Goal: Information Seeking & Learning: Learn about a topic

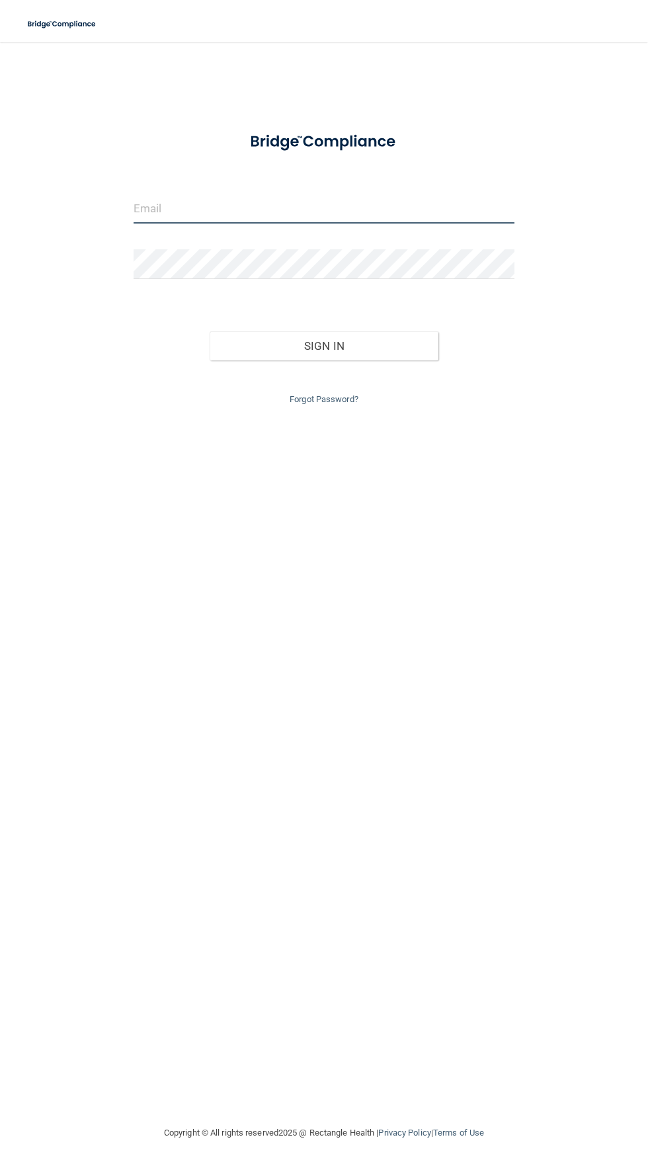
click at [160, 197] on input "email" at bounding box center [324, 209] width 381 height 30
type input "[EMAIL_ADDRESS][DOMAIN_NAME]"
click at [210, 331] on button "Sign In" at bounding box center [324, 345] width 229 height 29
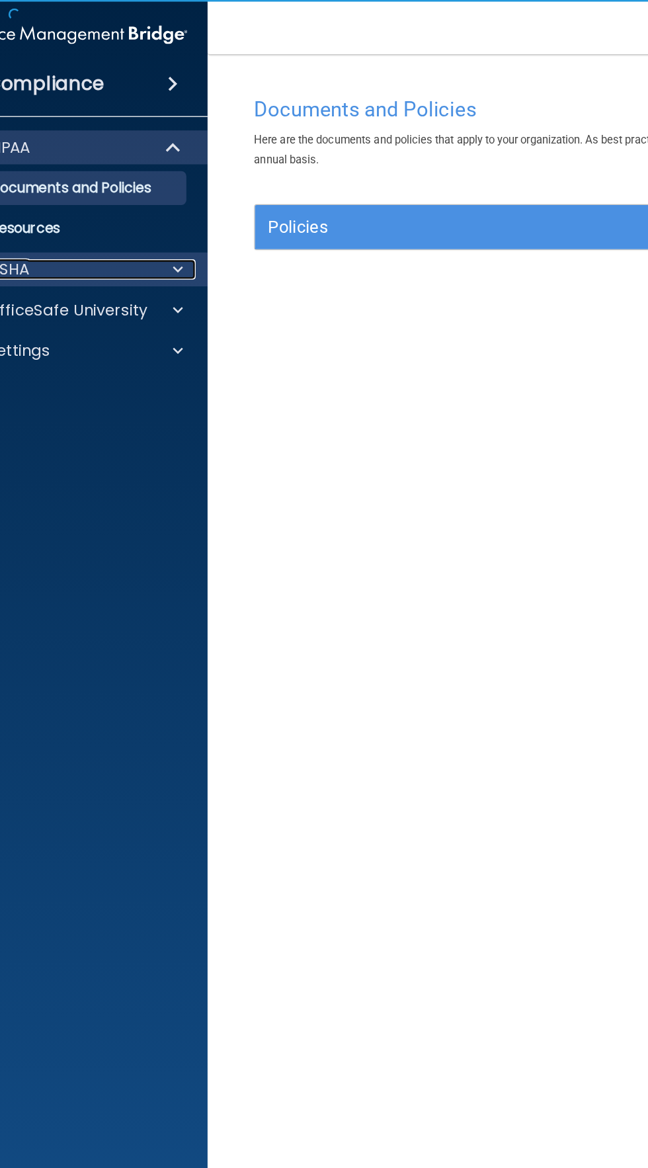
click at [128, 209] on div at bounding box center [136, 210] width 33 height 16
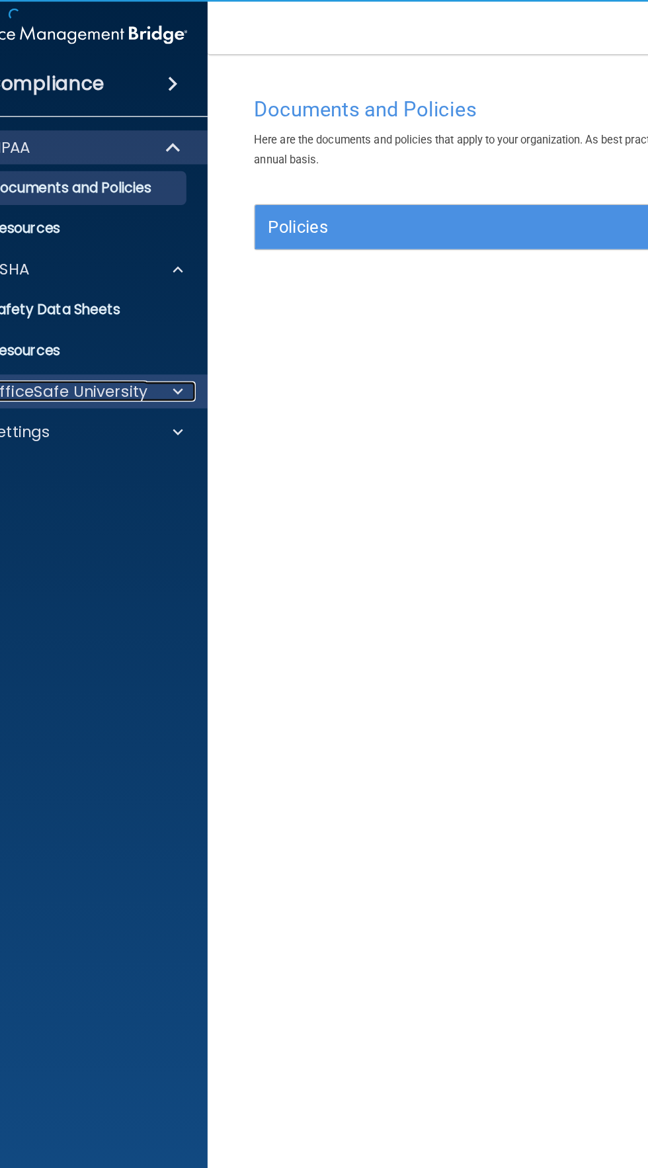
click at [77, 302] on p "OfficeSafe University" at bounding box center [52, 306] width 125 height 16
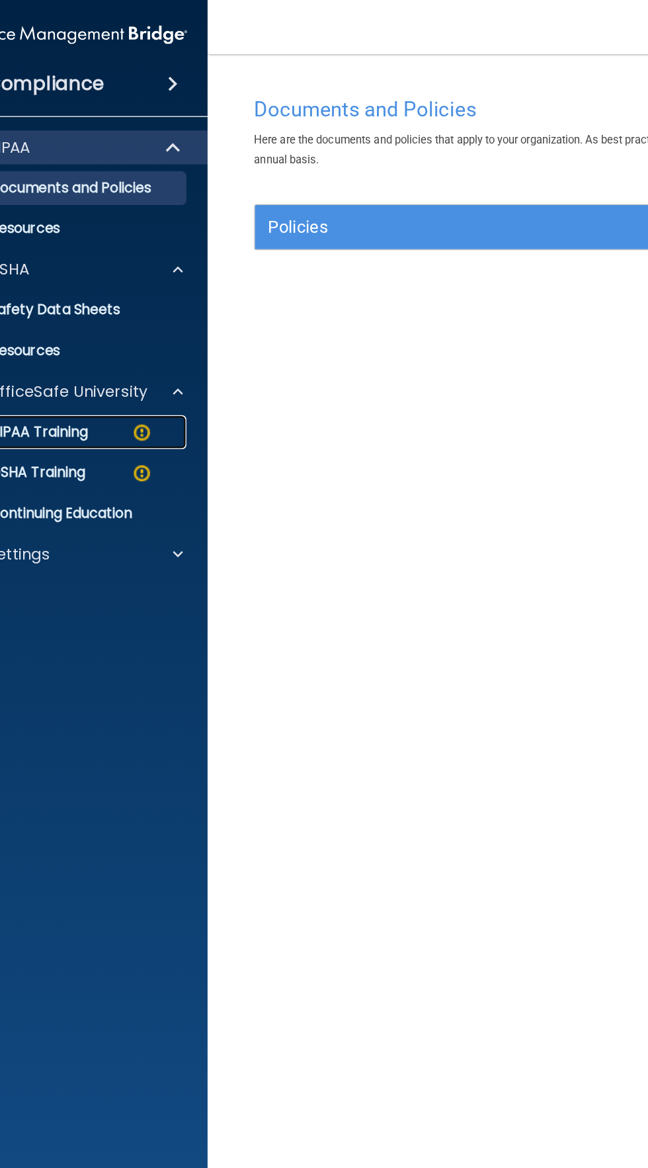
click at [47, 337] on p "HIPAA Training" at bounding box center [13, 337] width 109 height 13
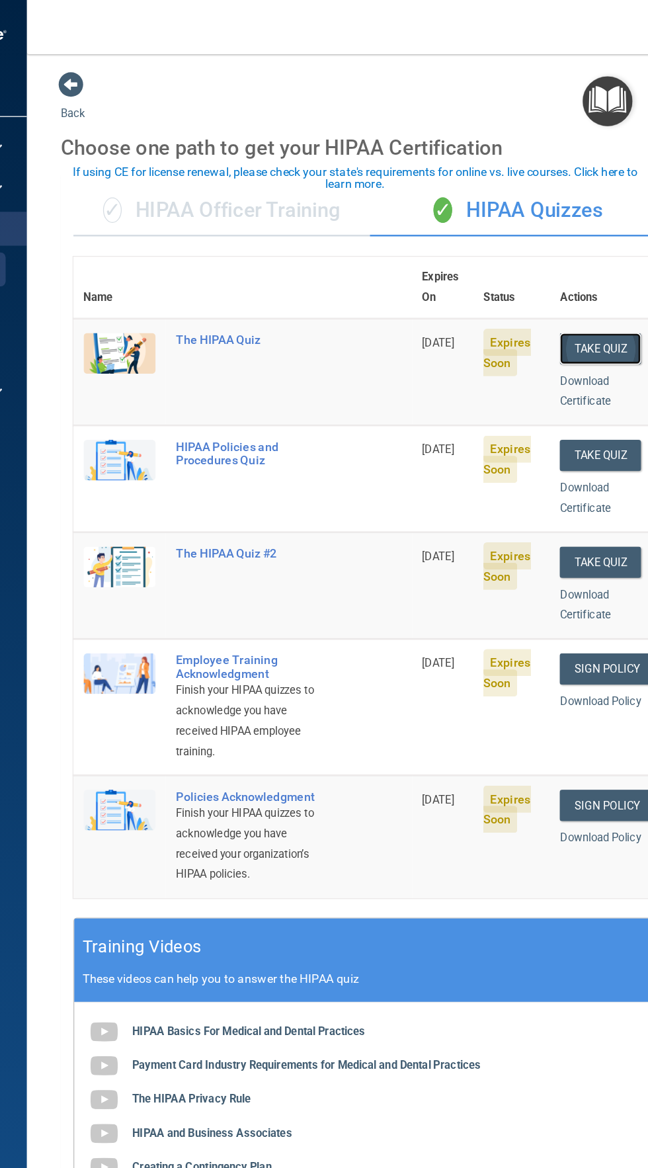
click at [630, 260] on button "Take Quiz" at bounding box center [610, 272] width 64 height 24
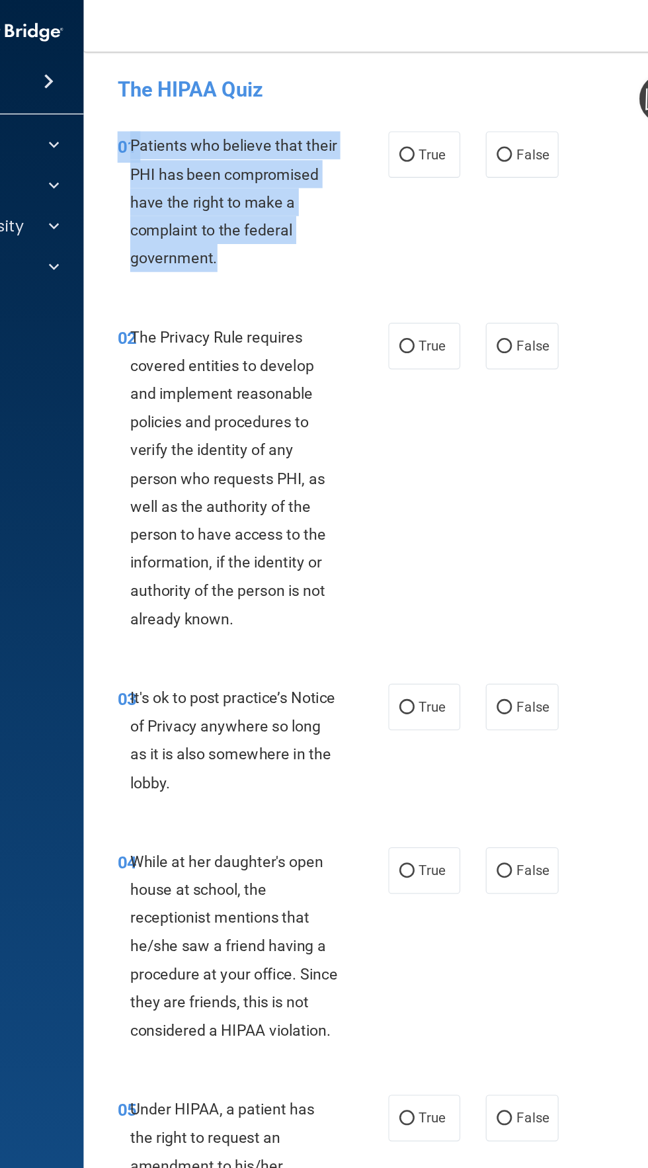
copy div "01 Patients who believe that their PHI has been compromised have the right to m…"
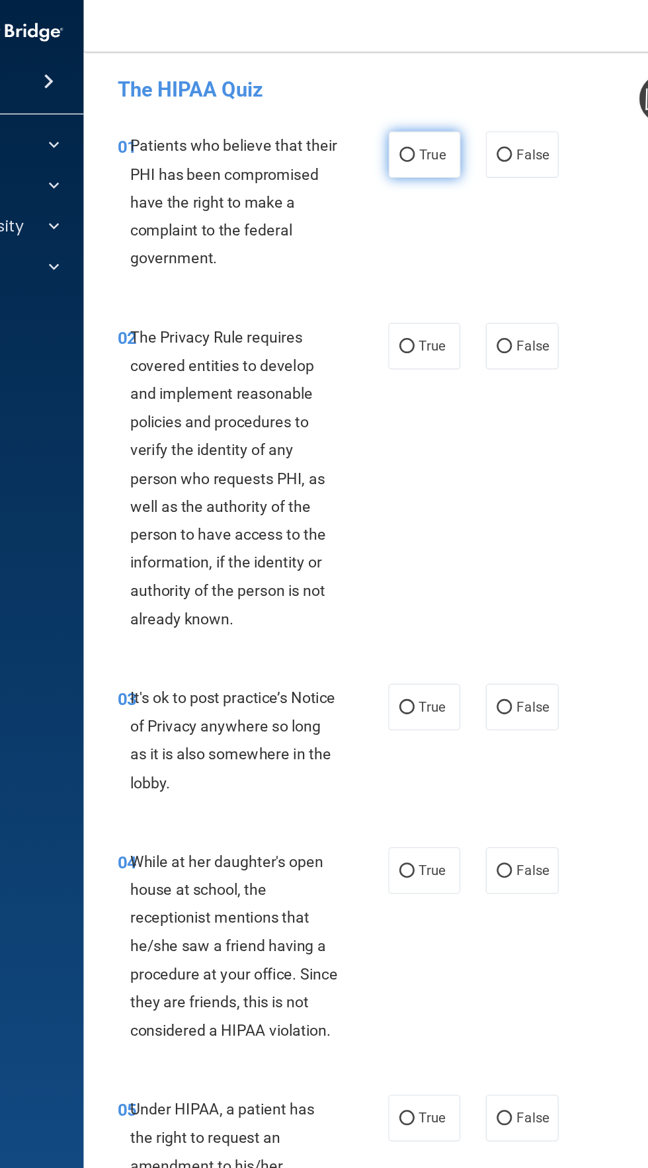
click at [415, 127] on input "True" at bounding box center [415, 123] width 12 height 10
radio input "true"
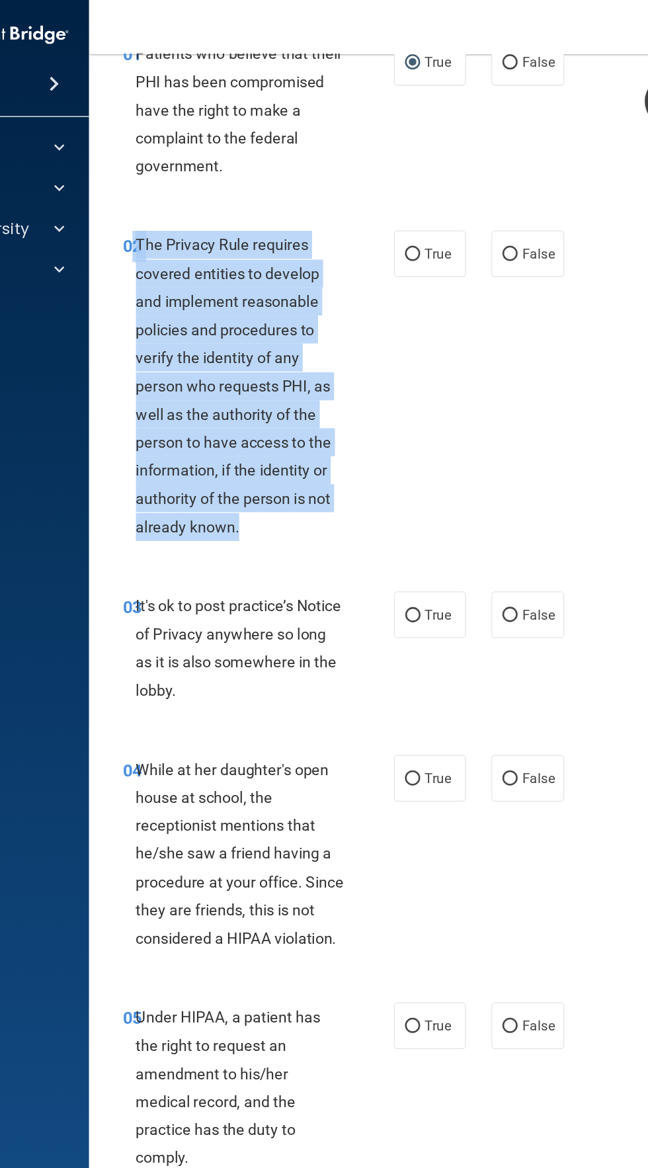
copy div "2 The Privacy Rule requires covered entities to develop and implement reasonabl…"
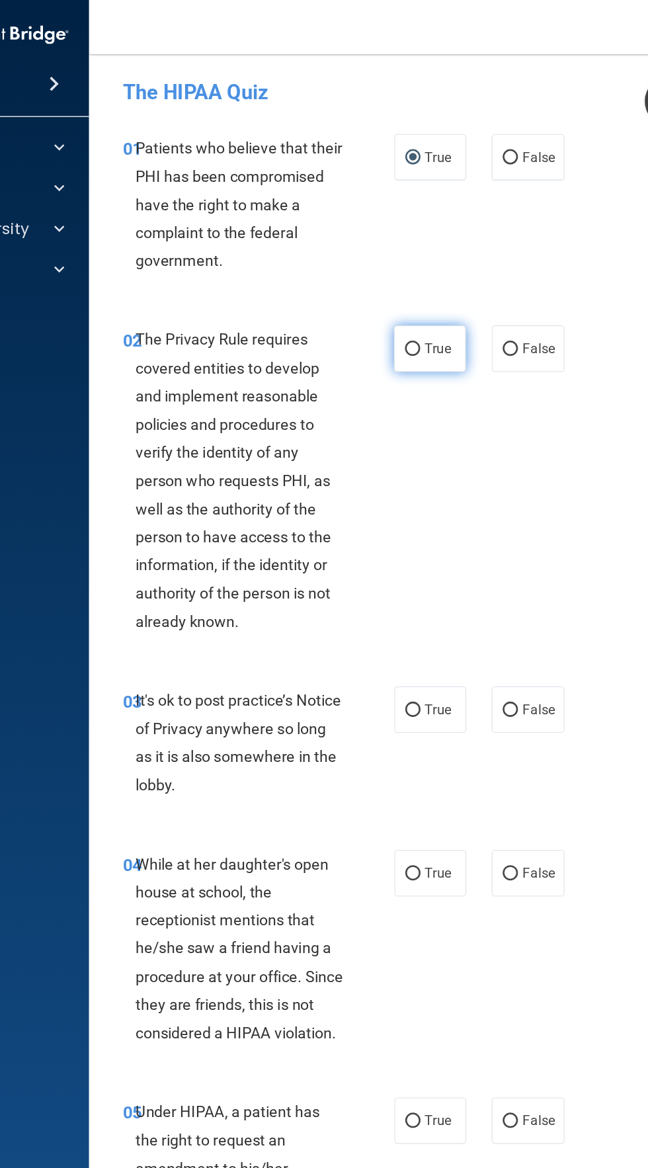
click at [418, 273] on input "True" at bounding box center [415, 273] width 12 height 10
radio input "true"
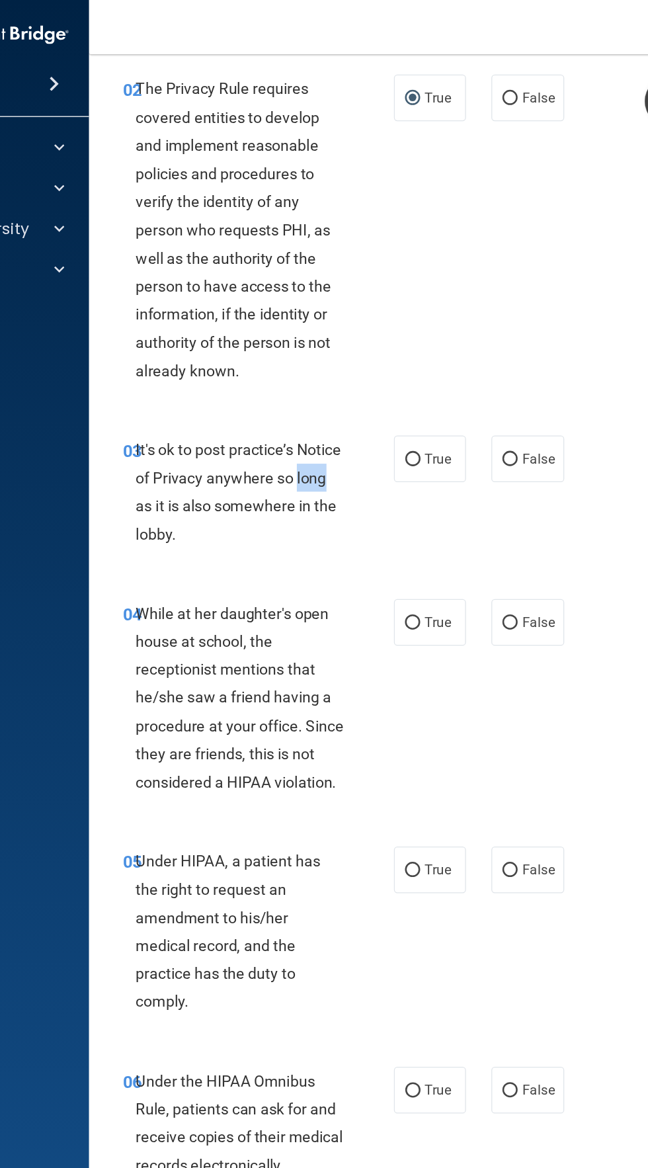
scroll to position [194, 0]
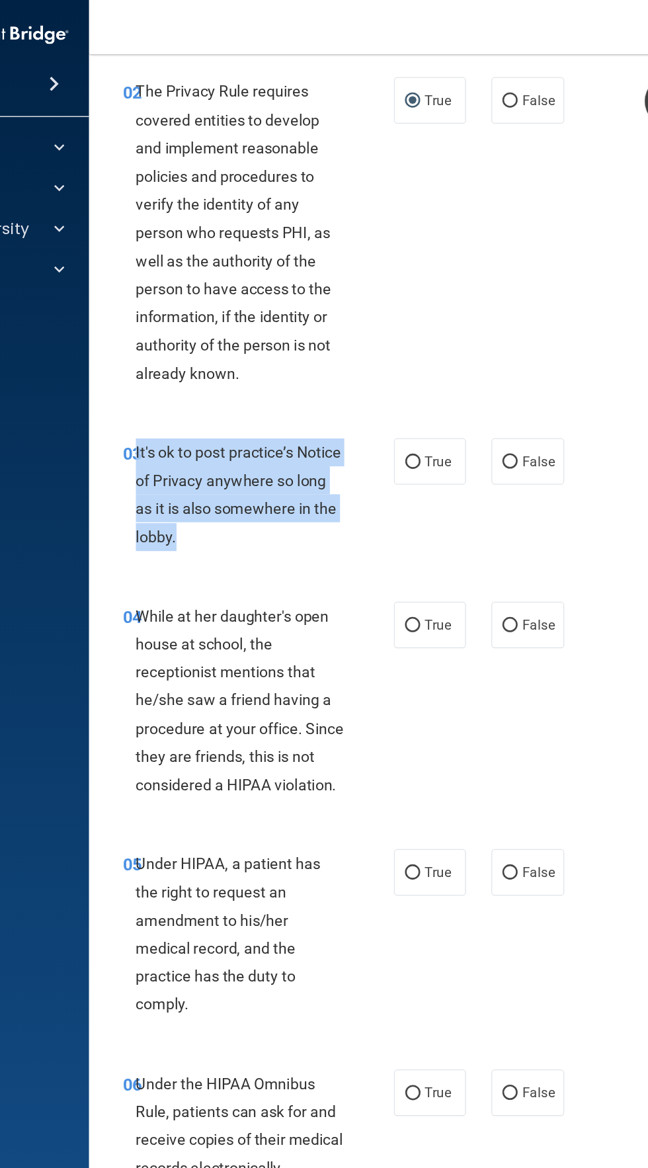
copy div "It's ok to post practice’s Notice of Privacy anywhere so long as it is also som…"
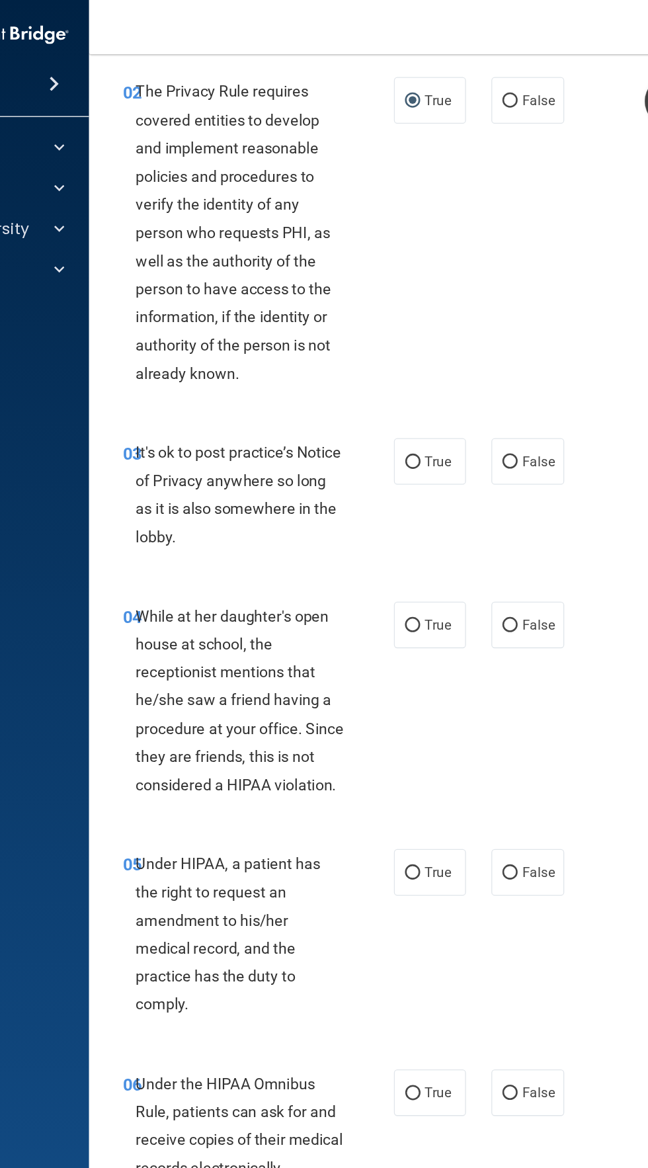
click at [519, 391] on div "03 It's ok to post practice’s Notice of Privacy anywhere so long as it is also …" at bounding box center [430, 390] width 503 height 128
click at [486, 361] on input "False" at bounding box center [491, 361] width 12 height 10
radio input "true"
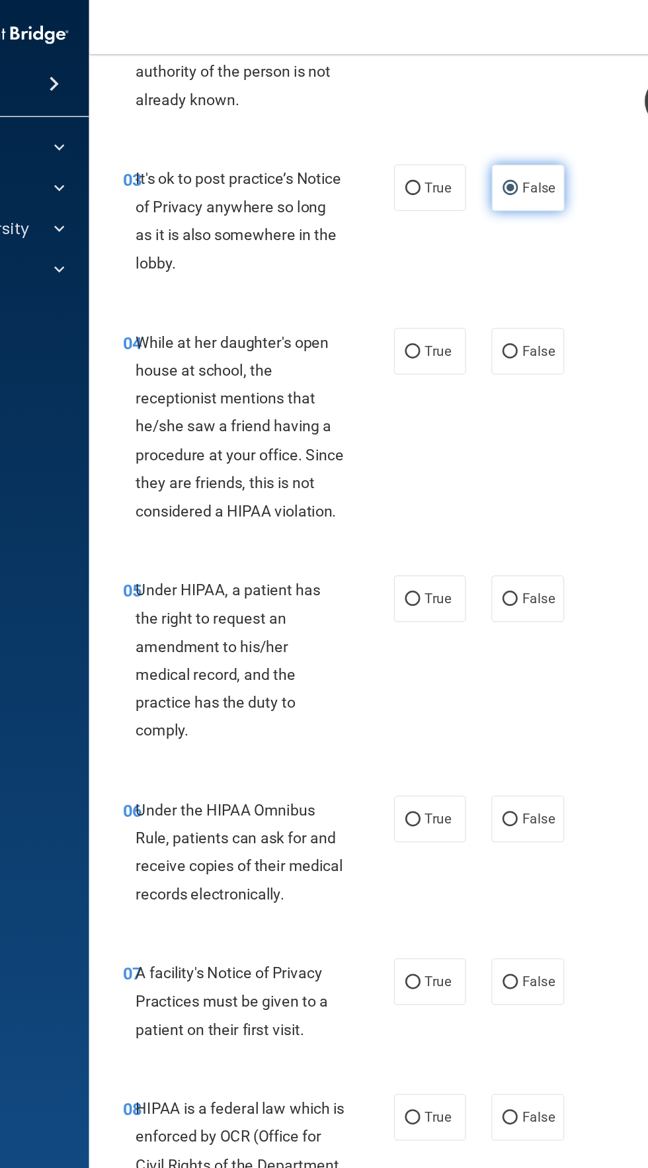
scroll to position [413, 0]
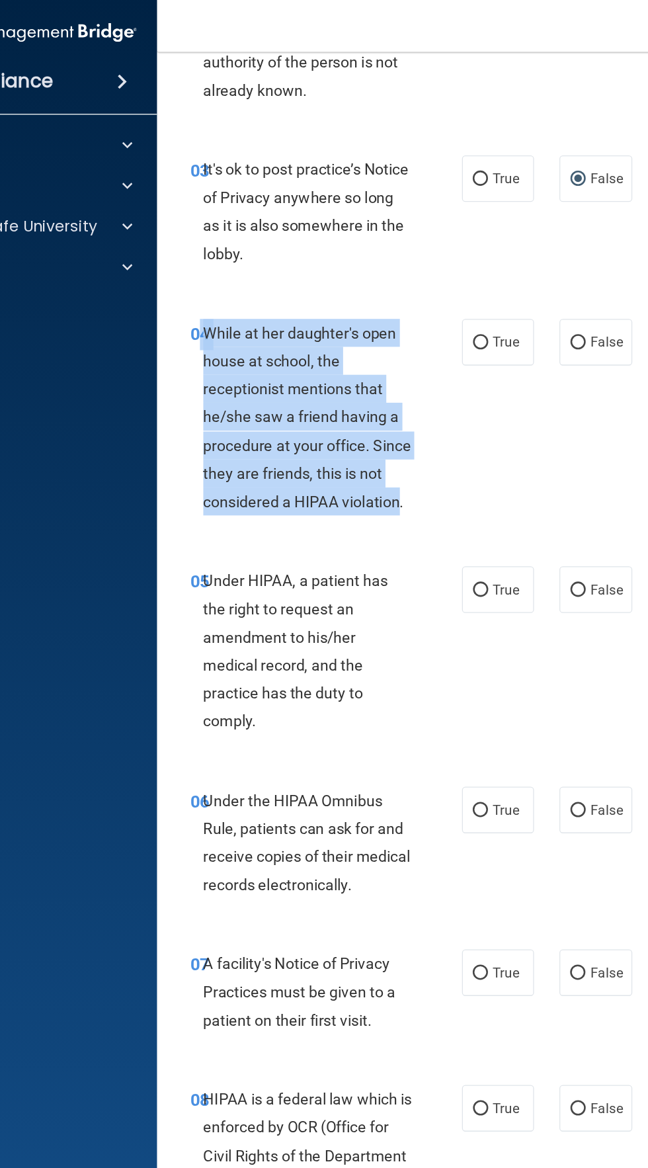
copy div "4 While at her daughter's open house at school, the receptionist mentions that …"
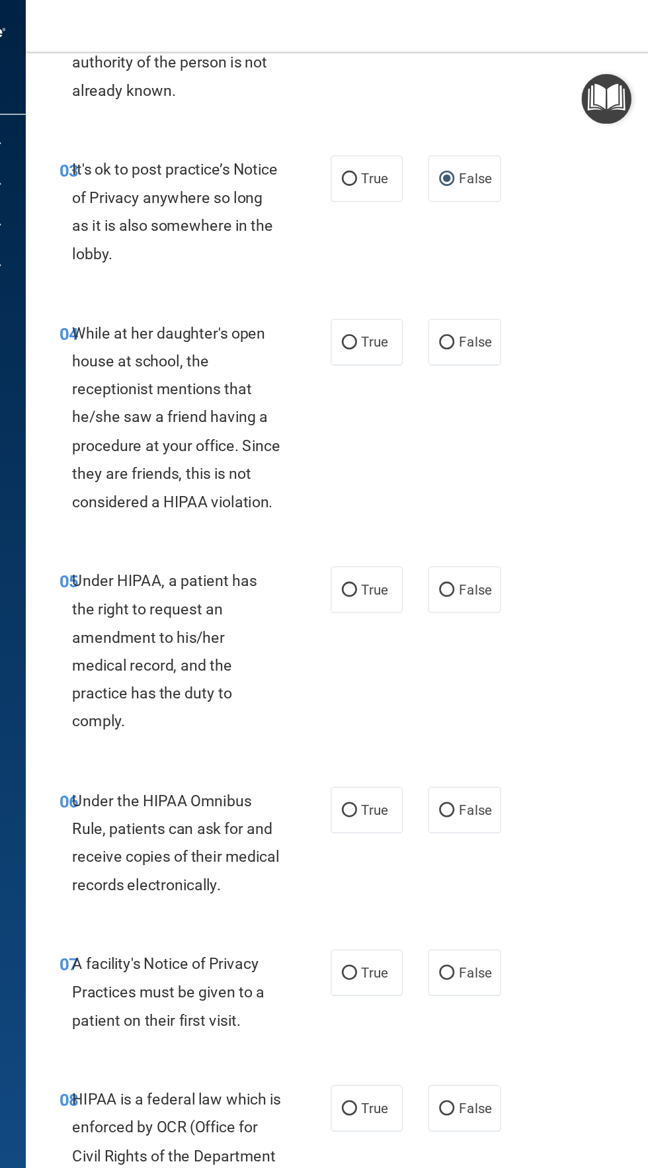
scroll to position [0, 0]
click at [513, 271] on span "False" at bounding box center [513, 269] width 26 height 13
click at [497, 271] on input "False" at bounding box center [491, 270] width 12 height 10
radio input "true"
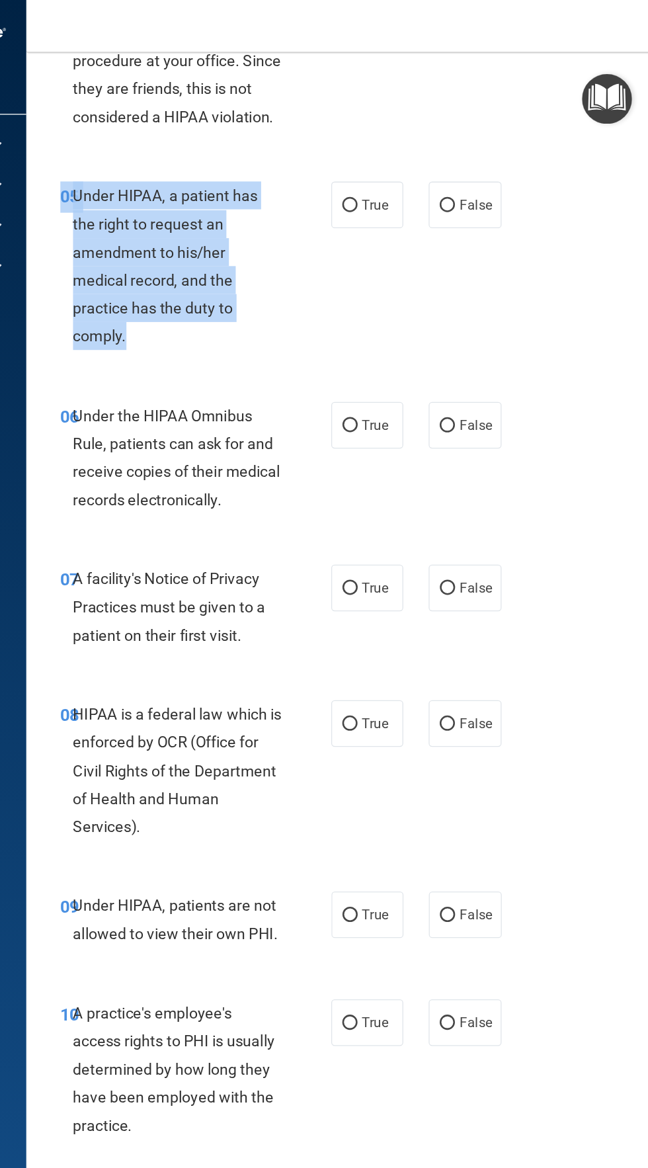
copy div "05 Under HIPAA, a patient has the right to request an amendment to his/her medi…"
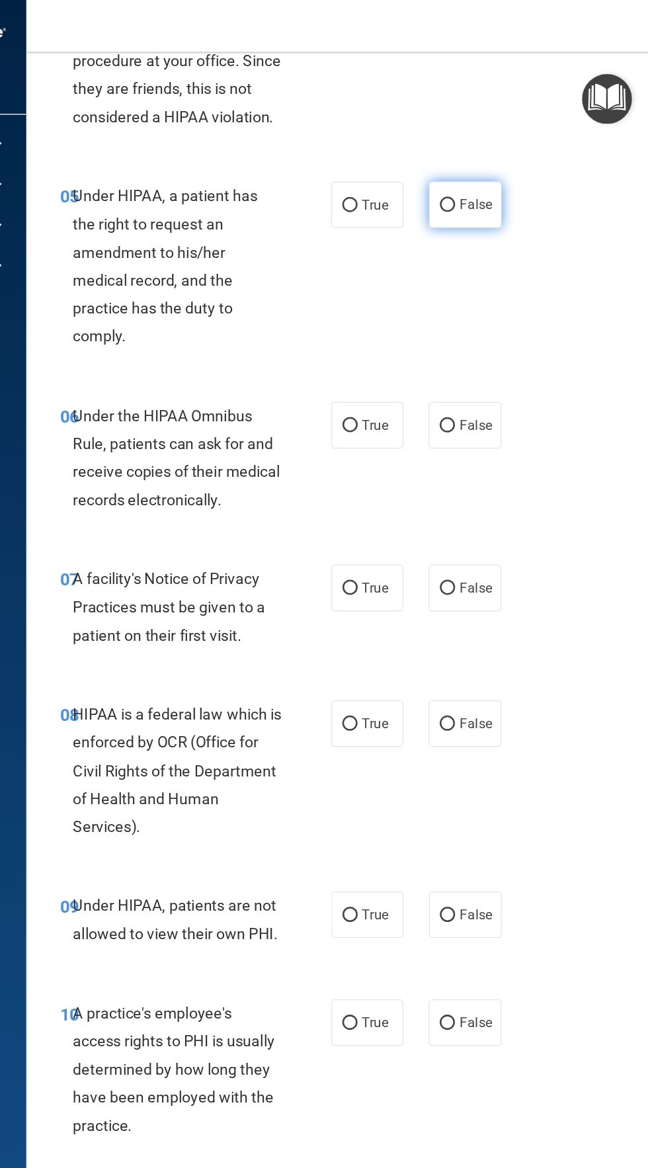
click at [497, 163] on input "False" at bounding box center [491, 162] width 12 height 10
radio input "true"
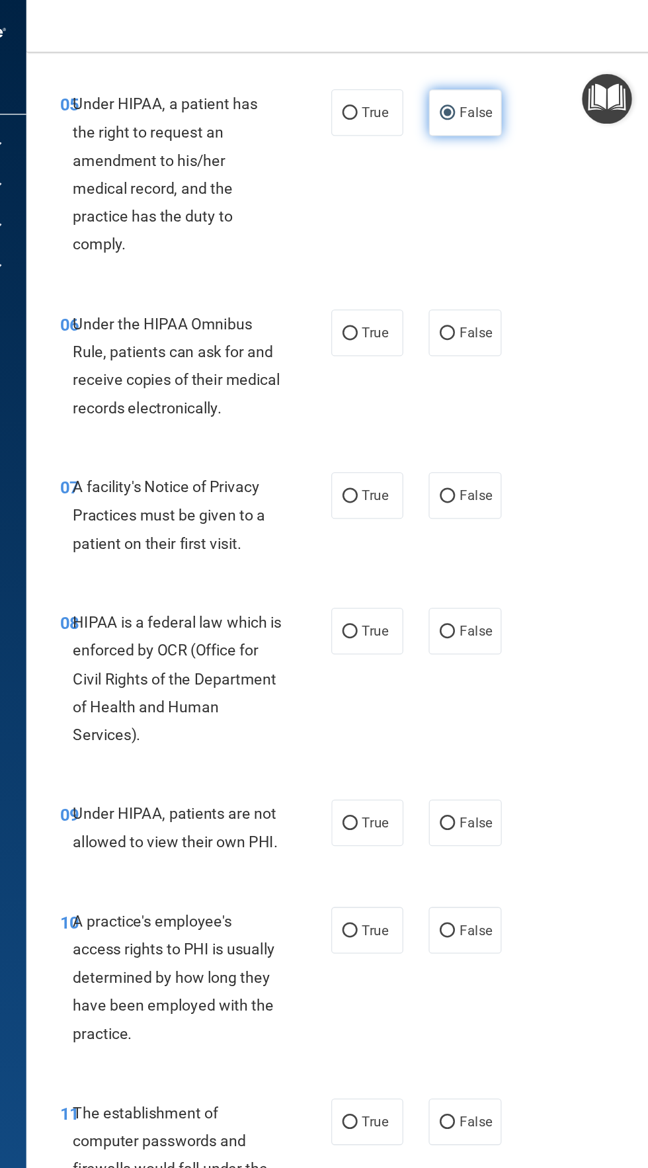
scroll to position [891, 0]
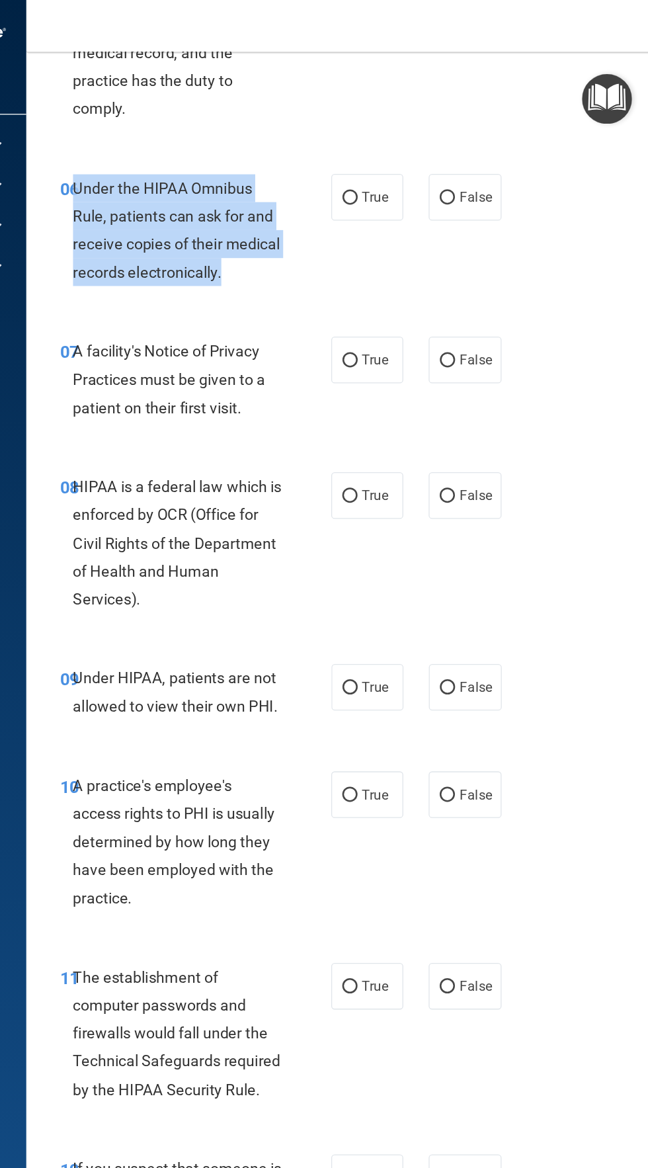
copy span "Under the HIPAA Omnibus Rule, patients can ask for and receive copies of their …"
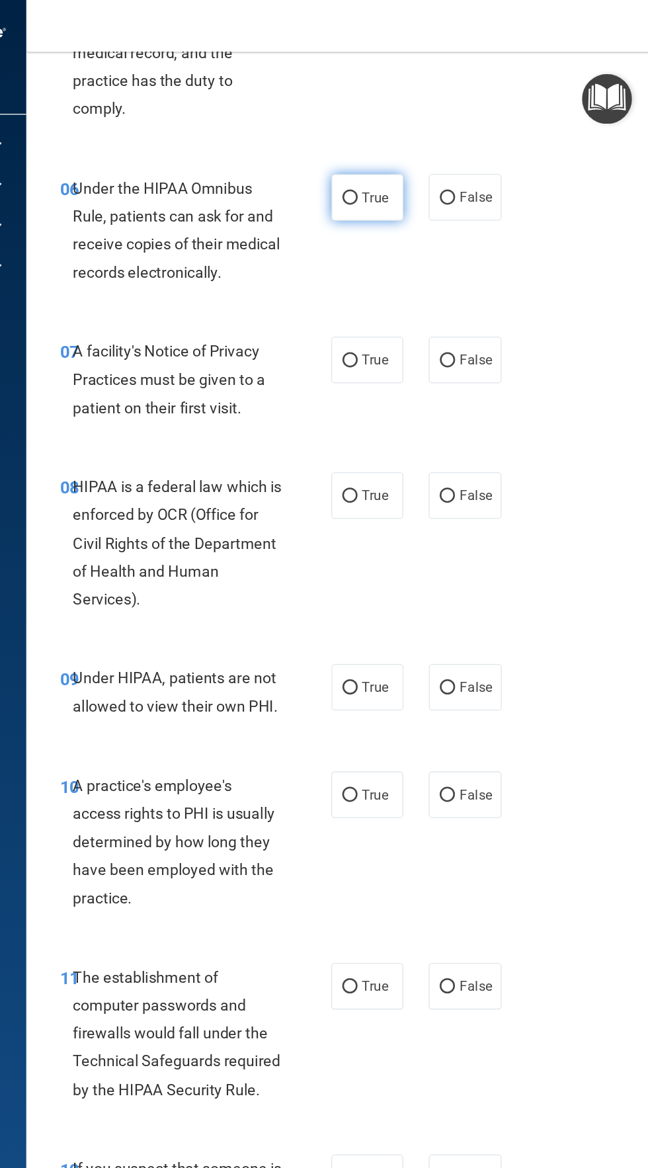
click at [445, 148] on label "True" at bounding box center [428, 156] width 56 height 36
click at [421, 152] on input "True" at bounding box center [415, 157] width 12 height 10
radio input "true"
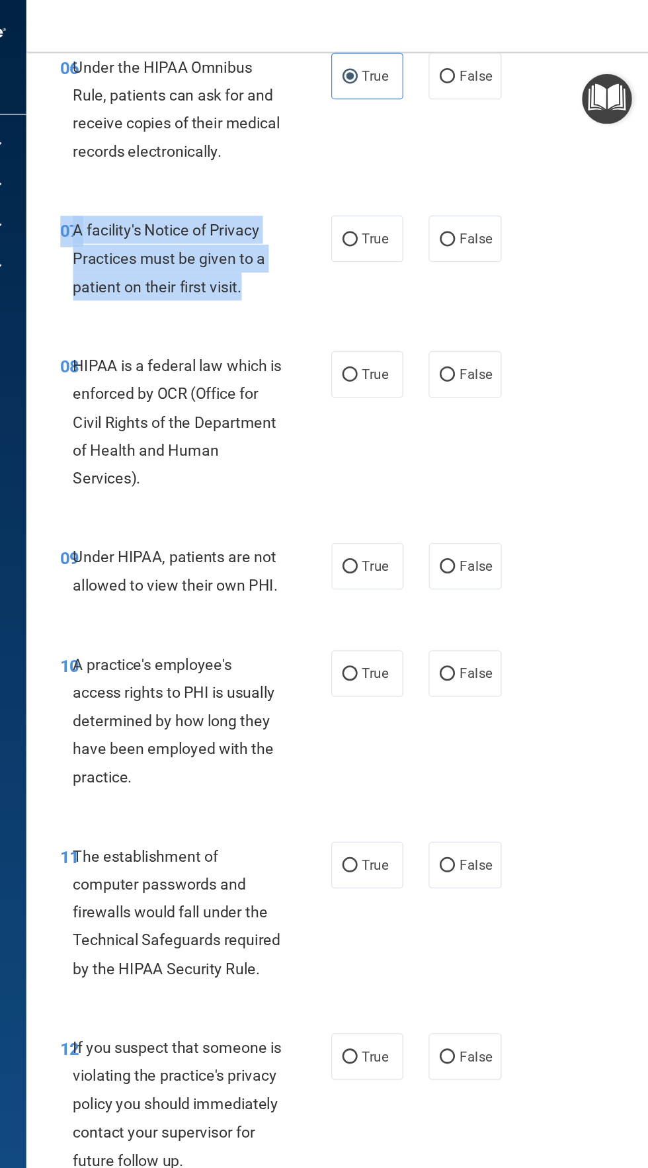
scroll to position [987, 0]
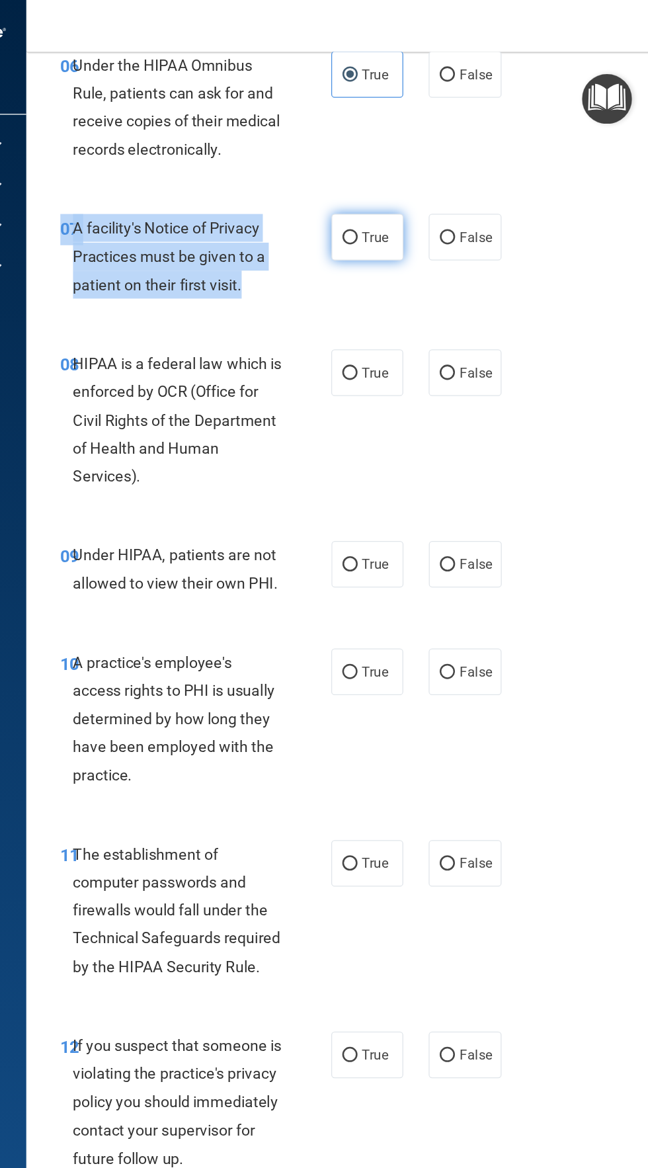
click at [415, 187] on input "True" at bounding box center [415, 188] width 12 height 10
radio input "true"
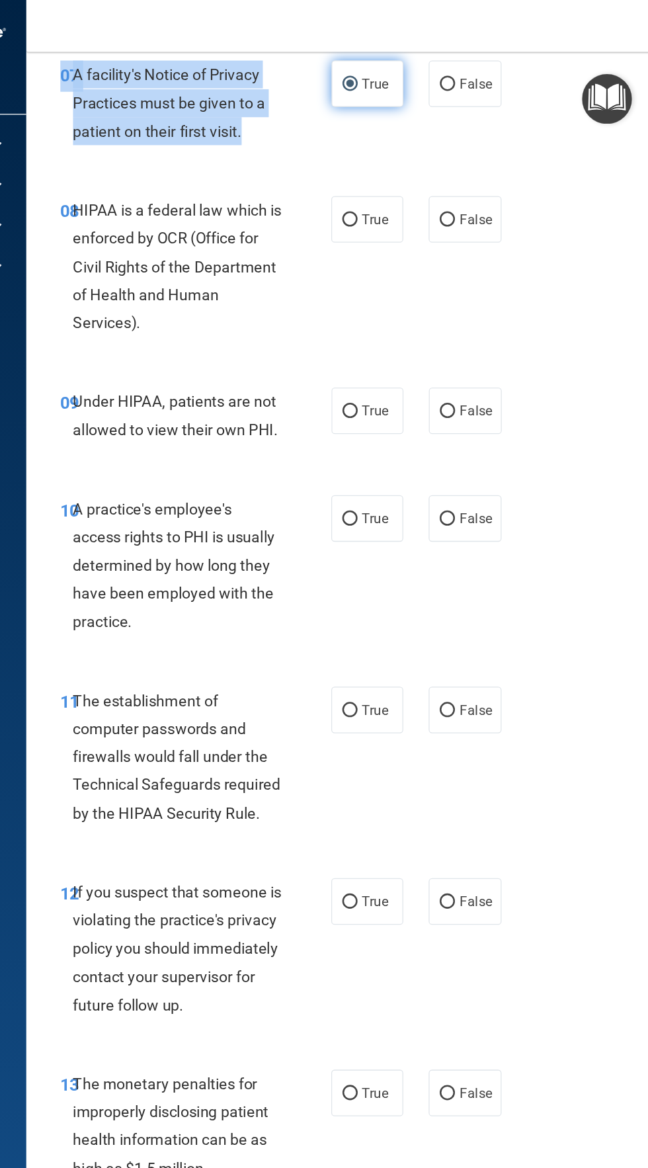
scroll to position [1108, 0]
click at [277, 349] on div "09 Under HIPAA, patients are not allowed to view their own PHI." at bounding box center [294, 329] width 251 height 50
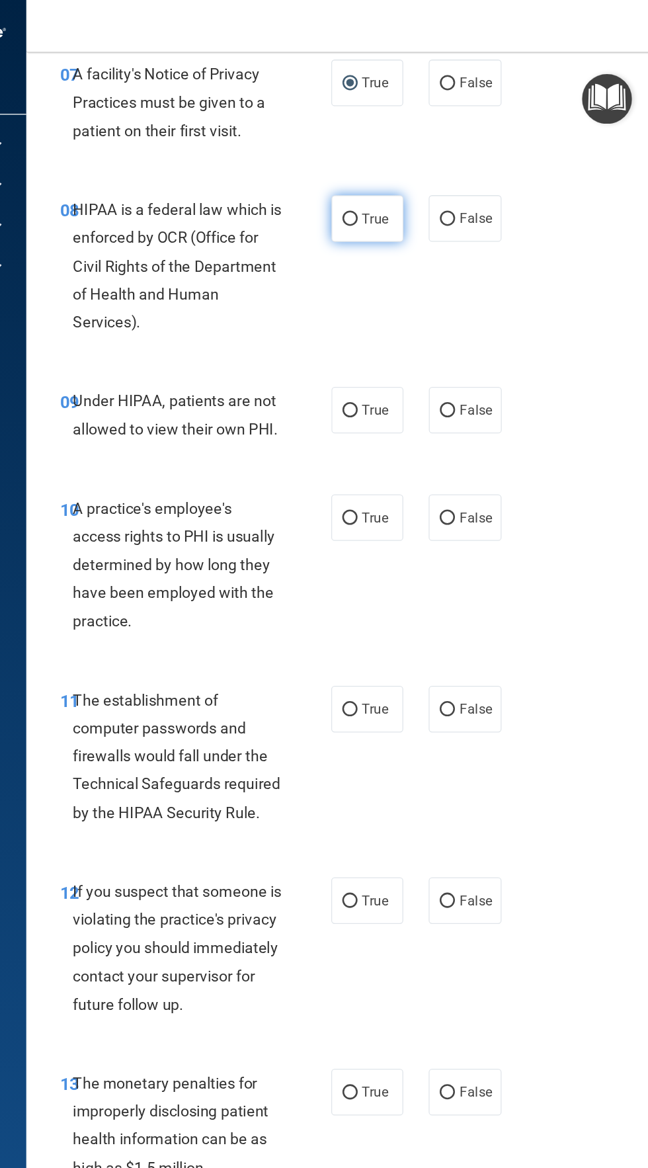
click at [419, 175] on input "True" at bounding box center [415, 173] width 12 height 10
radio input "true"
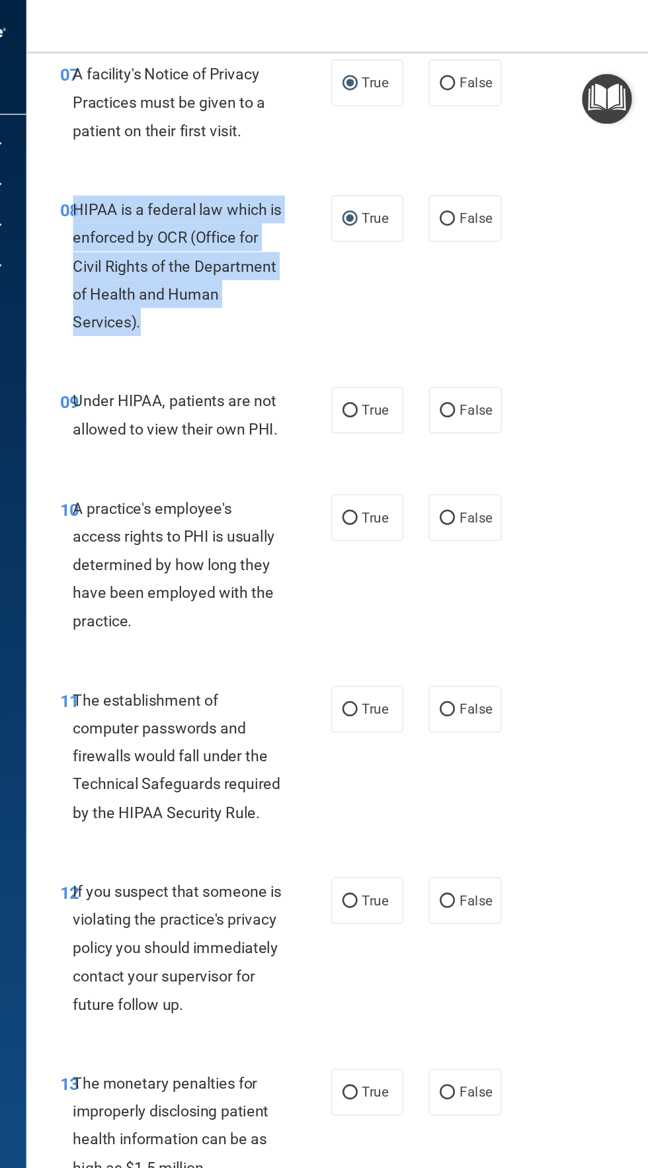
copy span "HIPAA is a federal law which is enforced by OCR (Office for Civil Rights of the…"
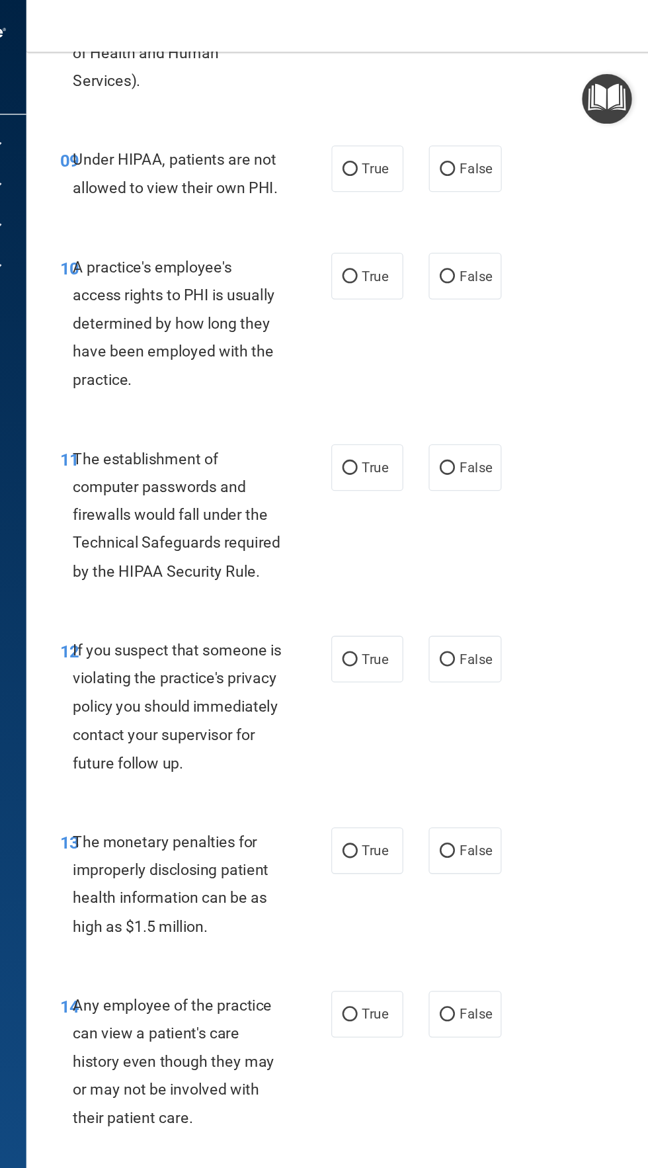
scroll to position [1291, 0]
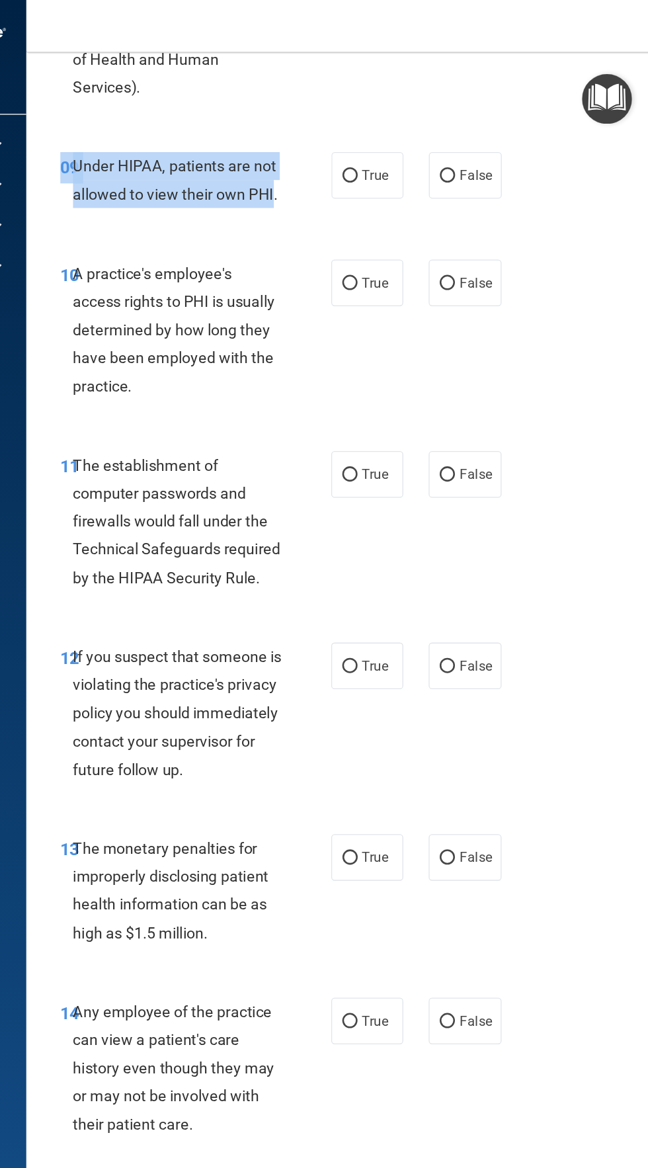
copy div "09 Under HIPAA, patients are not allowed to view their own PHI"
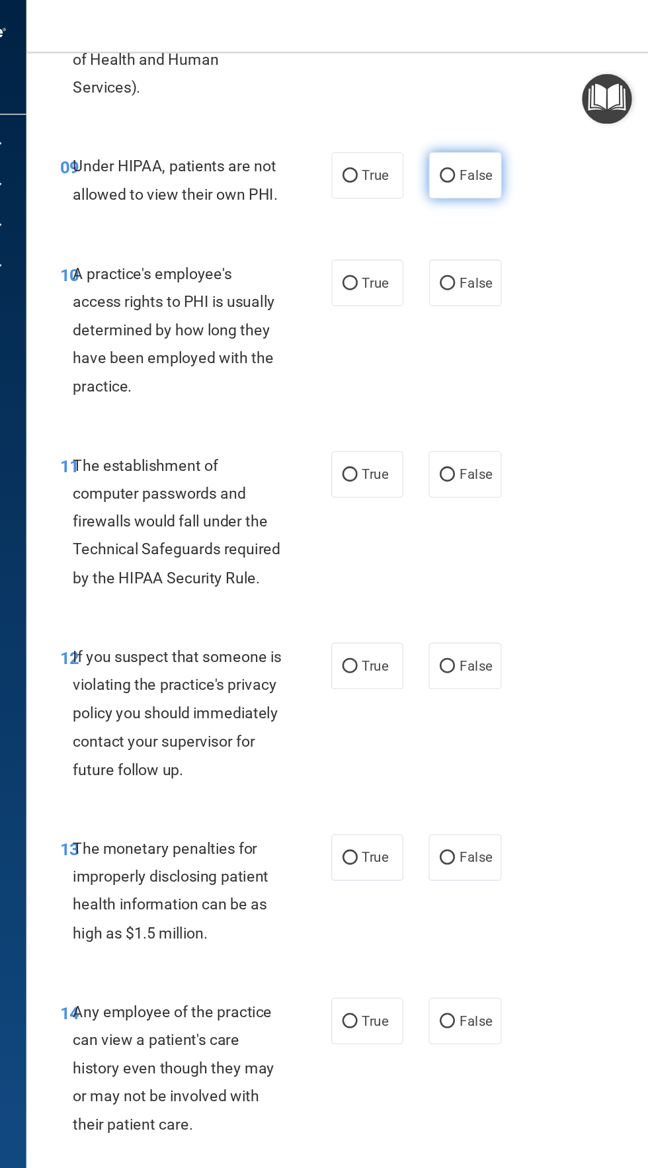
click at [491, 137] on input "False" at bounding box center [491, 139] width 12 height 10
radio input "true"
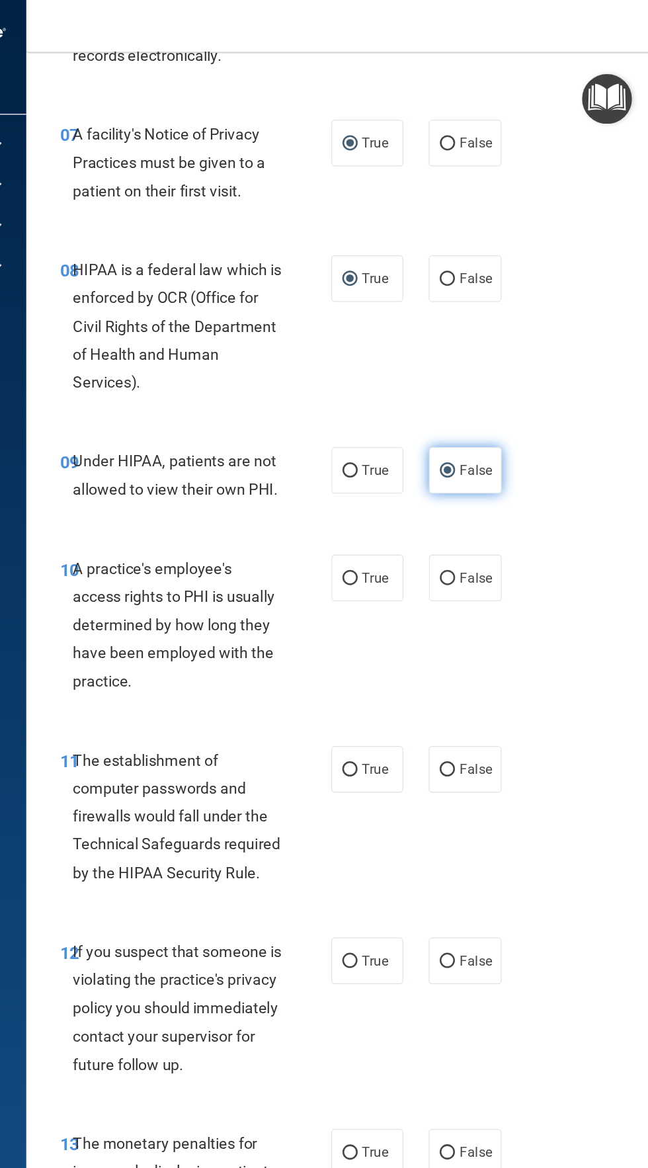
scroll to position [1061, 0]
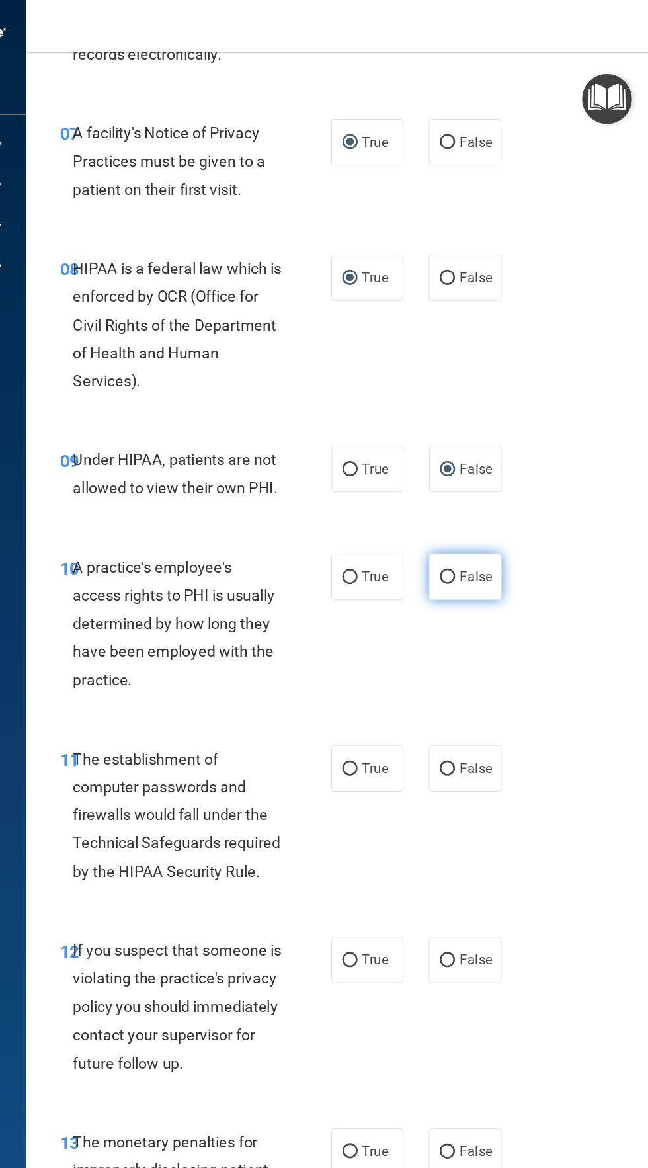
click at [532, 455] on label "False" at bounding box center [504, 452] width 56 height 36
click at [497, 455] on input "False" at bounding box center [491, 453] width 12 height 10
radio input "true"
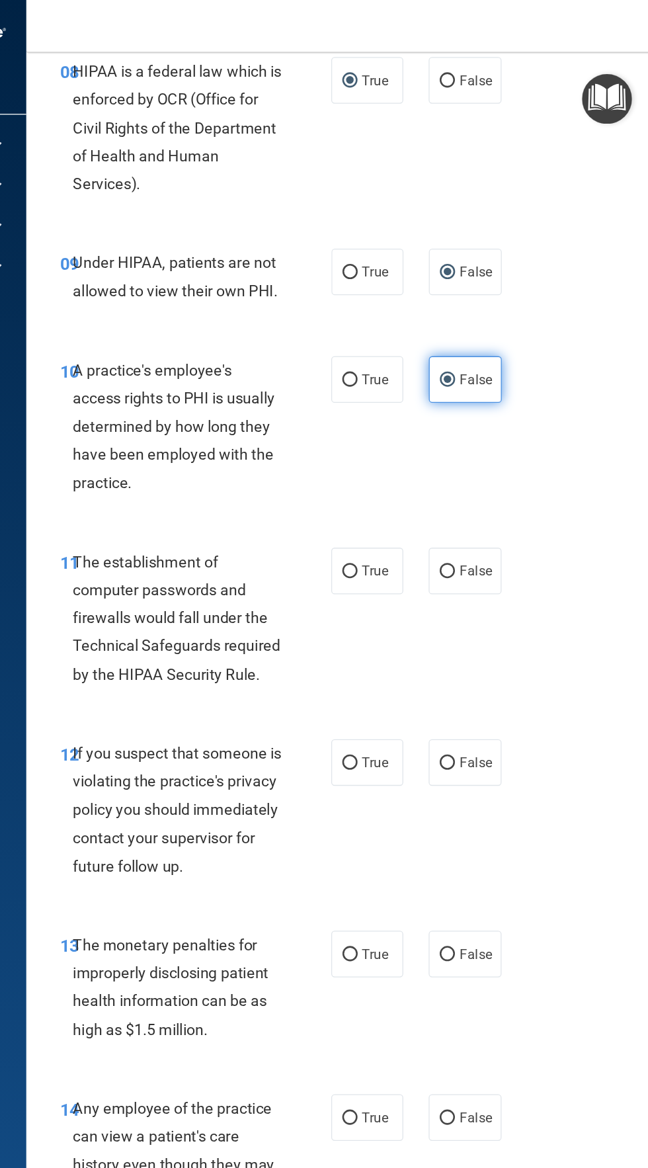
scroll to position [1215, 0]
click at [443, 437] on label "True" at bounding box center [428, 447] width 56 height 36
click at [421, 443] on input "True" at bounding box center [415, 448] width 12 height 10
radio input "true"
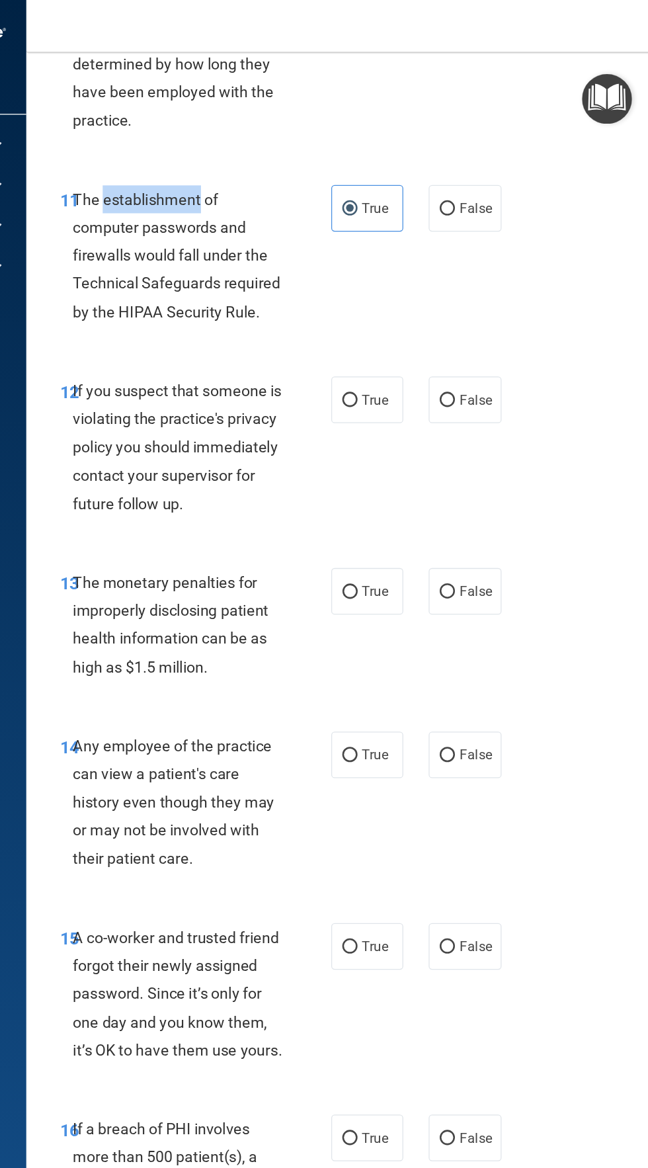
scroll to position [0, 0]
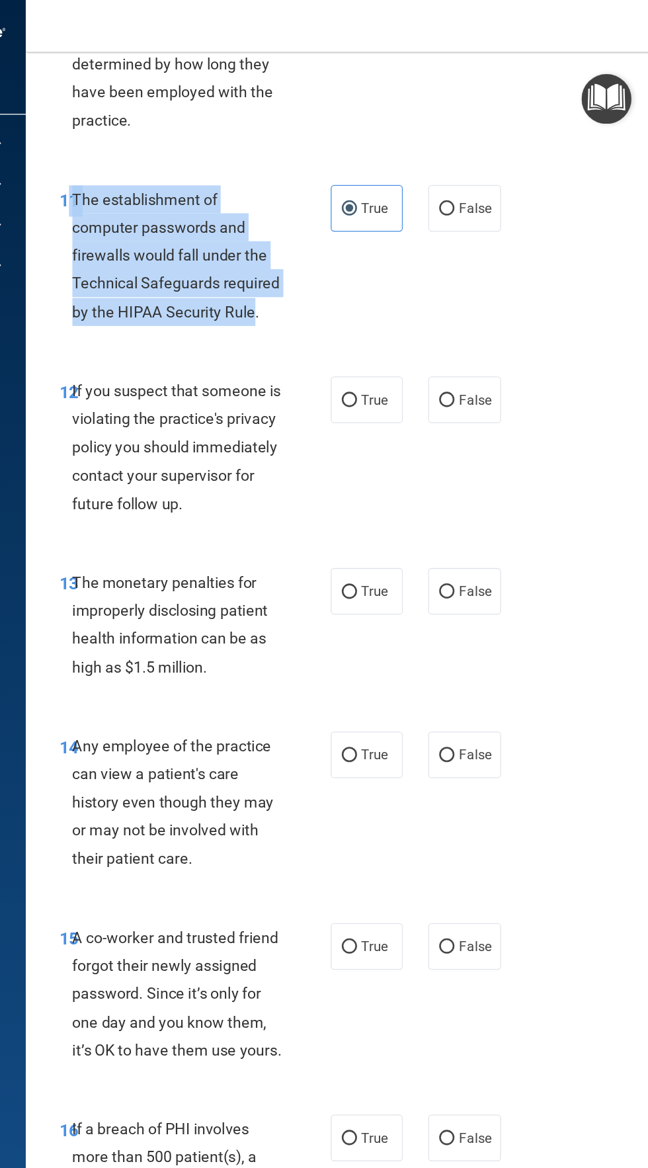
copy div "1 The establishment of computer passwords and firewalls would fall under the Te…"
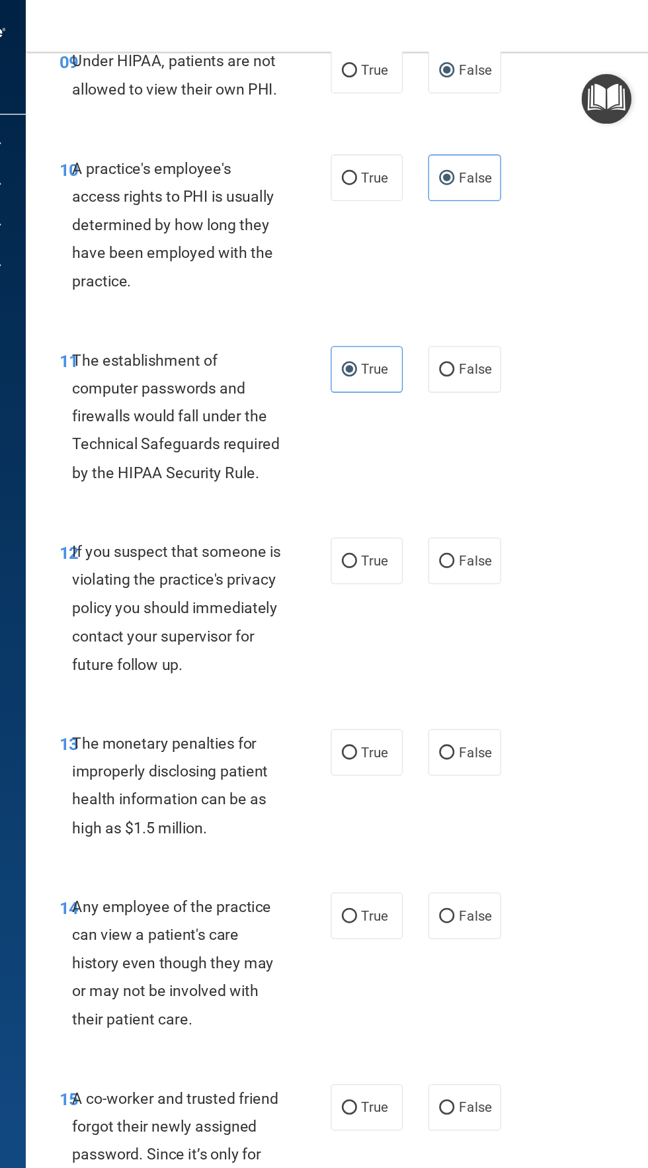
scroll to position [1370, 0]
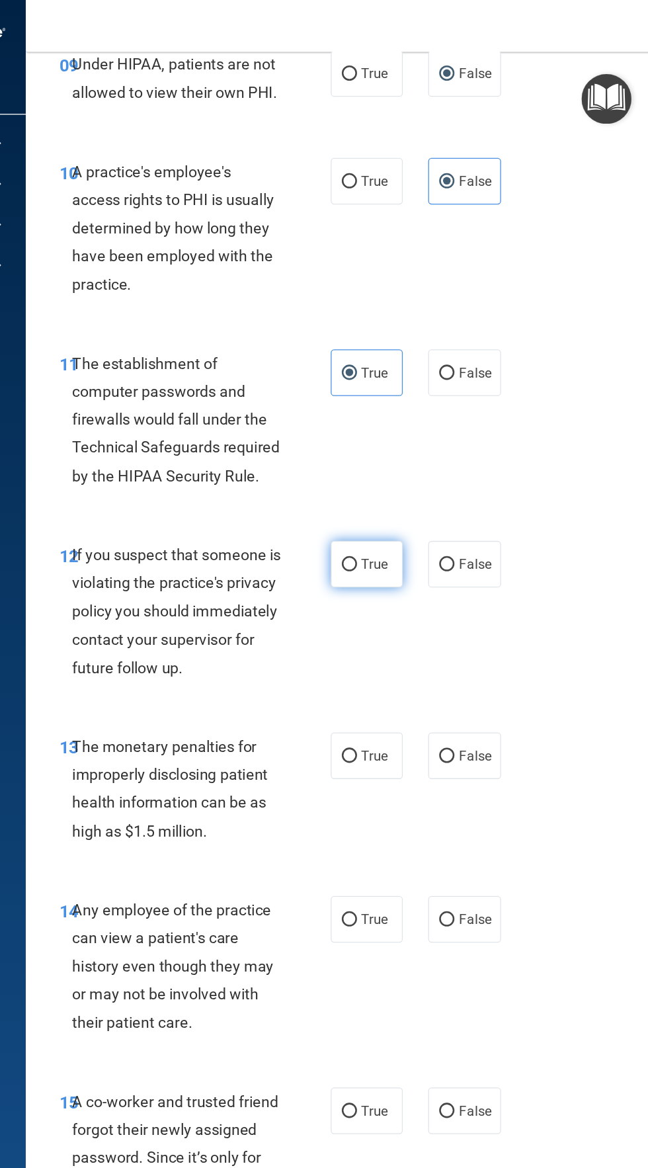
click at [419, 441] on input "True" at bounding box center [415, 443] width 12 height 10
radio input "true"
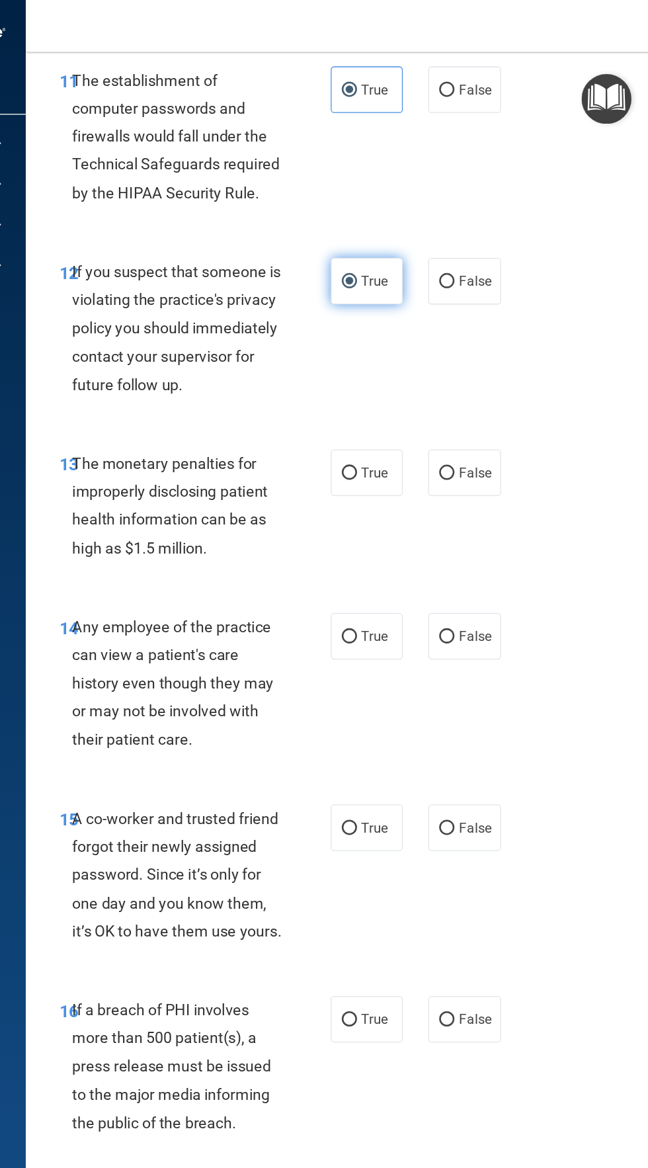
scroll to position [1592, 0]
click at [452, 388] on label "True" at bounding box center [428, 370] width 56 height 36
click at [421, 376] on input "True" at bounding box center [415, 371] width 12 height 10
radio input "true"
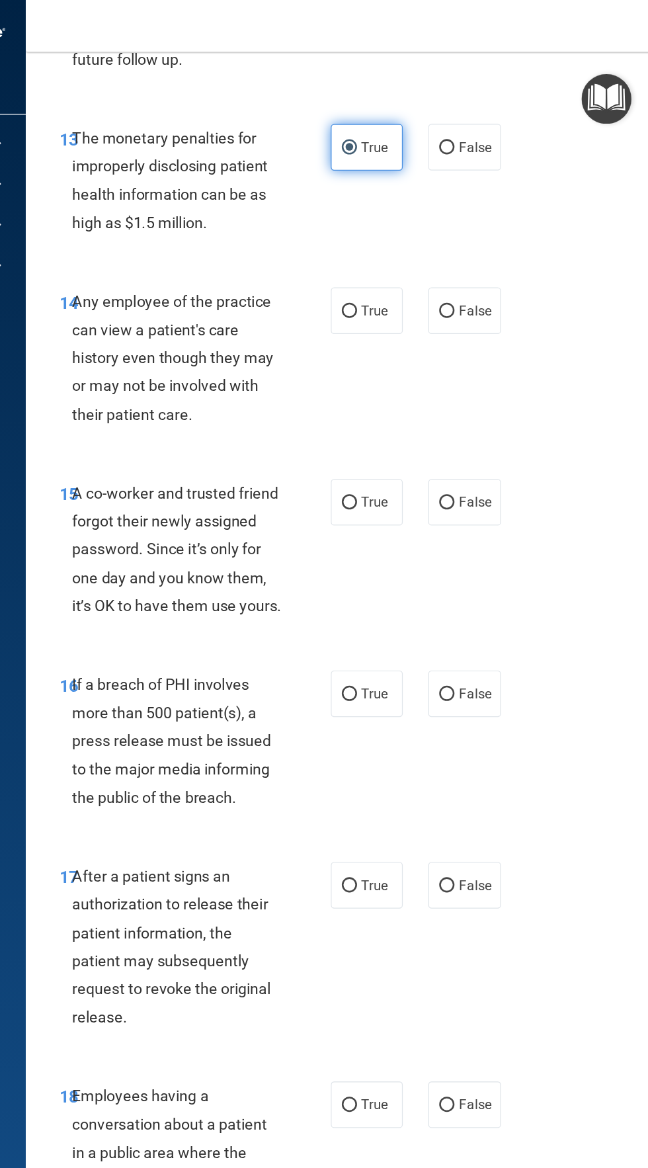
scroll to position [1848, 0]
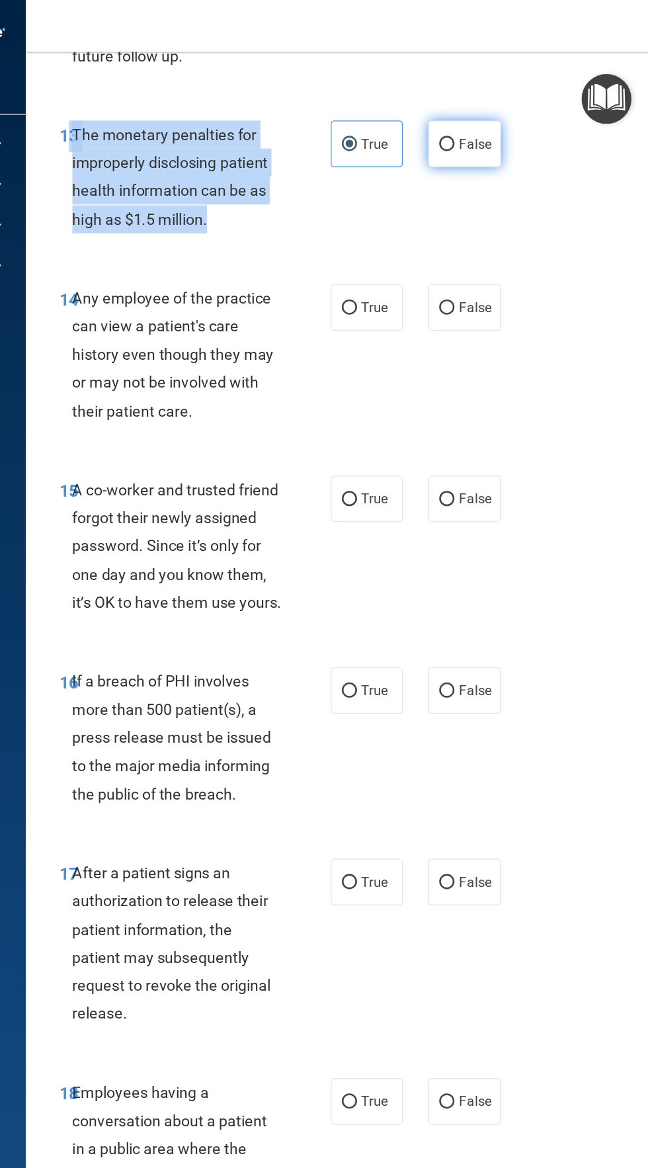
click at [529, 132] on label "False" at bounding box center [504, 114] width 56 height 36
click at [497, 120] on input "False" at bounding box center [491, 115] width 12 height 10
radio input "true"
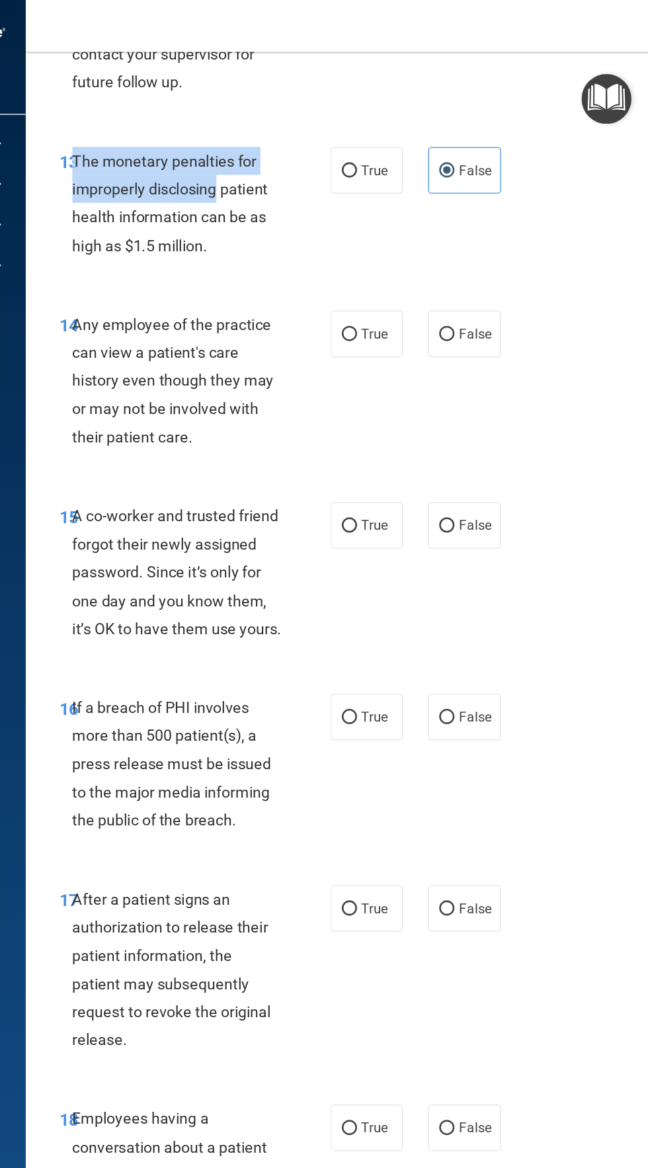
scroll to position [1822, 0]
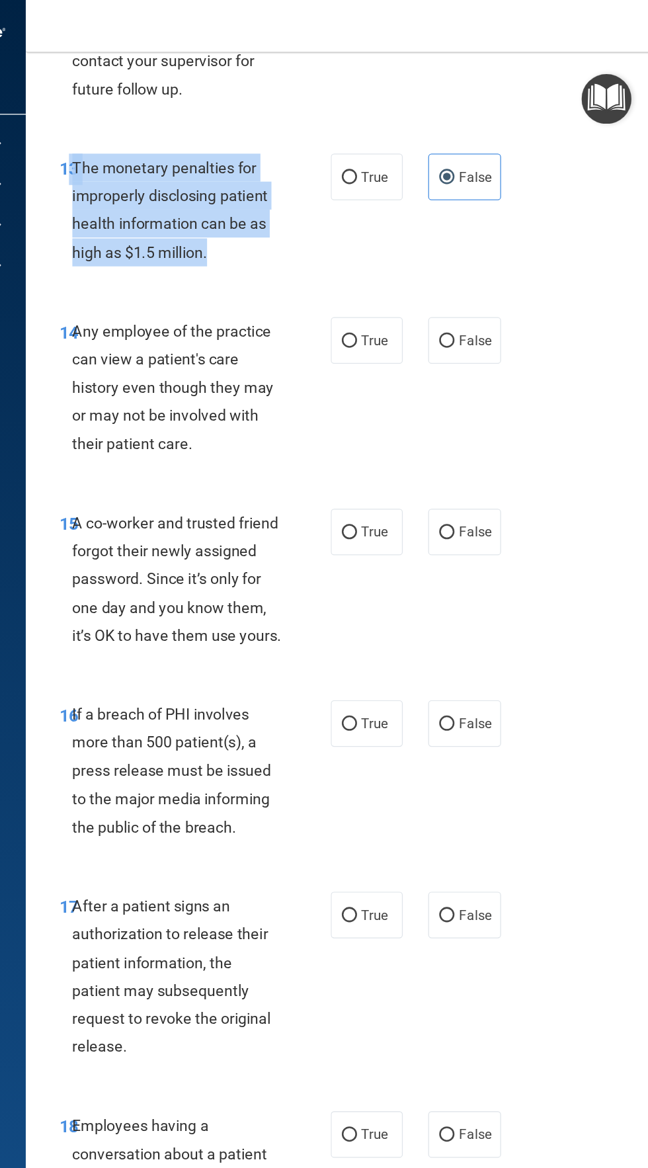
copy div "3 The monetary penalties for improperly disclosing patient health information c…"
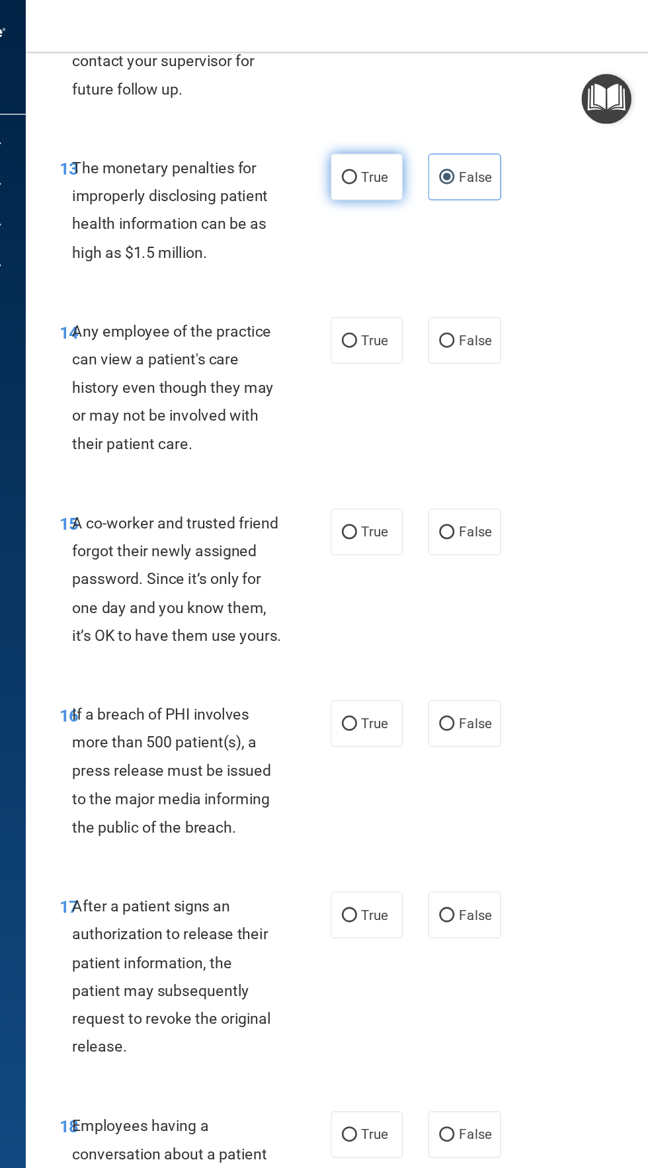
click at [412, 146] on input "True" at bounding box center [415, 141] width 12 height 10
radio input "true"
radio input "false"
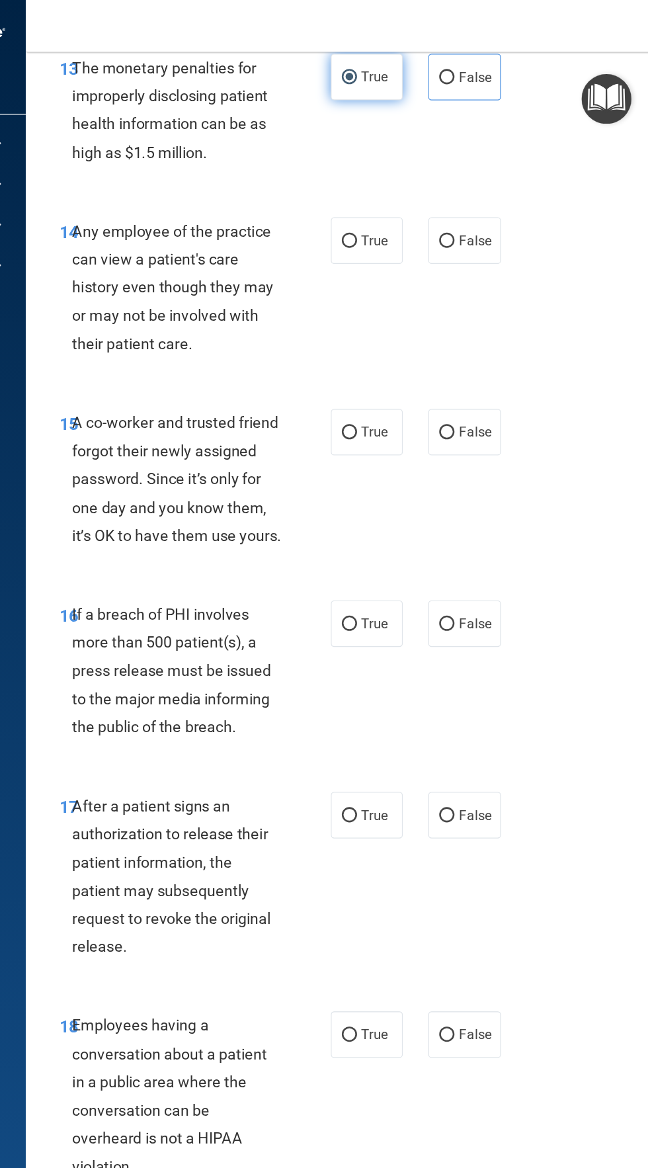
scroll to position [1901, 0]
click at [524, 199] on label "False" at bounding box center [504, 189] width 56 height 36
click at [497, 195] on input "False" at bounding box center [491, 190] width 12 height 10
radio input "true"
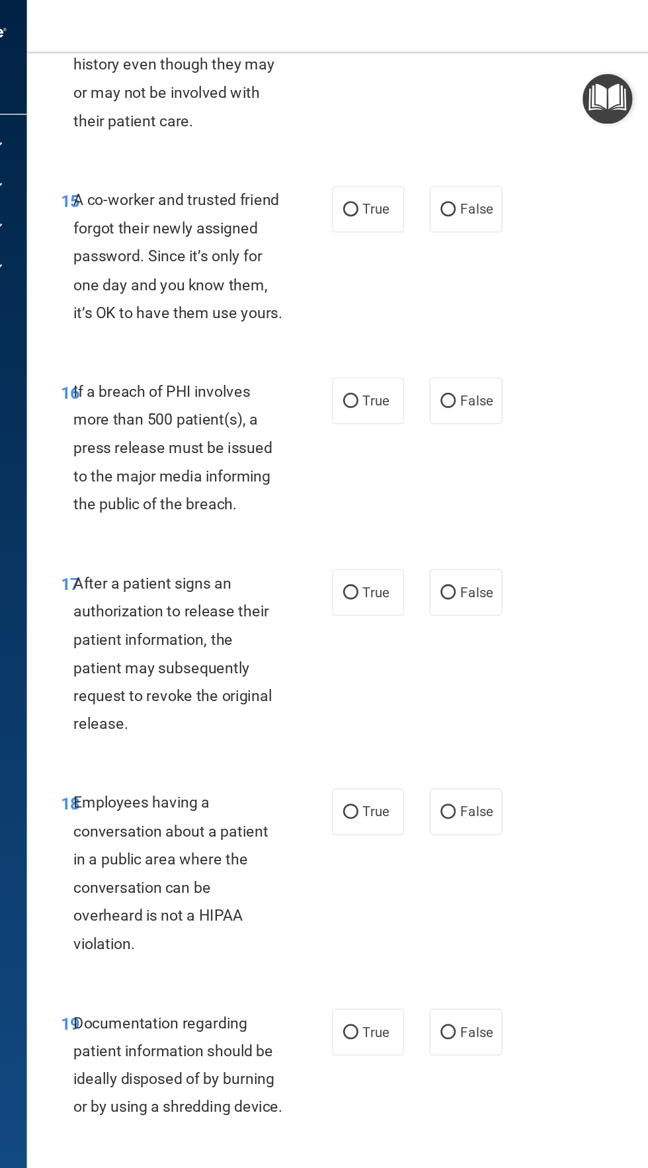
scroll to position [2075, 0]
click at [526, 183] on label "False" at bounding box center [504, 164] width 56 height 36
click at [497, 170] on input "False" at bounding box center [491, 165] width 12 height 10
radio input "true"
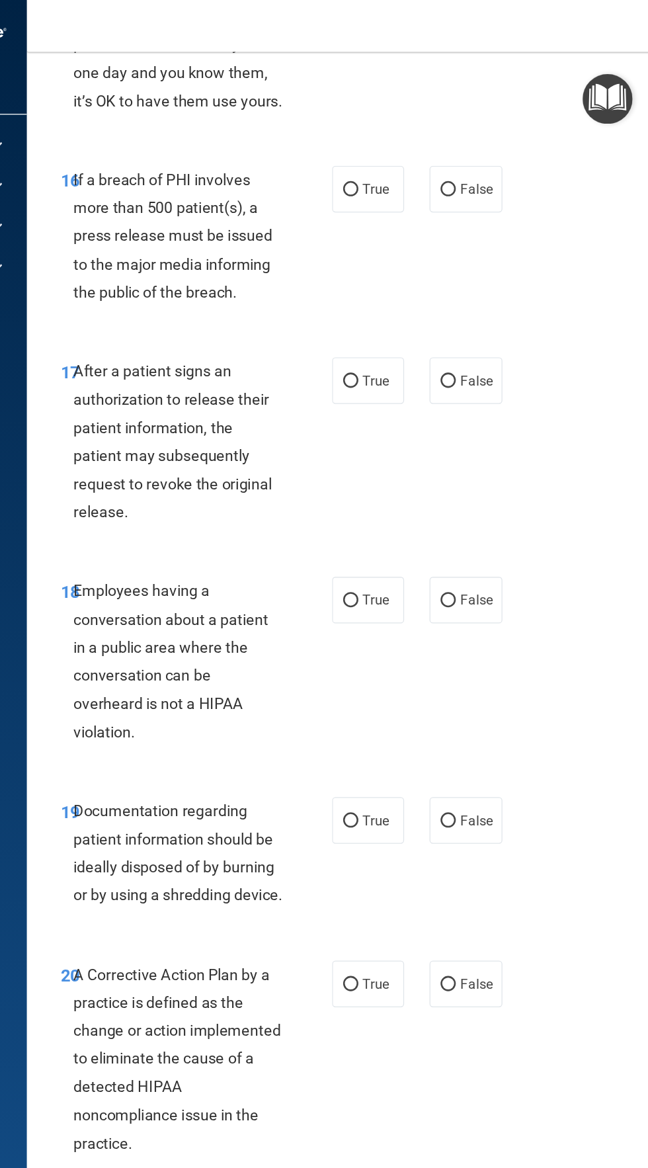
scroll to position [2240, 0]
click at [438, 167] on label "True" at bounding box center [428, 149] width 56 height 36
click at [421, 155] on input "True" at bounding box center [415, 150] width 12 height 10
radio input "true"
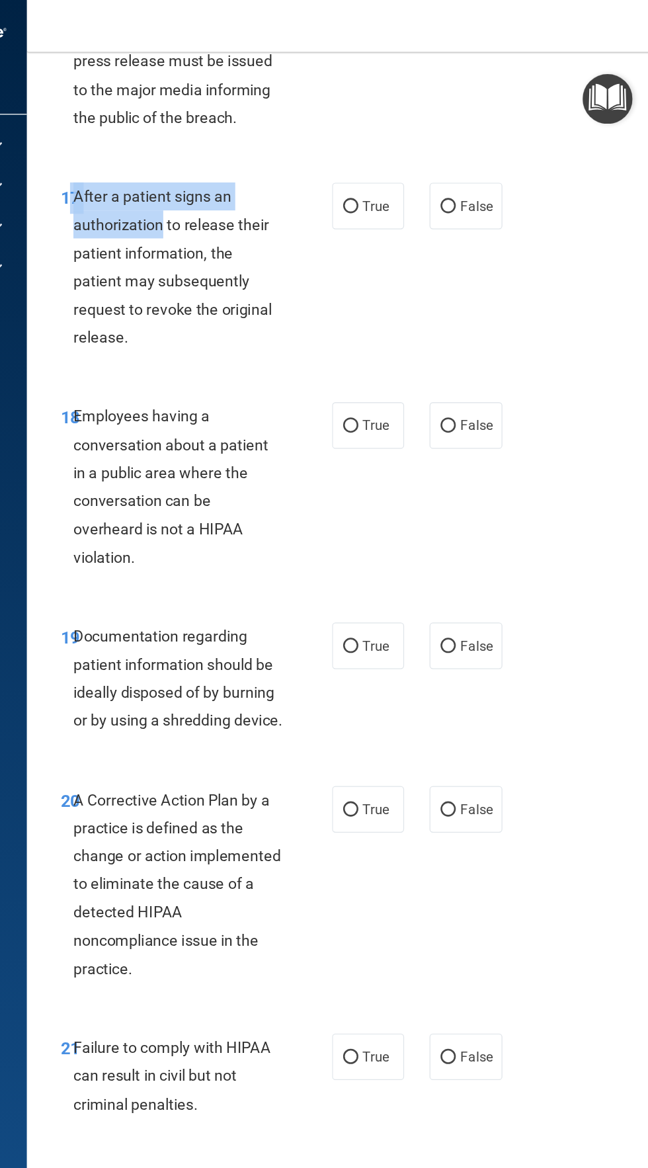
scroll to position [2377, 0]
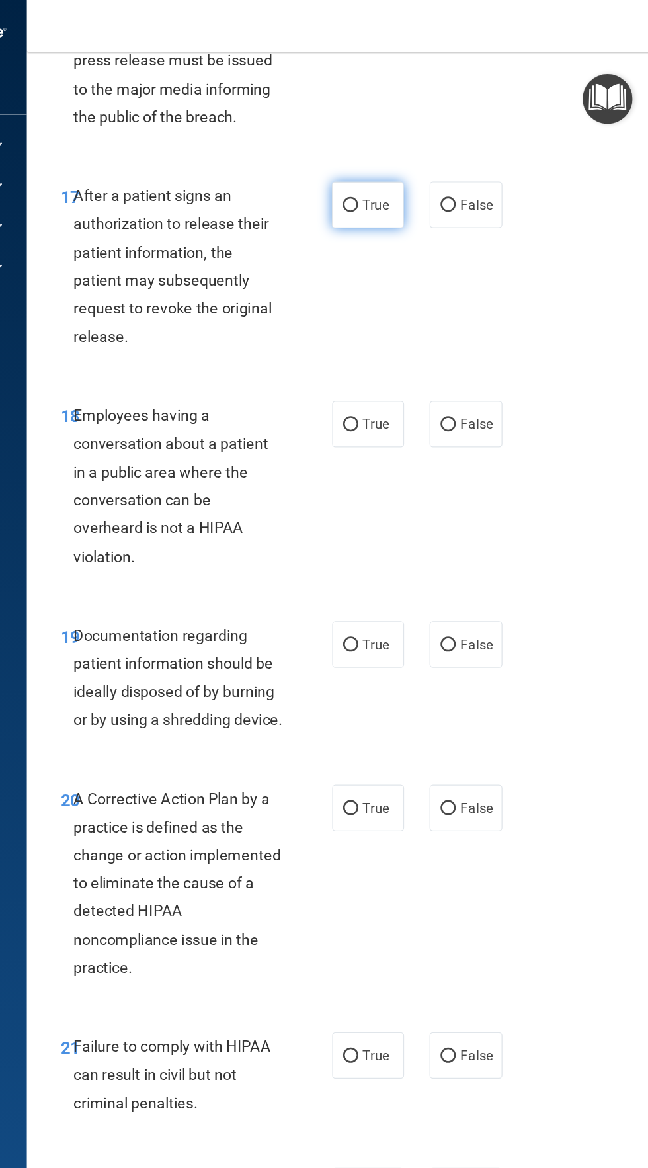
click at [437, 180] on label "True" at bounding box center [428, 162] width 56 height 36
click at [421, 167] on input "True" at bounding box center [415, 162] width 12 height 10
radio input "true"
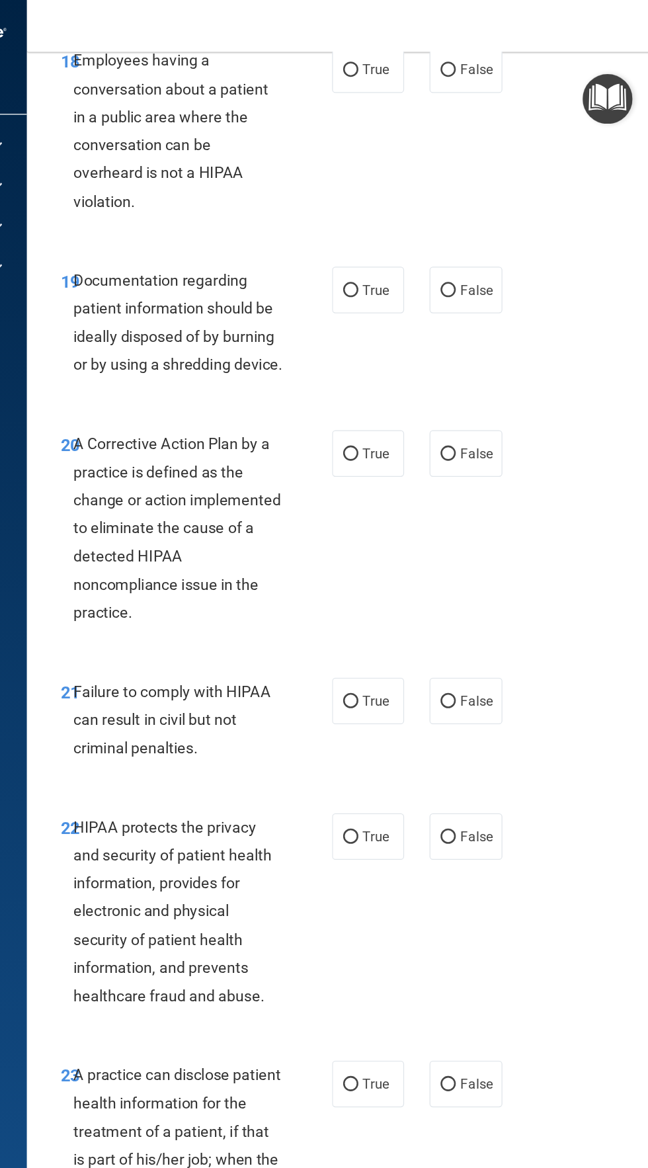
scroll to position [2654, 0]
click at [415, 62] on input "True" at bounding box center [415, 57] width 12 height 10
radio input "true"
click at [527, 74] on label "False" at bounding box center [504, 56] width 56 height 36
click at [497, 62] on input "False" at bounding box center [491, 57] width 12 height 10
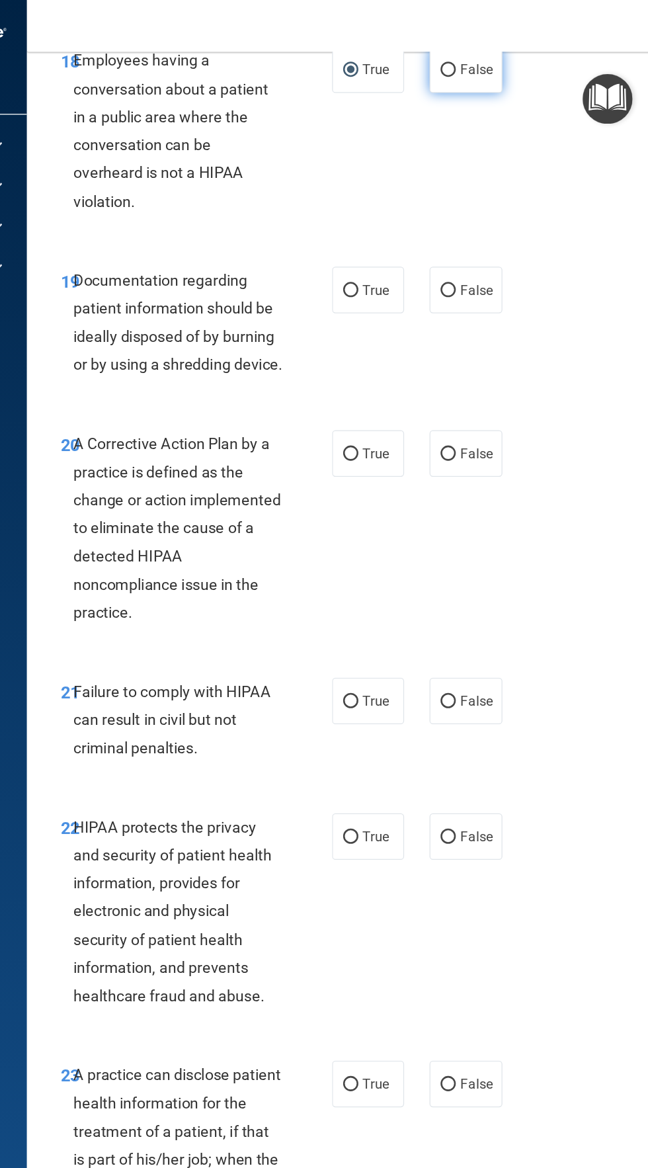
radio input "true"
radio input "false"
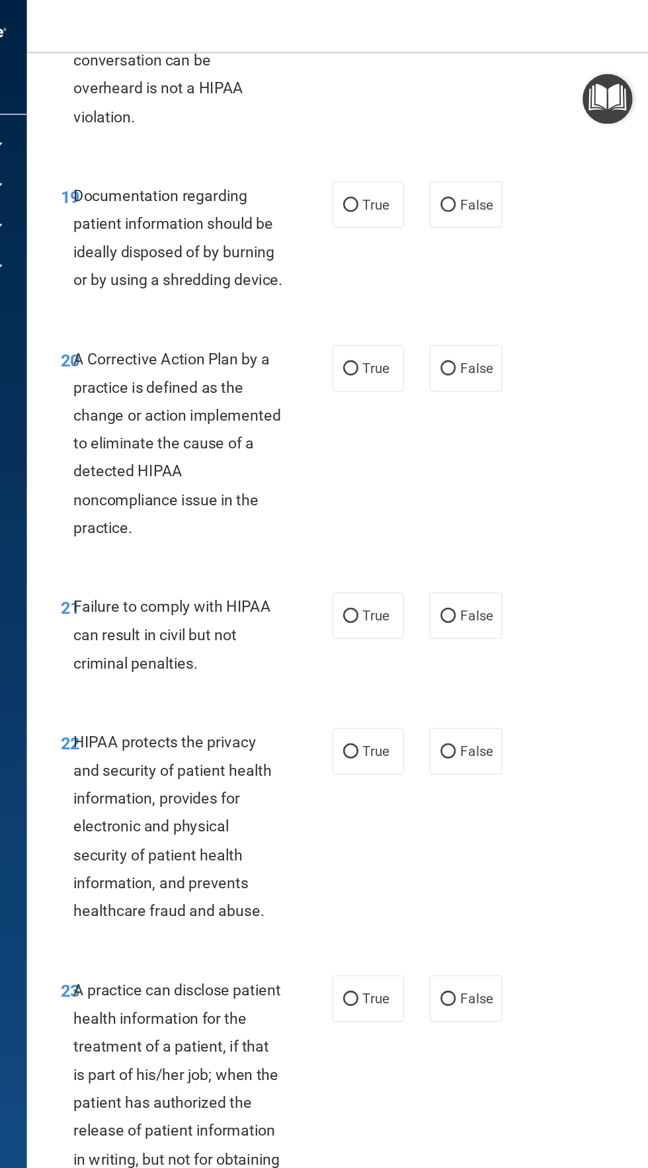
scroll to position [2722, 0]
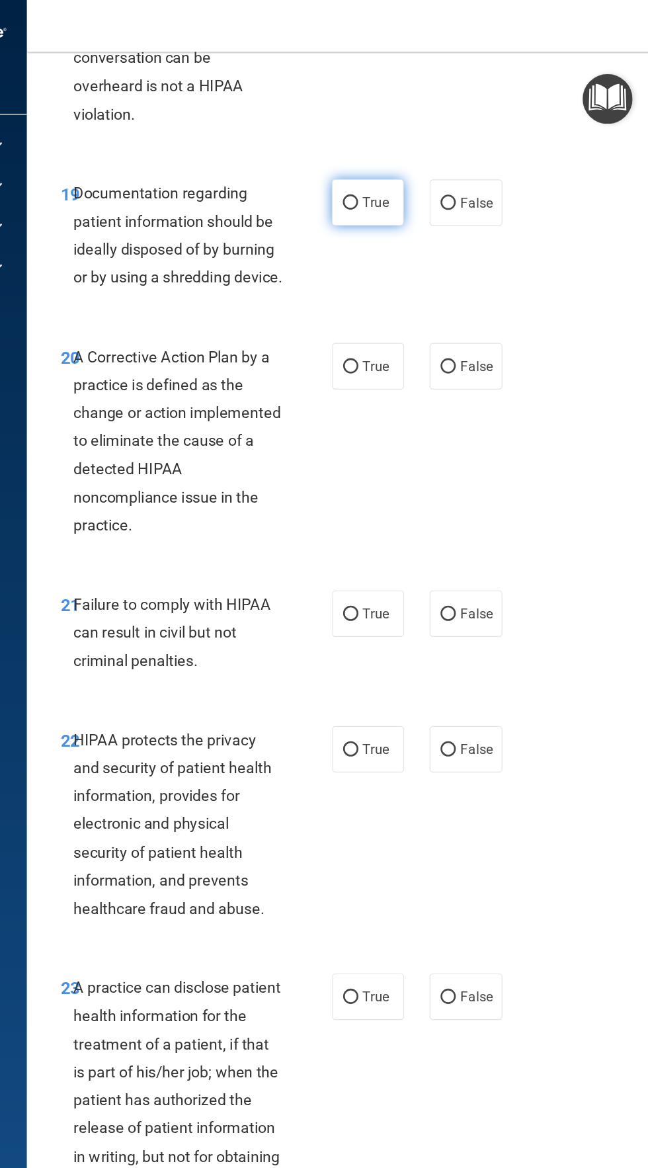
click at [410, 165] on input "True" at bounding box center [415, 160] width 12 height 10
radio input "true"
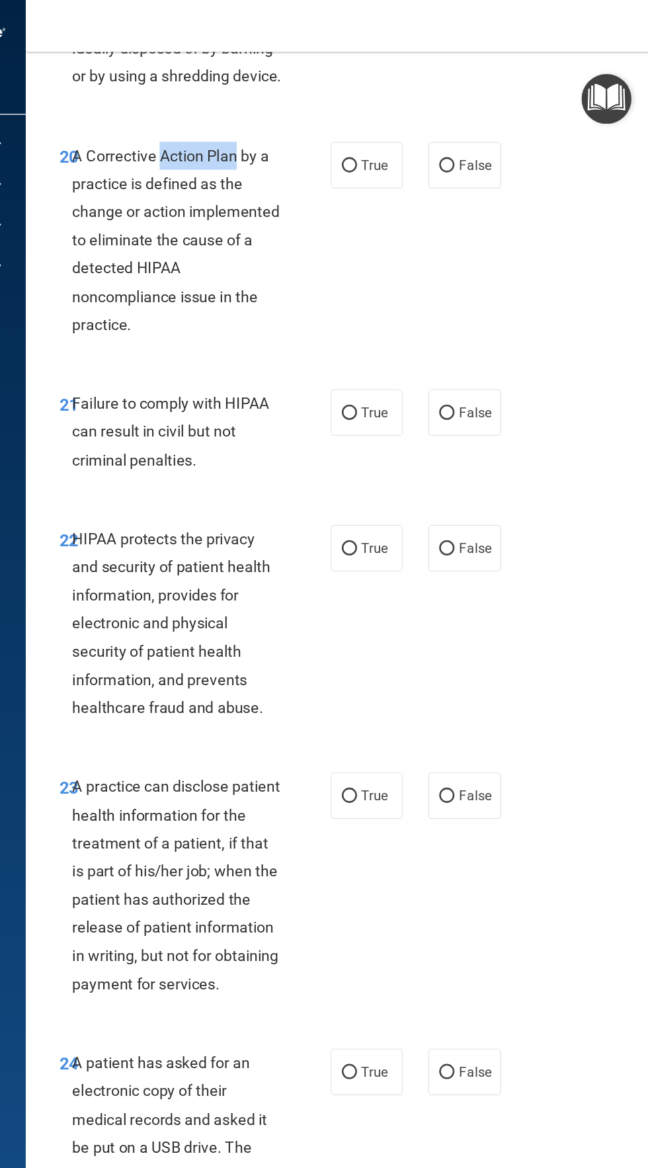
scroll to position [0, 0]
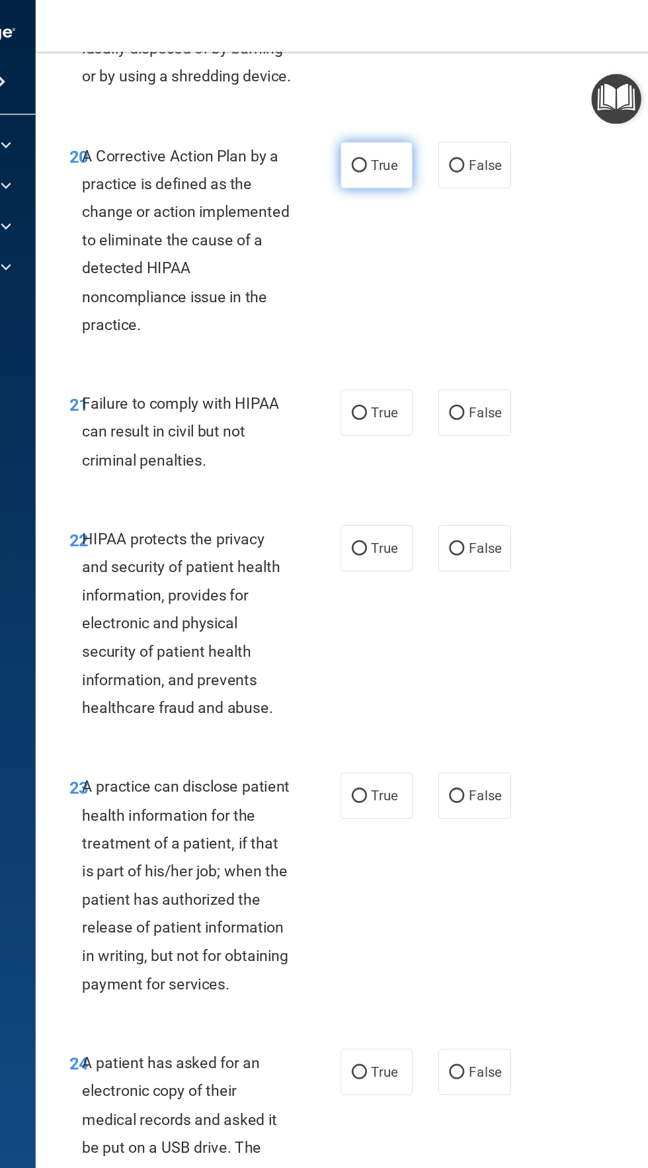
click at [414, 136] on input "True" at bounding box center [415, 131] width 12 height 10
radio input "true"
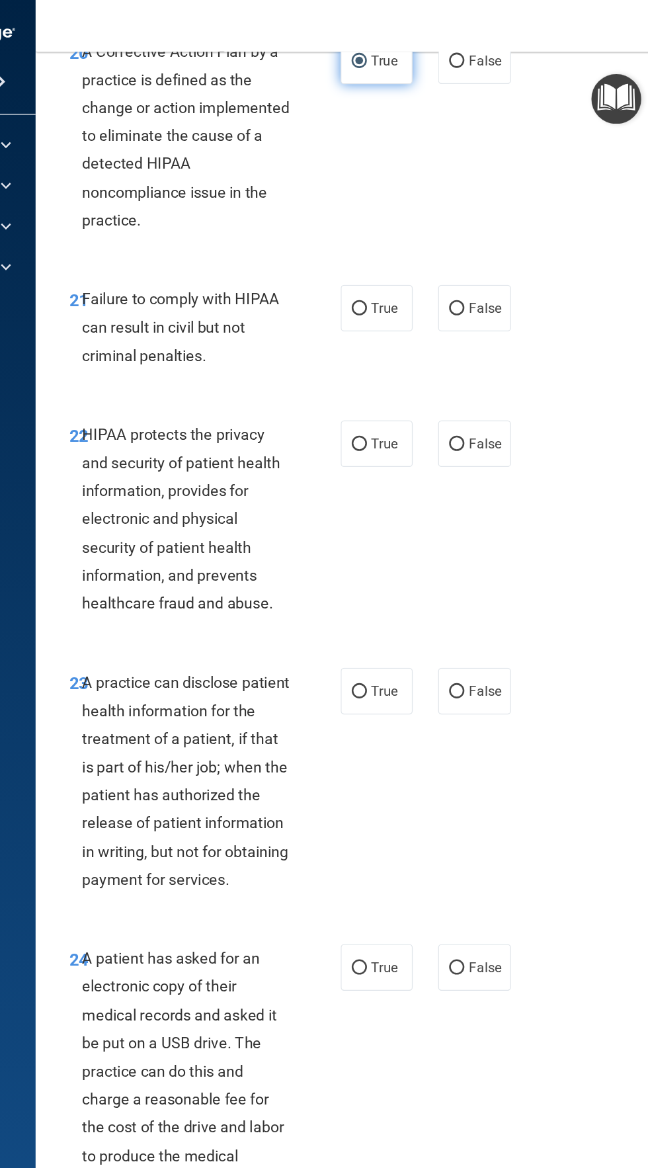
scroll to position [2968, 0]
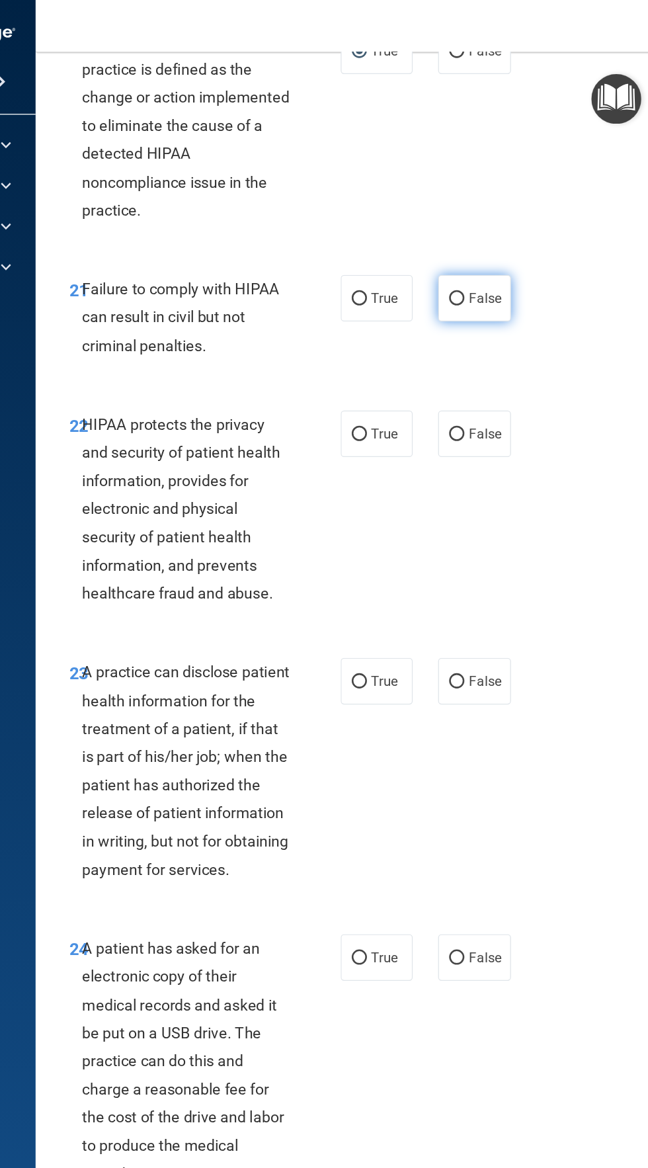
click at [496, 240] on input "False" at bounding box center [491, 235] width 12 height 10
radio input "true"
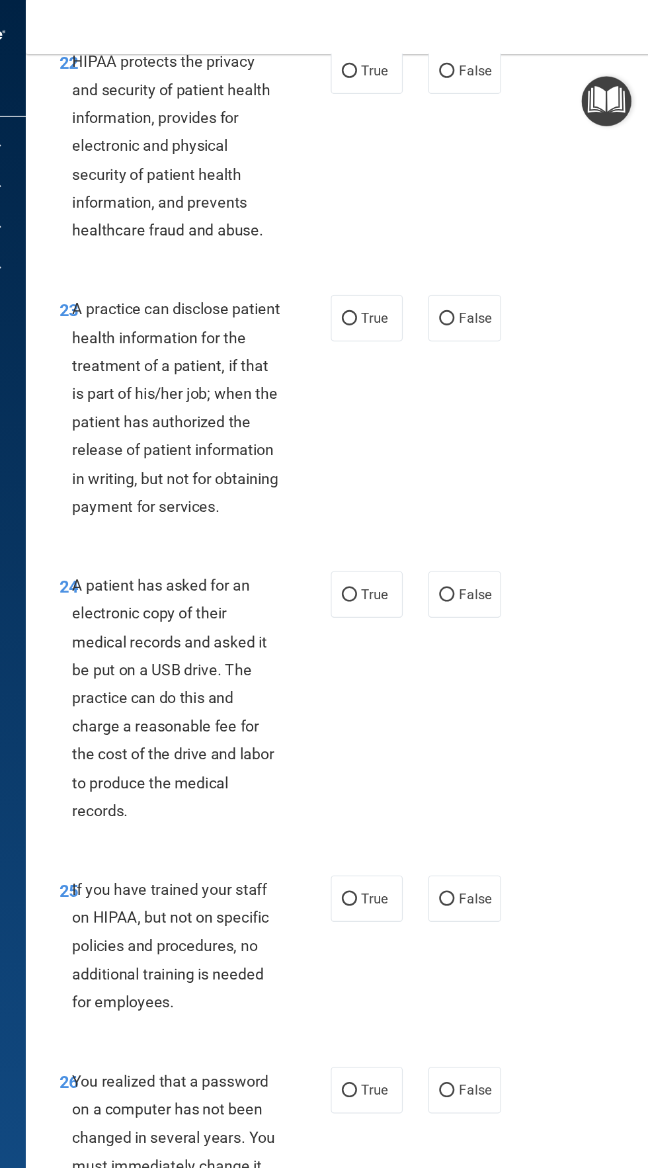
scroll to position [0, 0]
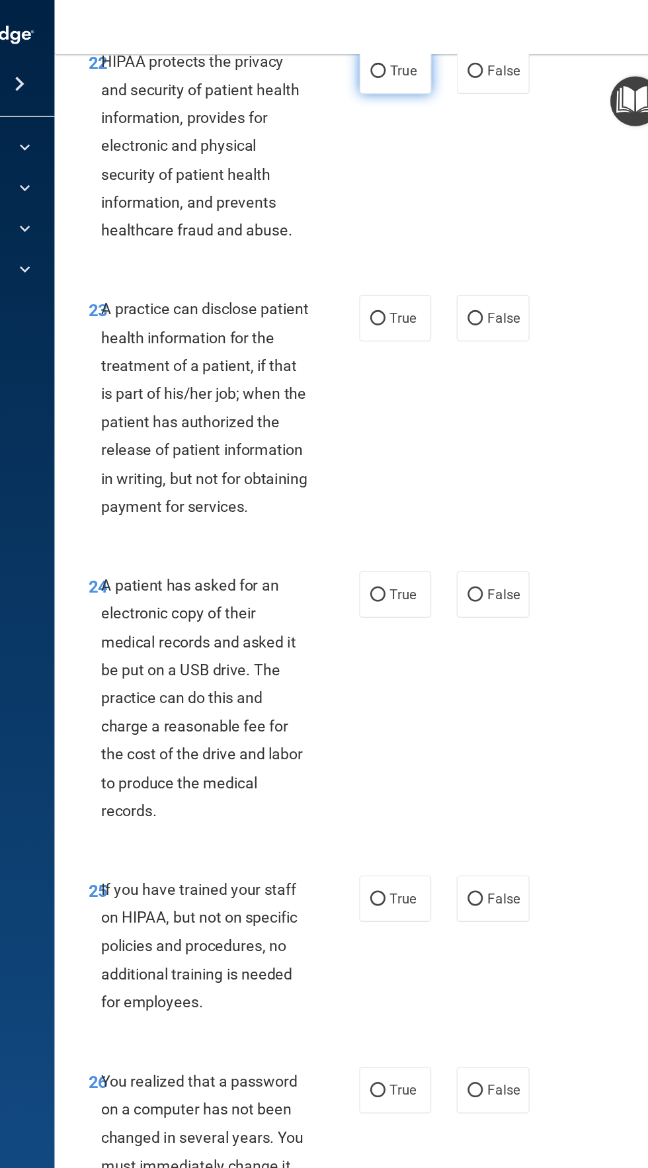
click at [417, 61] on input "True" at bounding box center [415, 56] width 12 height 10
radio input "true"
click at [532, 267] on label "False" at bounding box center [504, 248] width 56 height 36
click at [497, 254] on input "False" at bounding box center [491, 249] width 12 height 10
radio input "true"
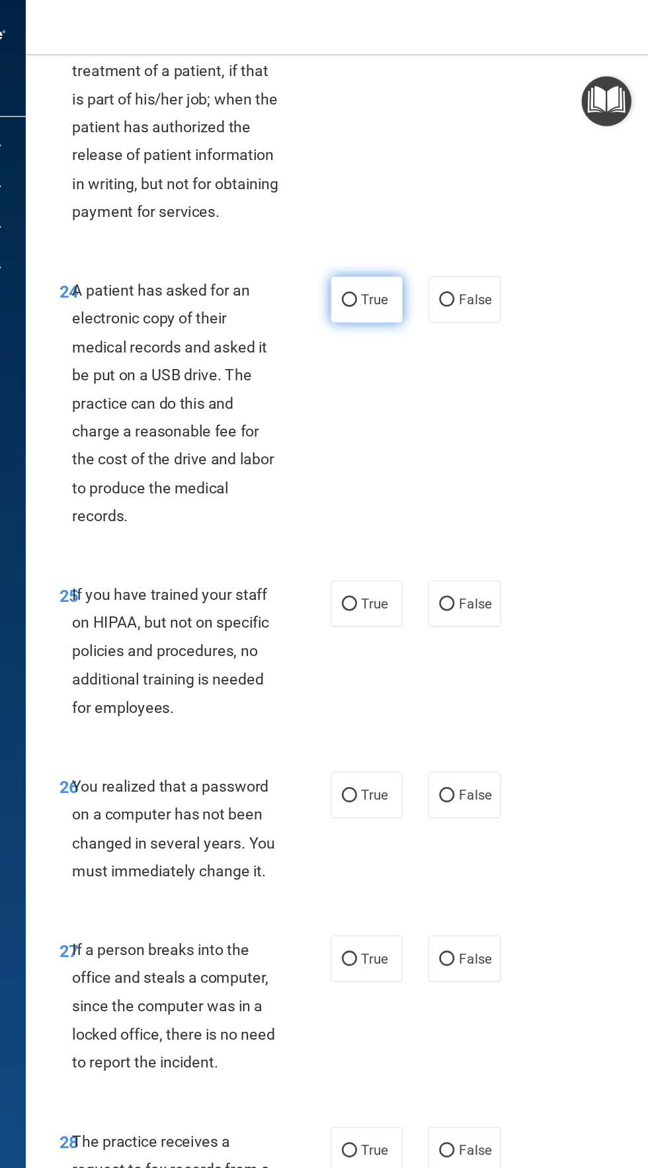
click at [415, 240] on input "True" at bounding box center [415, 235] width 12 height 10
radio input "true"
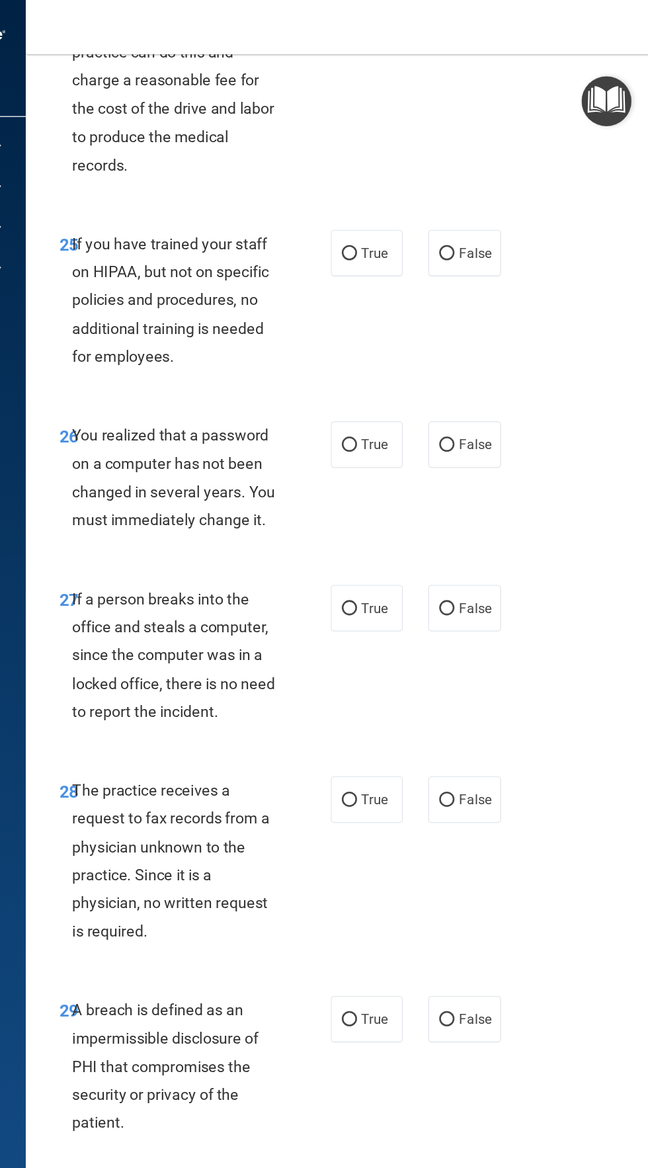
scroll to position [3846, 0]
click at [527, 197] on label "False" at bounding box center [504, 197] width 56 height 36
click at [497, 197] on input "False" at bounding box center [491, 198] width 12 height 10
radio input "true"
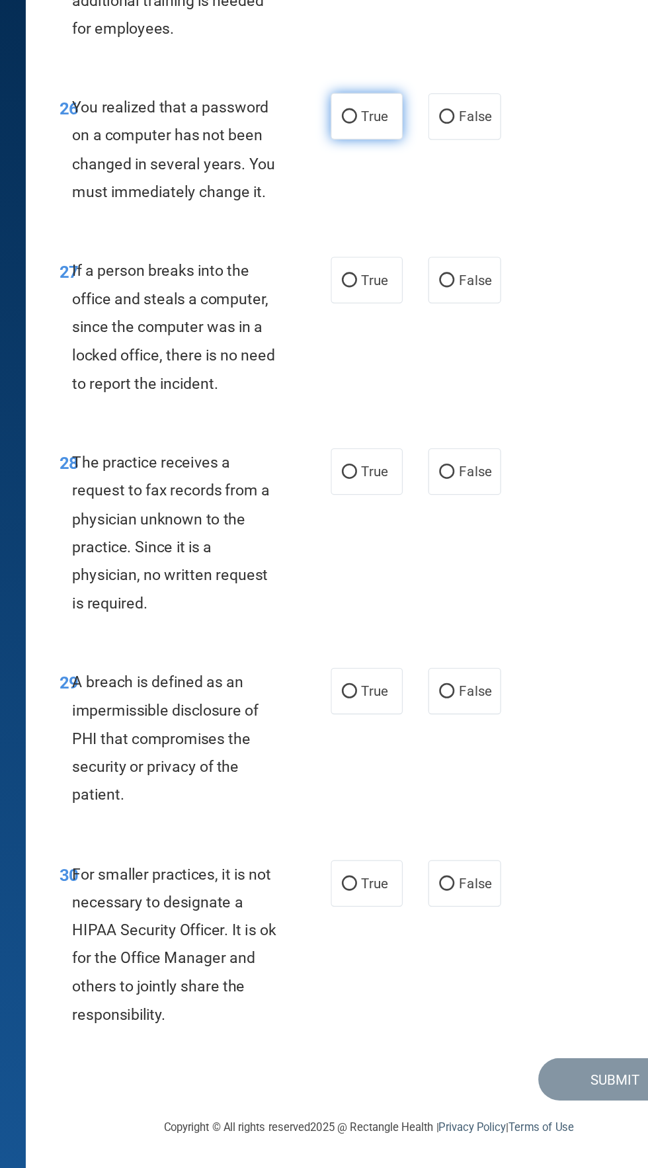
click at [416, 347] on input "True" at bounding box center [415, 348] width 12 height 10
radio input "true"
click at [528, 461] on label "False" at bounding box center [504, 475] width 56 height 36
click at [497, 470] on input "False" at bounding box center [491, 475] width 12 height 10
radio input "true"
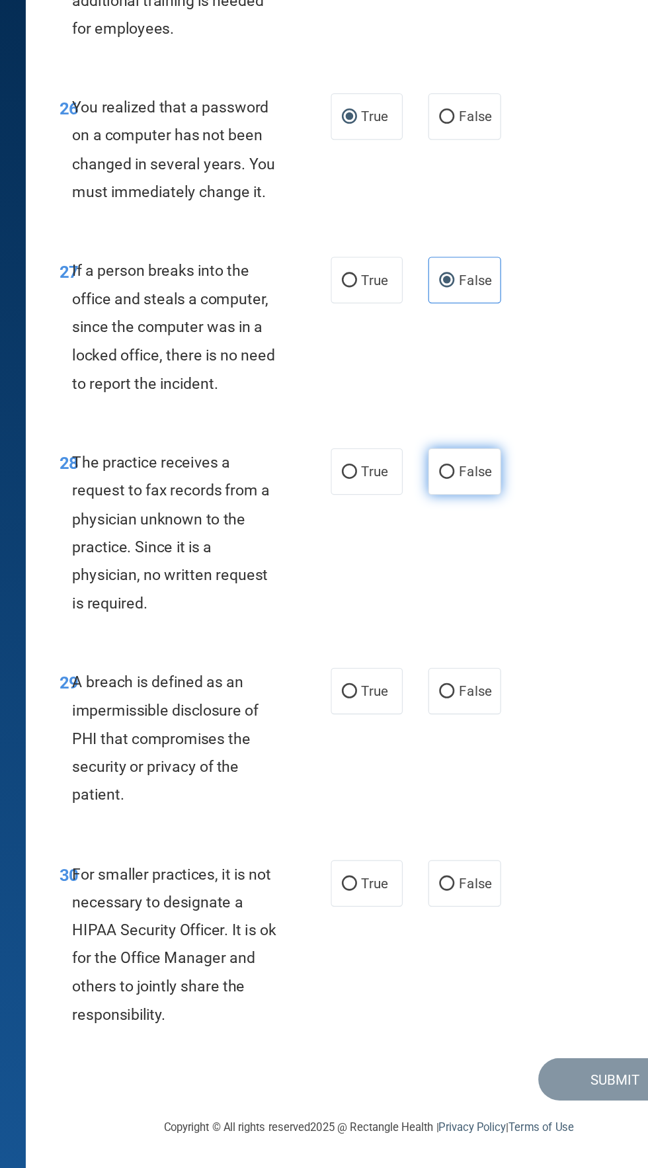
click at [527, 637] on label "False" at bounding box center [504, 624] width 56 height 36
click at [497, 630] on input "False" at bounding box center [491, 625] width 12 height 10
radio input "true"
click at [415, 795] on input "True" at bounding box center [415, 796] width 12 height 10
radio input "true"
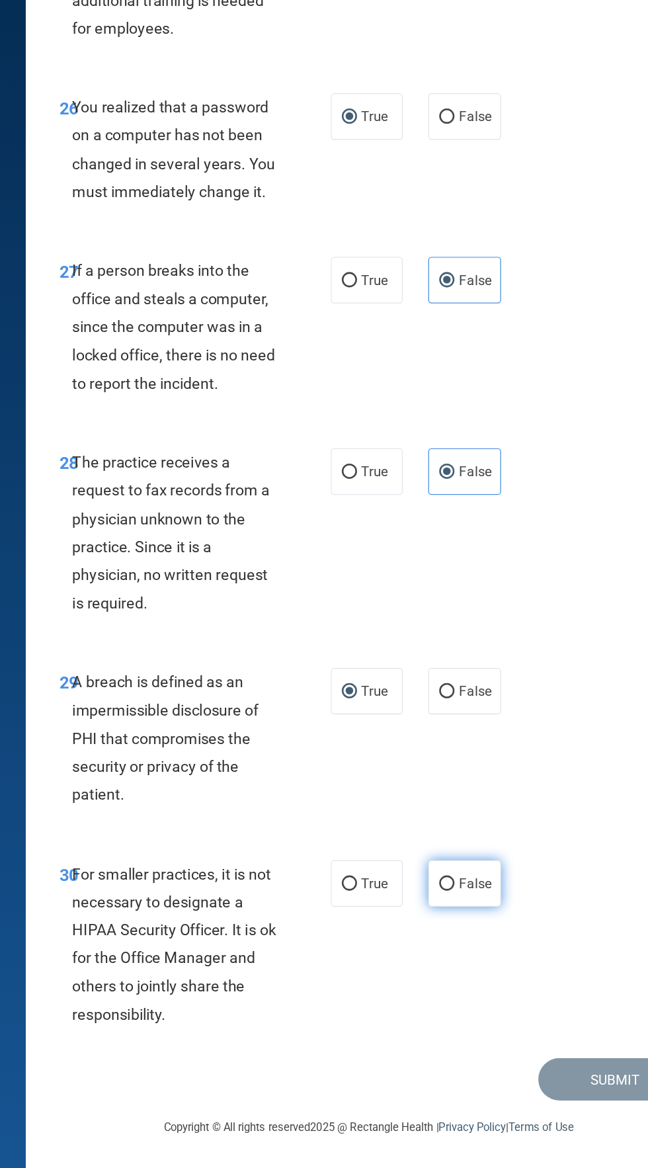
click at [516, 940] on span "False" at bounding box center [513, 946] width 26 height 13
click at [497, 942] on input "False" at bounding box center [491, 947] width 12 height 10
radio input "true"
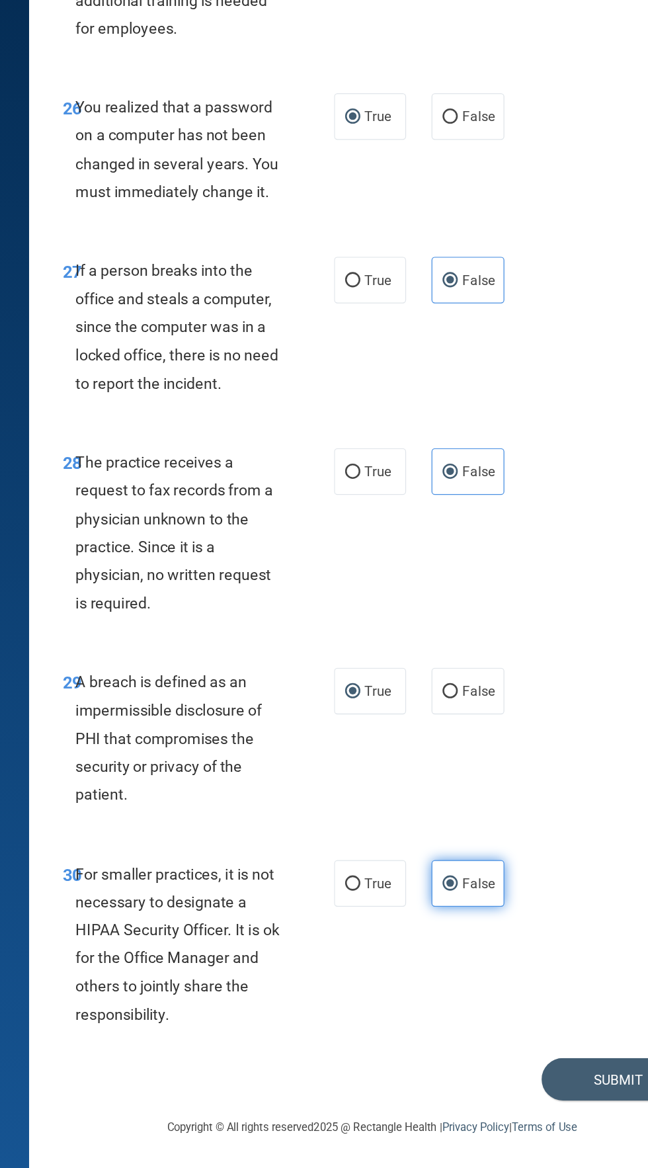
scroll to position [0, 0]
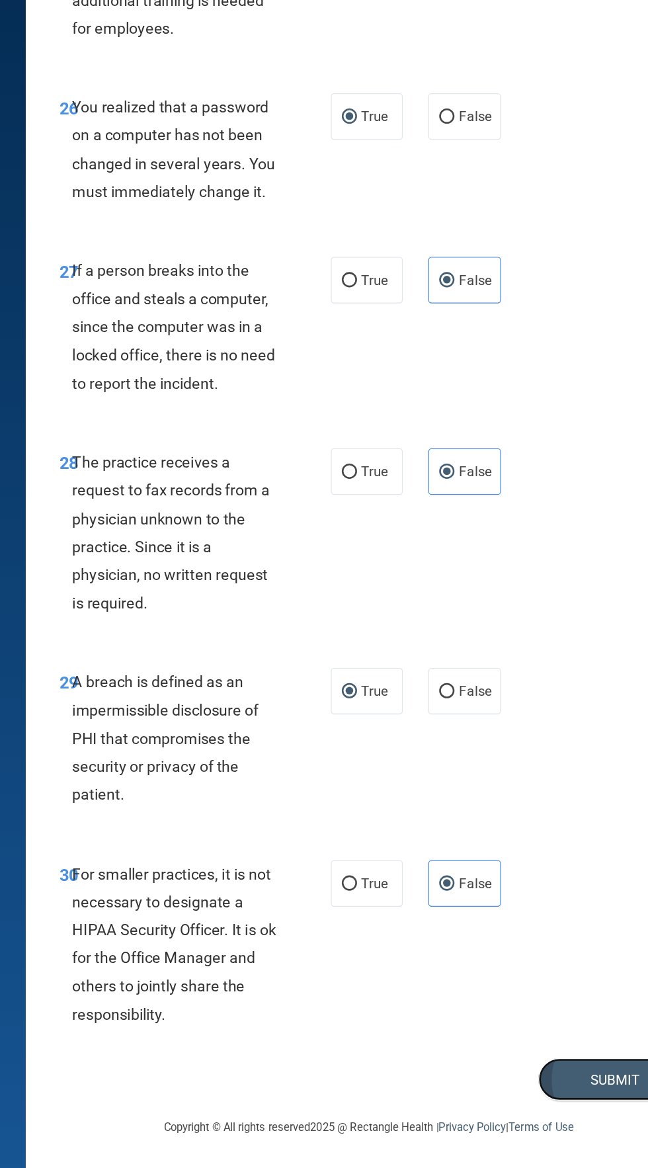
click at [579, 1092] on button "Submit" at bounding box center [621, 1099] width 119 height 34
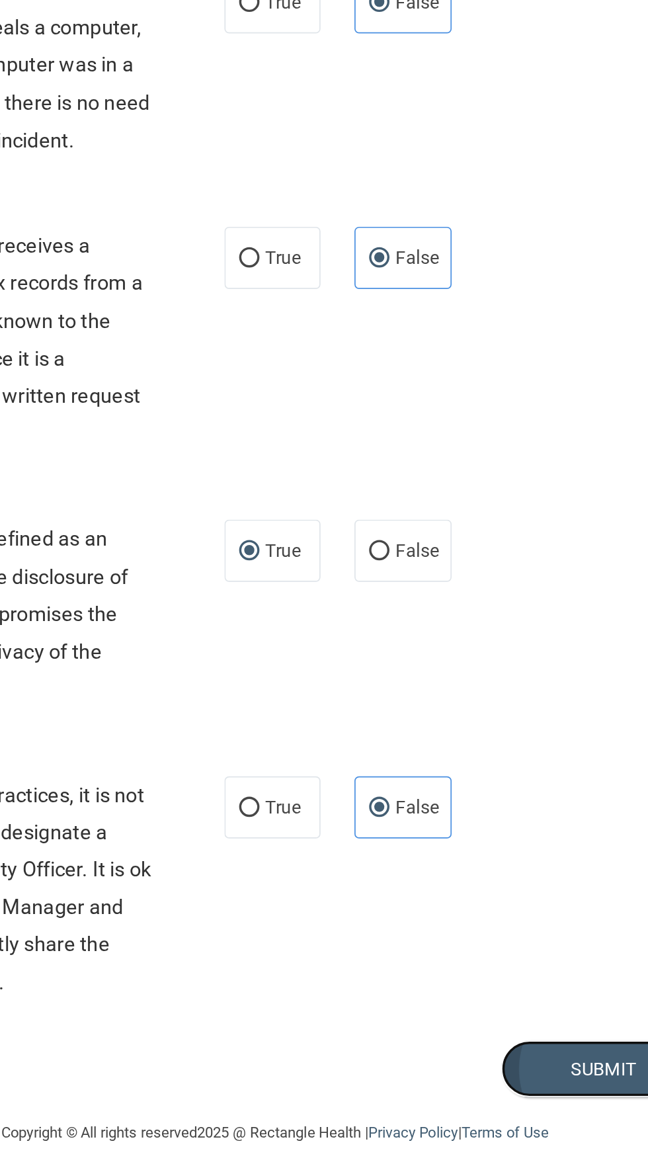
click at [607, 1100] on button "Submit" at bounding box center [621, 1099] width 119 height 34
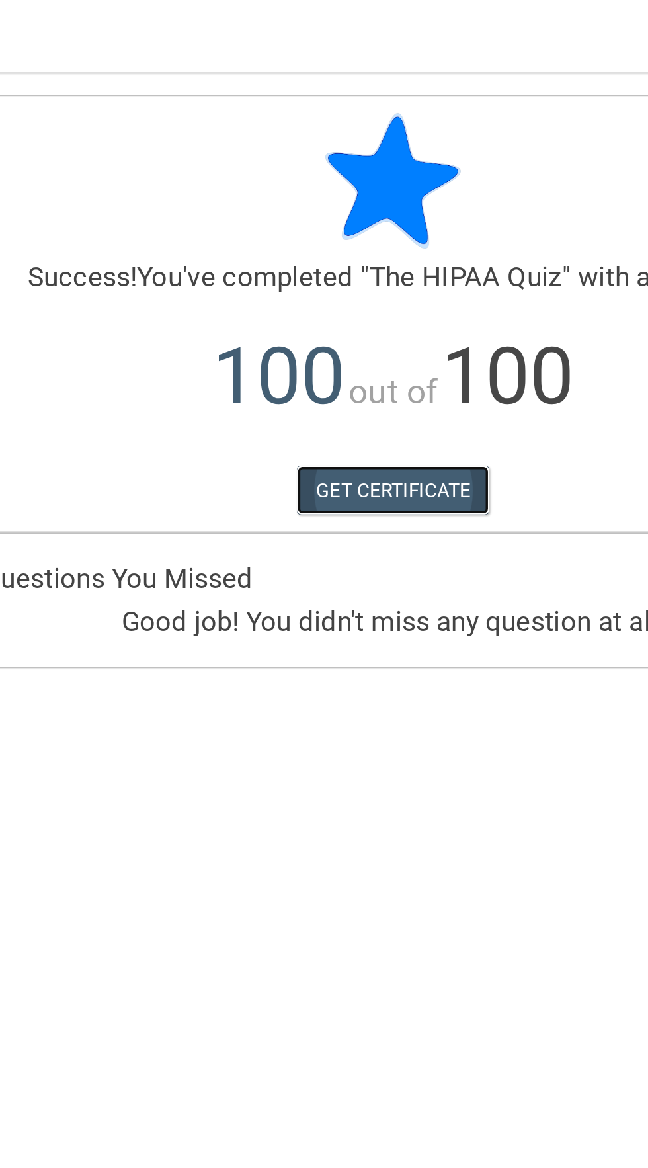
click at [416, 298] on link "GET CERTIFICATE" at bounding box center [430, 287] width 113 height 29
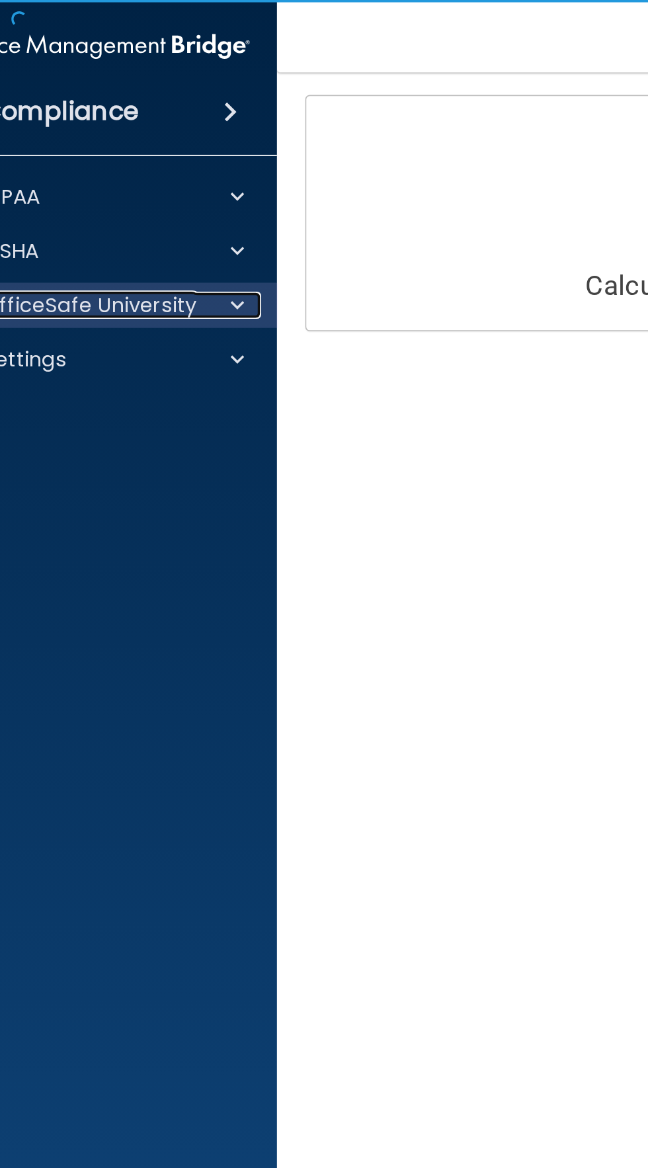
click at [120, 181] on div at bounding box center [136, 179] width 33 height 16
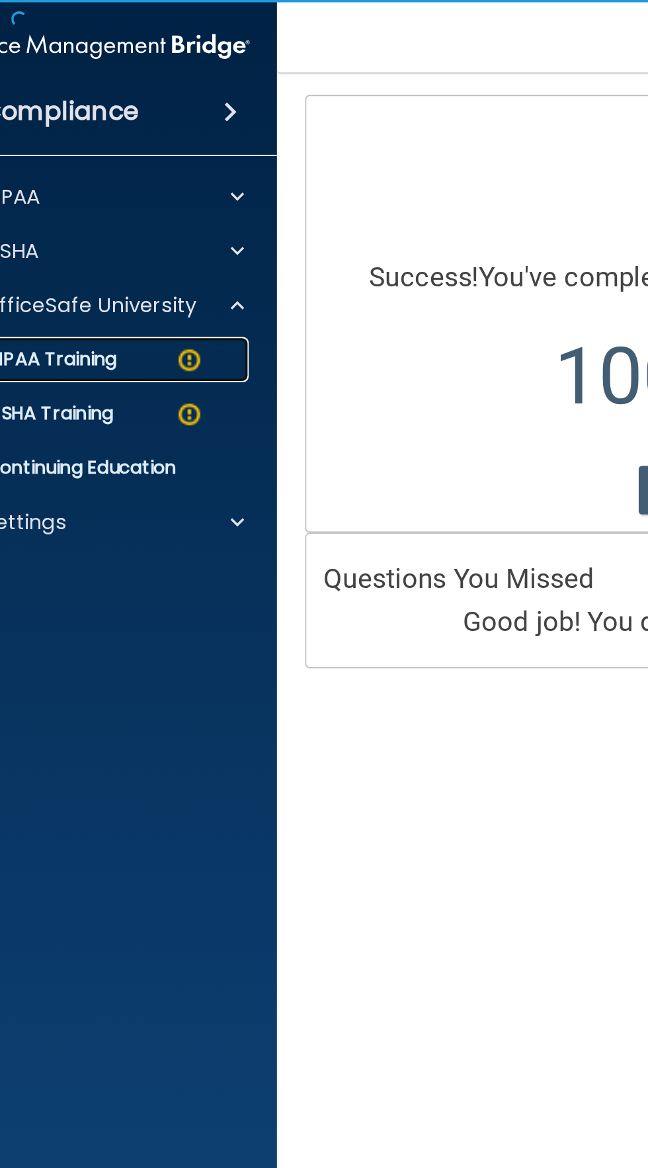
click at [33, 210] on p "HIPAA Training" at bounding box center [13, 210] width 109 height 13
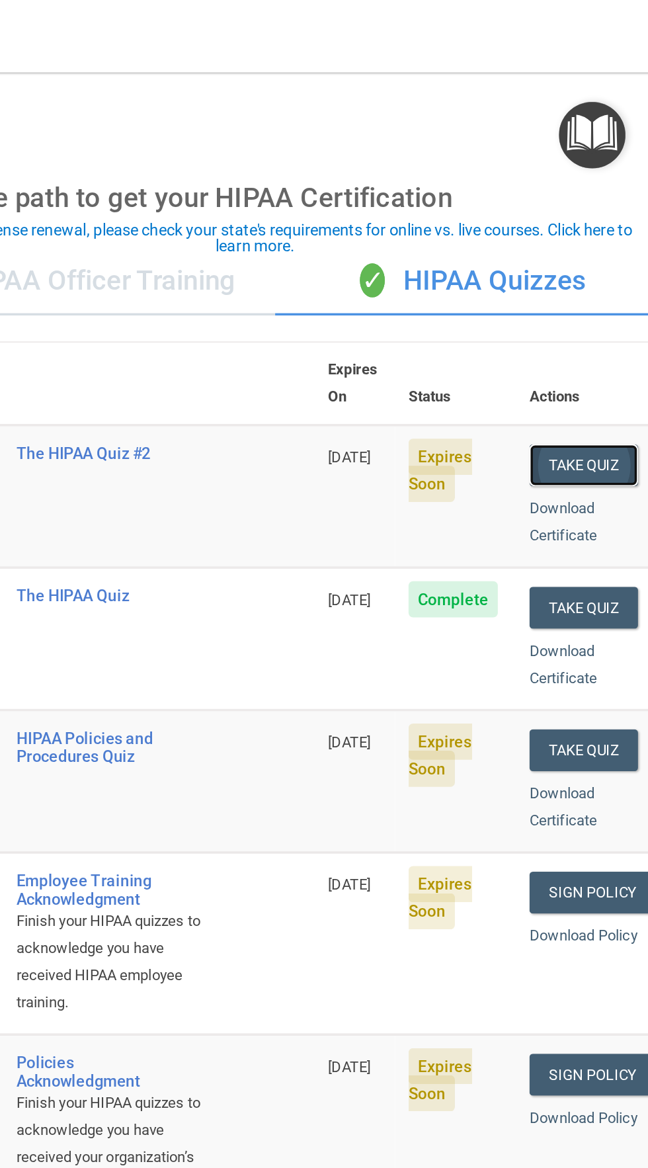
click at [609, 260] on button "Take Quiz" at bounding box center [611, 272] width 64 height 24
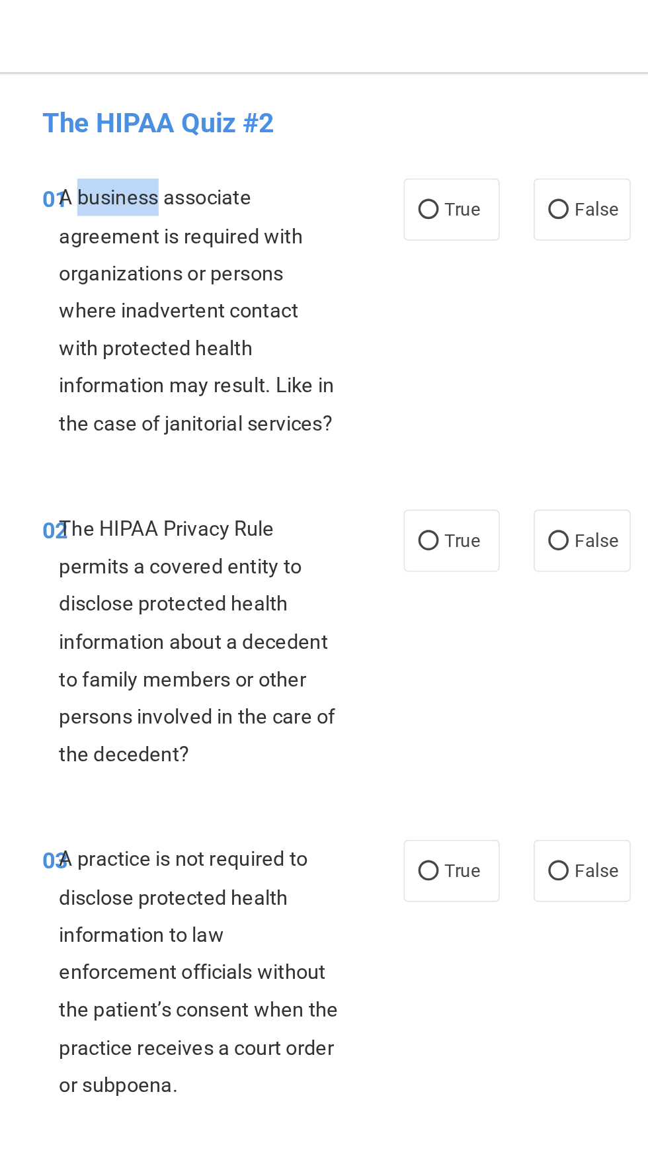
click at [239, 200] on span "A business associate agreement is required with organizations or persons where …" at bounding box center [278, 182] width 161 height 146
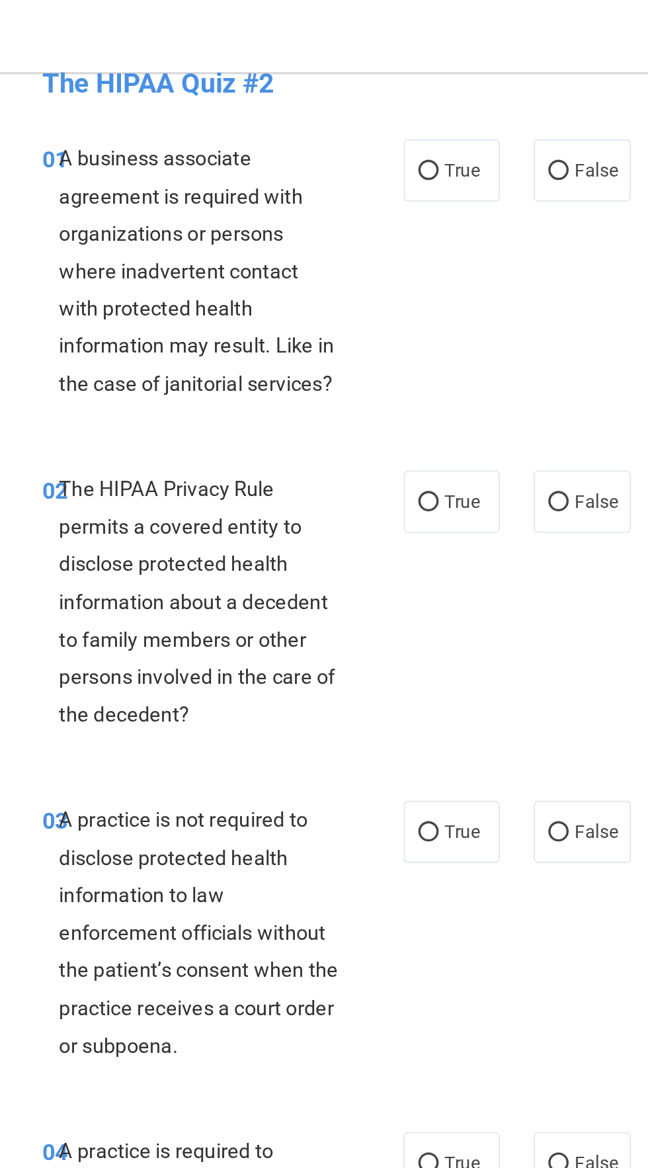
scroll to position [24, 0]
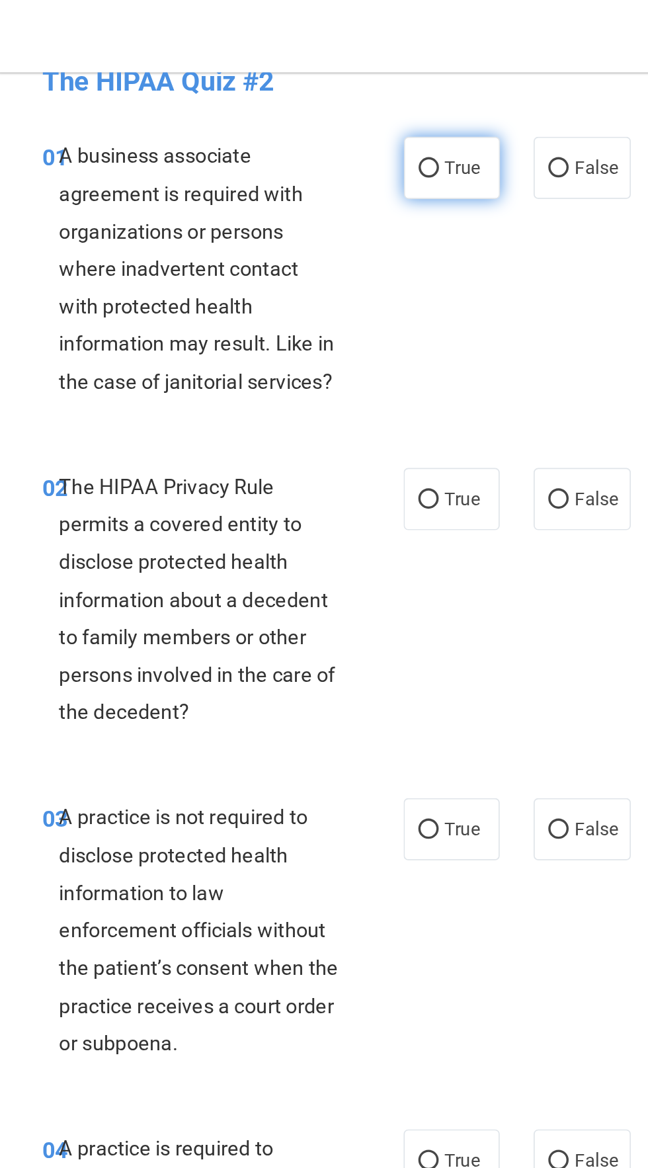
click at [404, 107] on label "True" at bounding box center [428, 98] width 56 height 36
click at [409, 104] on input "True" at bounding box center [415, 99] width 12 height 10
radio input "true"
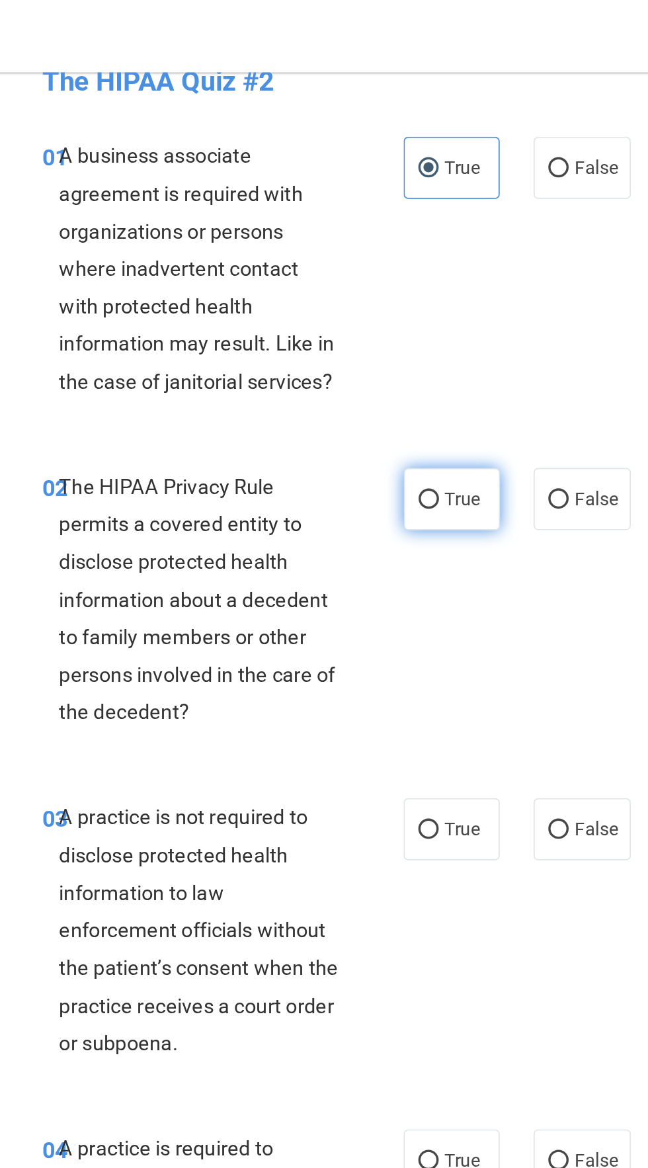
click at [418, 288] on input "True" at bounding box center [415, 293] width 12 height 10
radio input "true"
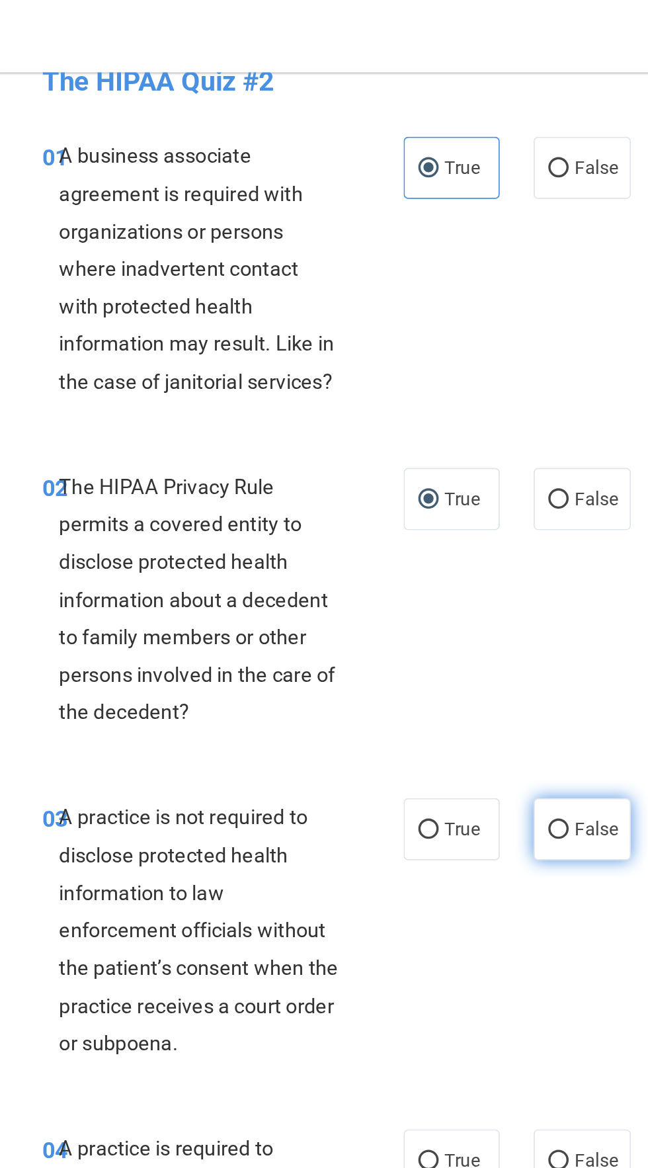
click at [514, 486] on span "False" at bounding box center [513, 485] width 26 height 13
click at [497, 486] on input "False" at bounding box center [491, 486] width 12 height 10
radio input "true"
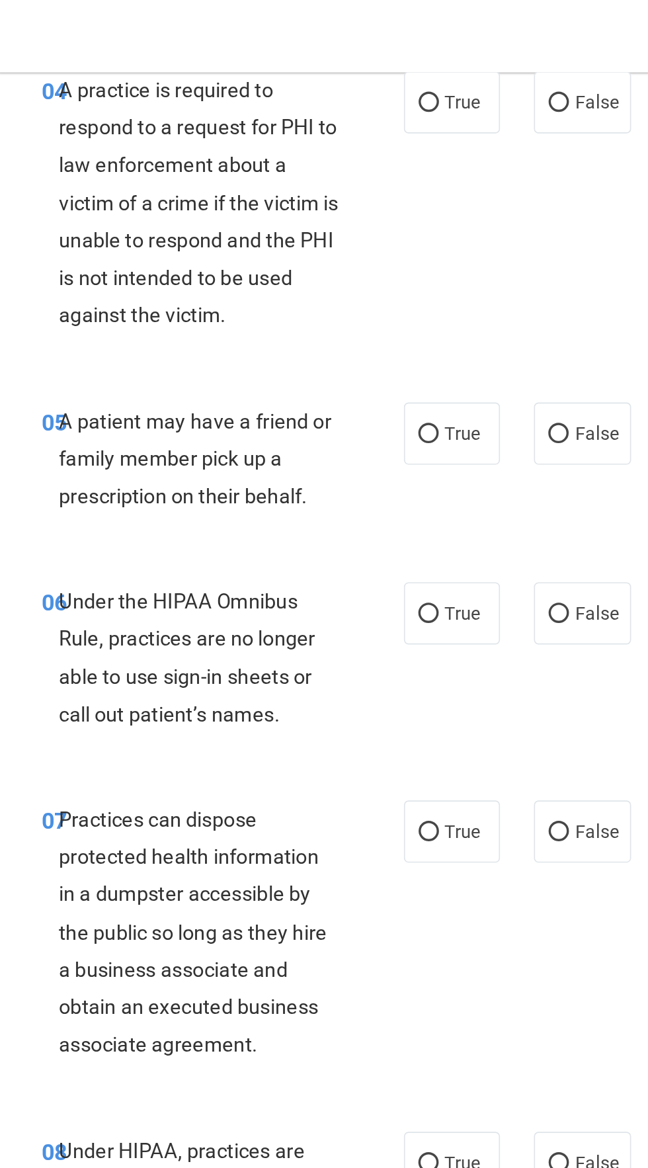
scroll to position [644, 0]
click at [449, 59] on label "True" at bounding box center [428, 60] width 56 height 36
click at [421, 59] on input "True" at bounding box center [415, 61] width 12 height 10
radio input "true"
click at [436, 258] on span "True" at bounding box center [434, 253] width 21 height 13
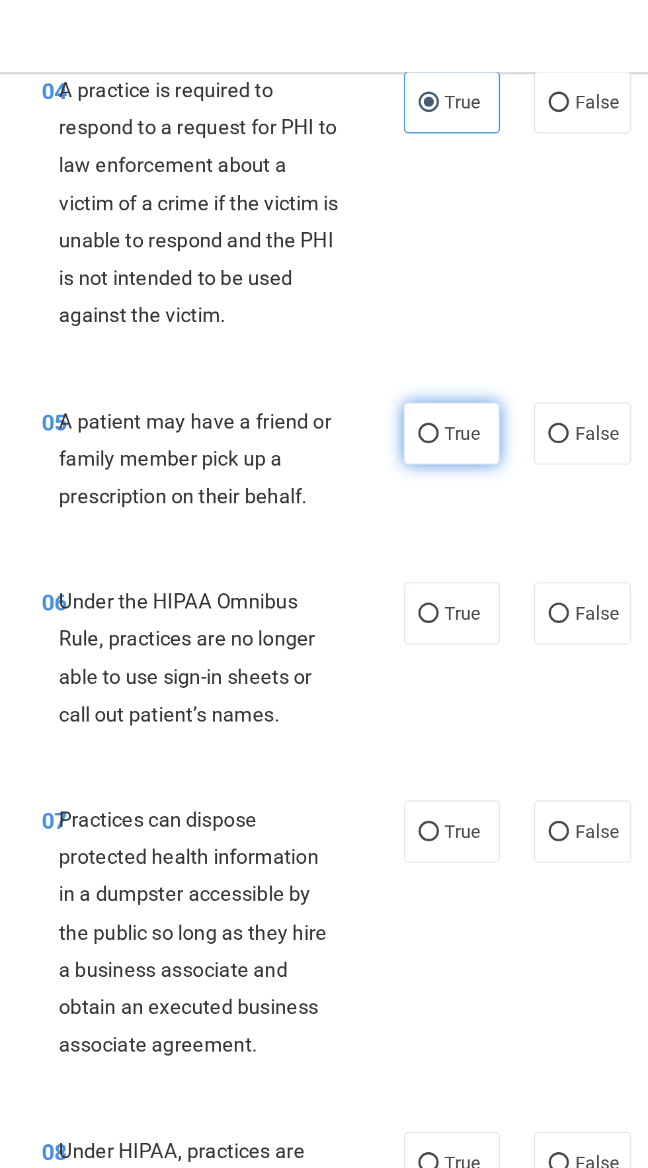
click at [421, 258] on input "True" at bounding box center [415, 254] width 12 height 10
radio input "true"
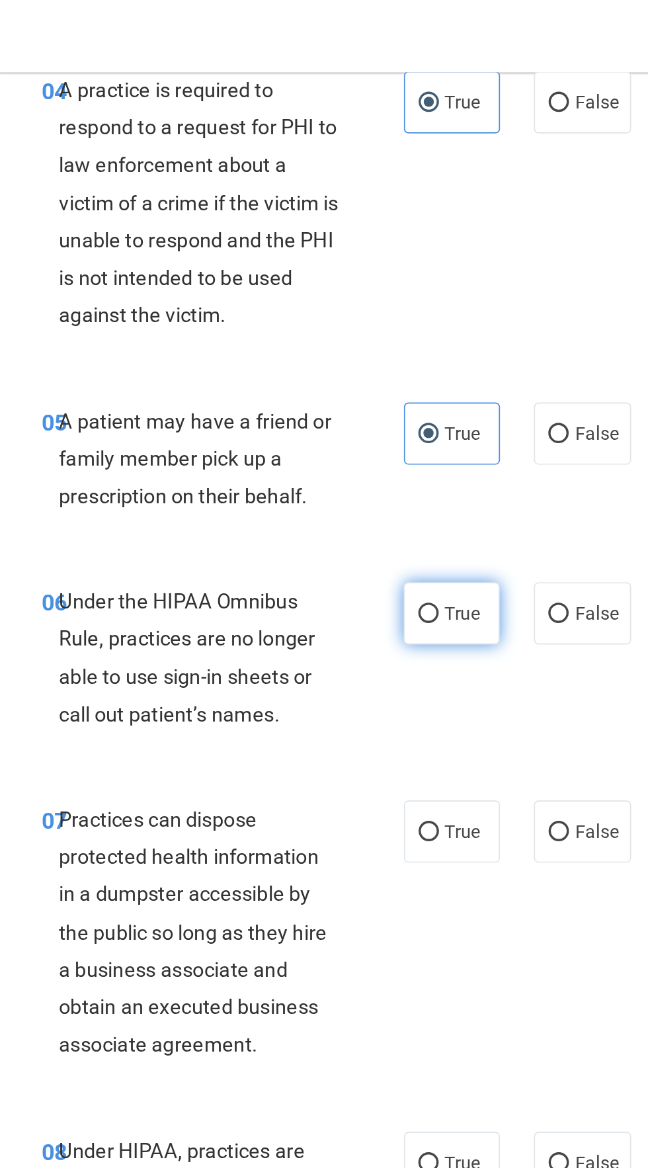
click at [419, 361] on input "True" at bounding box center [415, 360] width 12 height 10
radio input "true"
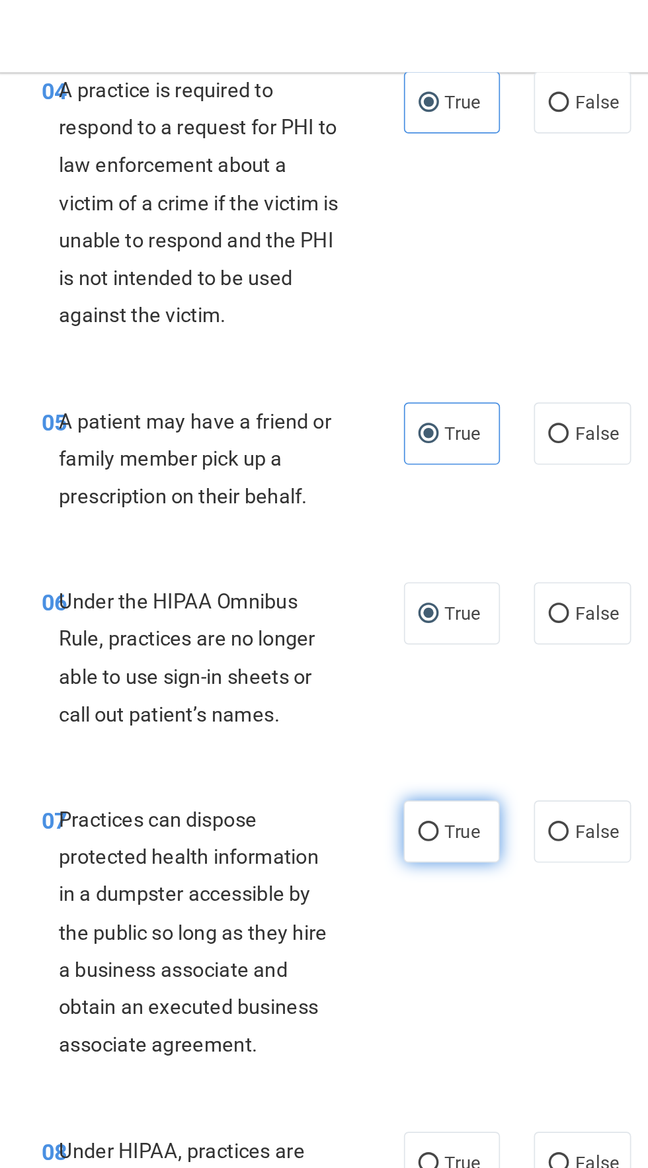
click at [433, 492] on span "True" at bounding box center [434, 486] width 21 height 13
click at [421, 492] on input "True" at bounding box center [415, 487] width 12 height 10
radio input "true"
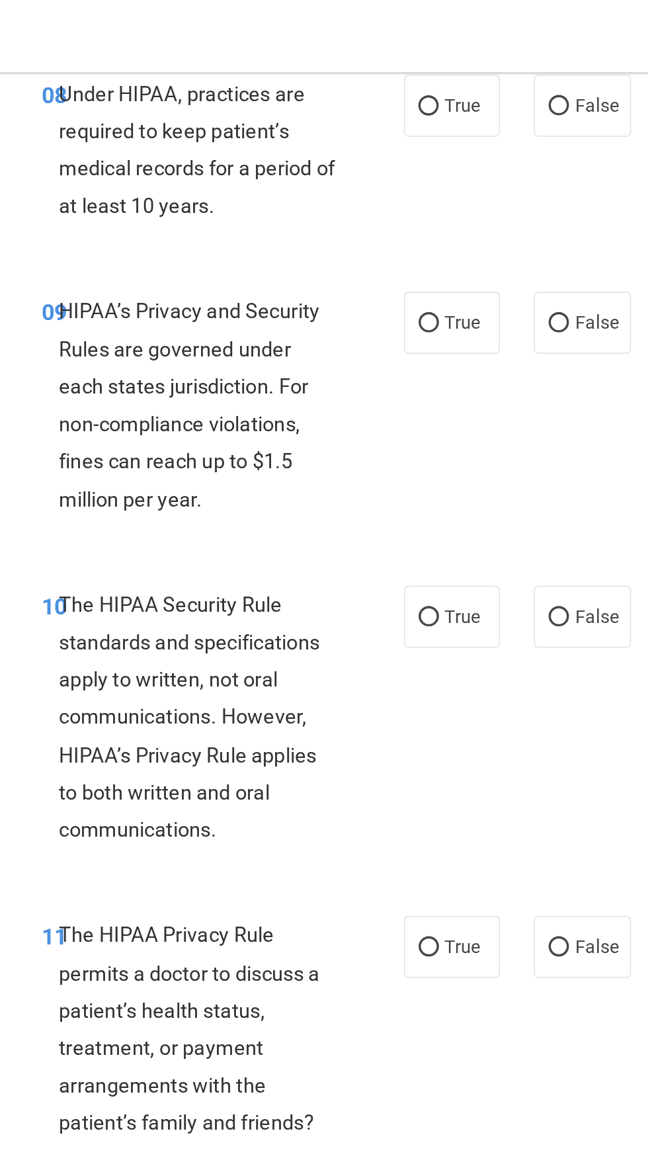
scroll to position [1264, 0]
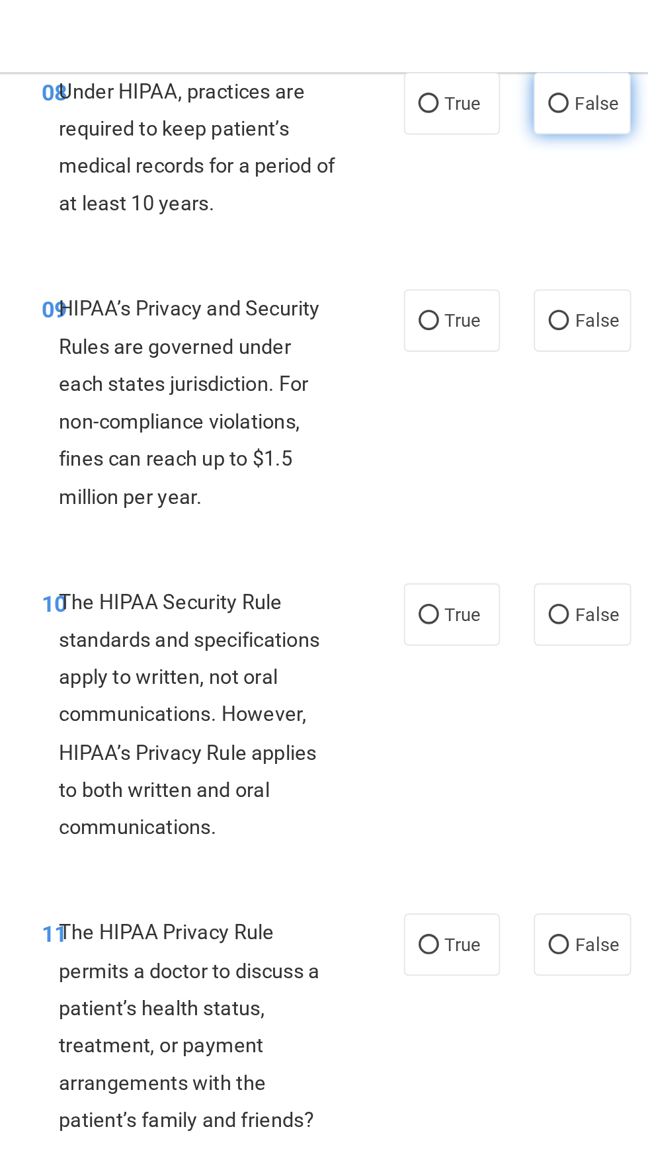
click at [496, 61] on input "False" at bounding box center [491, 61] width 12 height 10
radio input "true"
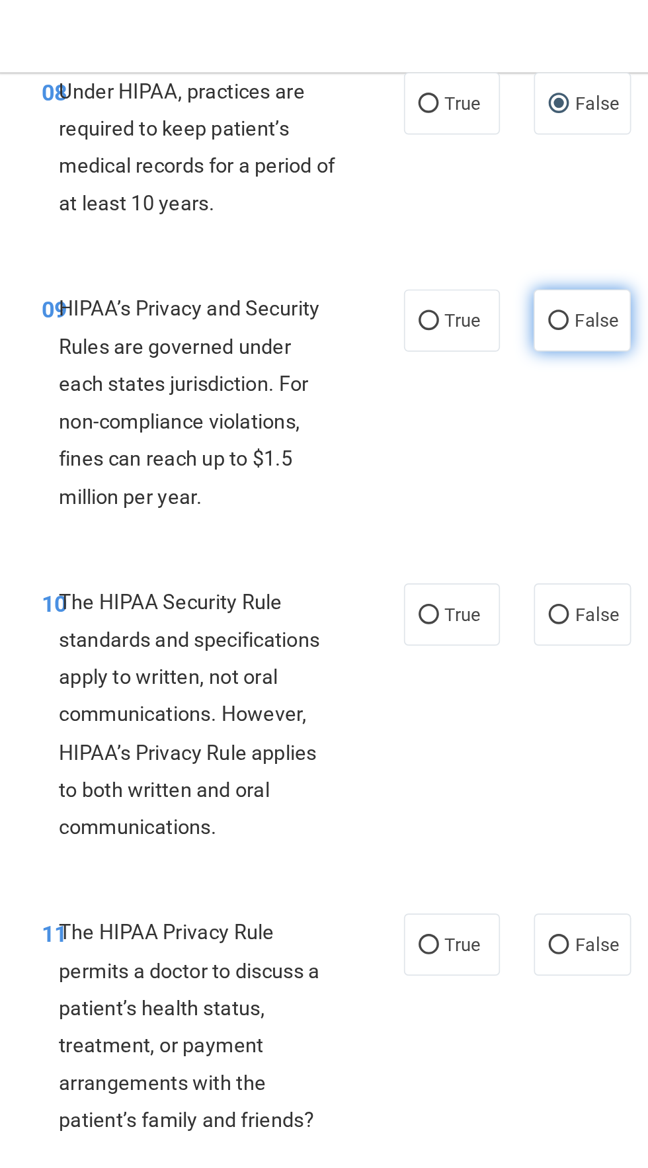
click at [491, 190] on input "False" at bounding box center [491, 188] width 12 height 10
radio input "true"
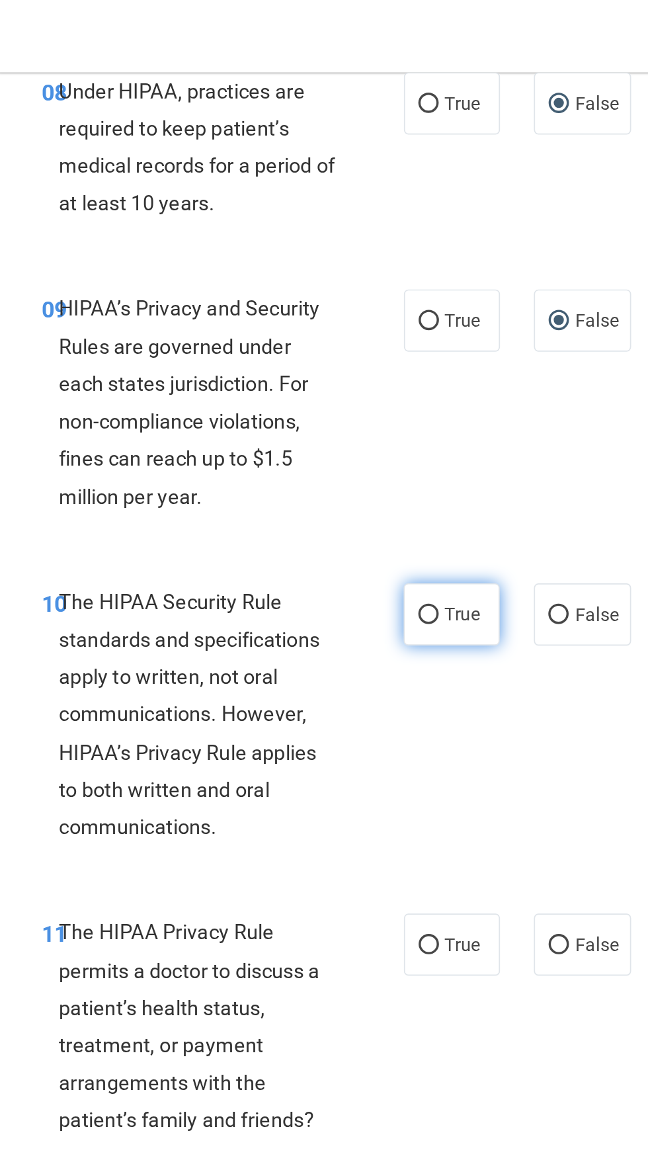
click at [415, 363] on input "True" at bounding box center [415, 360] width 12 height 10
radio input "true"
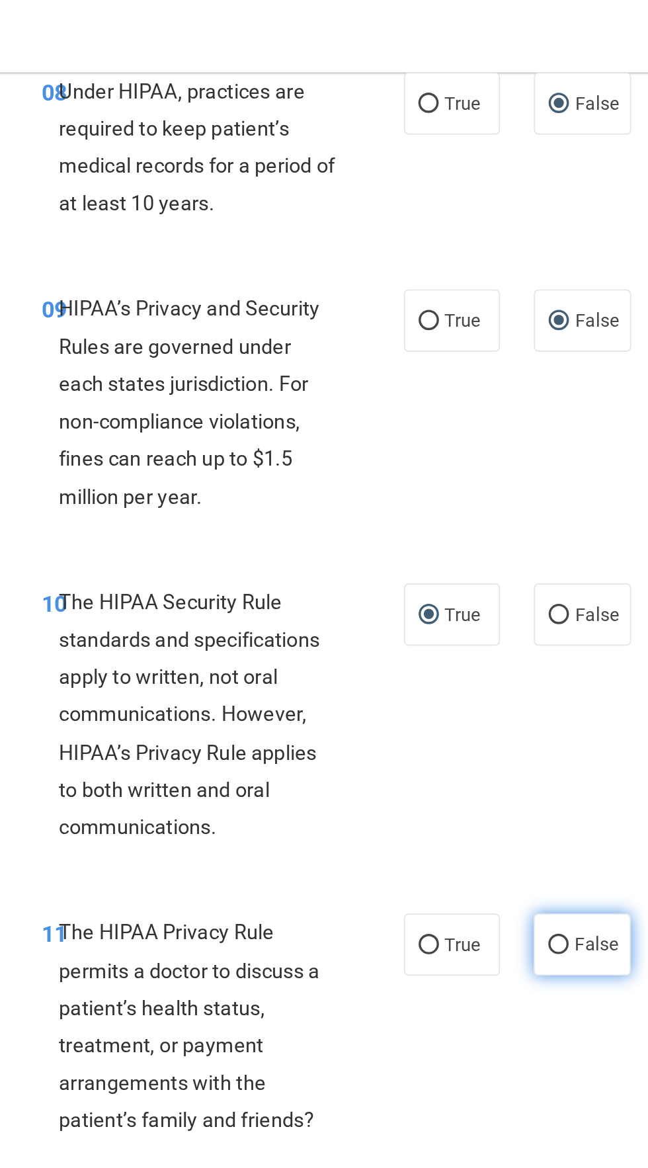
click at [510, 549] on span "False" at bounding box center [513, 553] width 26 height 13
click at [497, 549] on input "False" at bounding box center [491, 554] width 12 height 10
radio input "true"
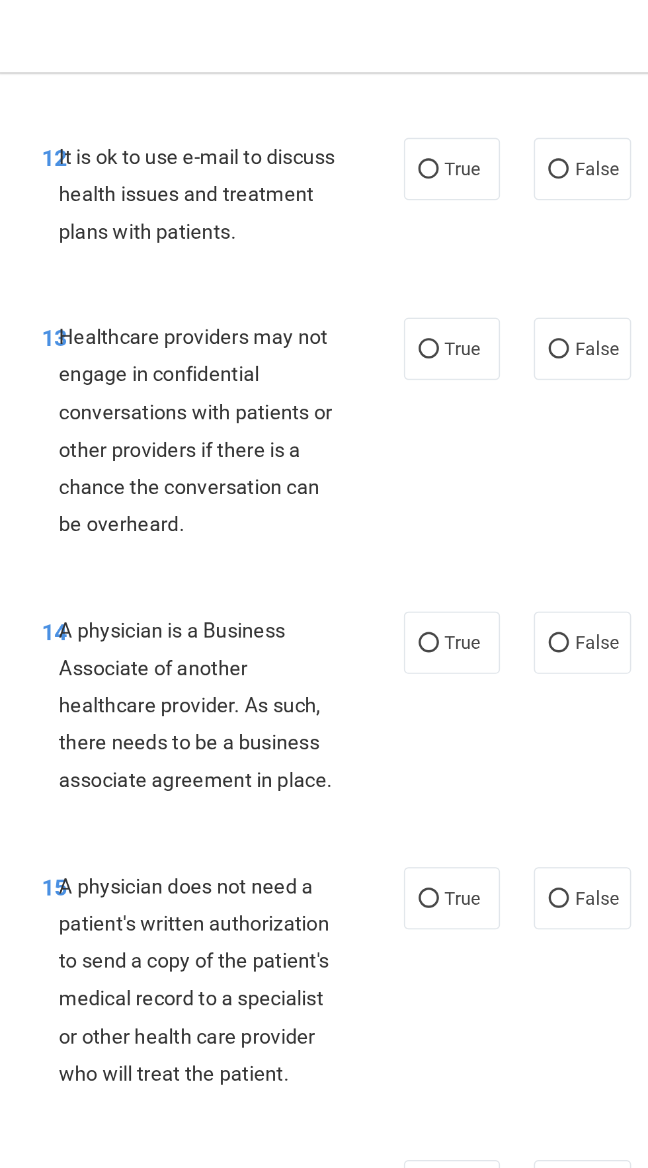
scroll to position [1890, 0]
click at [515, 103] on span "False" at bounding box center [513, 99] width 26 height 13
click at [497, 103] on input "False" at bounding box center [491, 100] width 12 height 10
radio input "true"
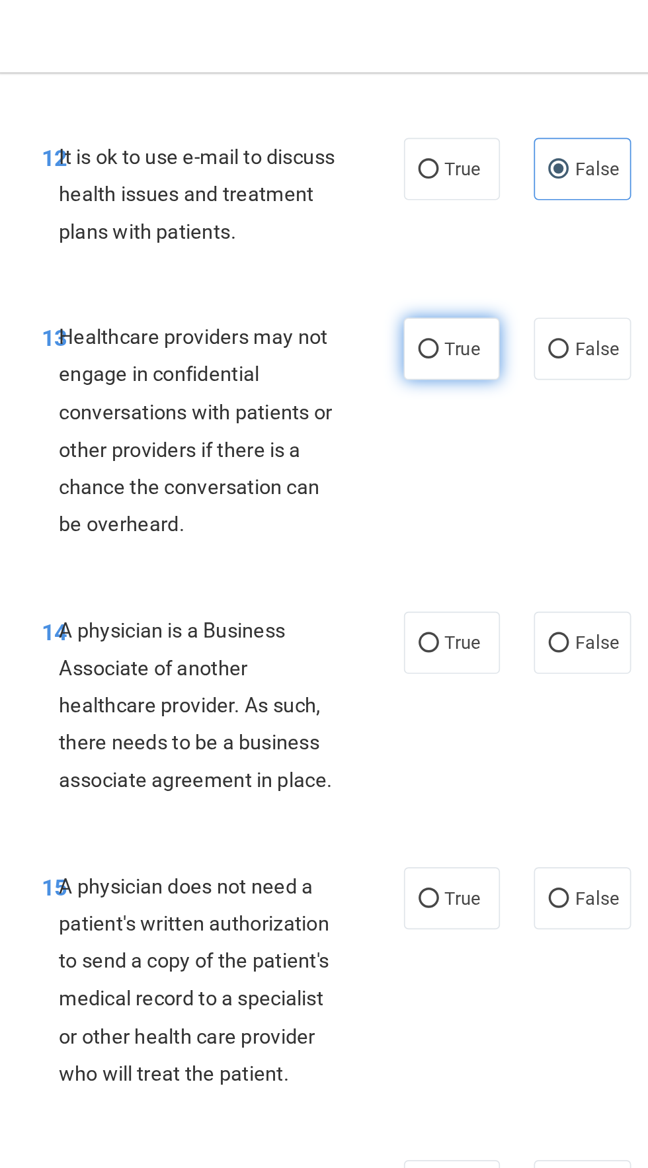
click at [414, 200] on input "True" at bounding box center [415, 205] width 12 height 10
radio input "true"
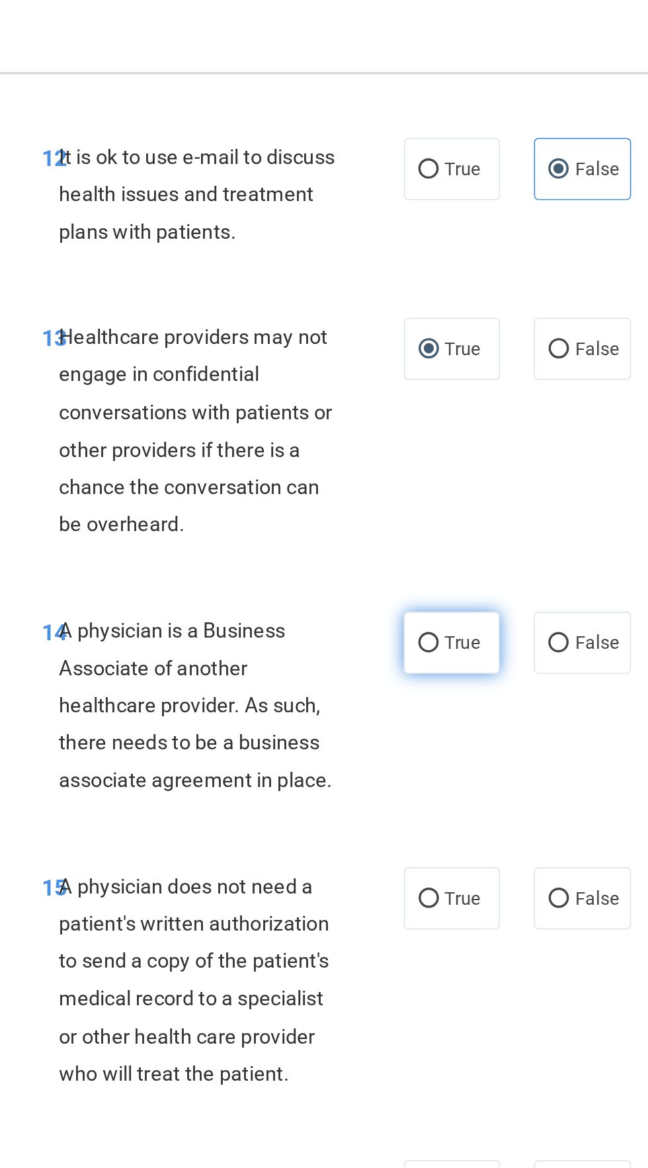
click at [413, 375] on input "True" at bounding box center [415, 377] width 12 height 10
radio input "true"
click at [510, 558] on div "15 A physician does not need a patient's written authorization to send a copy o…" at bounding box center [430, 576] width 503 height 171
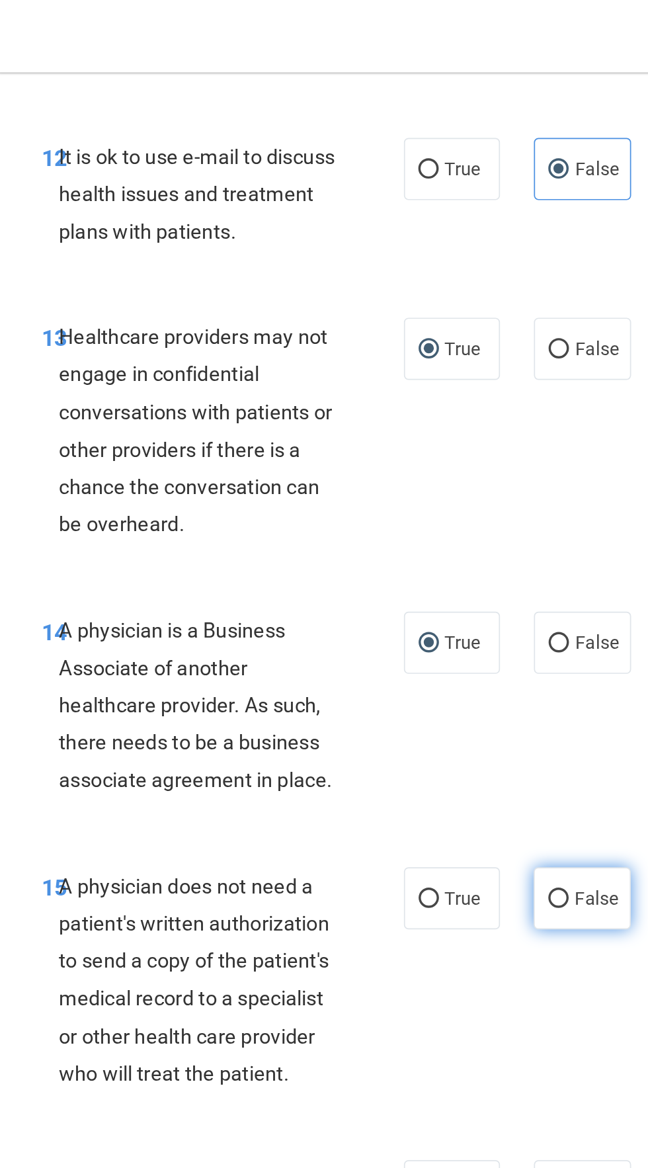
click at [489, 539] on label "False" at bounding box center [504, 525] width 56 height 36
click at [489, 531] on input "False" at bounding box center [491, 526] width 12 height 10
radio input "true"
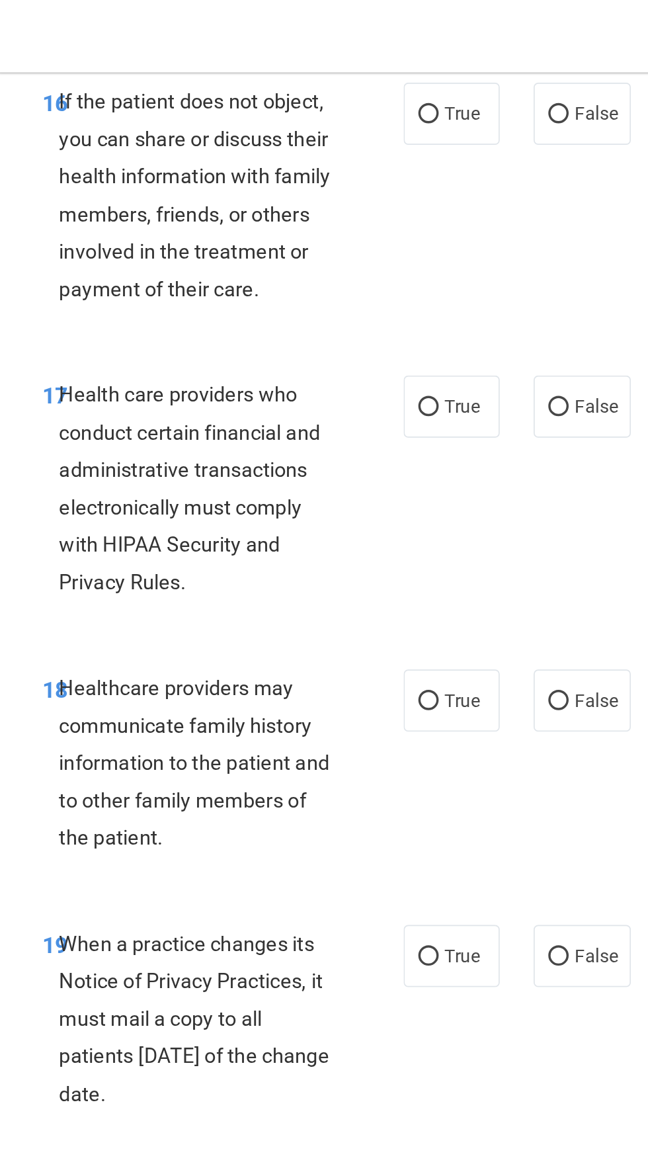
scroll to position [2526, 0]
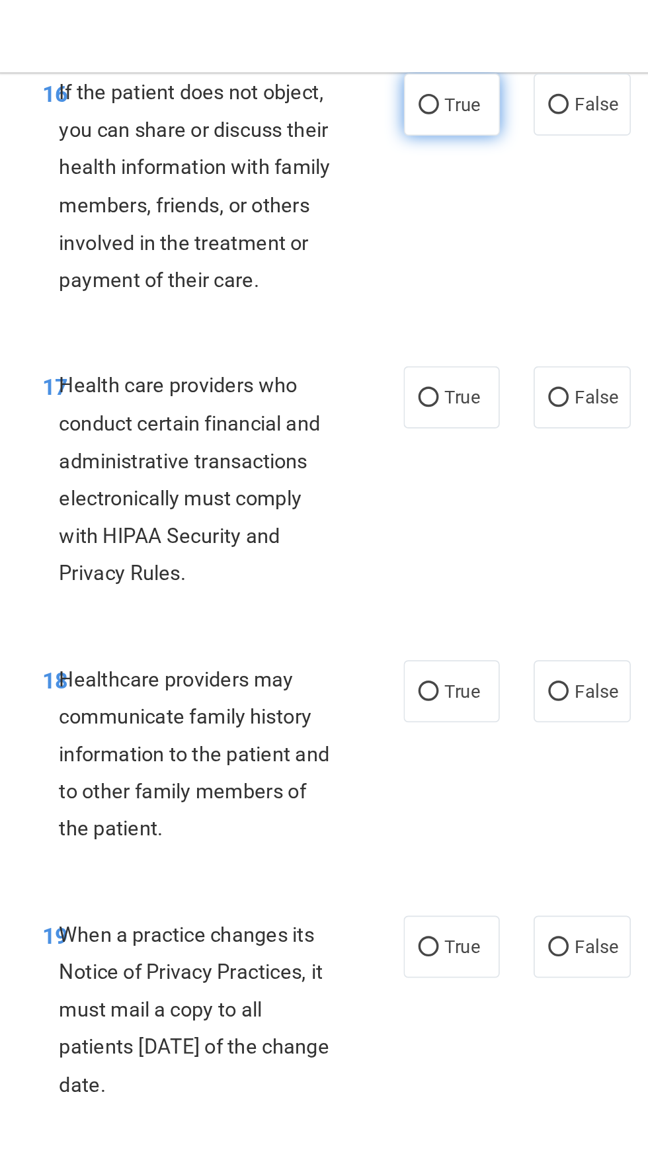
click at [416, 47] on label "True" at bounding box center [428, 61] width 56 height 36
click at [416, 57] on input "True" at bounding box center [415, 62] width 12 height 10
radio input "true"
click at [417, 230] on input "True" at bounding box center [415, 233] width 12 height 10
radio input "true"
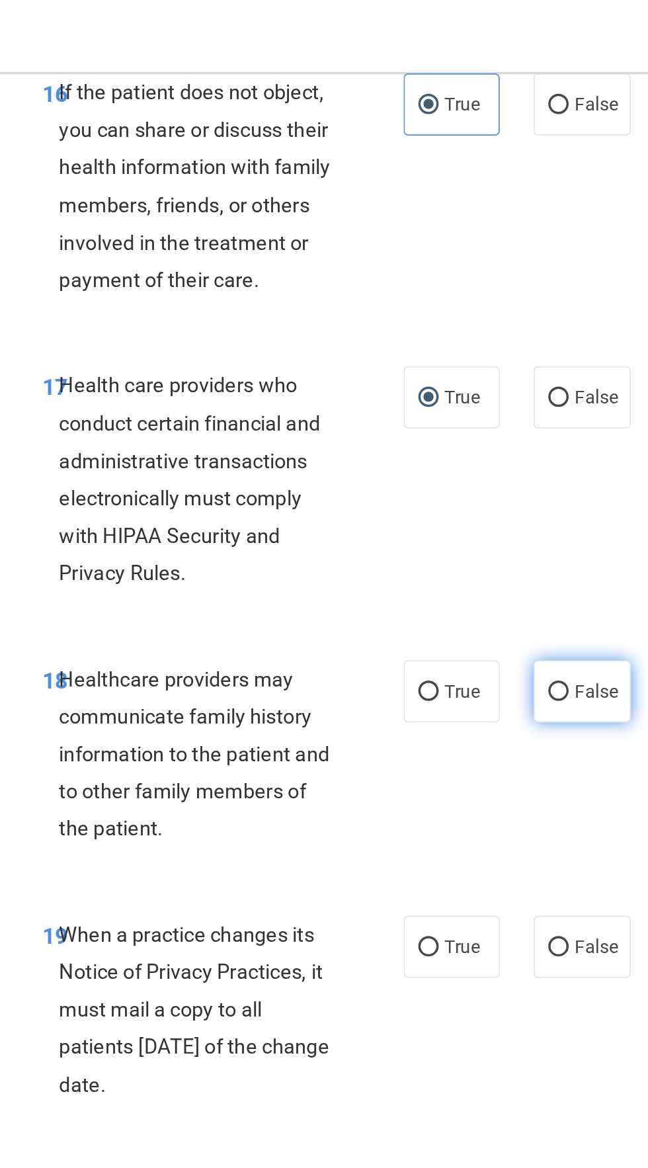
click at [496, 407] on input "False" at bounding box center [491, 405] width 12 height 10
radio input "true"
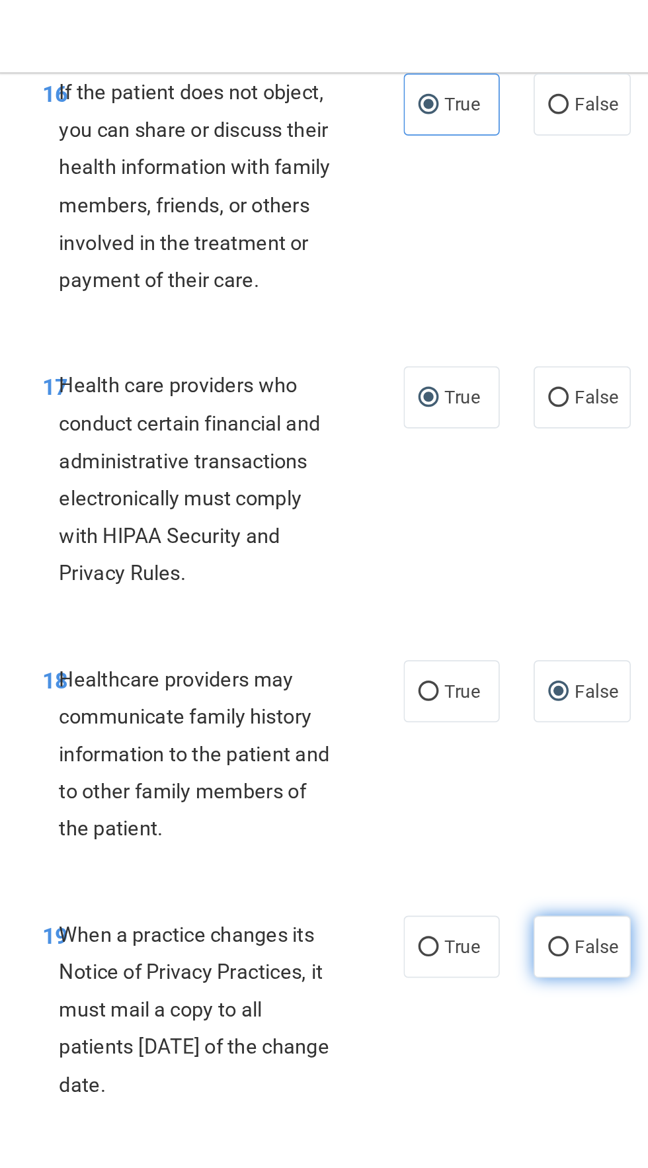
click at [491, 557] on input "False" at bounding box center [491, 555] width 12 height 10
radio input "true"
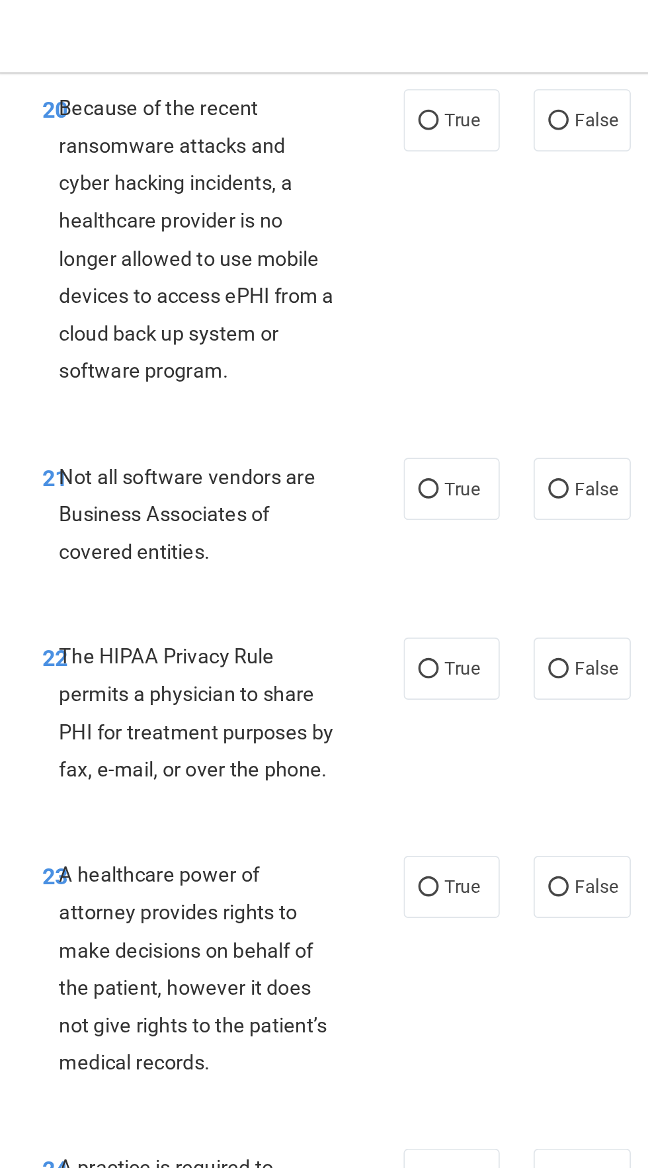
scroll to position [3158, 0]
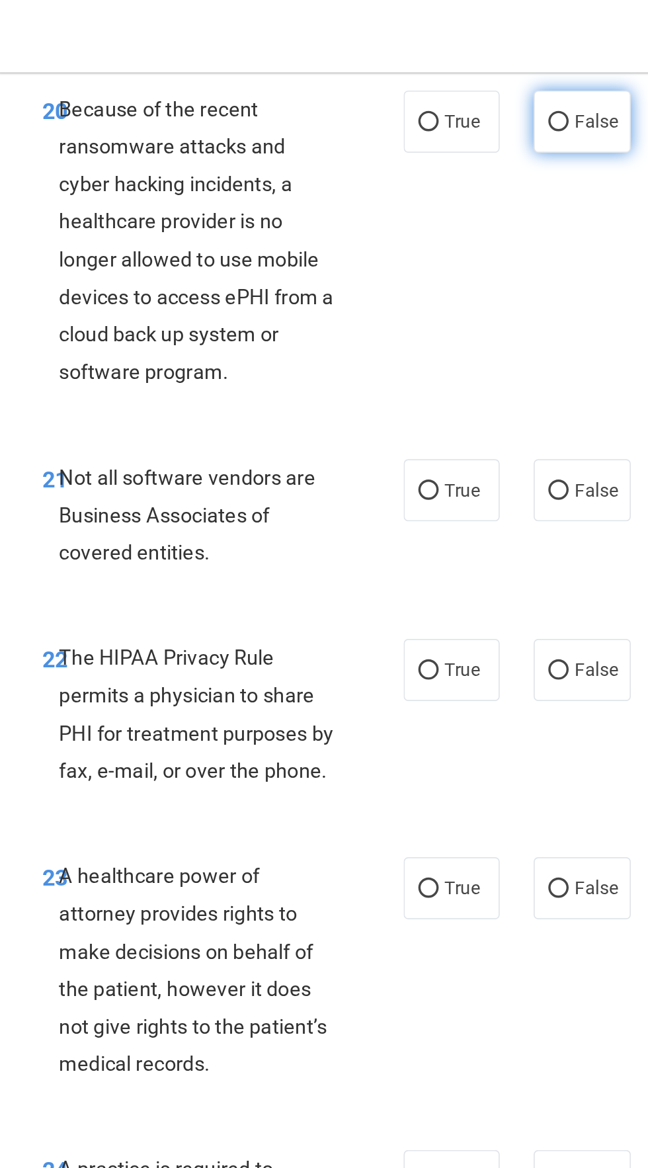
click at [494, 72] on input "False" at bounding box center [491, 72] width 12 height 10
radio input "true"
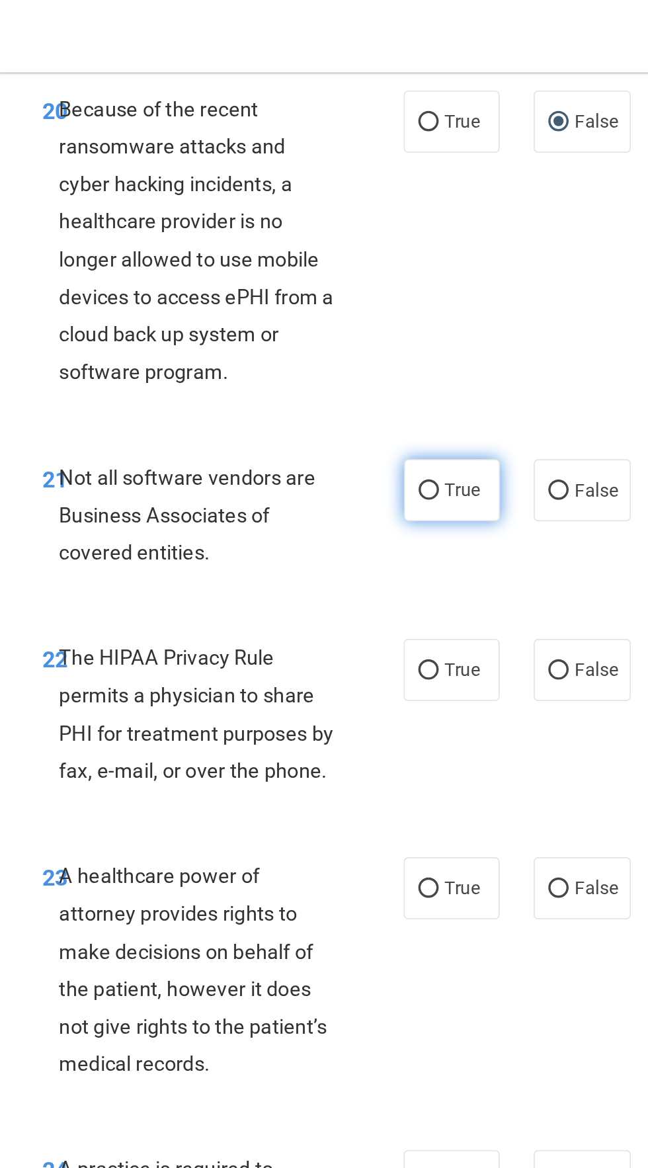
click at [411, 286] on input "True" at bounding box center [415, 288] width 12 height 10
radio input "true"
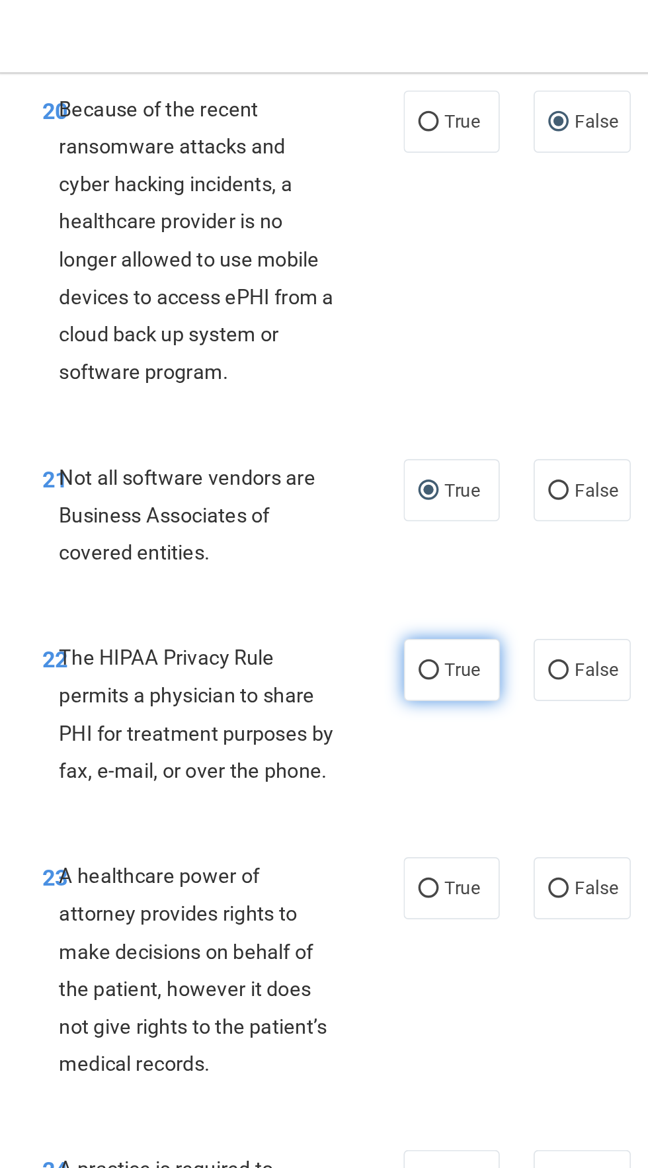
click at [414, 398] on input "True" at bounding box center [415, 393] width 12 height 10
radio input "true"
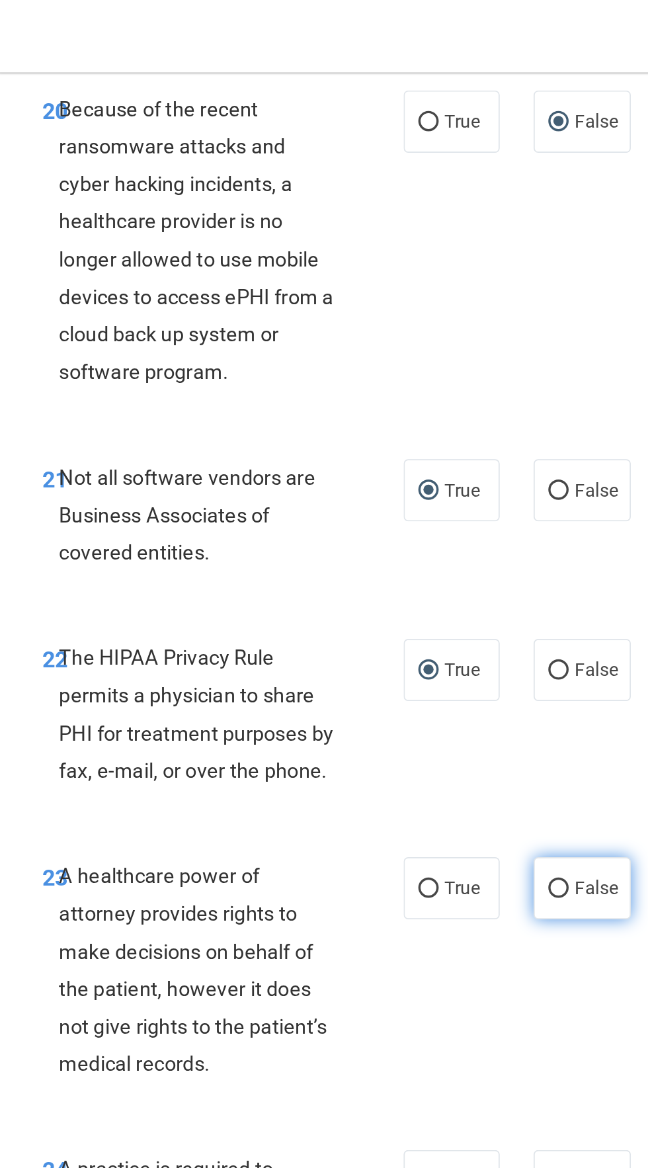
click at [493, 519] on input "False" at bounding box center [491, 520] width 12 height 10
radio input "true"
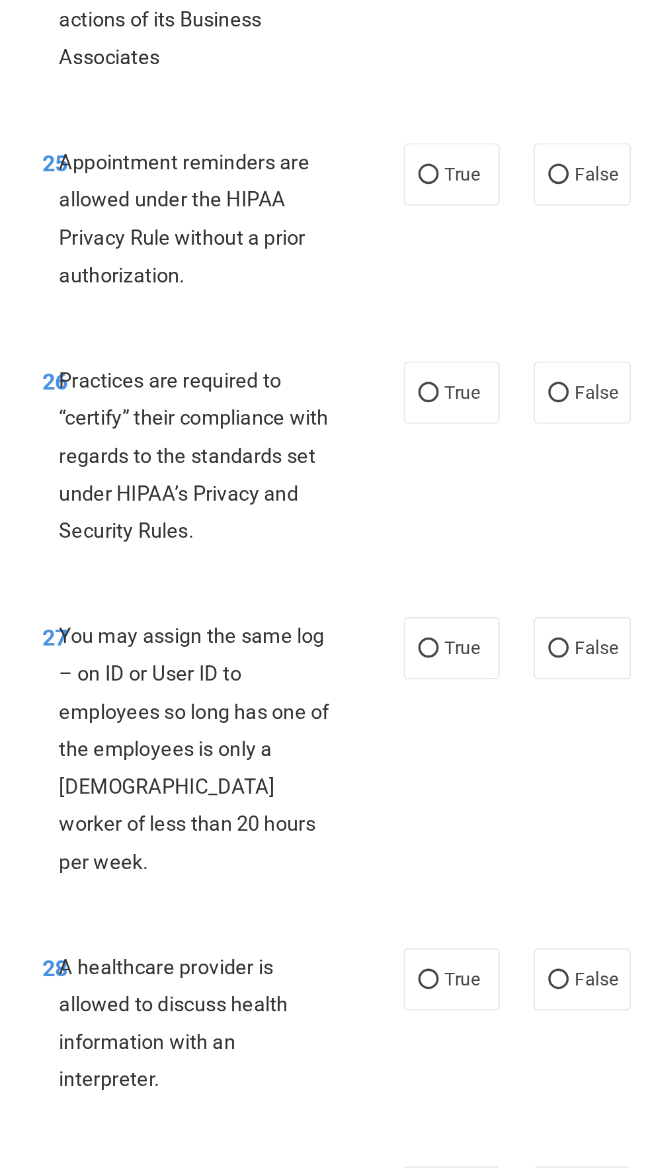
scroll to position [3719, 0]
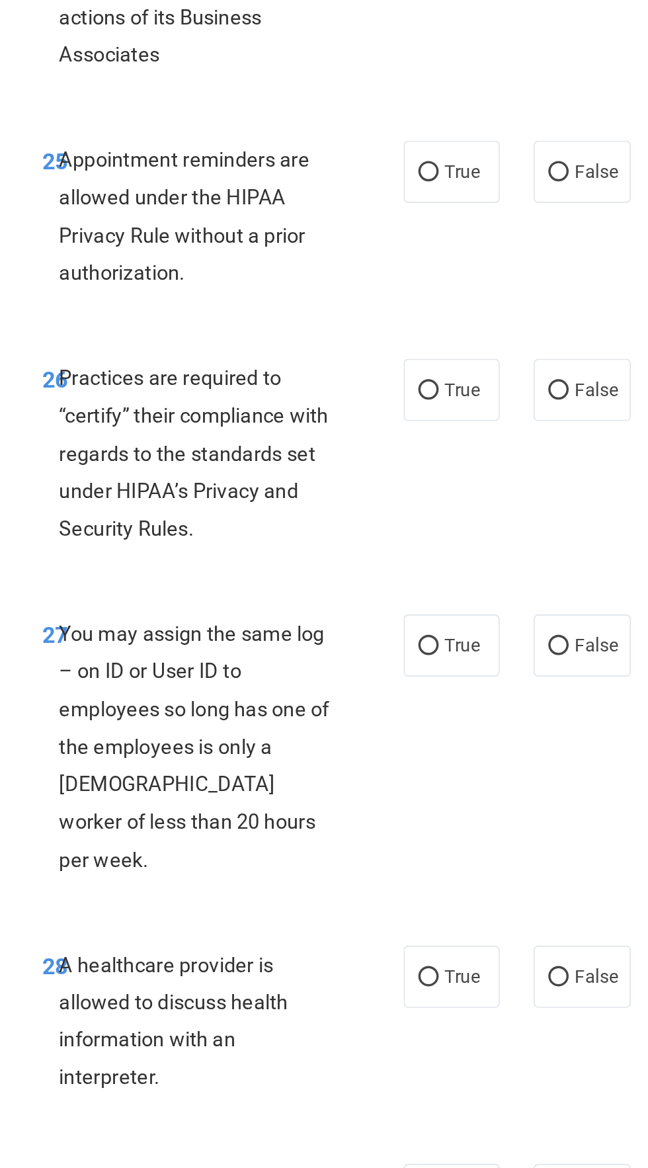
click at [189, 201] on div "24 A practice is required to monitor and is liable for the actions of its Busin…" at bounding box center [294, 159] width 251 height 95
click at [183, 228] on div "25 Appointment reminders are allowed under the HIPAA Privacy Rule without a pri…" at bounding box center [430, 288] width 503 height 128
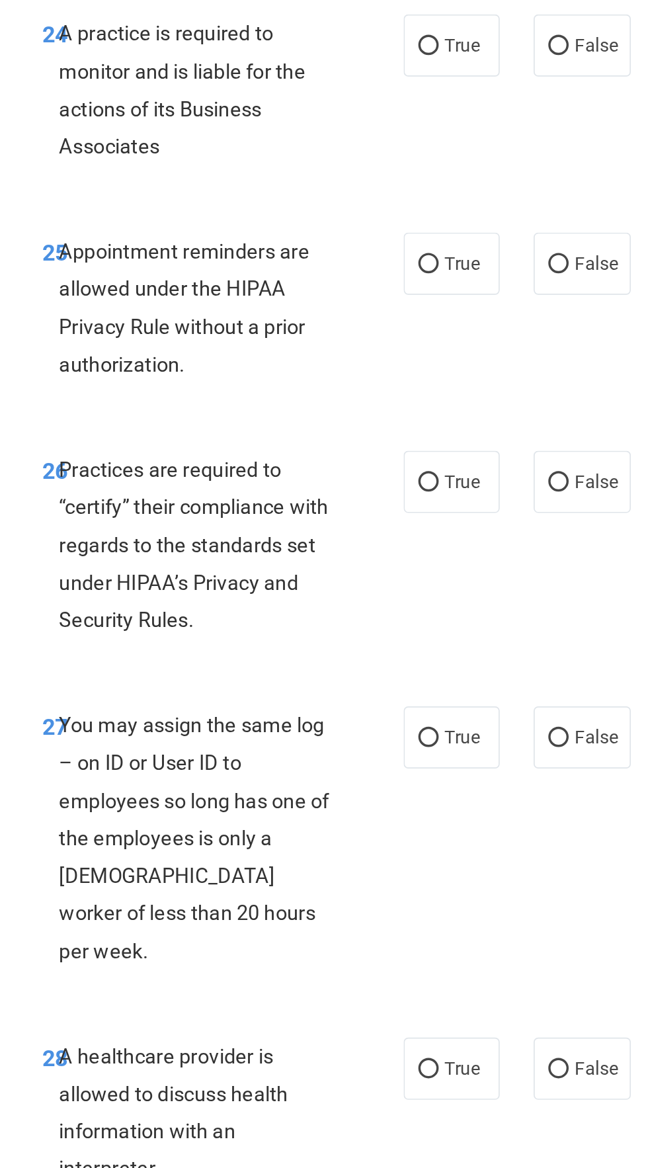
scroll to position [3666, 0]
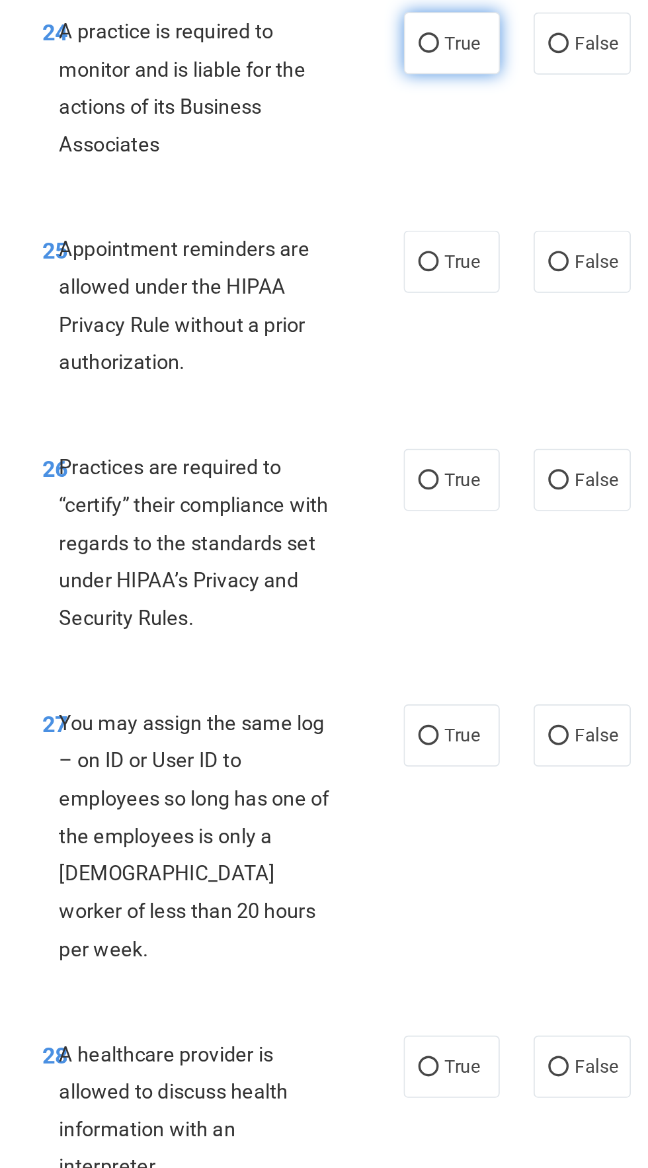
click at [417, 184] on input "True" at bounding box center [415, 184] width 12 height 10
radio input "true"
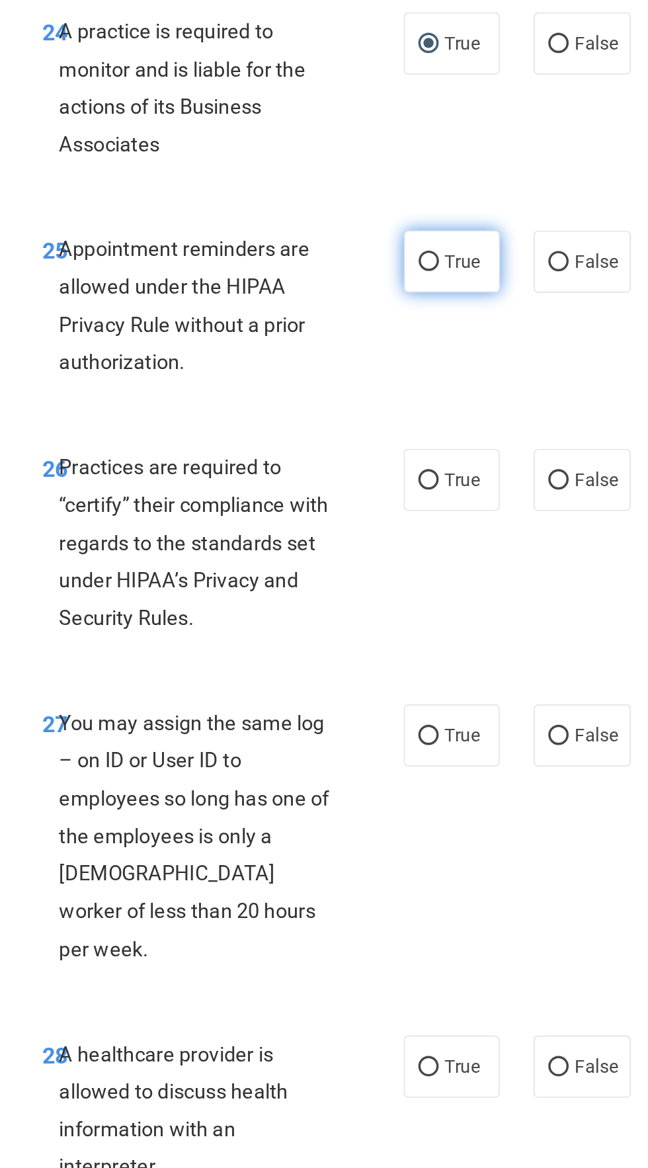
click at [412, 310] on input "True" at bounding box center [415, 311] width 12 height 10
radio input "true"
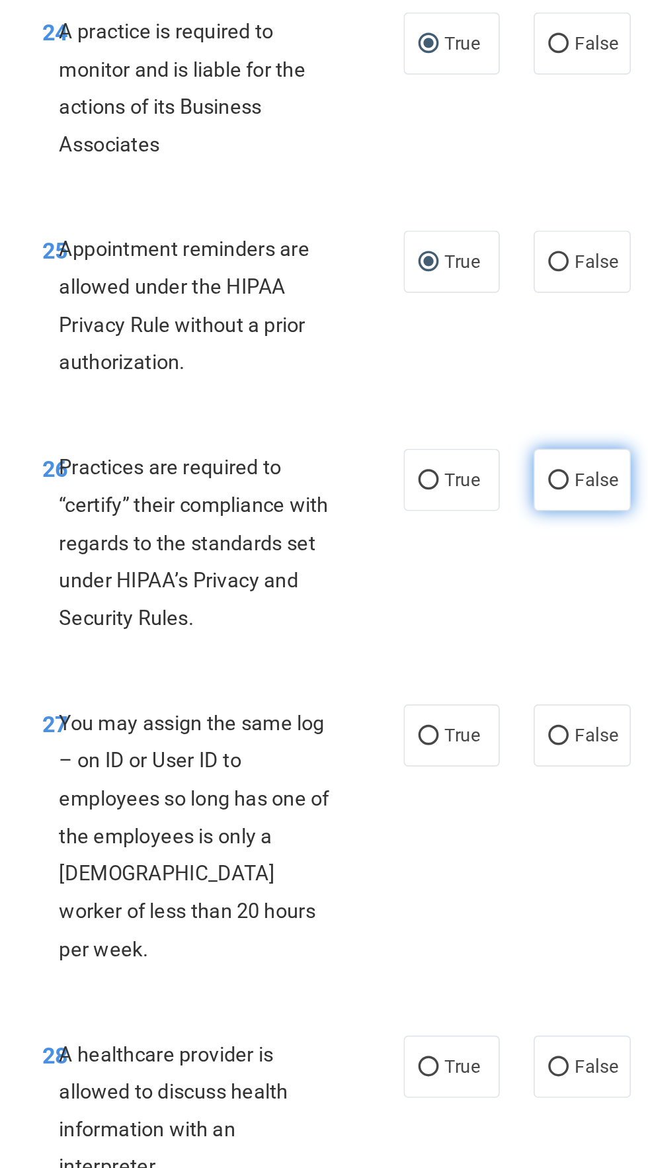
click at [519, 440] on span "False" at bounding box center [513, 438] width 26 height 13
click at [497, 440] on input "False" at bounding box center [491, 439] width 12 height 10
radio input "true"
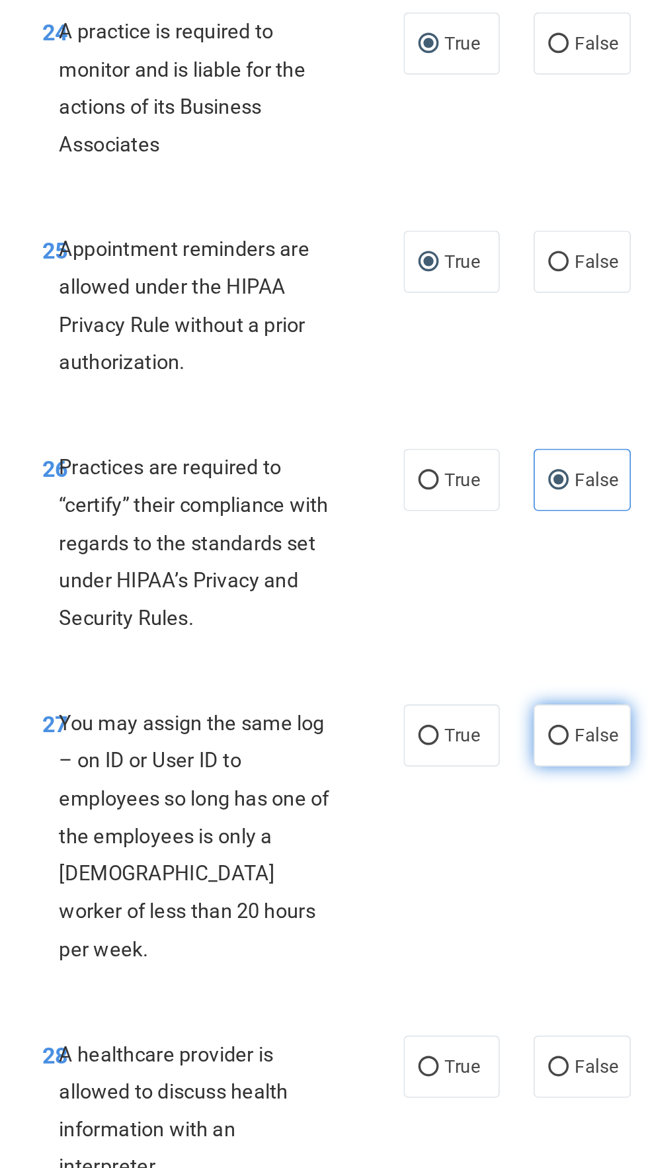
click at [511, 580] on label "False" at bounding box center [504, 588] width 56 height 36
click at [497, 584] on input "False" at bounding box center [491, 589] width 12 height 10
radio input "true"
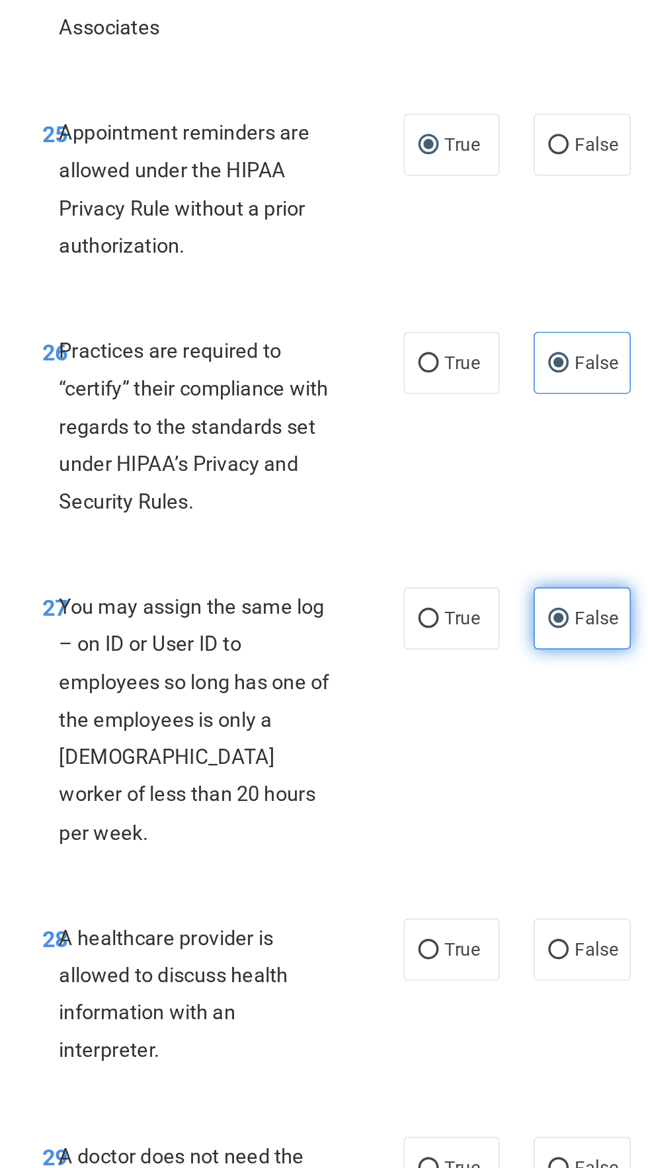
scroll to position [3736, 0]
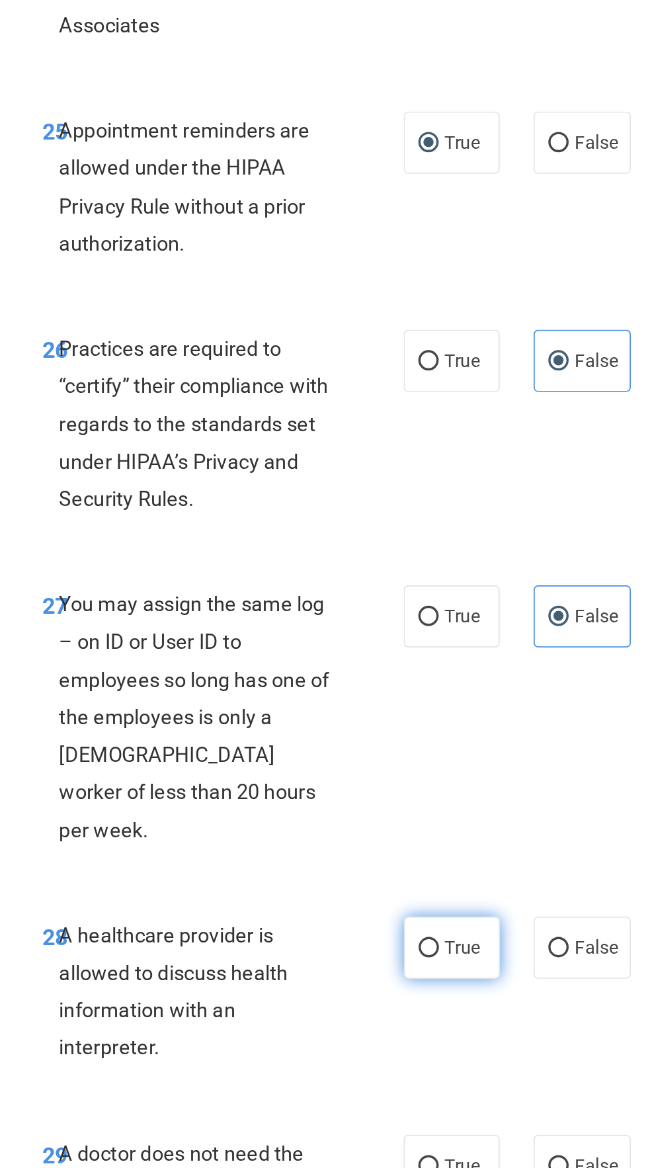
click at [419, 708] on input "True" at bounding box center [415, 713] width 12 height 10
radio input "true"
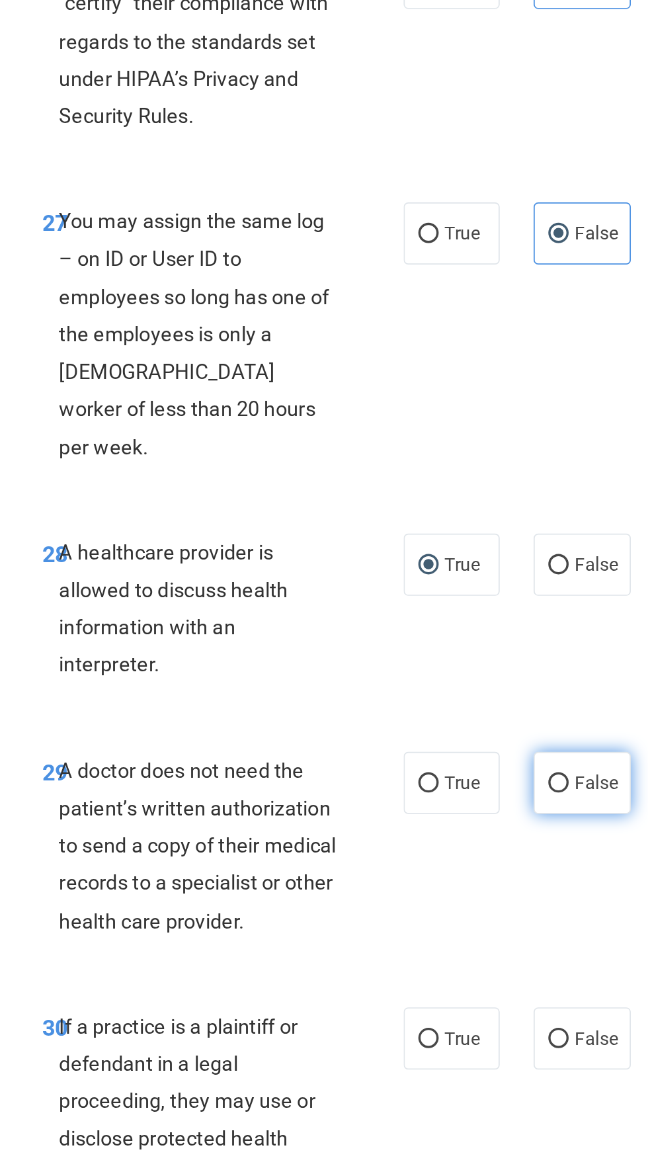
click at [496, 836] on input "False" at bounding box center [491, 841] width 12 height 10
radio input "true"
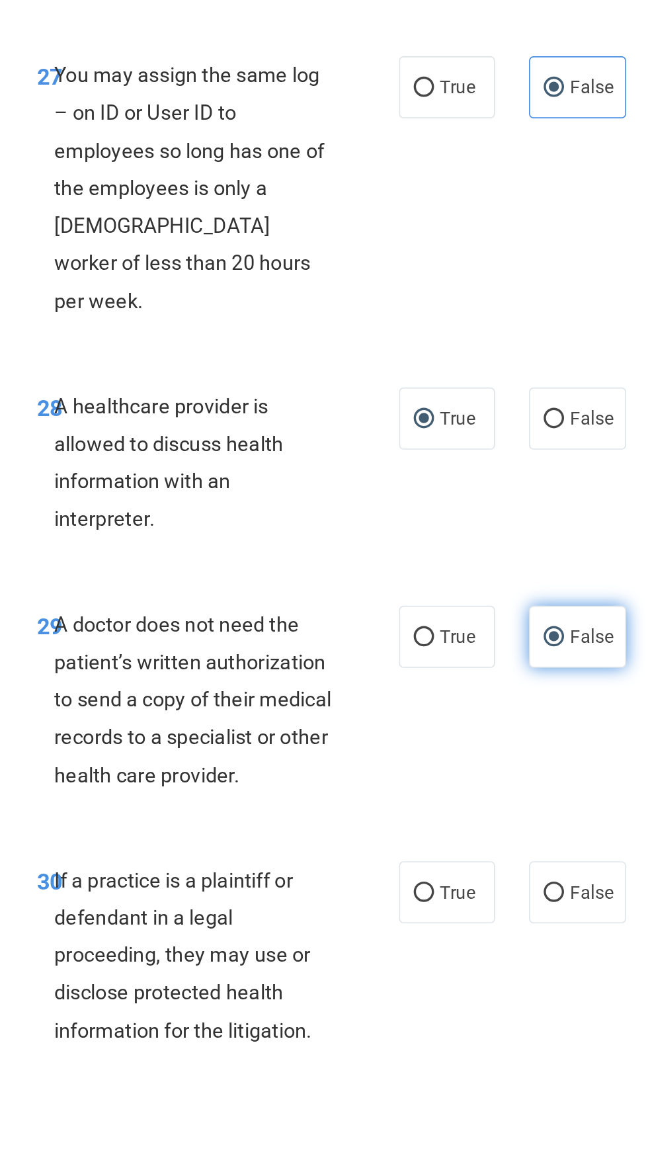
scroll to position [0, 0]
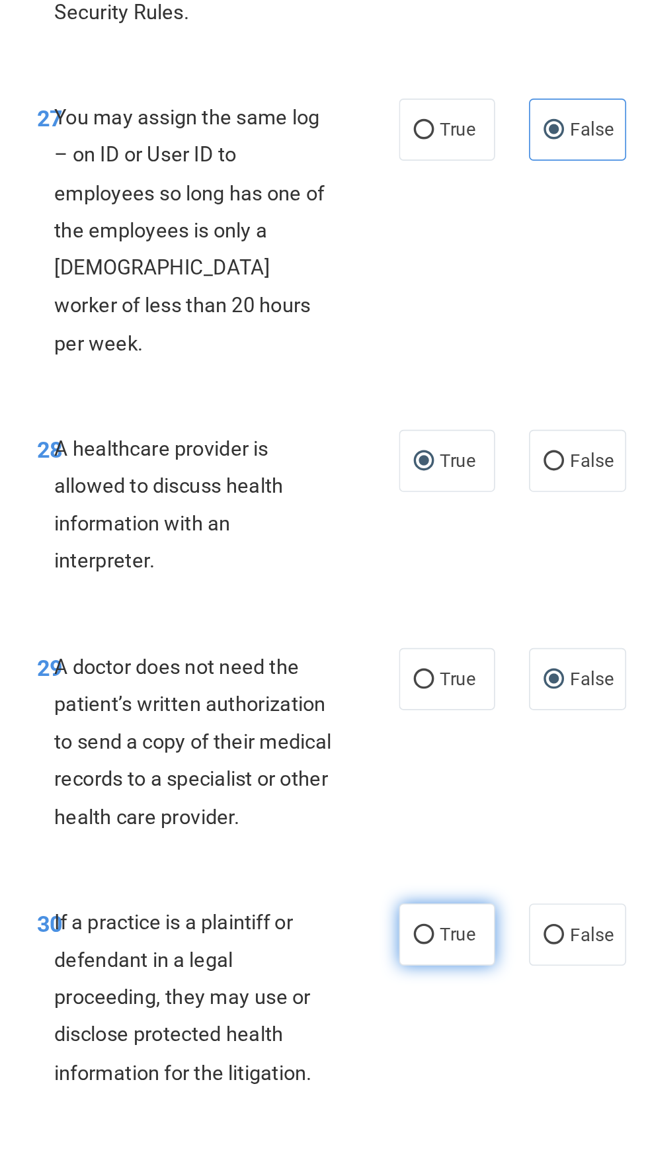
click at [418, 1028] on input "True" at bounding box center [415, 1033] width 12 height 10
radio input "true"
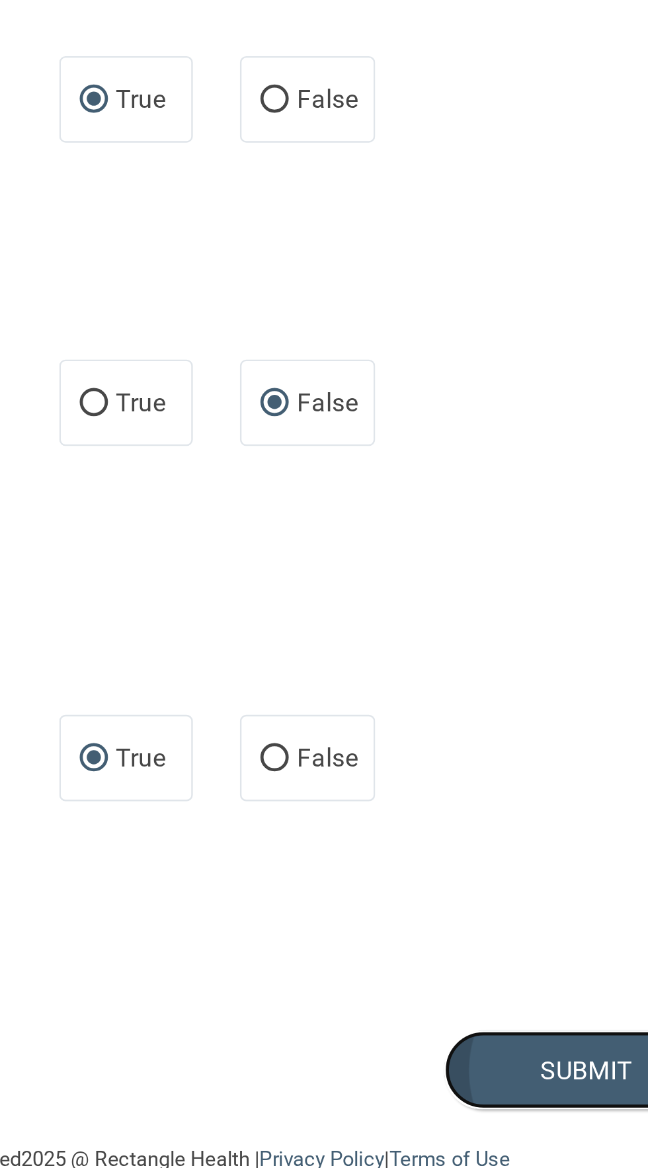
click at [601, 1104] on button "Submit" at bounding box center [621, 1121] width 119 height 34
click at [603, 1104] on button "Submit" at bounding box center [621, 1121] width 119 height 34
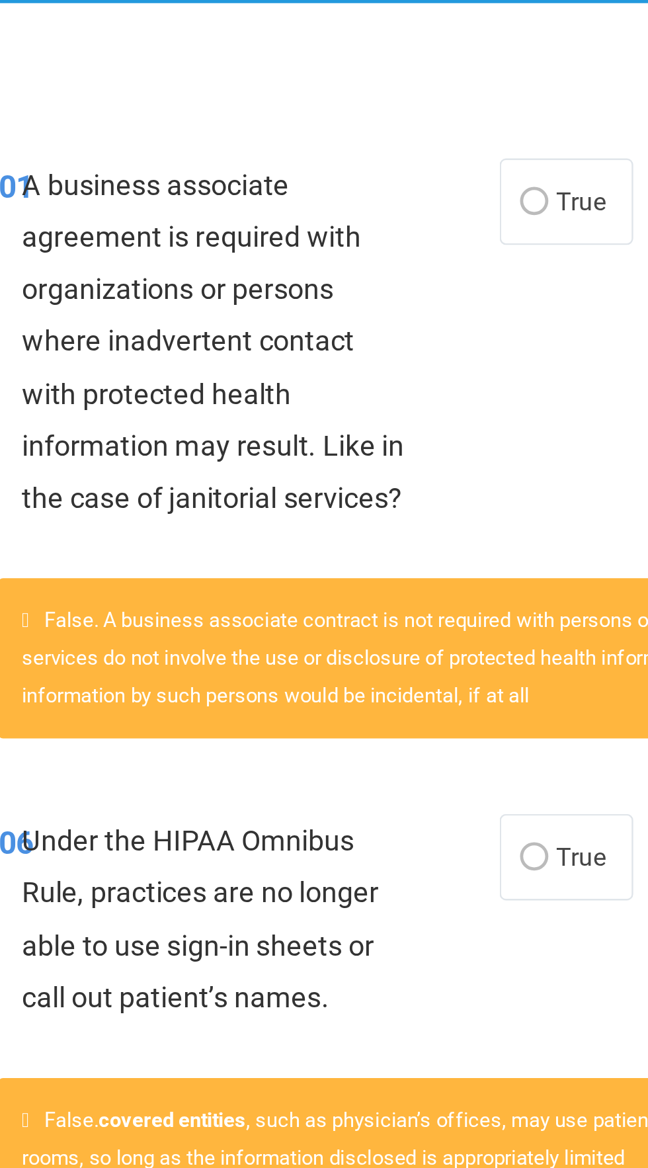
scroll to position [308, 0]
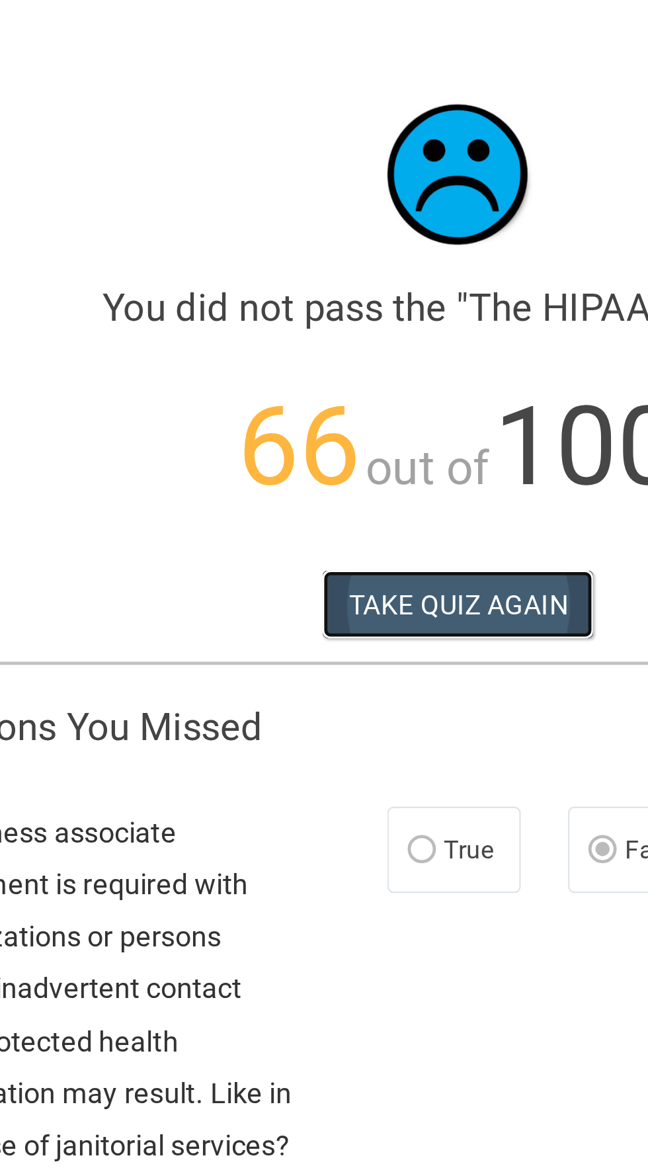
click at [396, 261] on button "TAKE QUIZ AGAIN" at bounding box center [430, 254] width 114 height 29
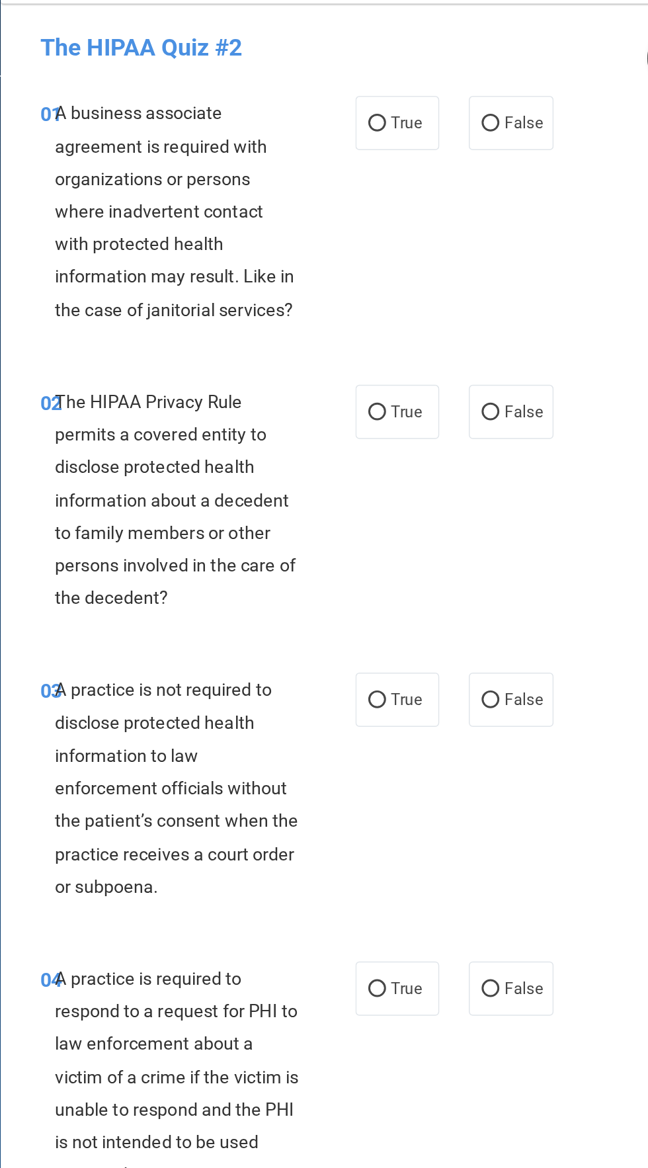
click at [247, 615] on span "A practice is not required to disclose protected health information to law enfo…" at bounding box center [279, 569] width 163 height 146
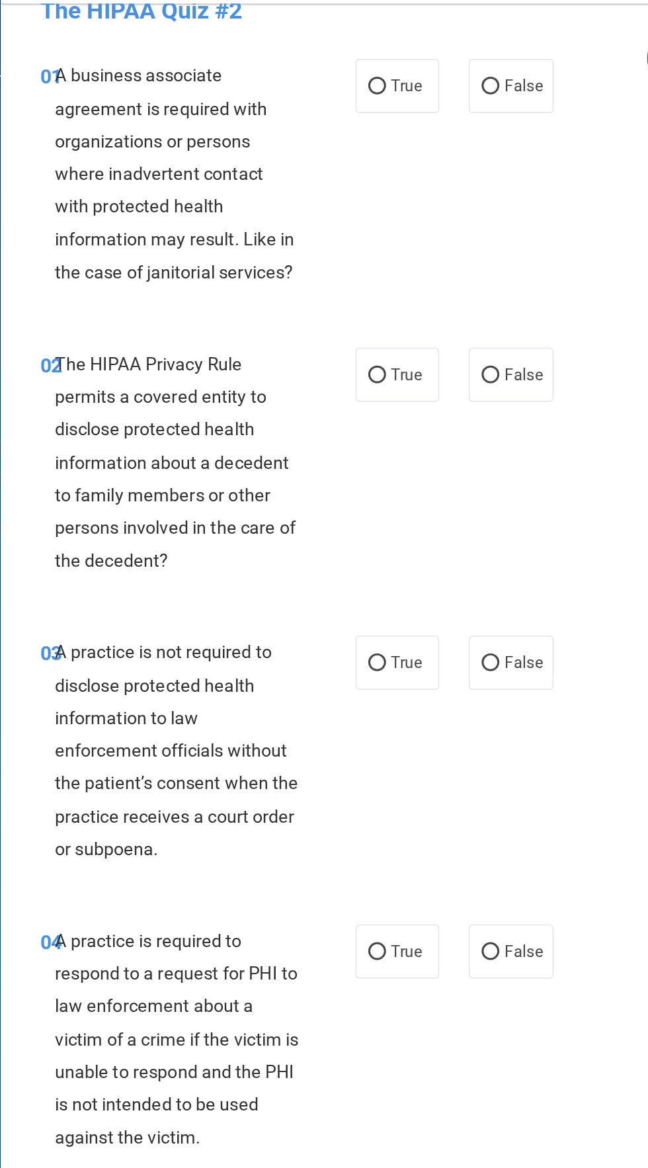
scroll to position [26, 0]
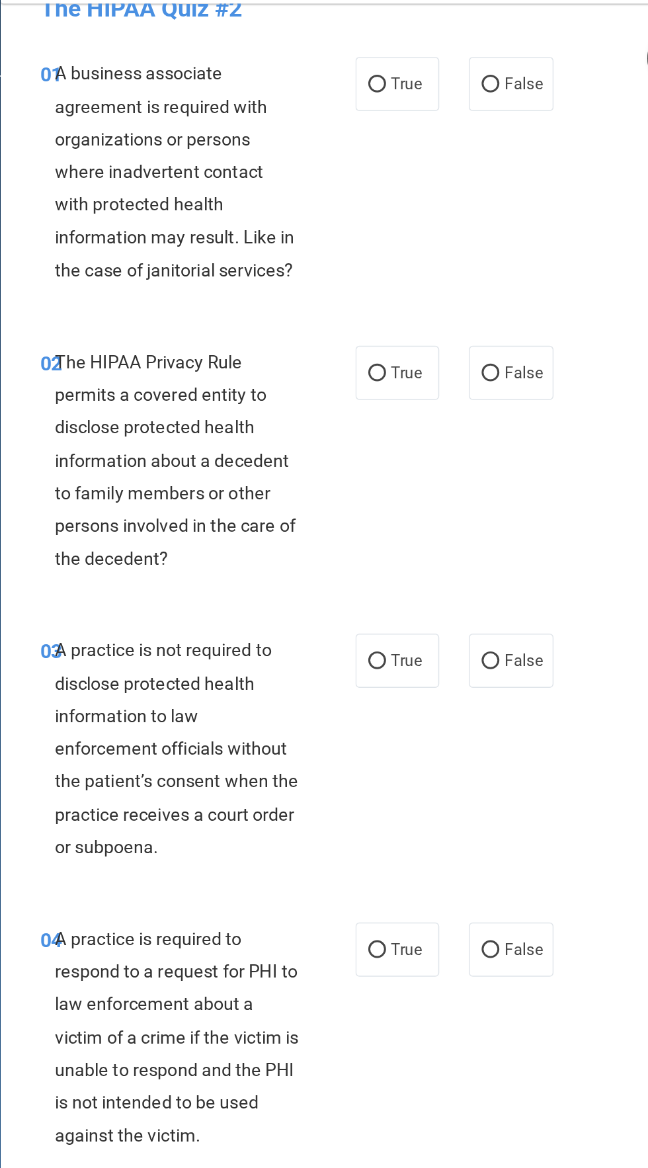
click at [313, 514] on div "A practice is not required to disclose protected health information to law enfo…" at bounding box center [285, 542] width 174 height 154
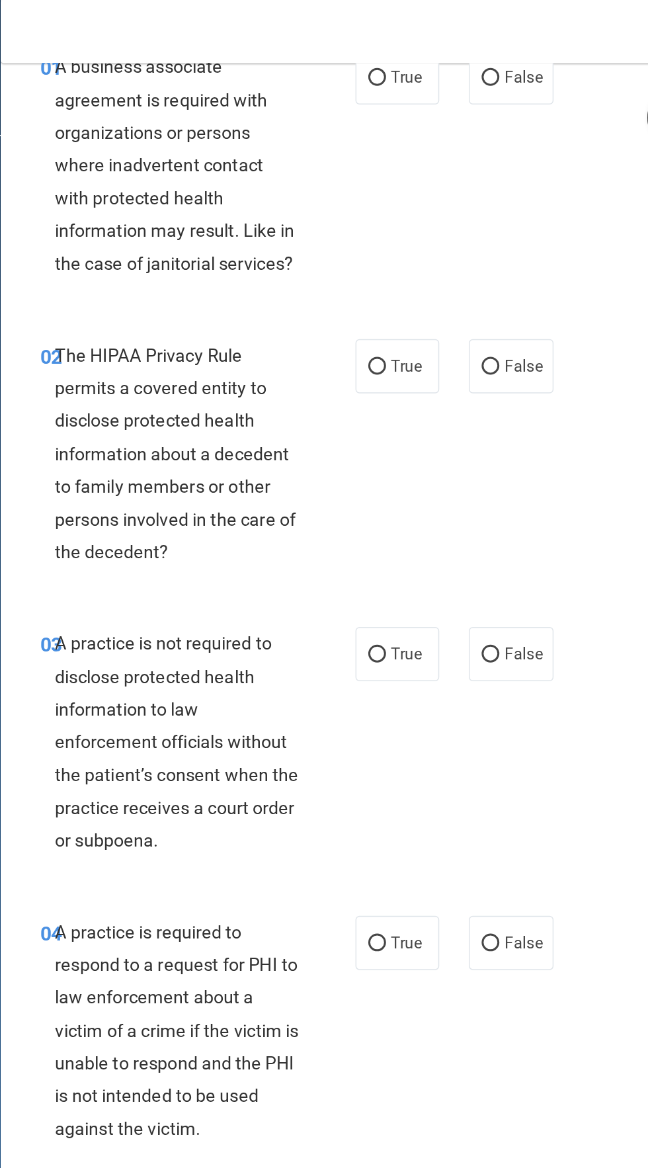
scroll to position [70, 0]
click at [413, 54] on input "True" at bounding box center [415, 53] width 12 height 10
radio input "true"
click at [416, 242] on input "True" at bounding box center [415, 247] width 12 height 10
radio input "true"
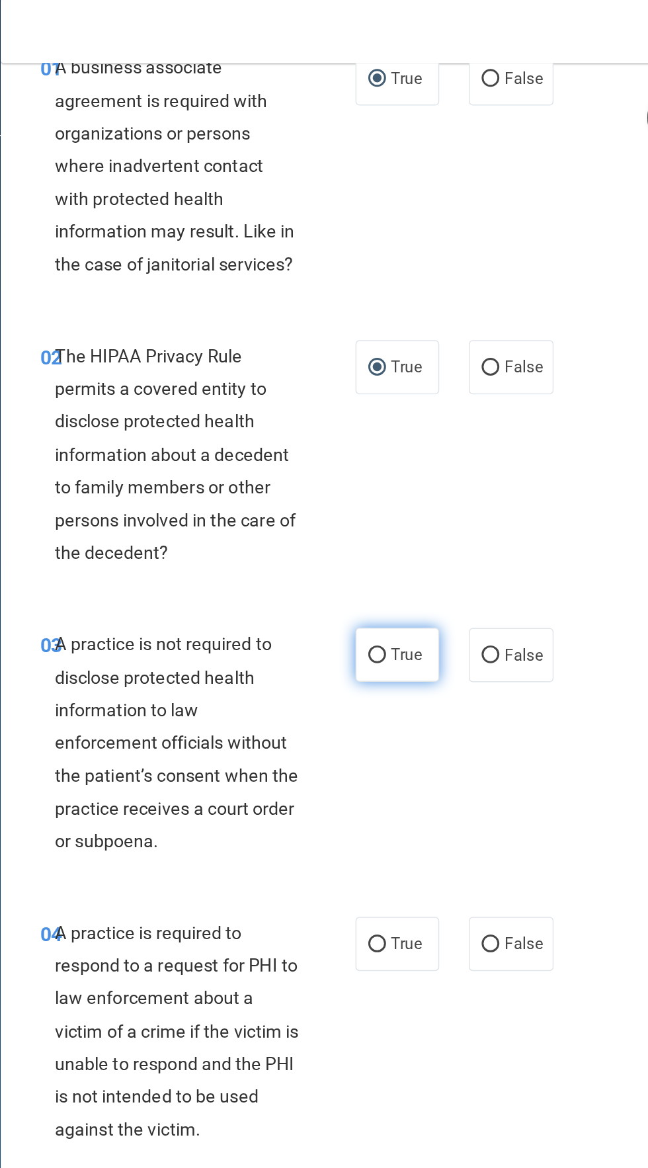
click at [416, 454] on label "True" at bounding box center [428, 439] width 56 height 36
click at [416, 445] on input "True" at bounding box center [415, 440] width 12 height 10
radio input "true"
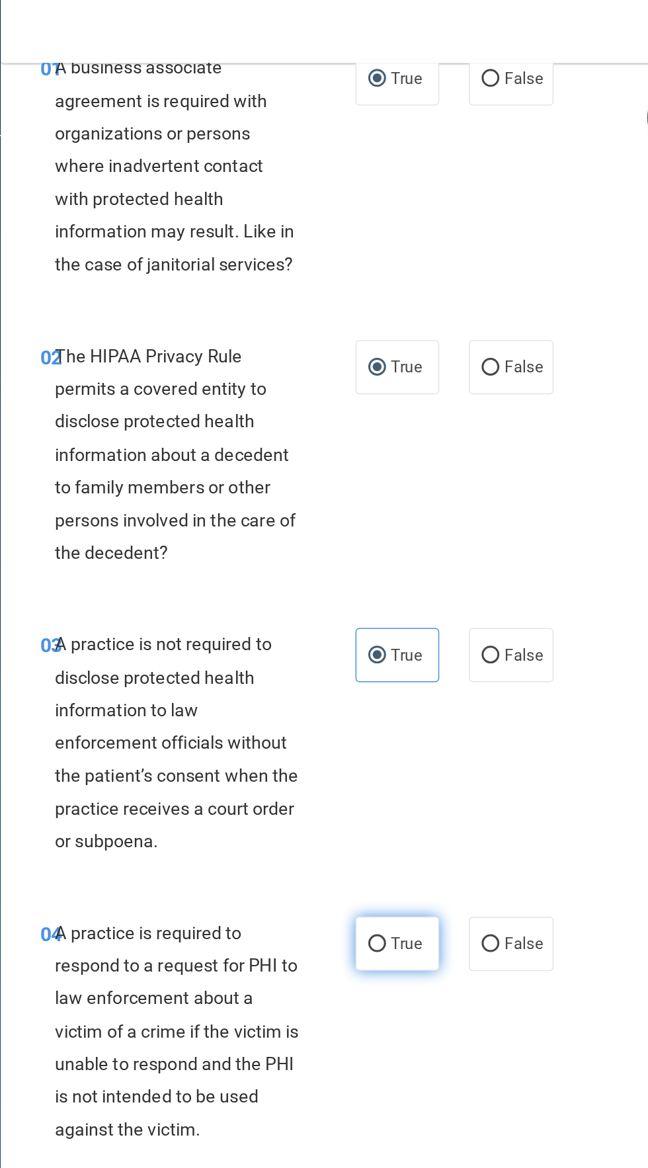
click at [437, 620] on label "True" at bounding box center [428, 633] width 56 height 36
click at [421, 629] on input "True" at bounding box center [415, 634] width 12 height 10
radio input "true"
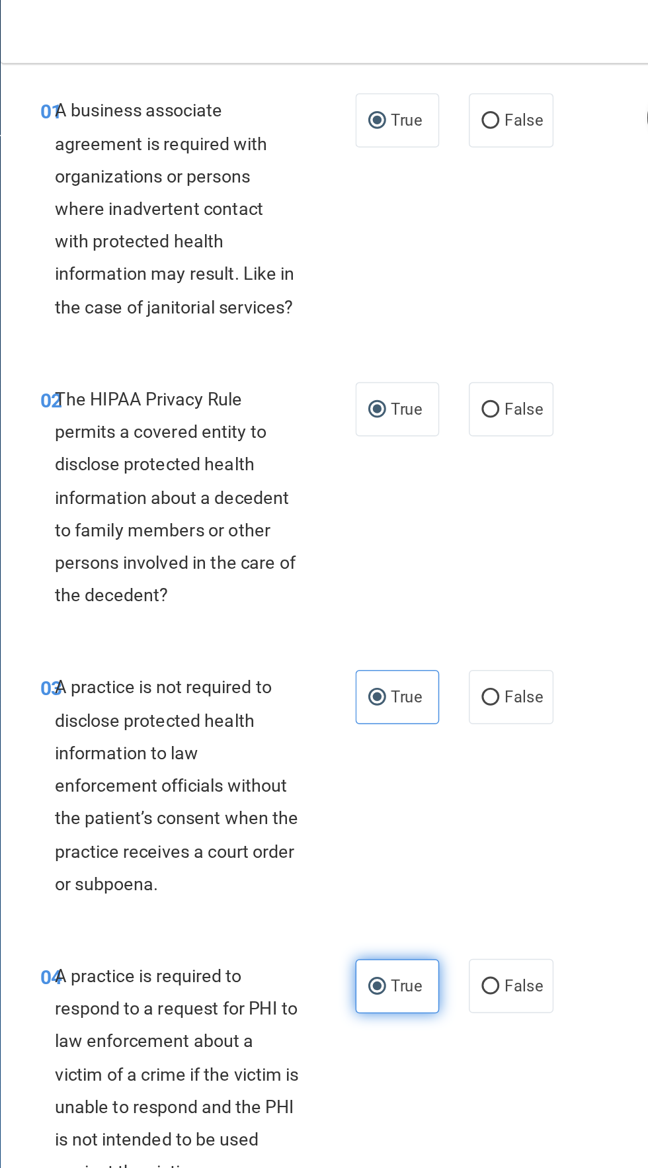
scroll to position [0, 0]
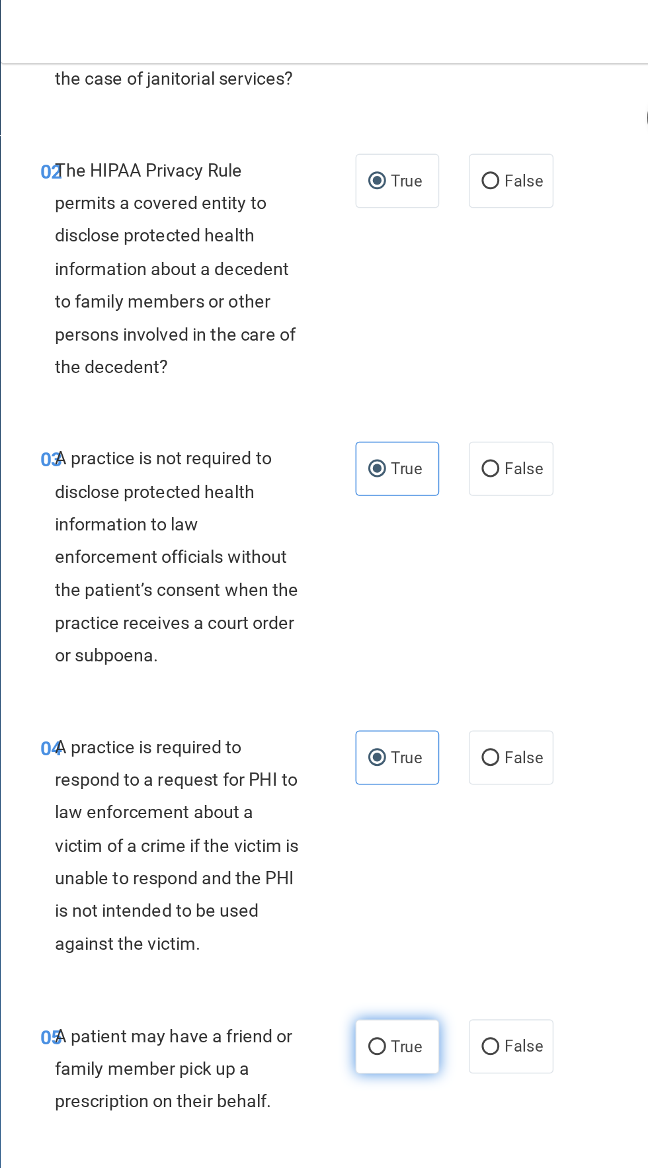
click at [438, 691] on label "True" at bounding box center [428, 702] width 56 height 36
click at [421, 698] on input "True" at bounding box center [415, 703] width 12 height 10
radio input "true"
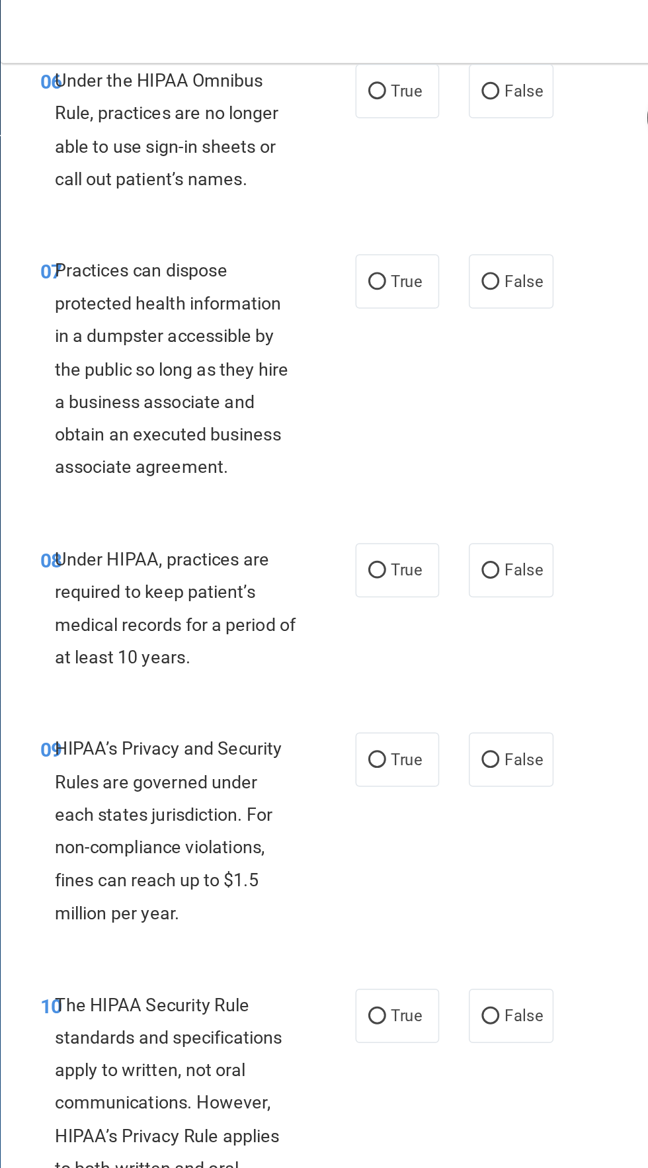
scroll to position [942, 0]
click at [491, 60] on input "False" at bounding box center [491, 62] width 12 height 10
radio input "true"
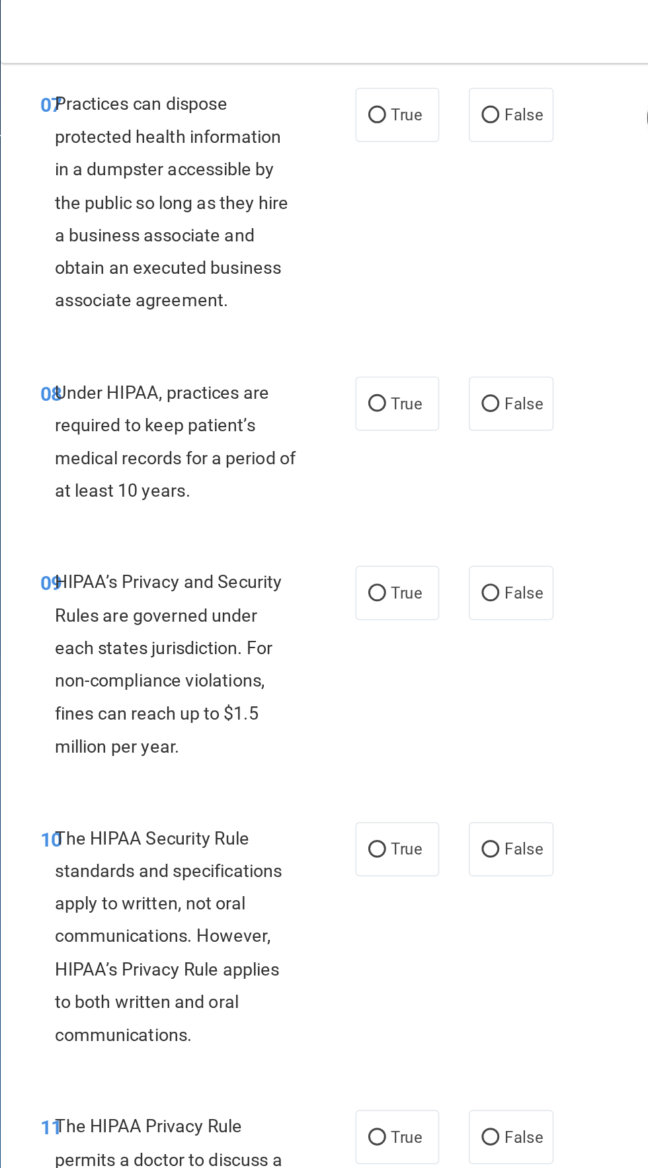
scroll to position [1053, 0]
click at [492, 79] on input "False" at bounding box center [491, 78] width 12 height 10
radio input "true"
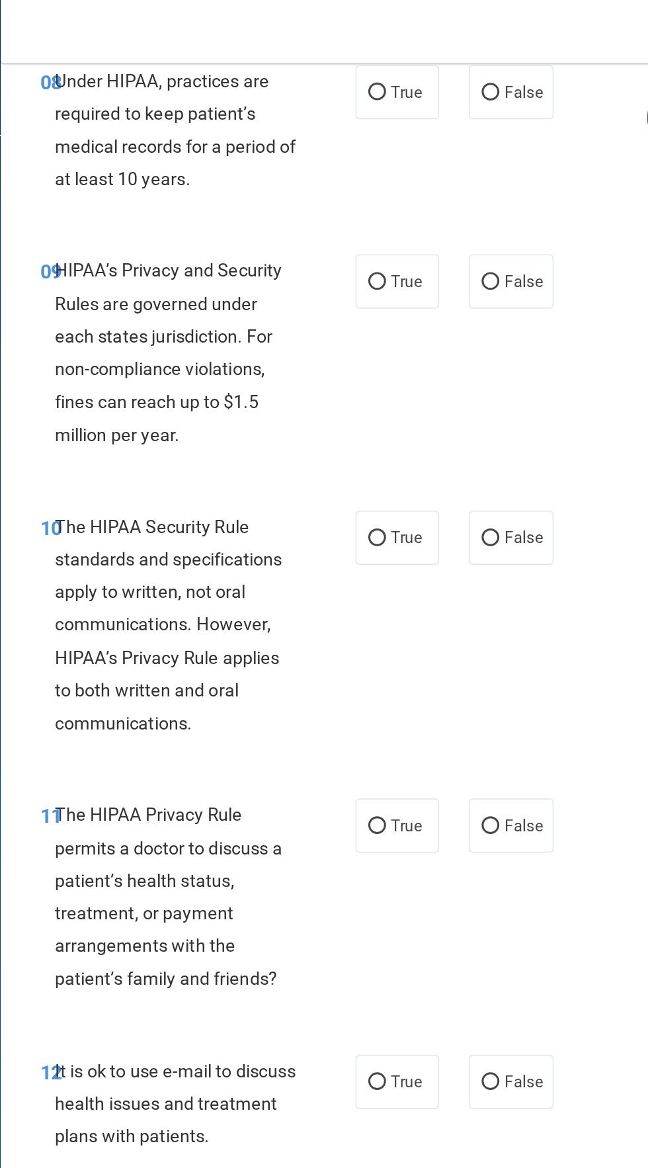
scroll to position [1264, 0]
click at [481, 44] on label "False" at bounding box center [504, 60] width 56 height 36
click at [485, 56] on input "False" at bounding box center [491, 61] width 12 height 10
radio input "true"
click at [513, 173] on label "False" at bounding box center [504, 187] width 56 height 36
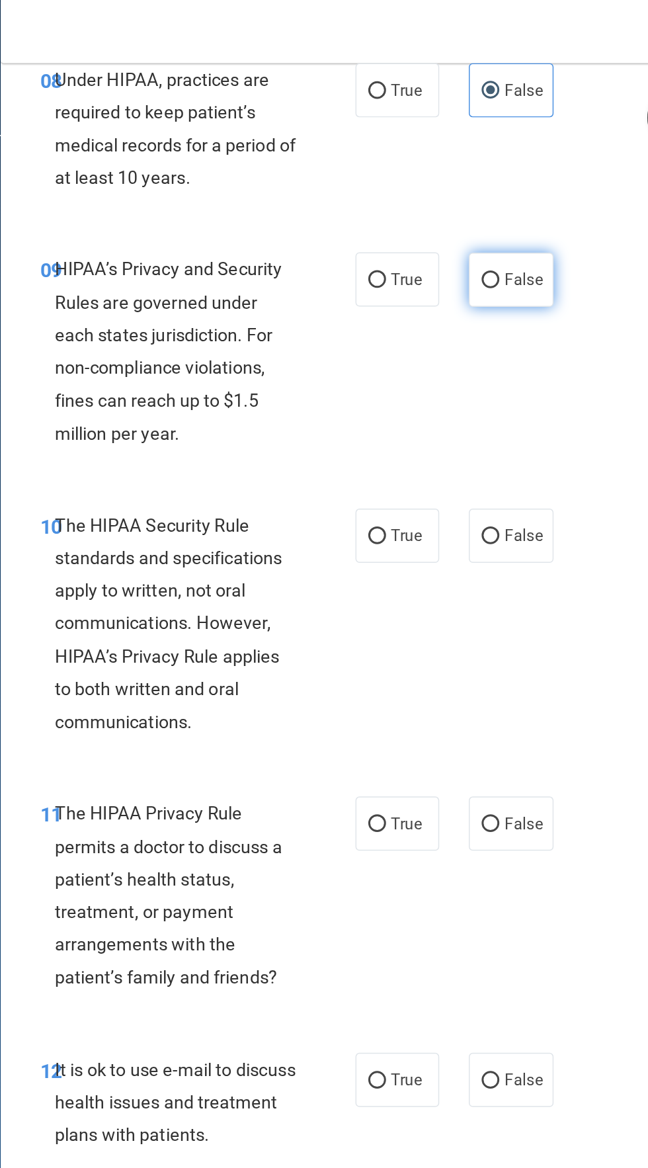
click at [497, 183] on input "False" at bounding box center [491, 188] width 12 height 10
radio input "true"
click at [417, 357] on input "True" at bounding box center [415, 360] width 12 height 10
radio input "true"
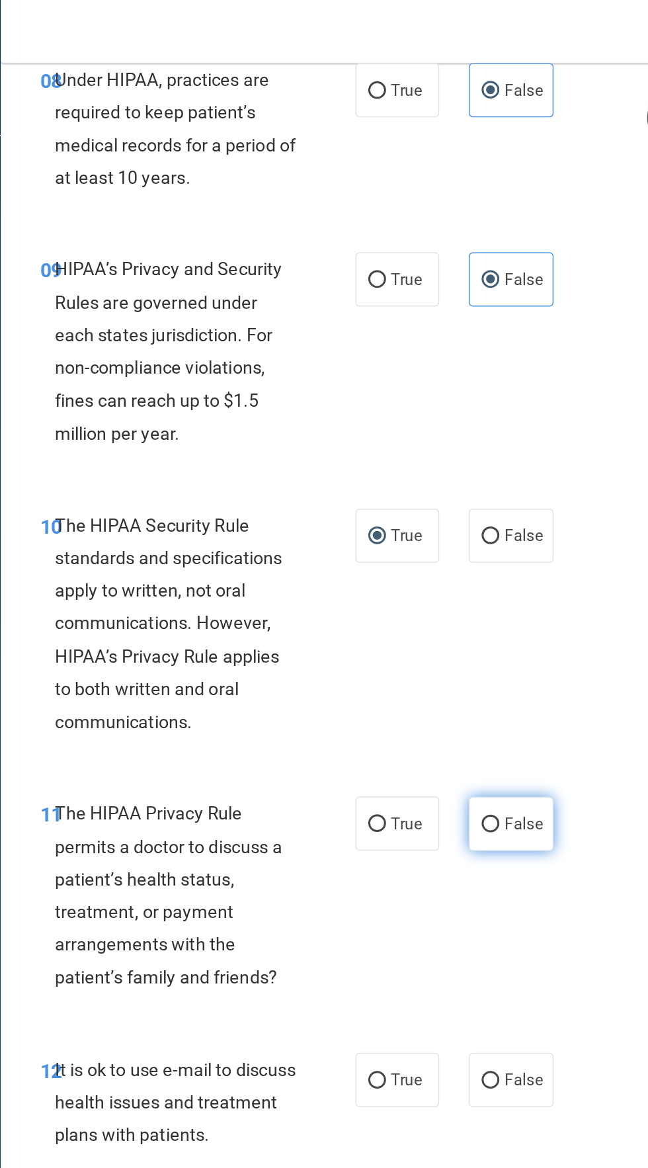
click at [515, 564] on label "False" at bounding box center [504, 553] width 56 height 36
click at [497, 558] on input "False" at bounding box center [491, 554] width 12 height 10
radio input "true"
click at [515, 730] on label "False" at bounding box center [504, 725] width 56 height 36
click at [497, 730] on input "False" at bounding box center [491, 726] width 12 height 10
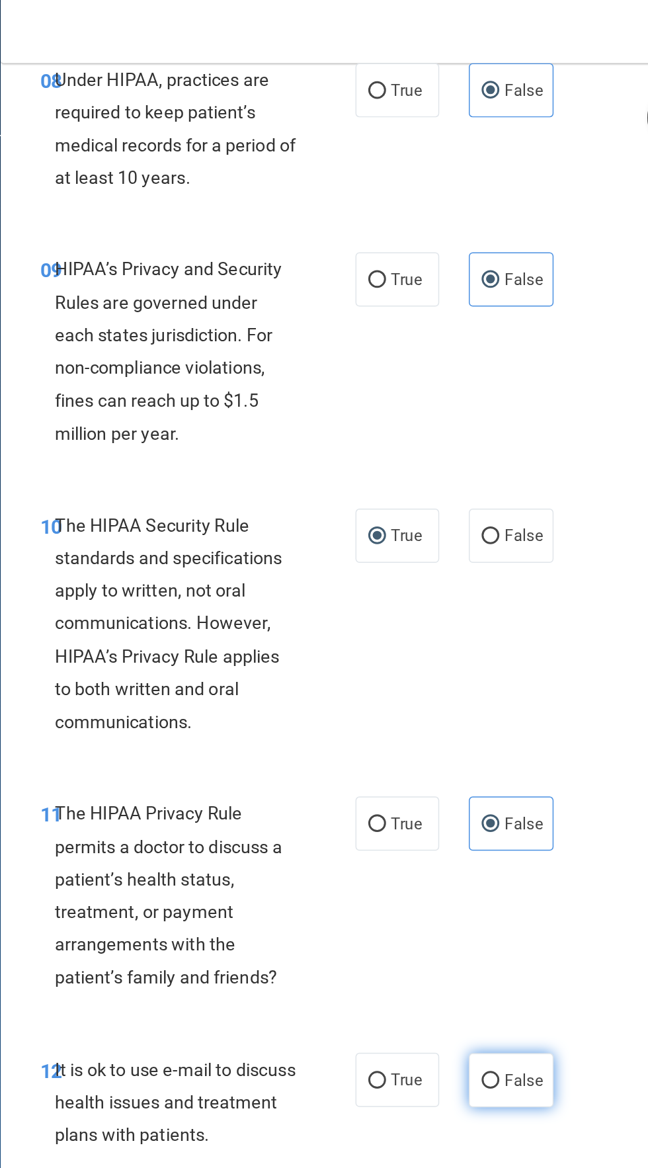
radio input "true"
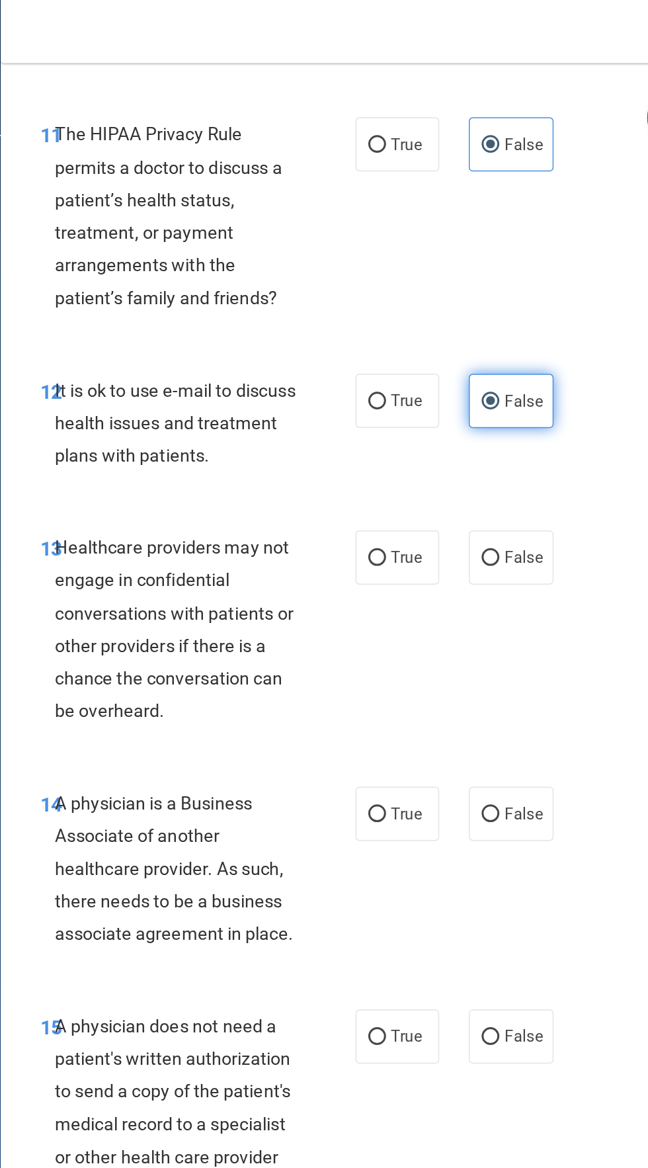
scroll to position [1718, 0]
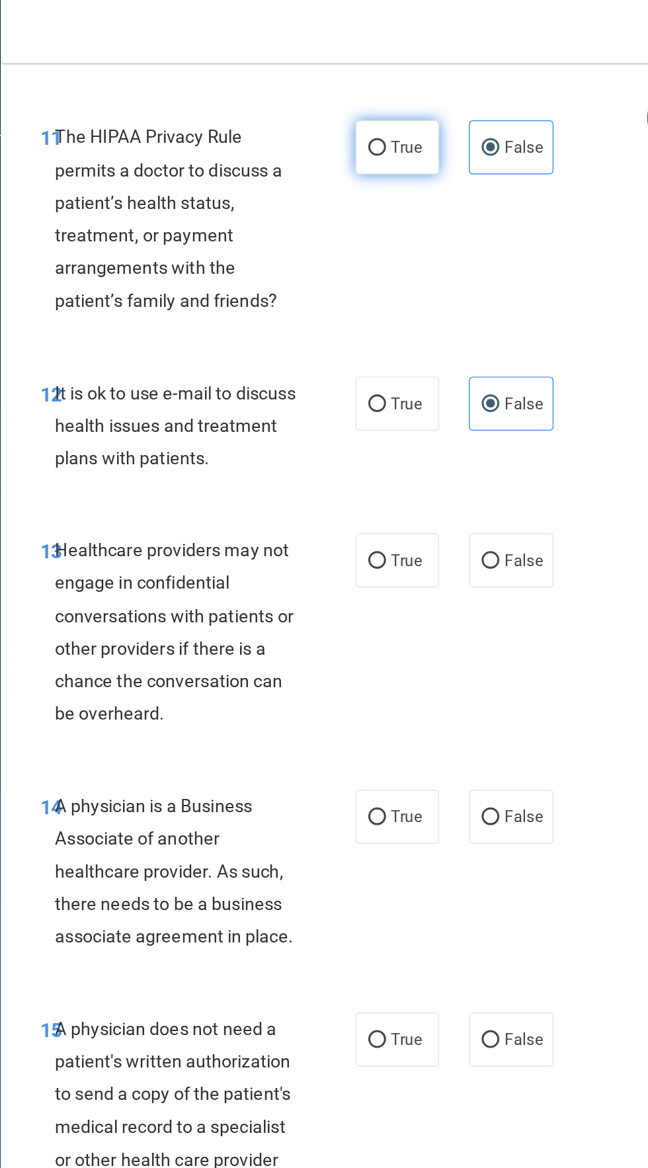
click at [415, 95] on input "True" at bounding box center [415, 100] width 12 height 10
radio input "true"
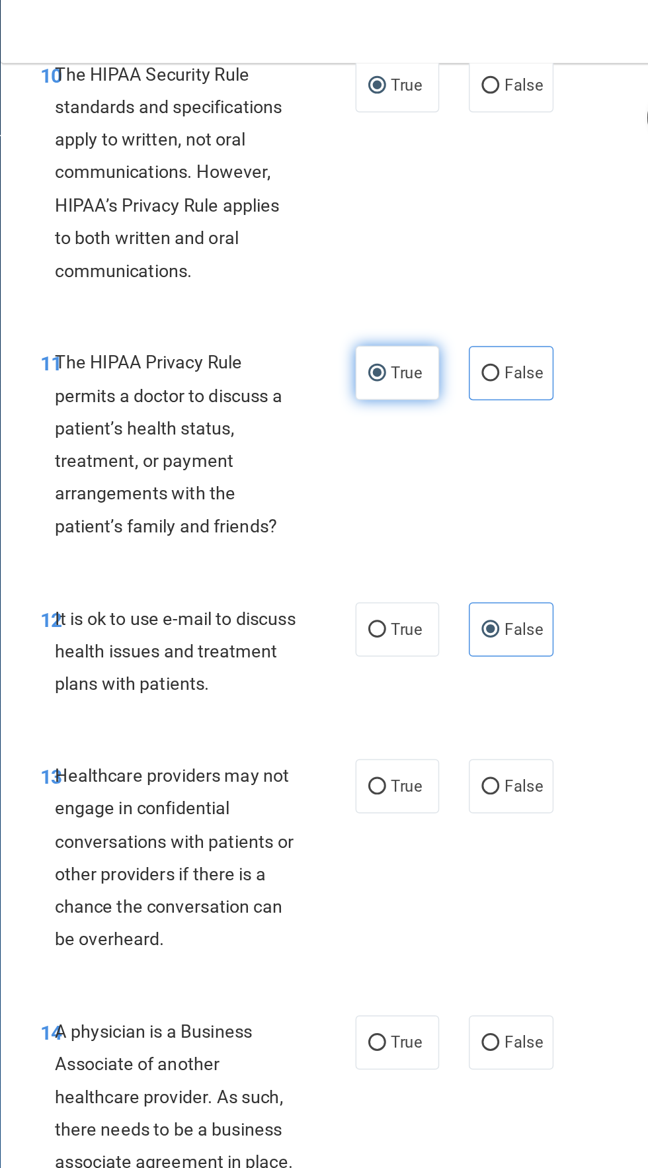
scroll to position [1563, 0]
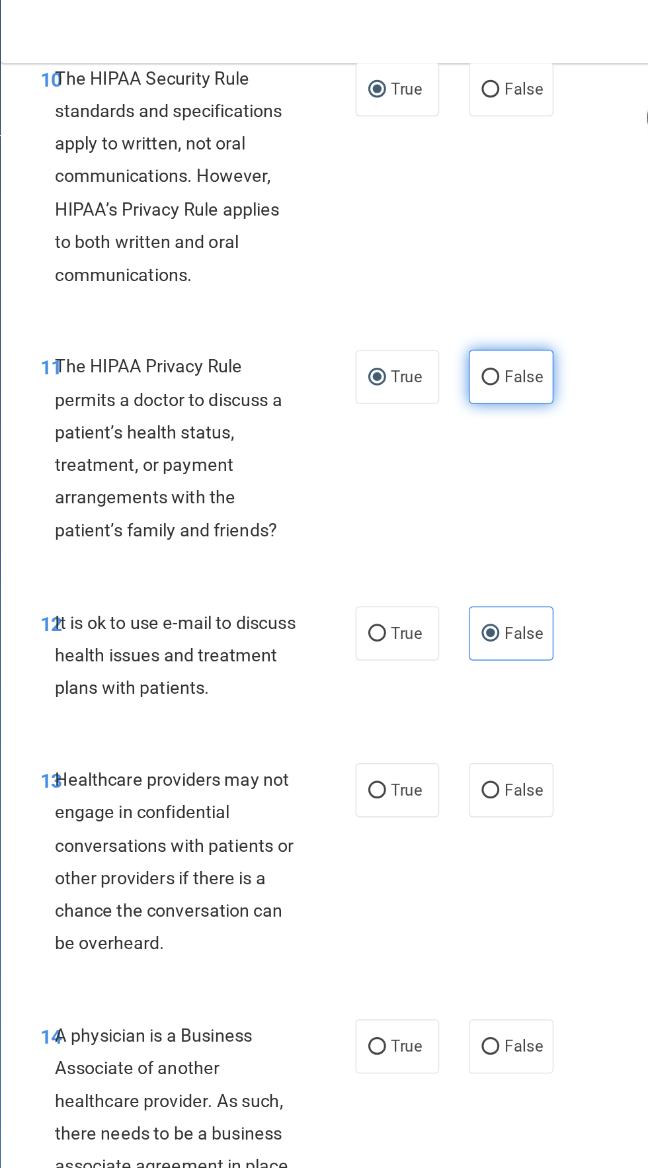
click at [529, 238] on label "False" at bounding box center [504, 253] width 56 height 36
click at [497, 249] on input "False" at bounding box center [491, 254] width 12 height 10
radio input "true"
radio input "false"
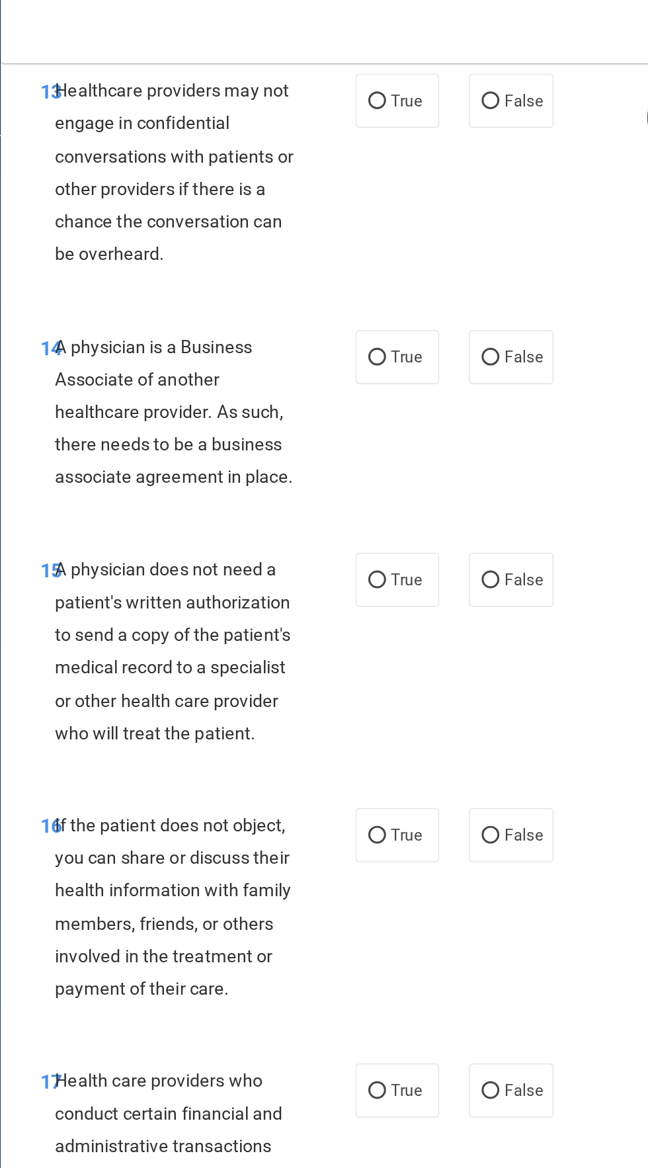
scroll to position [2026, 0]
click at [497, 80] on label "False" at bounding box center [504, 68] width 56 height 36
click at [497, 73] on input "False" at bounding box center [491, 69] width 12 height 10
radio input "true"
click at [409, 253] on label "True" at bounding box center [428, 240] width 56 height 36
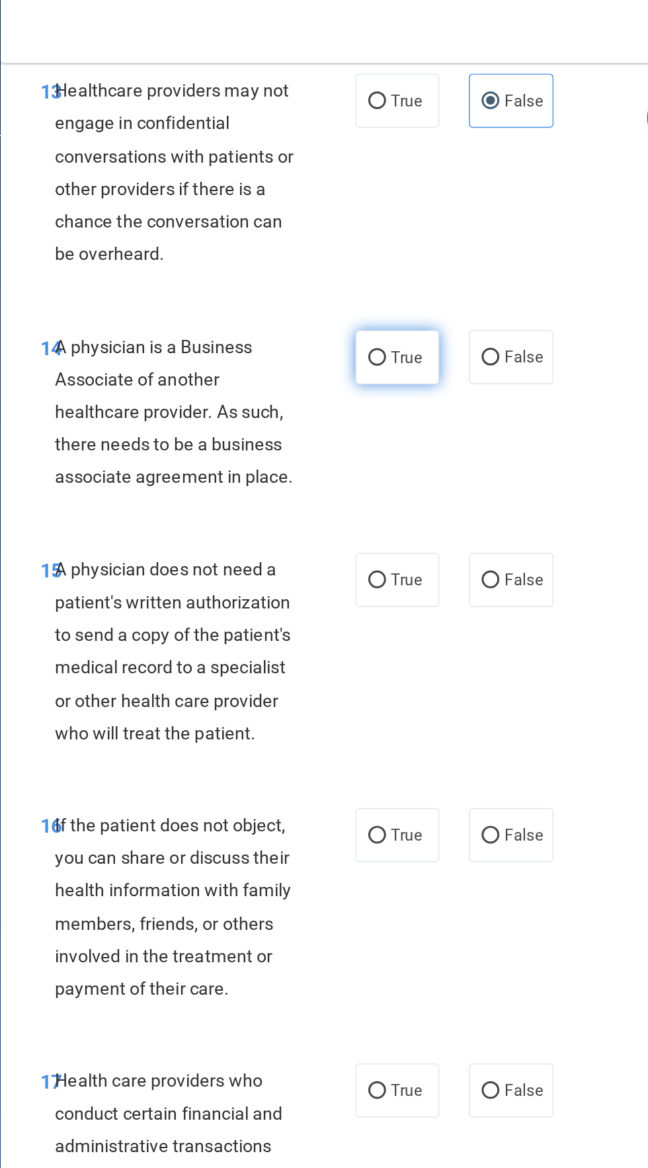
click at [409, 245] on input "True" at bounding box center [415, 241] width 12 height 10
radio input "true"
click at [527, 382] on label "False" at bounding box center [504, 389] width 56 height 36
click at [497, 385] on input "False" at bounding box center [491, 390] width 12 height 10
radio input "true"
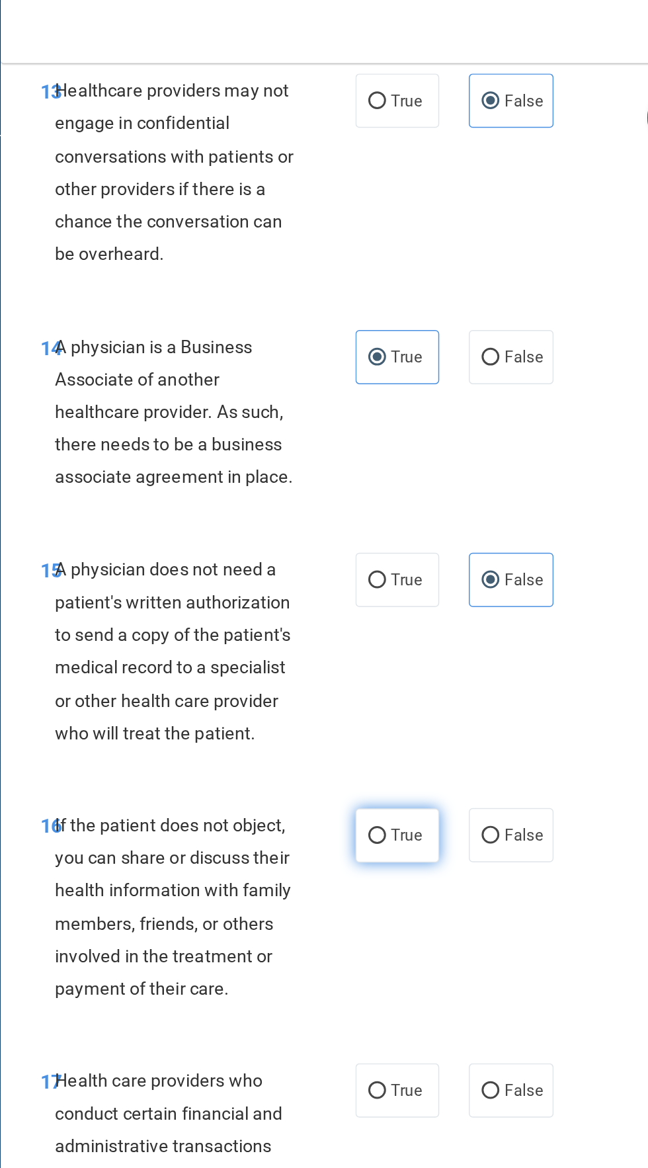
click at [415, 561] on input "True" at bounding box center [415, 561] width 12 height 10
radio input "true"
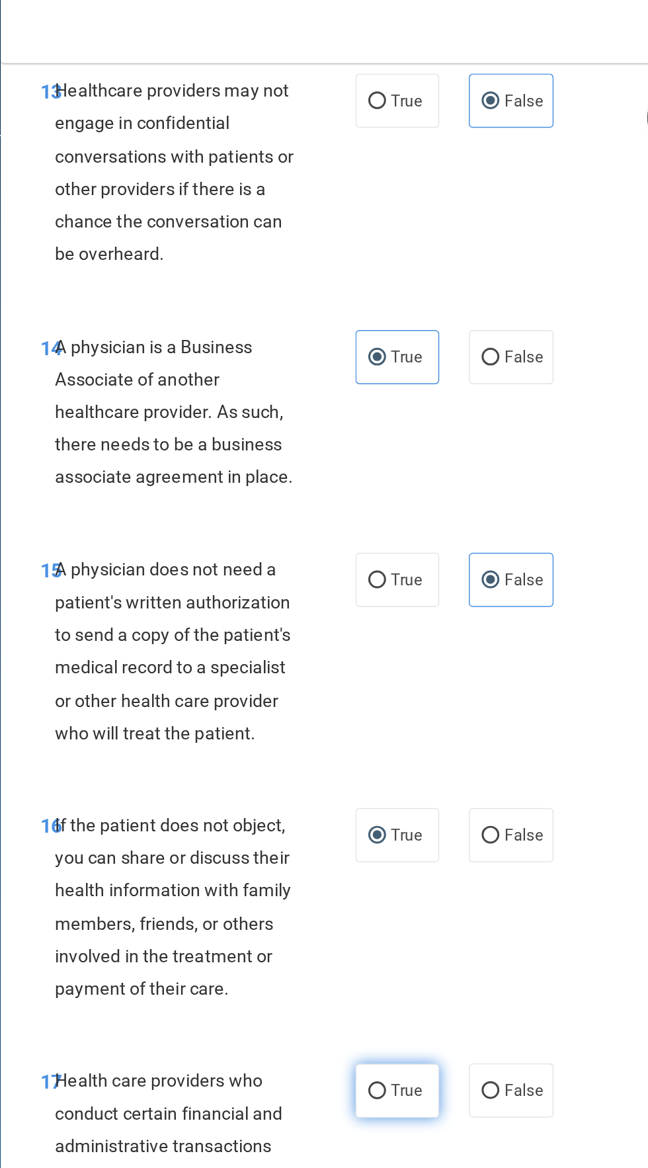
click at [416, 732] on input "True" at bounding box center [415, 733] width 12 height 10
radio input "true"
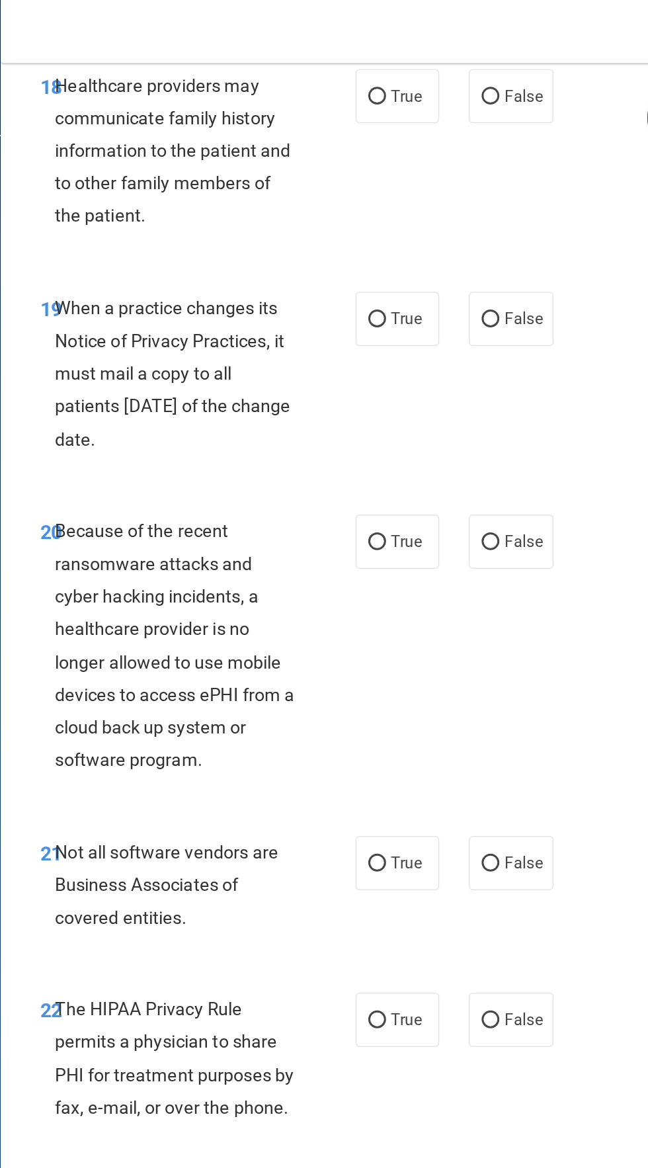
scroll to position [2867, 0]
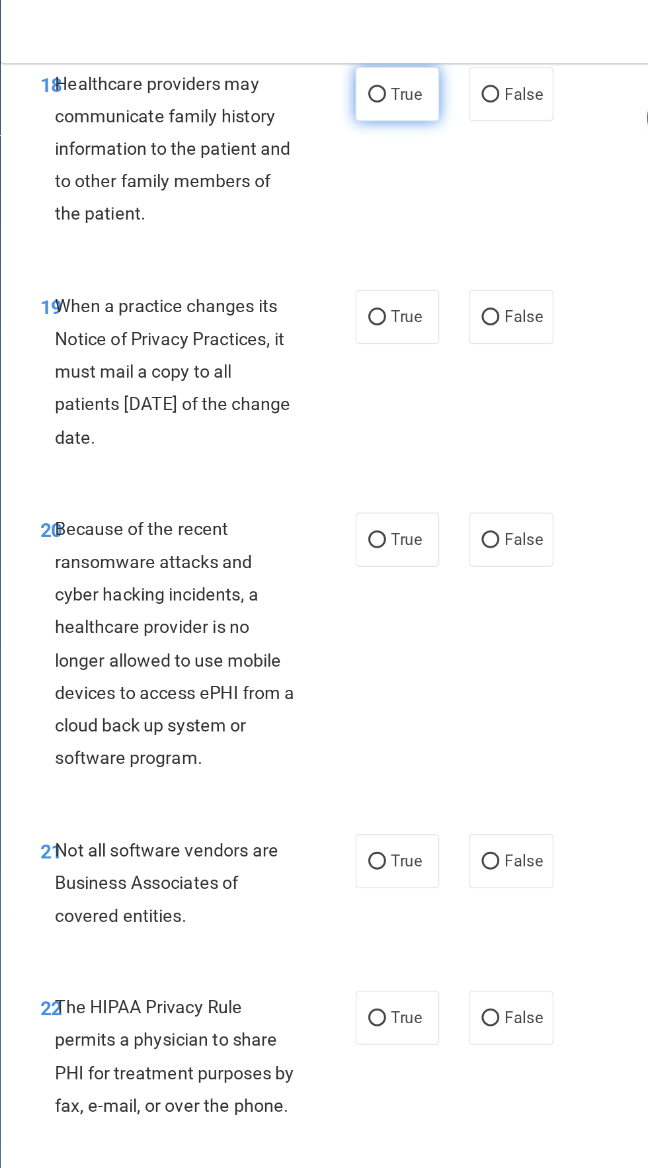
click at [438, 67] on span "True" at bounding box center [434, 63] width 21 height 13
click at [421, 67] on input "True" at bounding box center [415, 64] width 12 height 10
radio input "true"
click at [496, 64] on input "False" at bounding box center [491, 64] width 12 height 10
radio input "true"
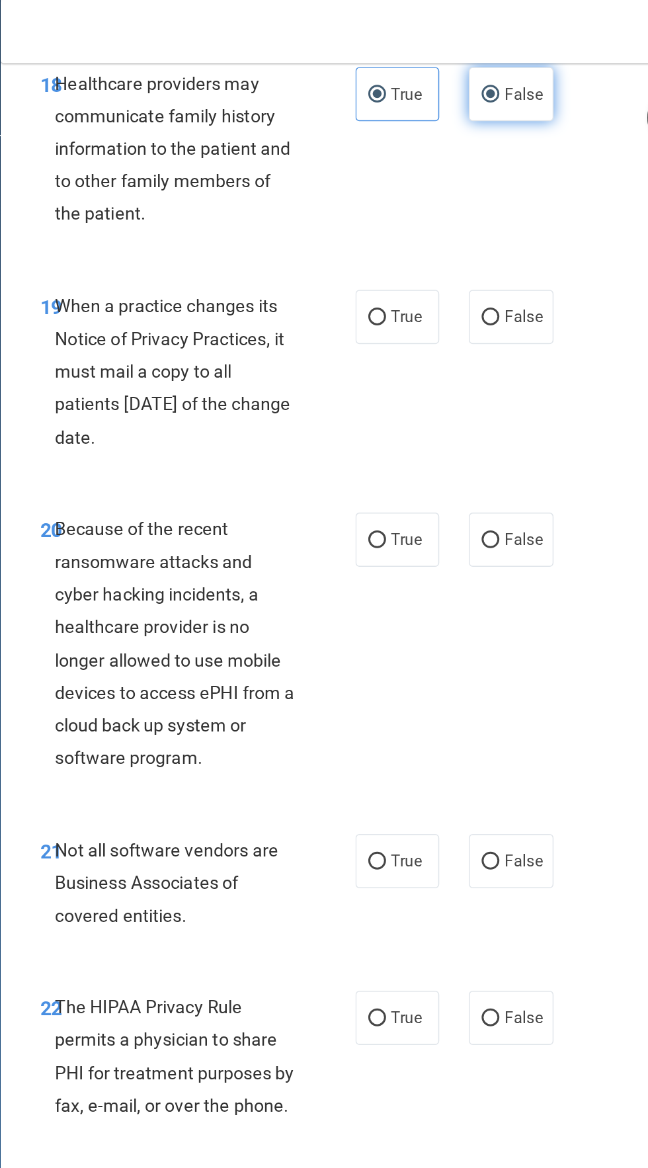
radio input "false"
click at [522, 212] on span "False" at bounding box center [513, 212] width 26 height 13
click at [497, 212] on input "False" at bounding box center [491, 213] width 12 height 10
radio input "true"
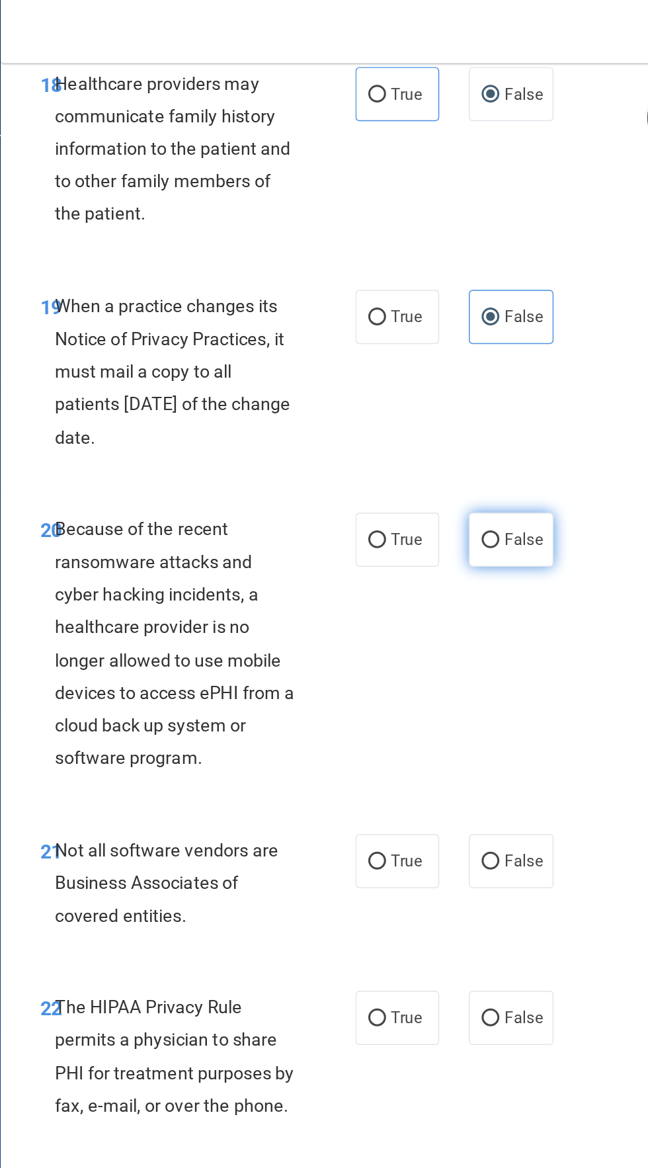
click at [513, 359] on span "False" at bounding box center [513, 362] width 26 height 13
click at [497, 359] on input "False" at bounding box center [491, 363] width 12 height 10
radio input "true"
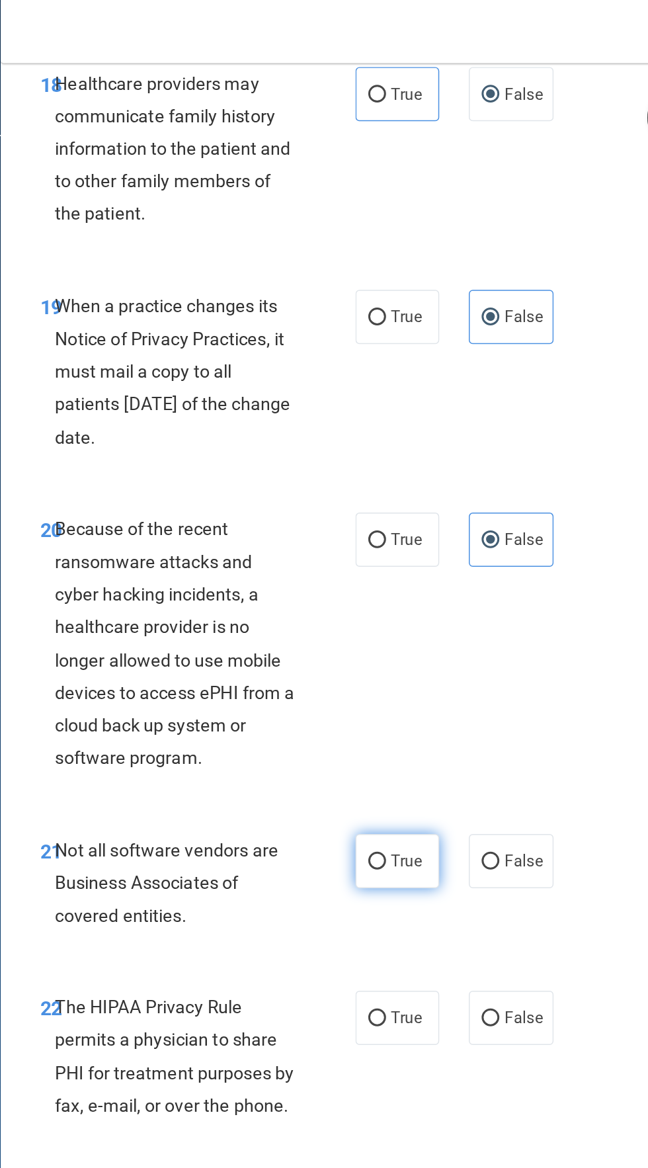
click at [417, 576] on input "True" at bounding box center [415, 579] width 12 height 10
radio input "true"
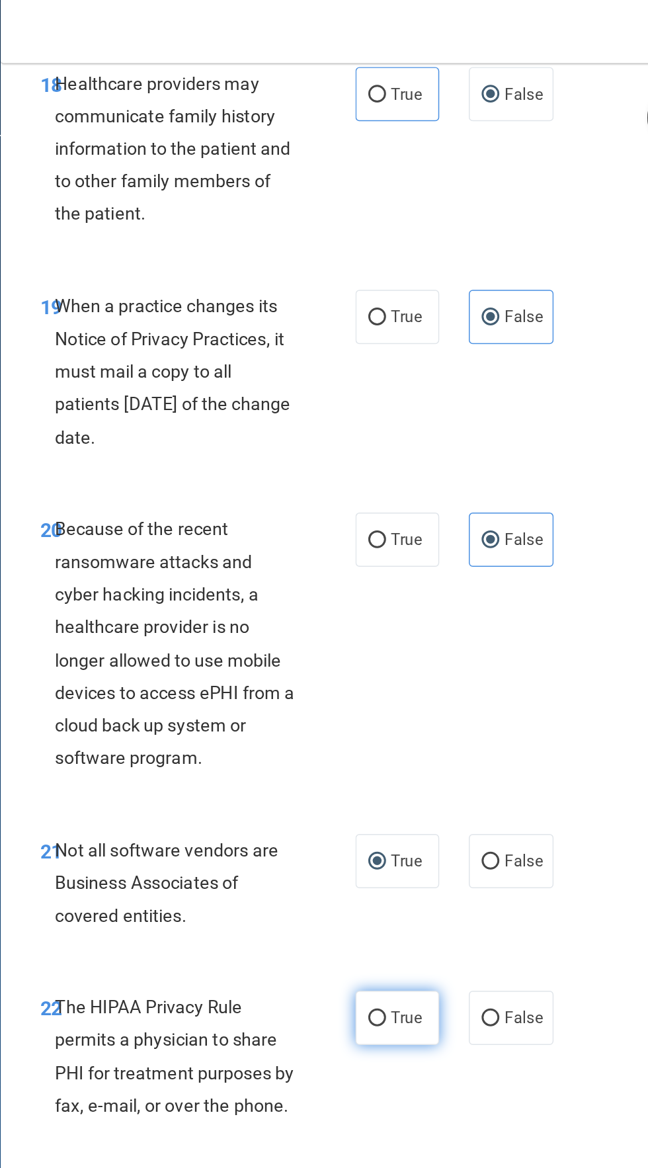
click at [419, 683] on input "True" at bounding box center [415, 684] width 12 height 10
radio input "true"
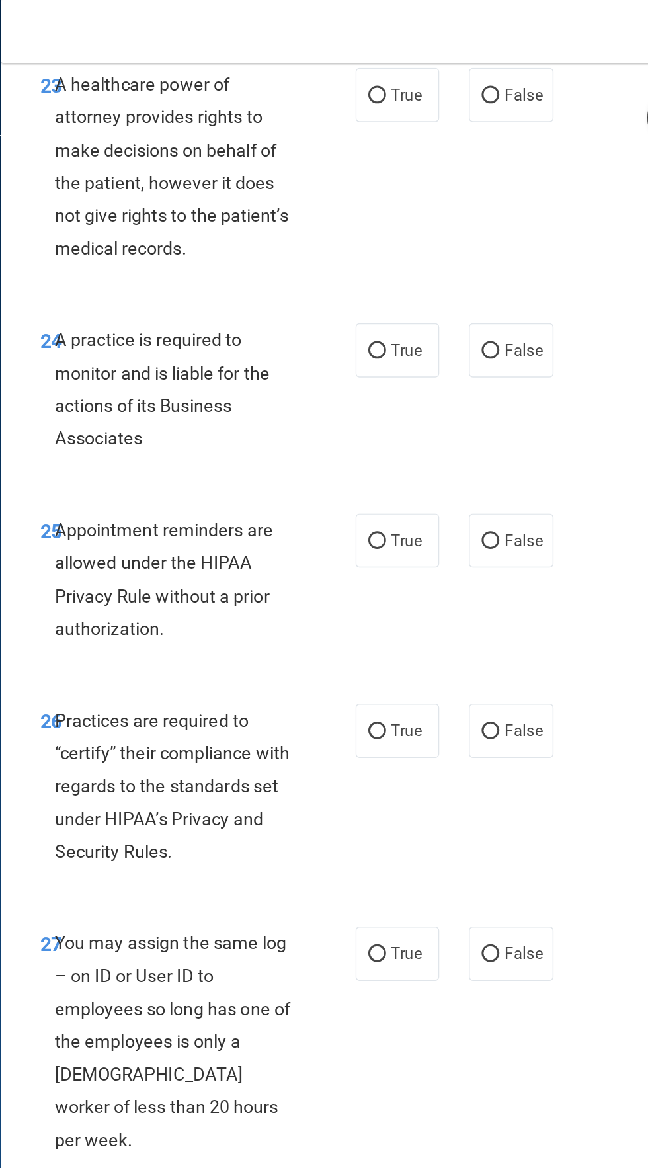
scroll to position [3614, 0]
click at [517, 75] on label "False" at bounding box center [504, 64] width 56 height 36
click at [497, 69] on input "False" at bounding box center [491, 65] width 12 height 10
radio input "true"
click at [420, 240] on input "True" at bounding box center [415, 236] width 12 height 10
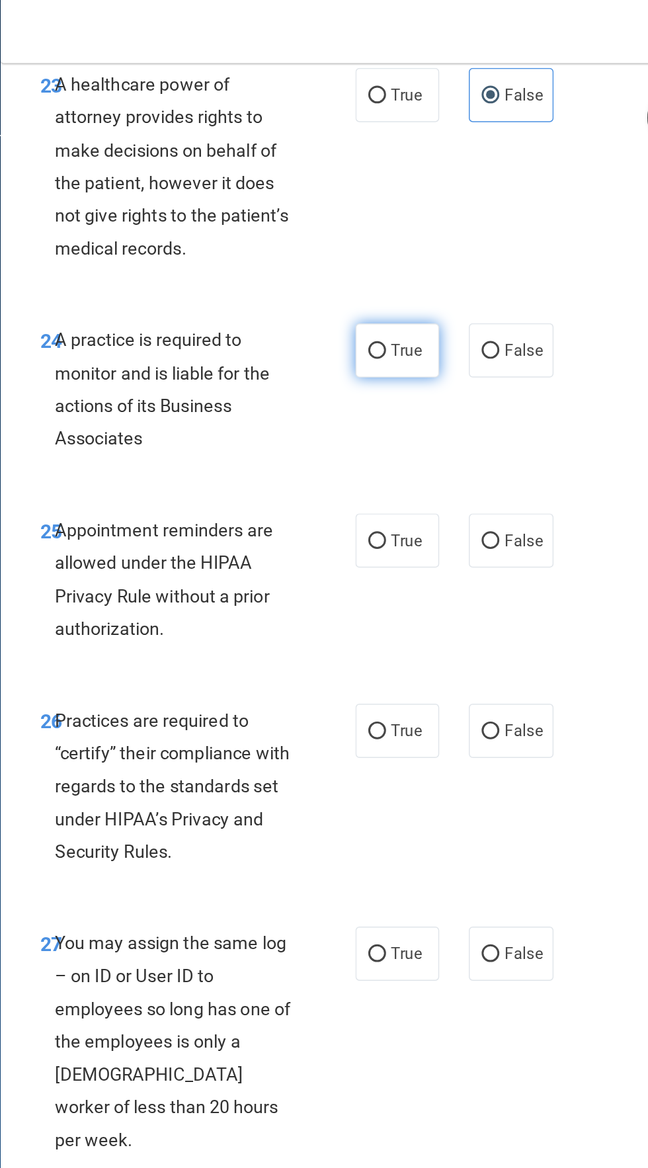
radio input "true"
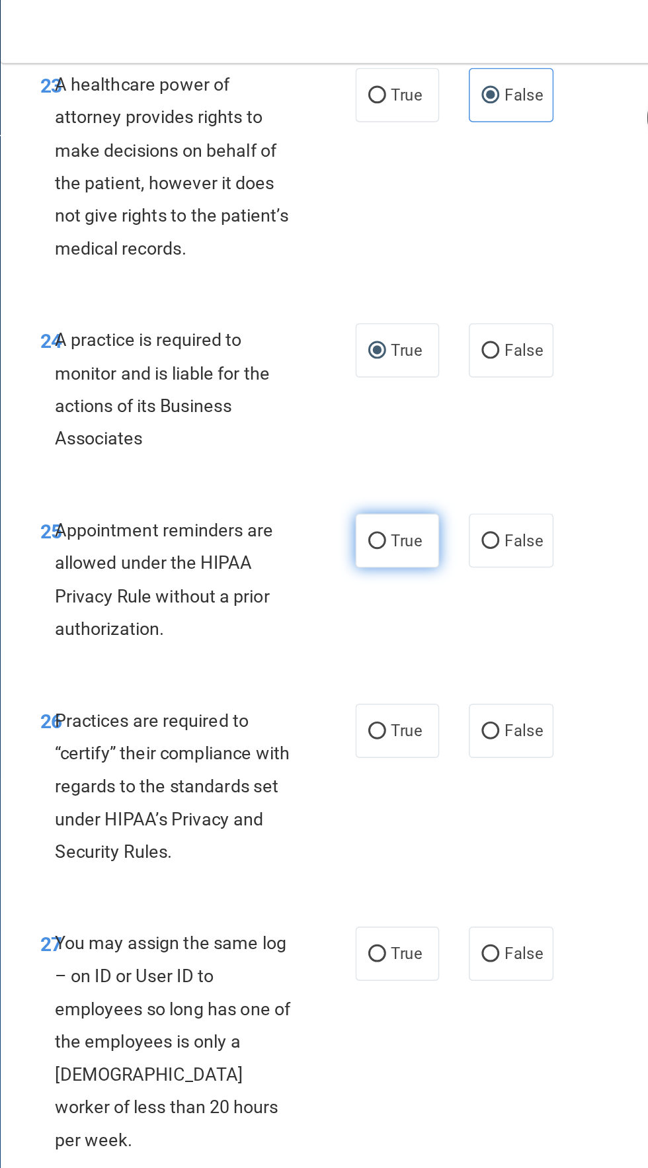
click at [434, 373] on label "True" at bounding box center [428, 363] width 56 height 36
click at [421, 369] on input "True" at bounding box center [415, 364] width 12 height 10
radio input "true"
click at [520, 490] on span "False" at bounding box center [513, 490] width 26 height 13
click at [497, 490] on input "False" at bounding box center [491, 491] width 12 height 10
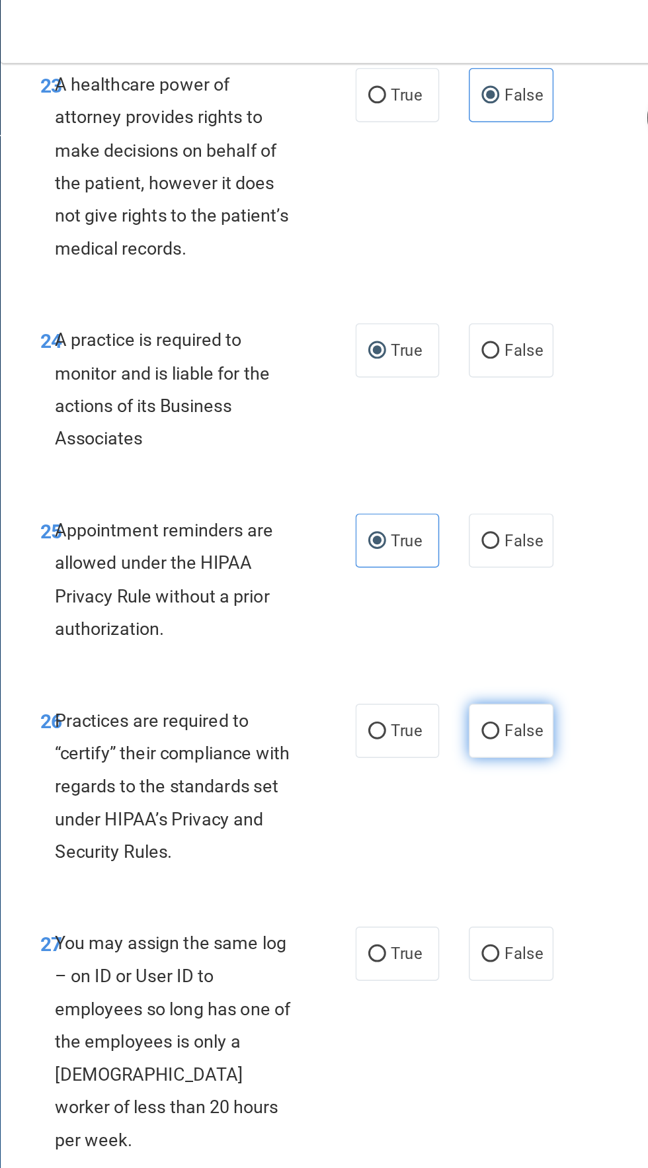
radio input "true"
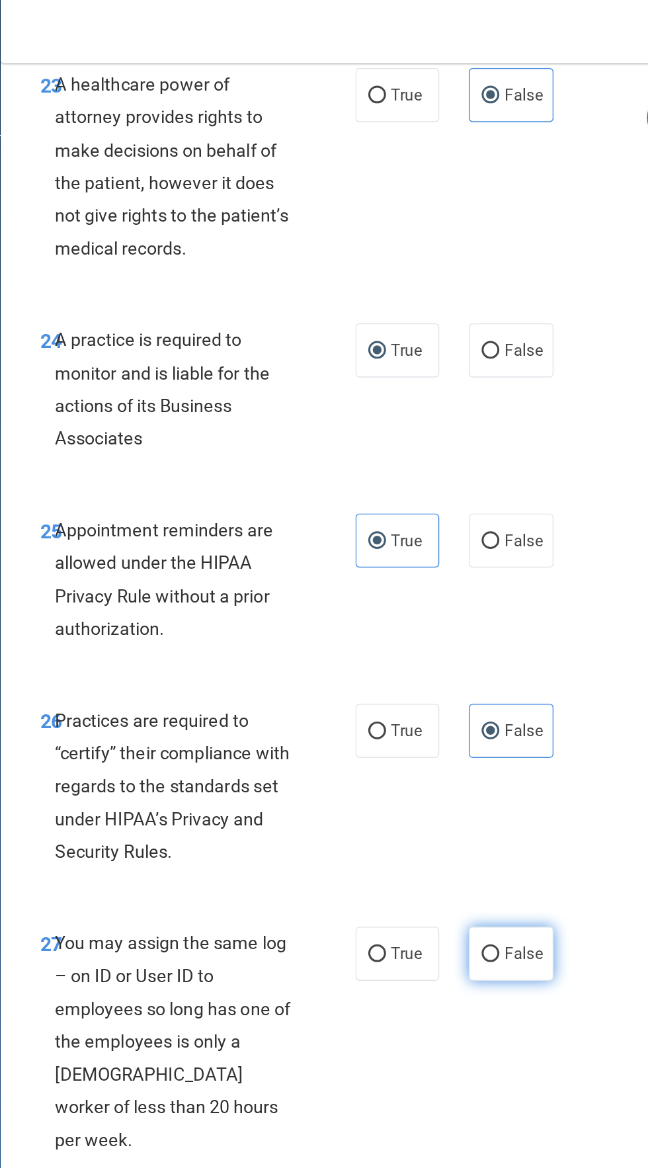
click at [521, 649] on label "False" at bounding box center [504, 640] width 56 height 36
click at [497, 646] on input "False" at bounding box center [491, 641] width 12 height 10
radio input "true"
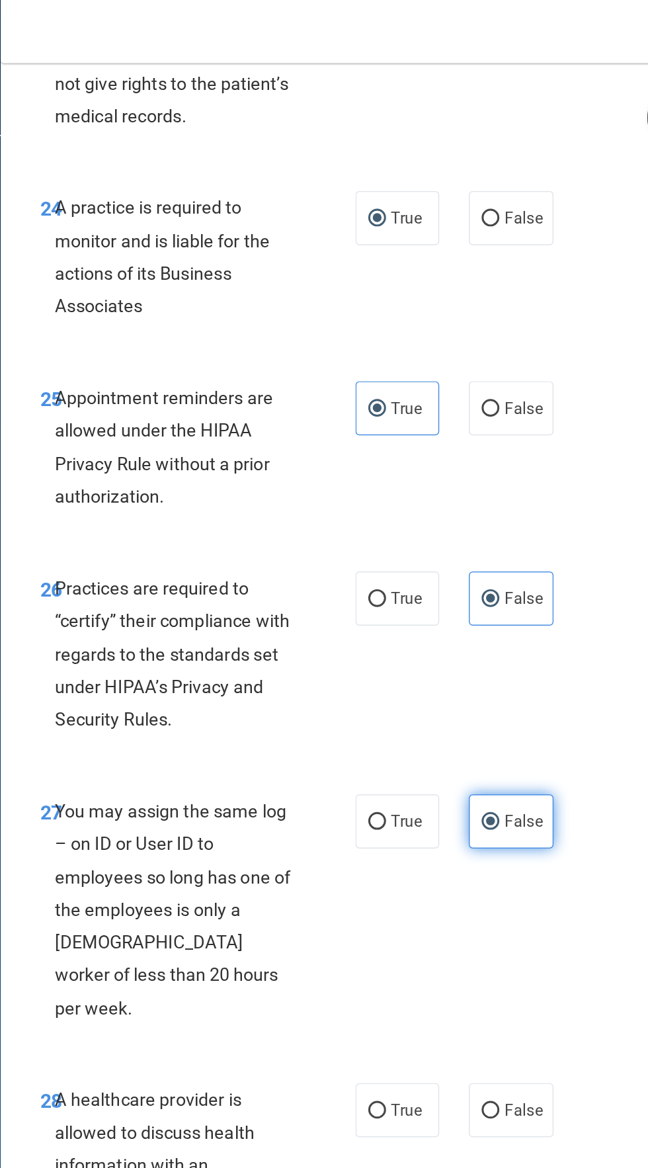
scroll to position [3736, 0]
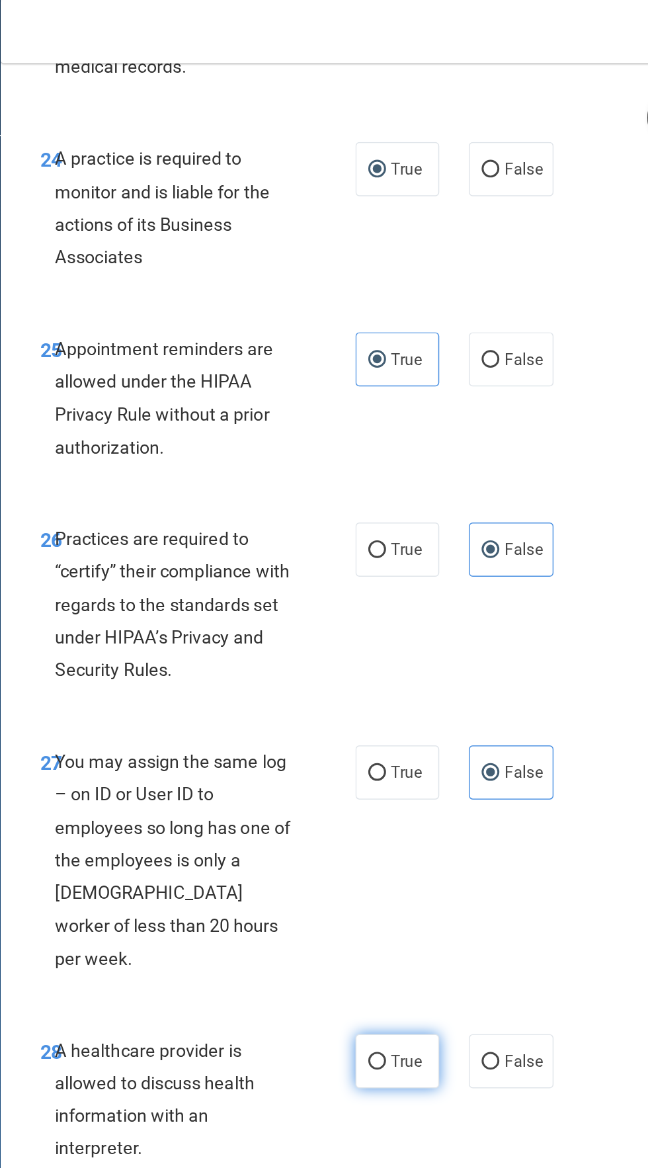
click at [435, 706] on span "True" at bounding box center [434, 712] width 21 height 13
click at [421, 708] on input "True" at bounding box center [415, 713] width 12 height 10
radio input "true"
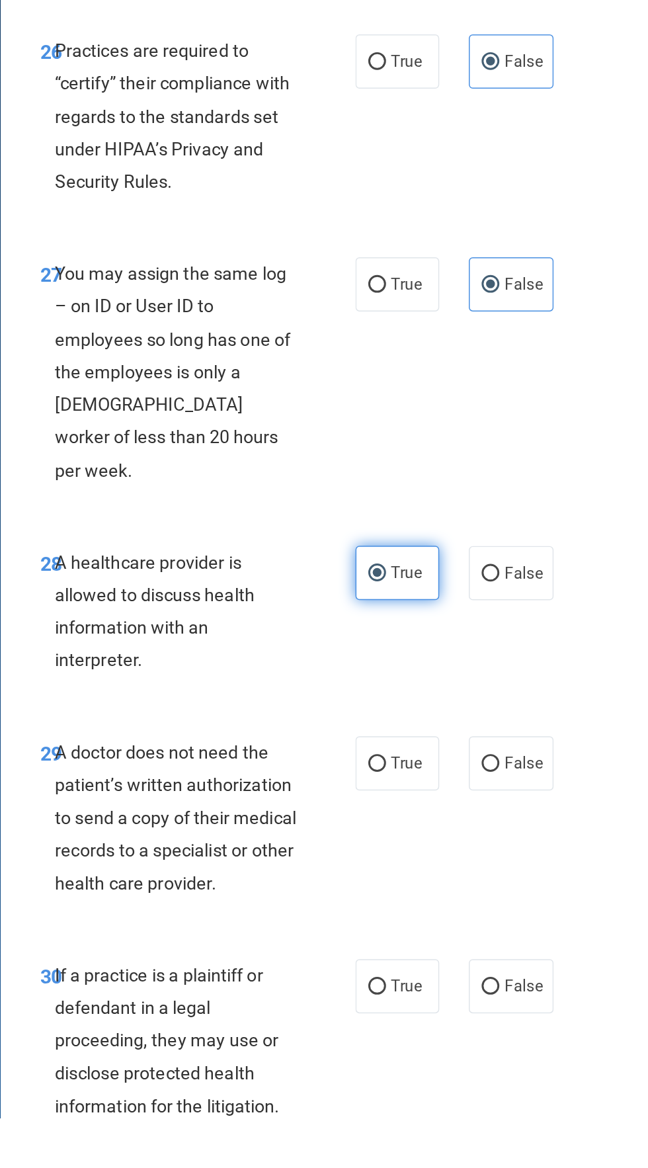
scroll to position [3644, 0]
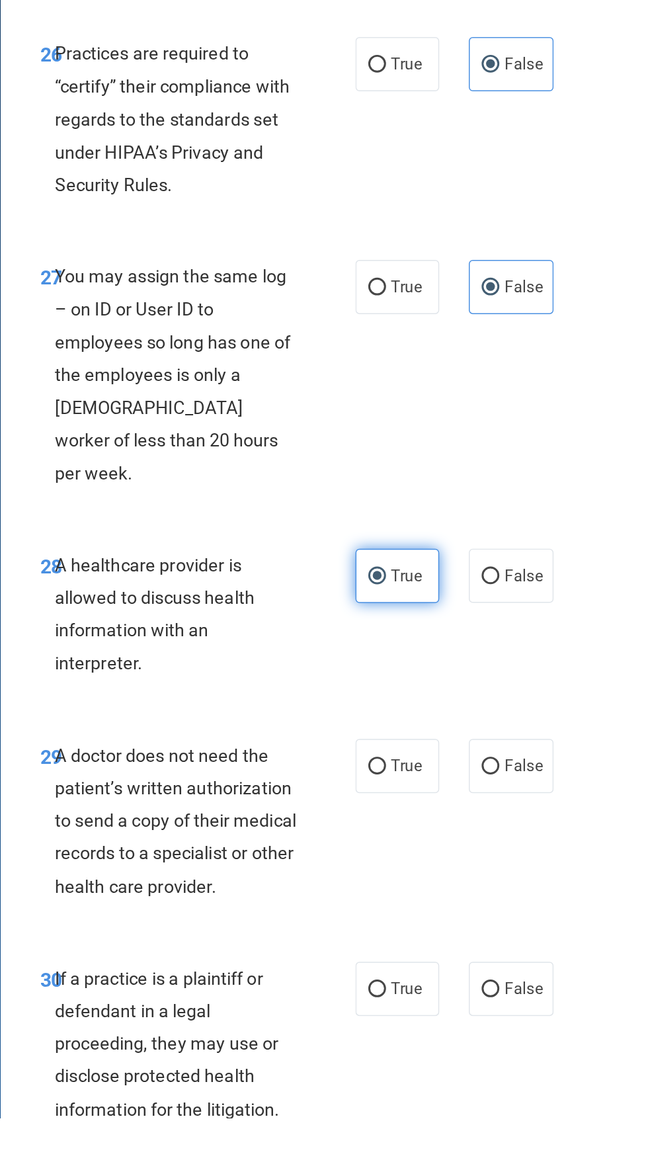
click at [420, 800] on input "True" at bounding box center [415, 805] width 12 height 10
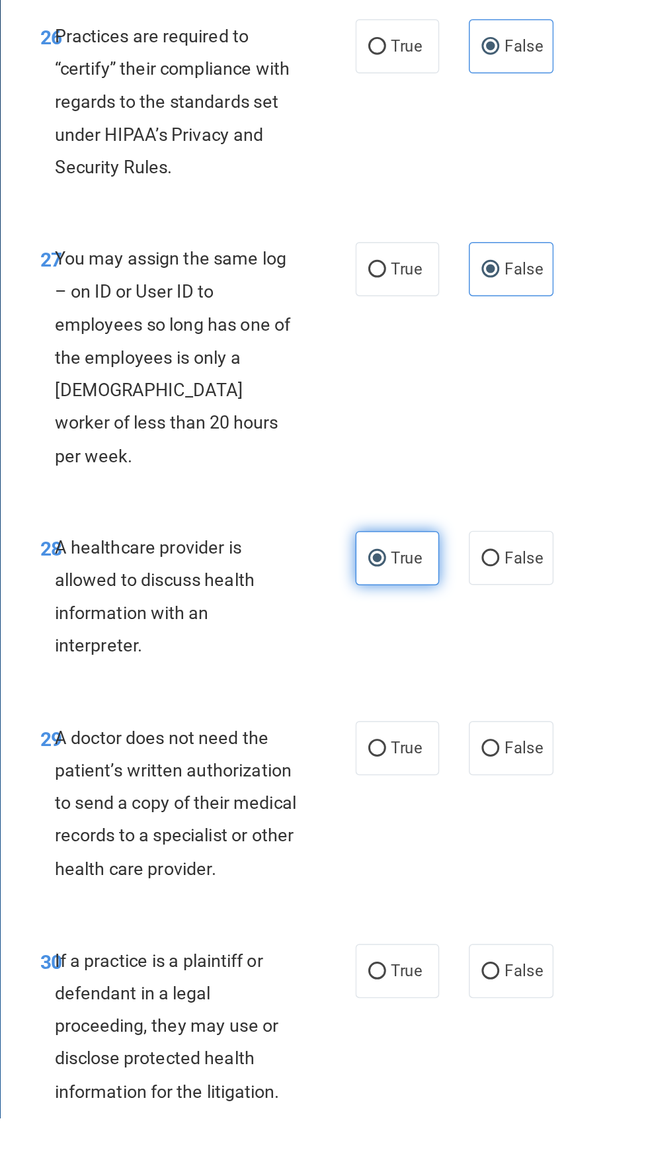
scroll to position [3652, 0]
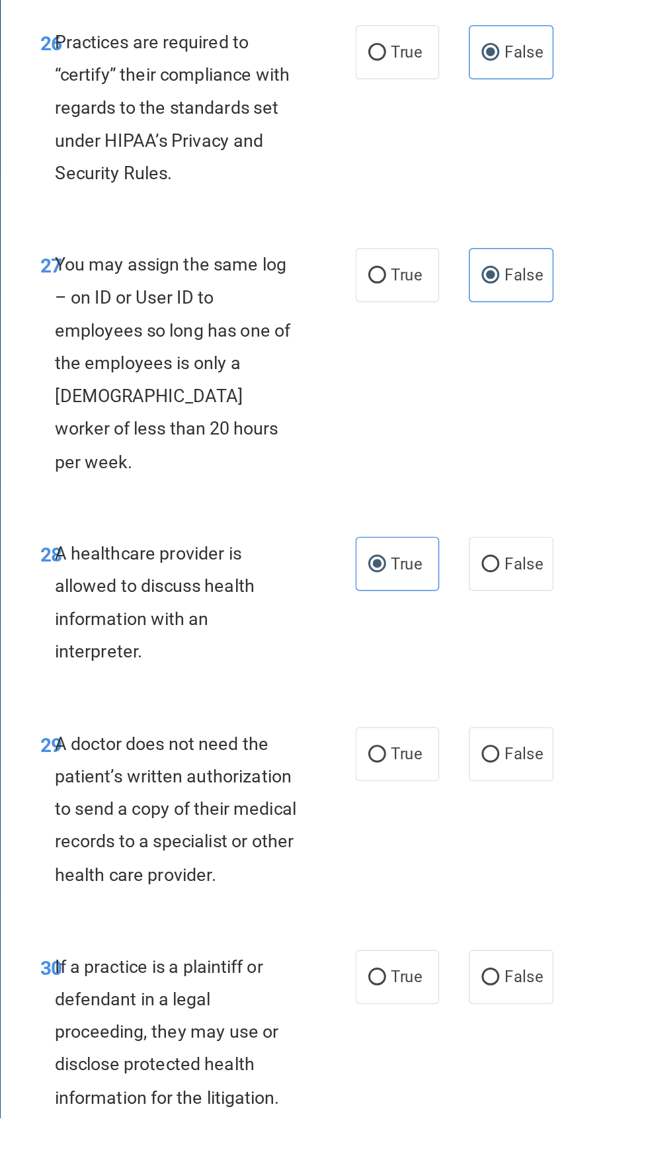
click at [310, 539] on div "Practices are required to “certify” their compliance with regards to the standa…" at bounding box center [285, 490] width 174 height 110
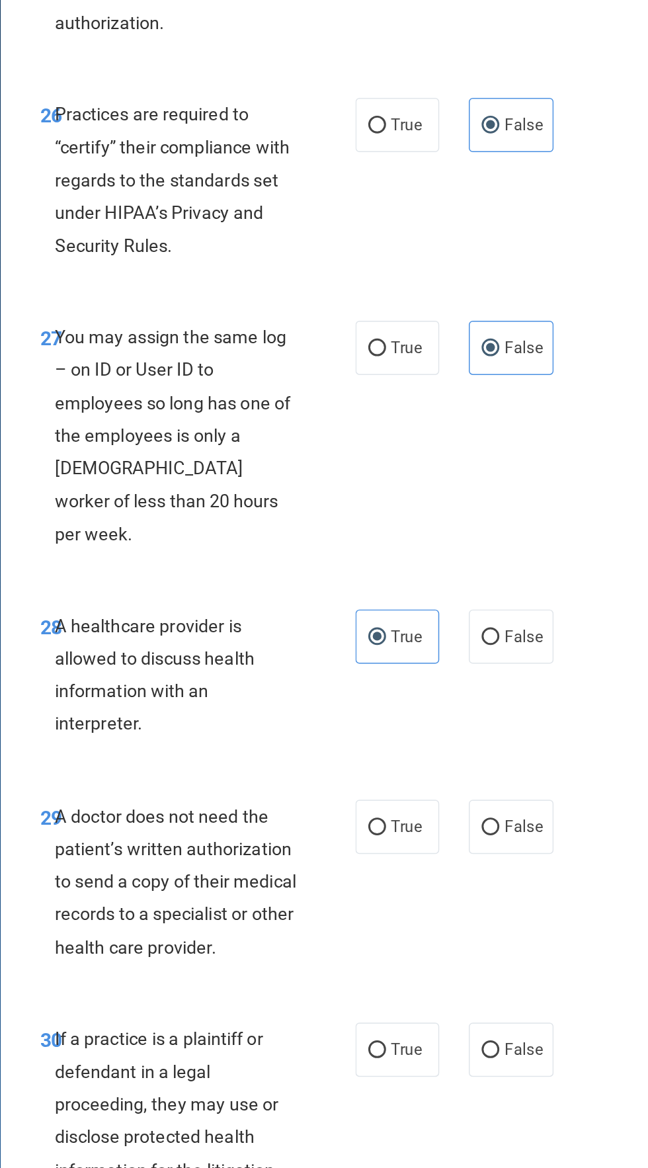
scroll to position [3736, 0]
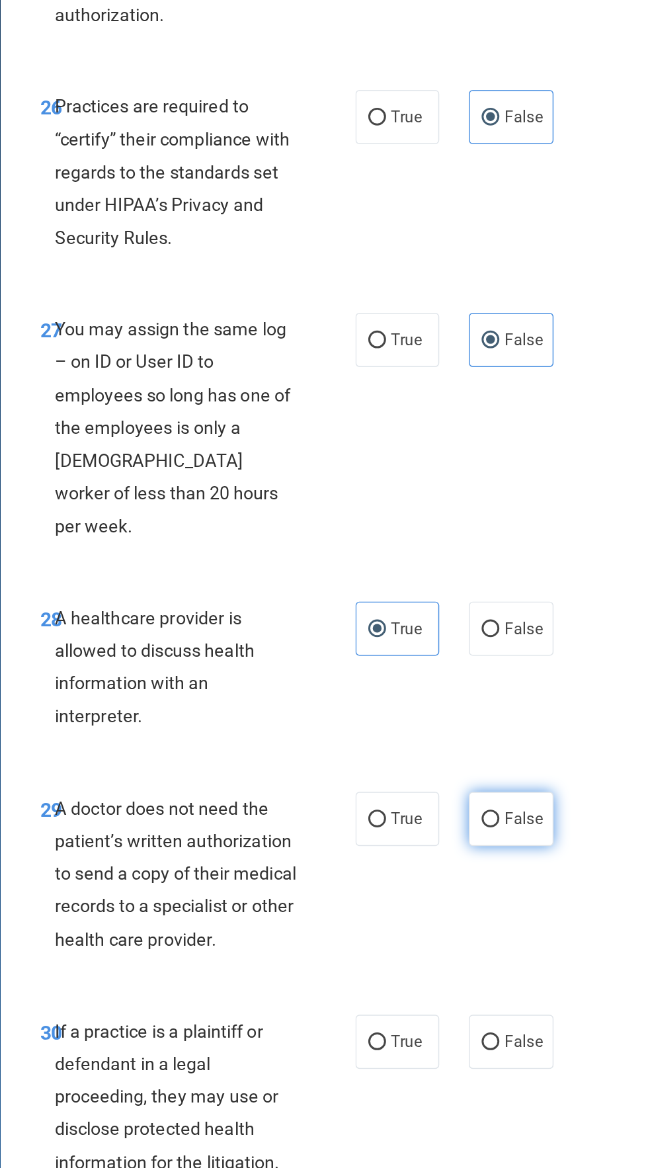
click at [515, 834] on span "False" at bounding box center [513, 840] width 26 height 13
click at [497, 836] on input "False" at bounding box center [491, 841] width 12 height 10
radio input "true"
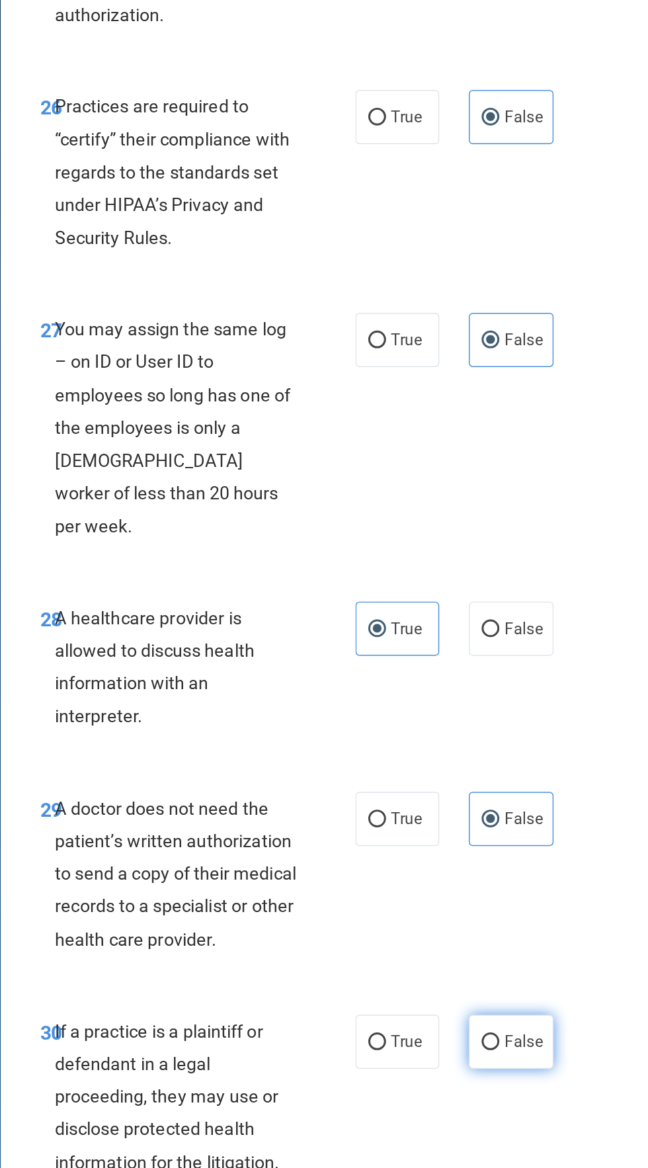
click at [519, 971] on label "False" at bounding box center [504, 989] width 56 height 36
click at [497, 985] on input "False" at bounding box center [491, 990] width 12 height 10
radio input "true"
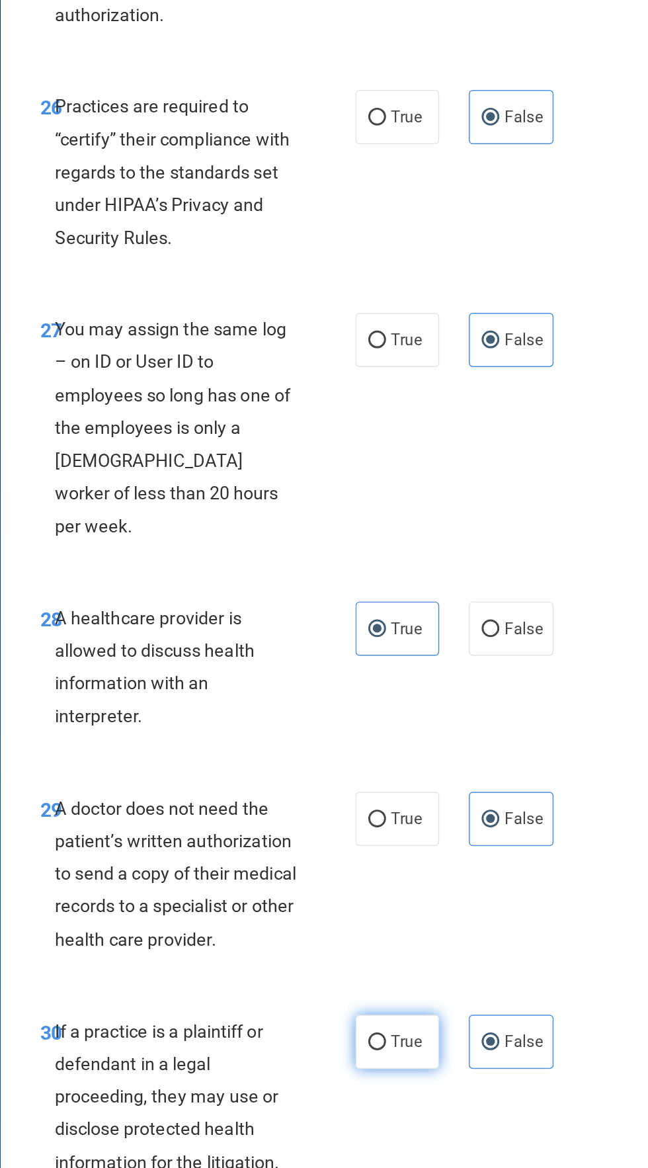
click at [437, 983] on span "True" at bounding box center [434, 989] width 21 height 13
click at [421, 985] on input "True" at bounding box center [415, 990] width 12 height 10
radio input "true"
radio input "false"
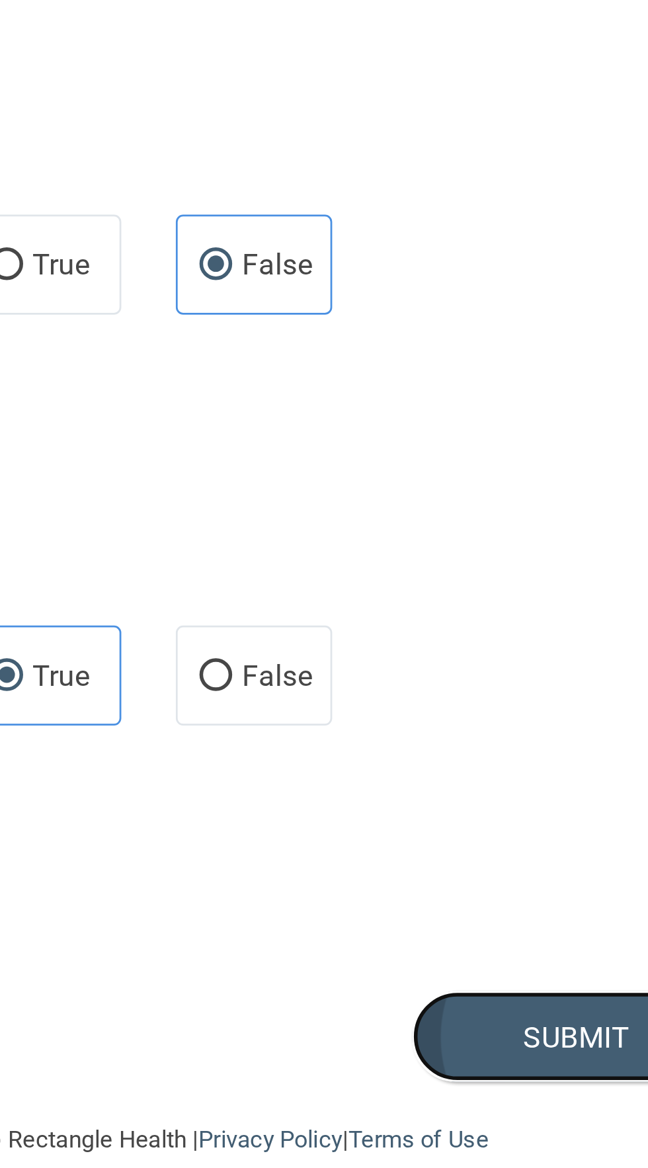
click at [629, 1104] on button "Submit" at bounding box center [621, 1121] width 119 height 34
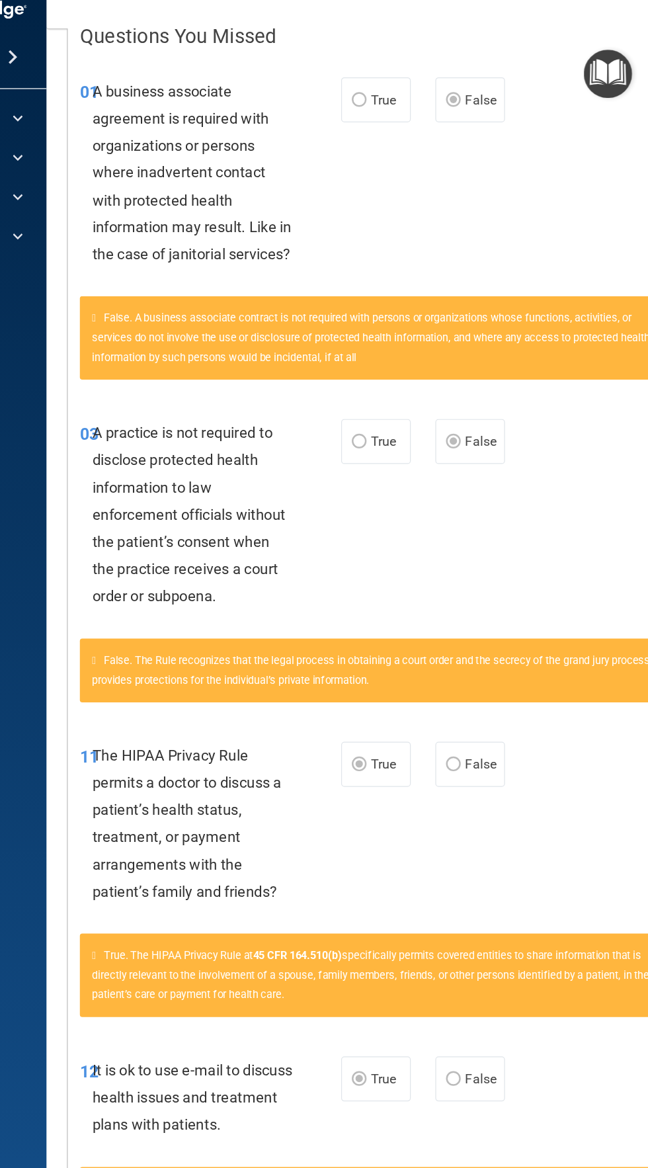
scroll to position [290, 0]
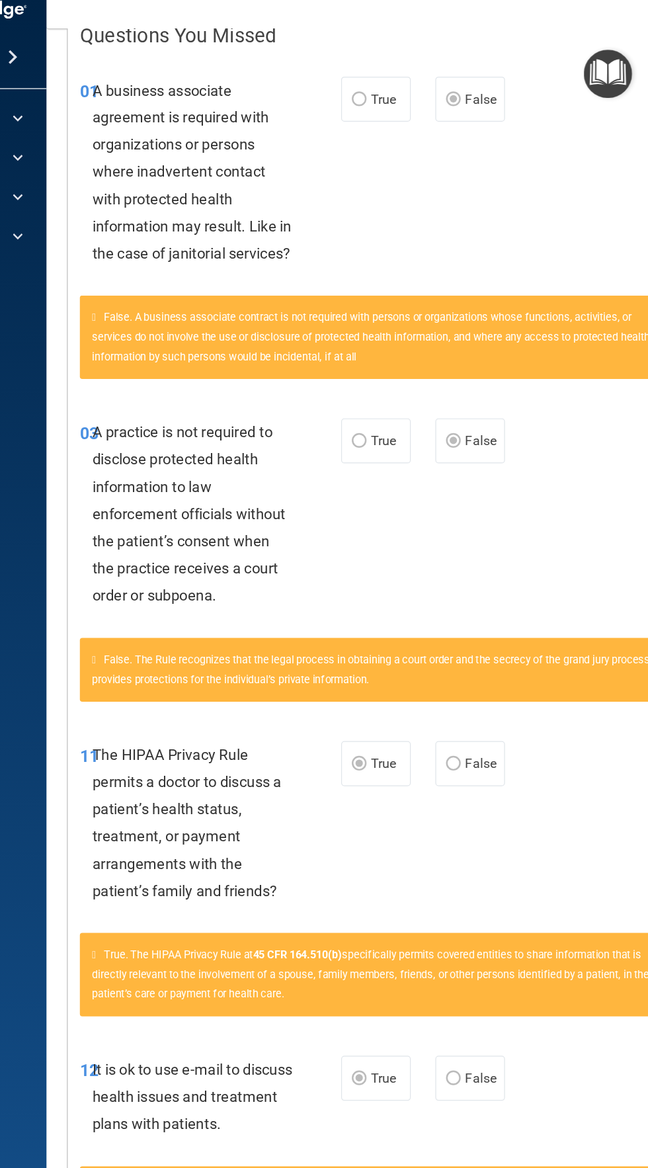
click at [236, 715] on span "The HIPAA Privacy Rule permits a doctor to discuss a patient’s health status, t…" at bounding box center [275, 684] width 153 height 124
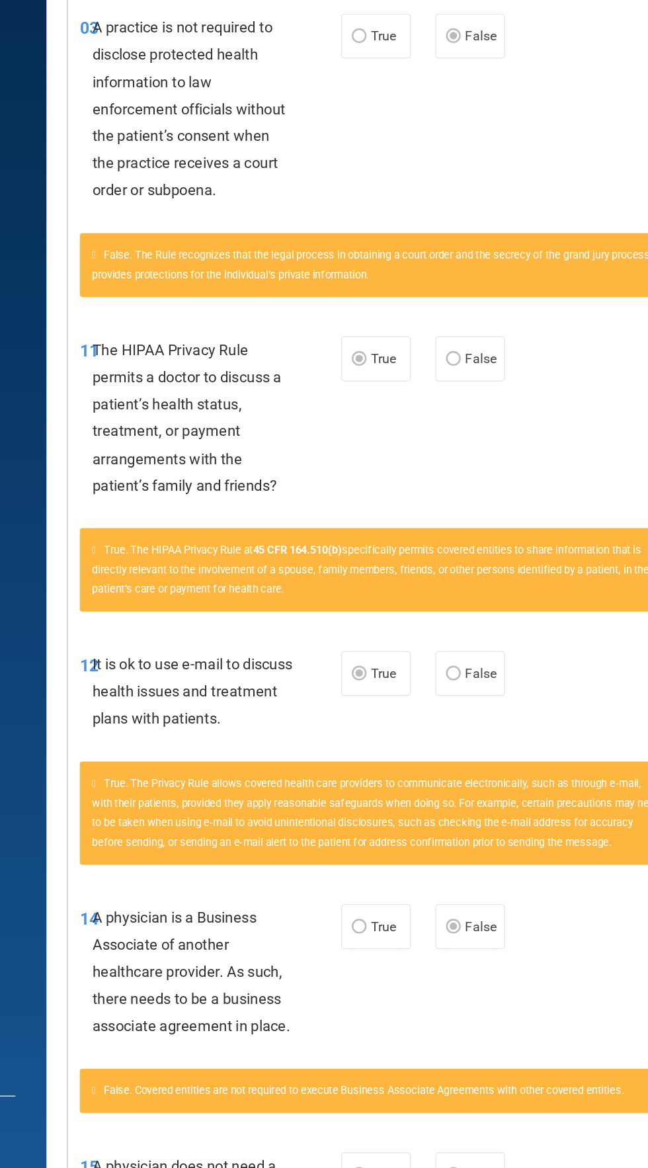
scroll to position [0, 0]
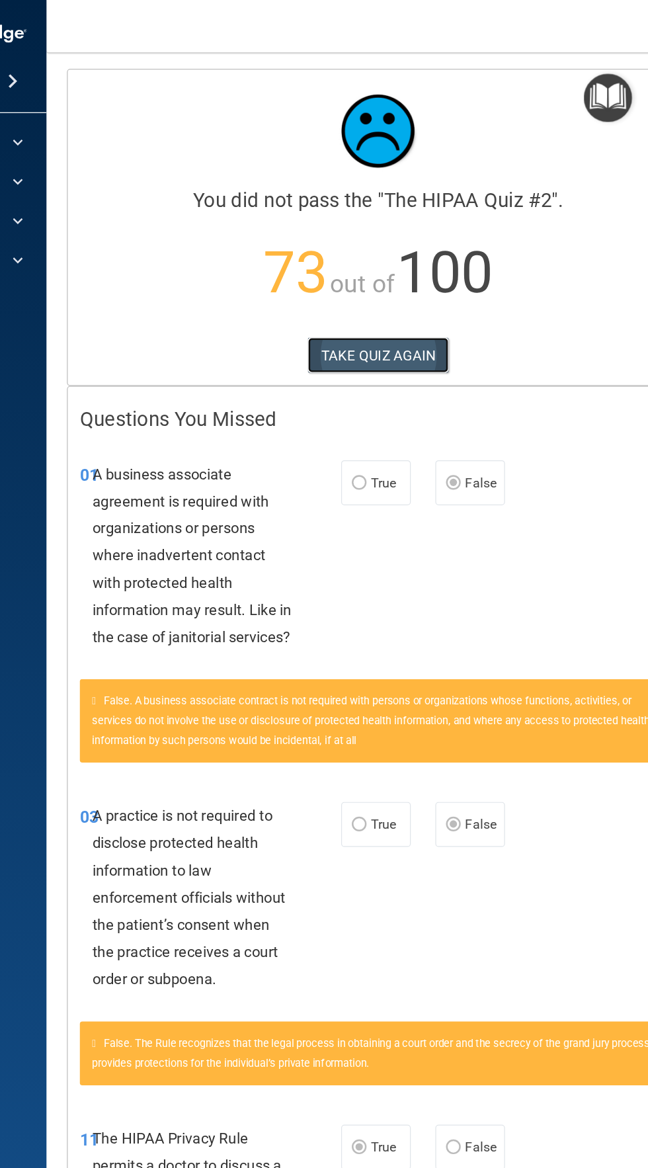
click at [419, 283] on button "TAKE QUIZ AGAIN" at bounding box center [430, 287] width 114 height 29
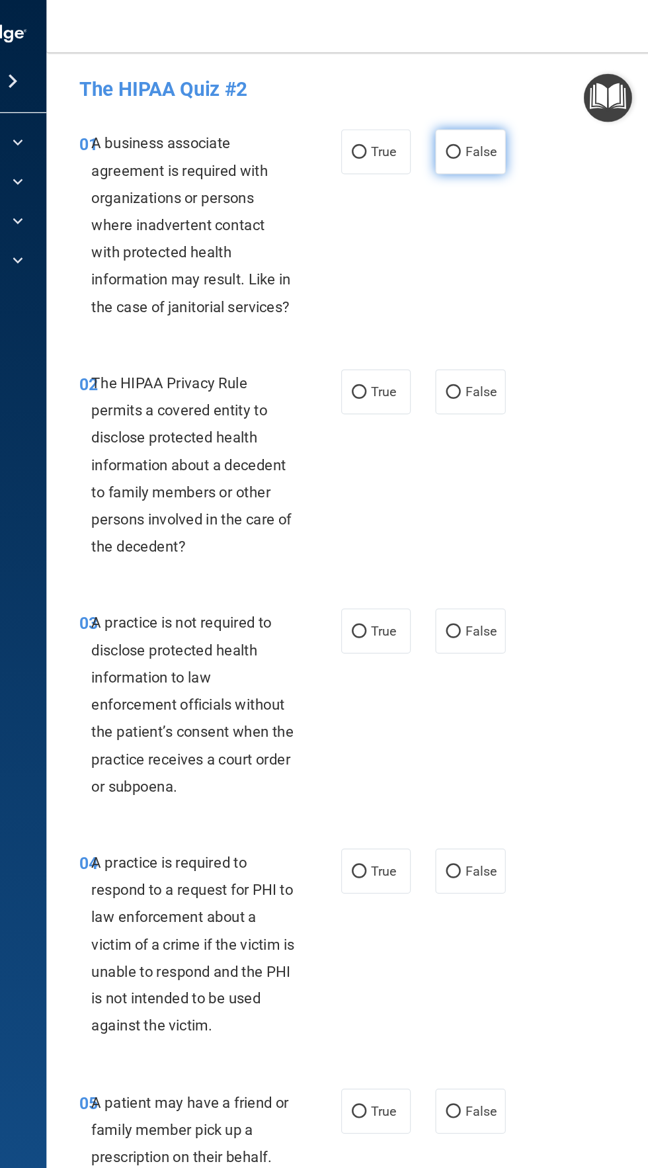
click at [516, 112] on label "False" at bounding box center [504, 123] width 56 height 36
click at [497, 118] on input "False" at bounding box center [491, 123] width 12 height 10
radio input "true"
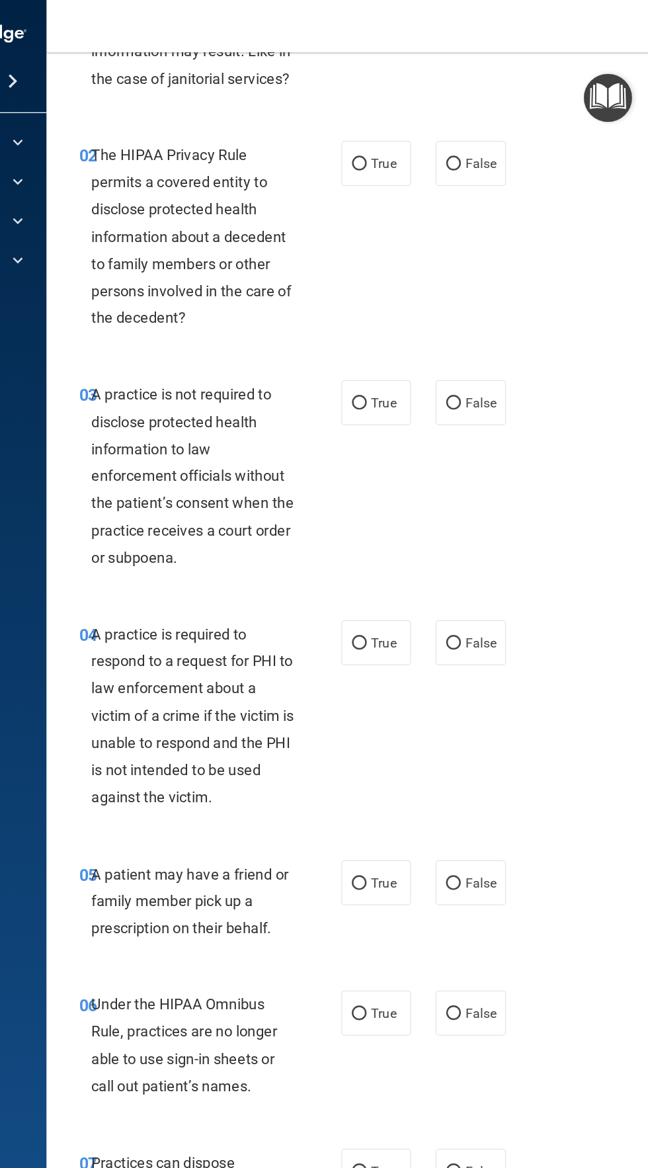
scroll to position [185, 0]
click at [517, 337] on label "False" at bounding box center [504, 324] width 56 height 36
click at [497, 330] on input "False" at bounding box center [491, 325] width 12 height 10
radio input "true"
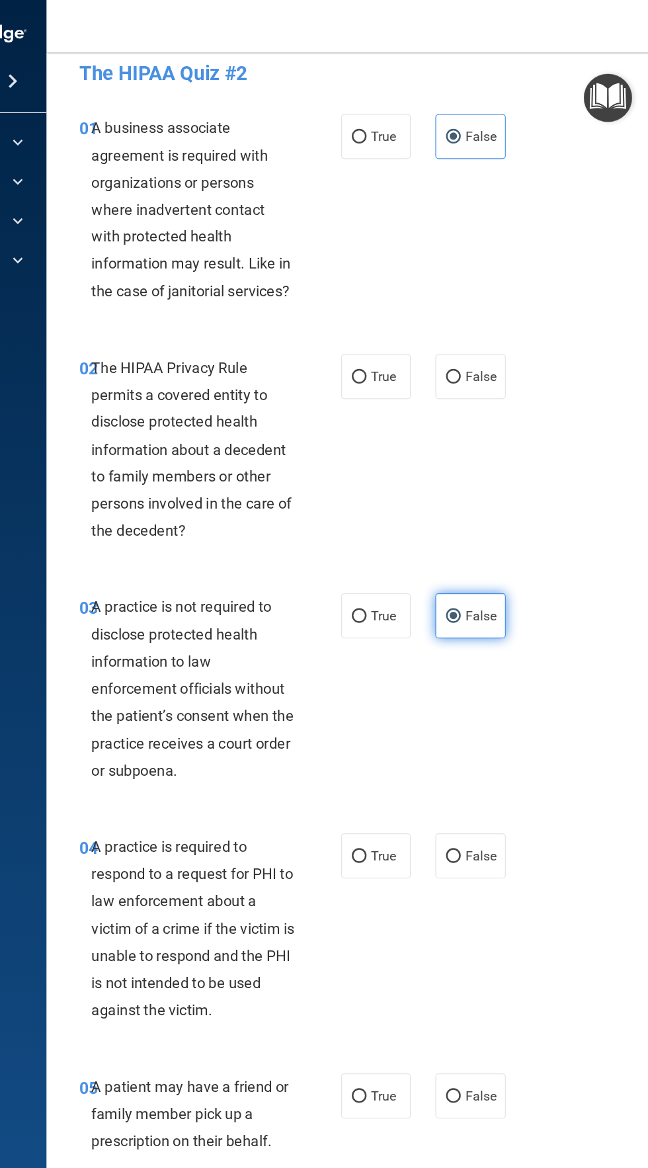
scroll to position [0, 0]
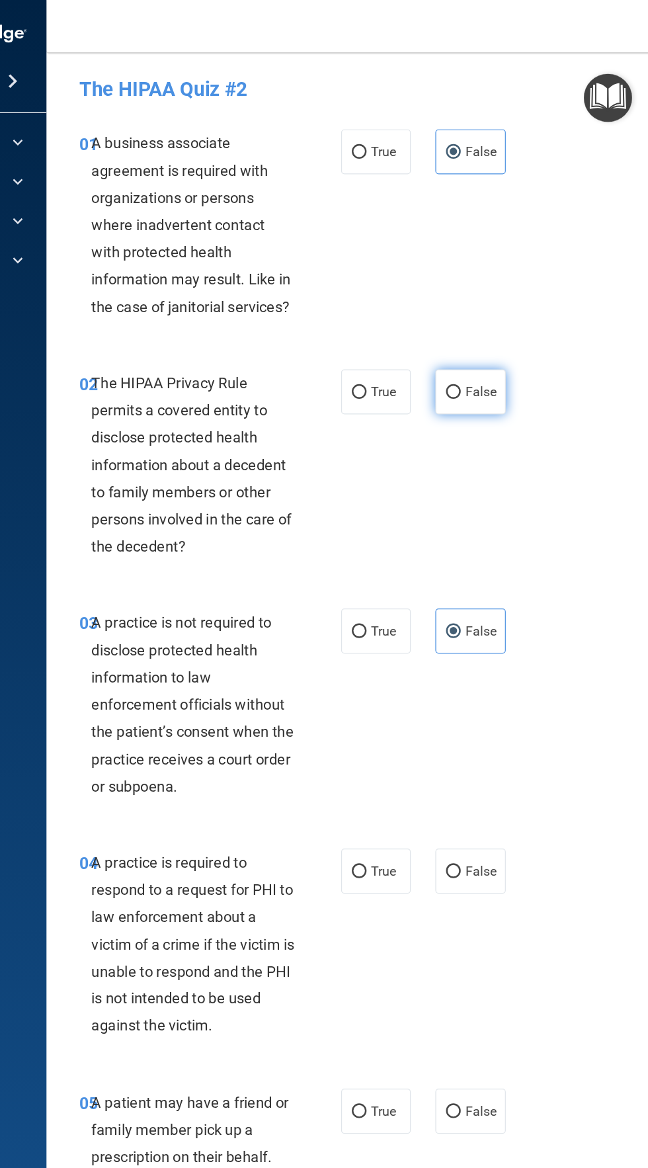
click at [526, 313] on label "False" at bounding box center [504, 316] width 56 height 36
click at [497, 313] on input "False" at bounding box center [491, 317] width 12 height 10
radio input "true"
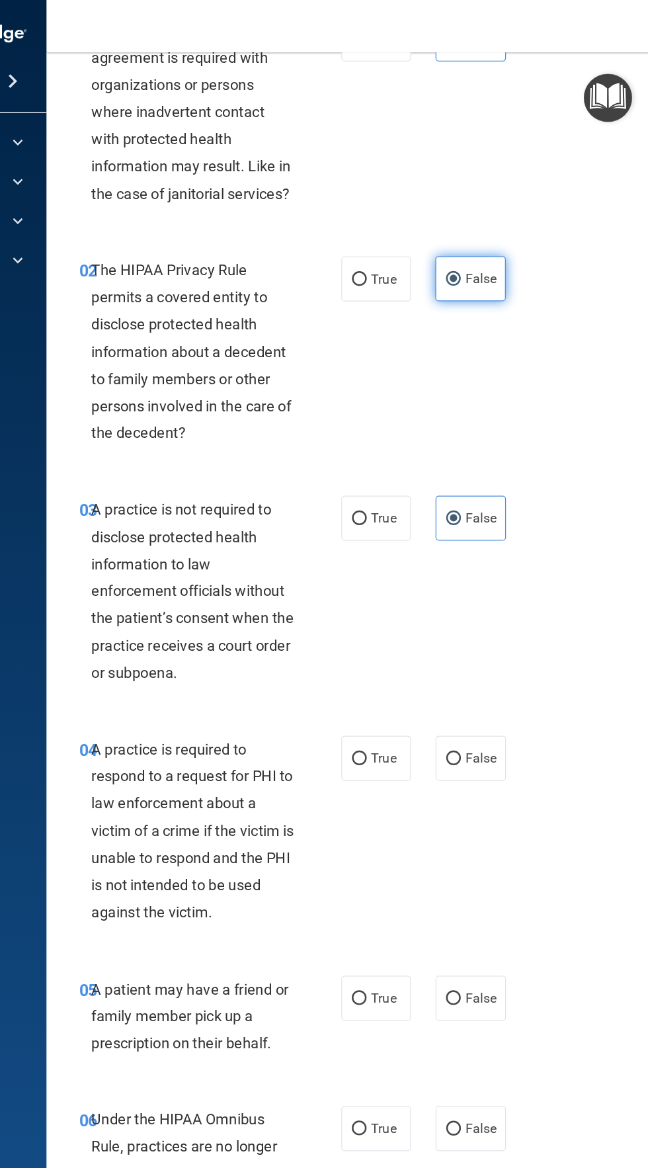
scroll to position [121, 0]
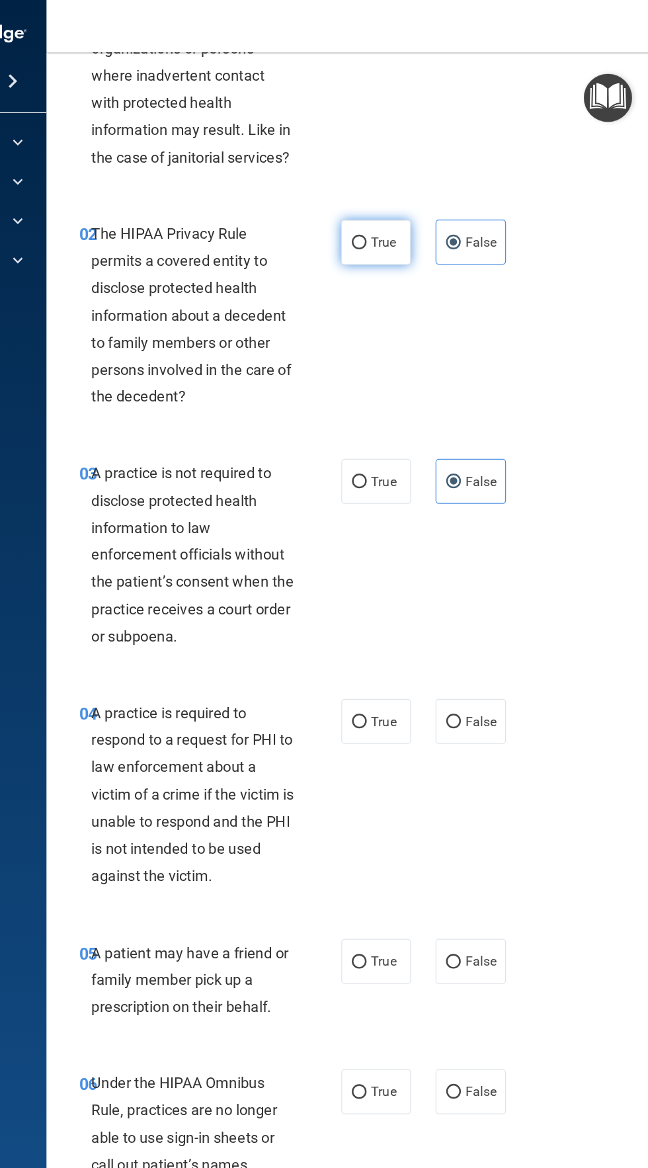
click at [418, 191] on input "True" at bounding box center [415, 196] width 12 height 10
radio input "true"
radio input "false"
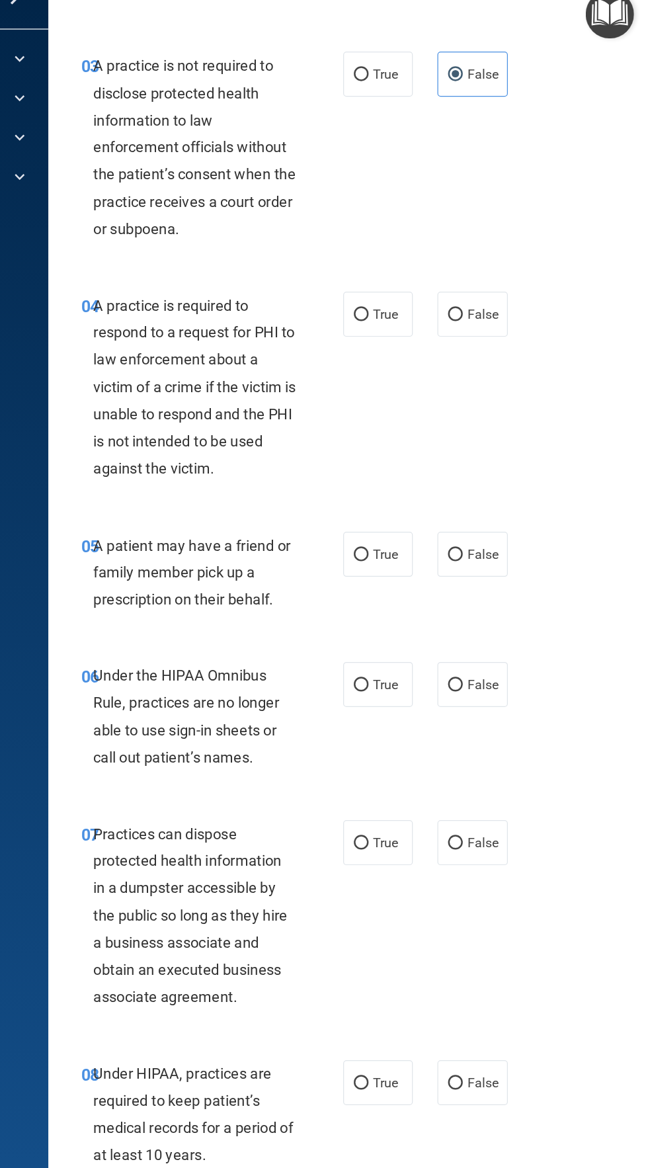
scroll to position [380, 0]
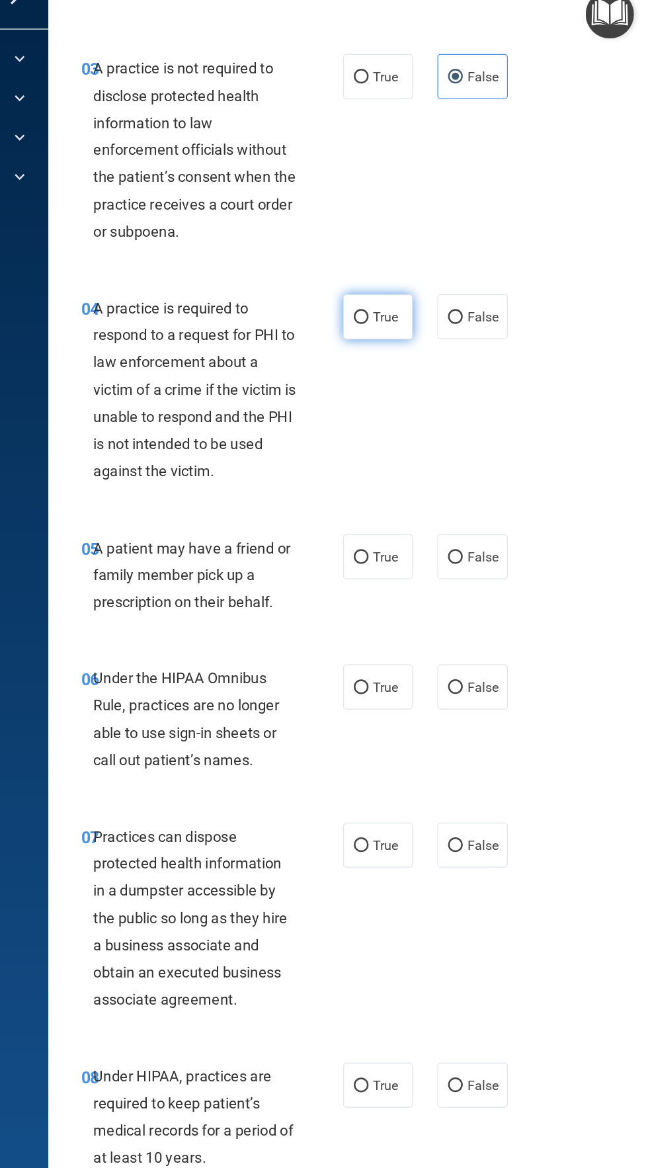
click at [417, 327] on input "True" at bounding box center [415, 324] width 12 height 10
radio input "true"
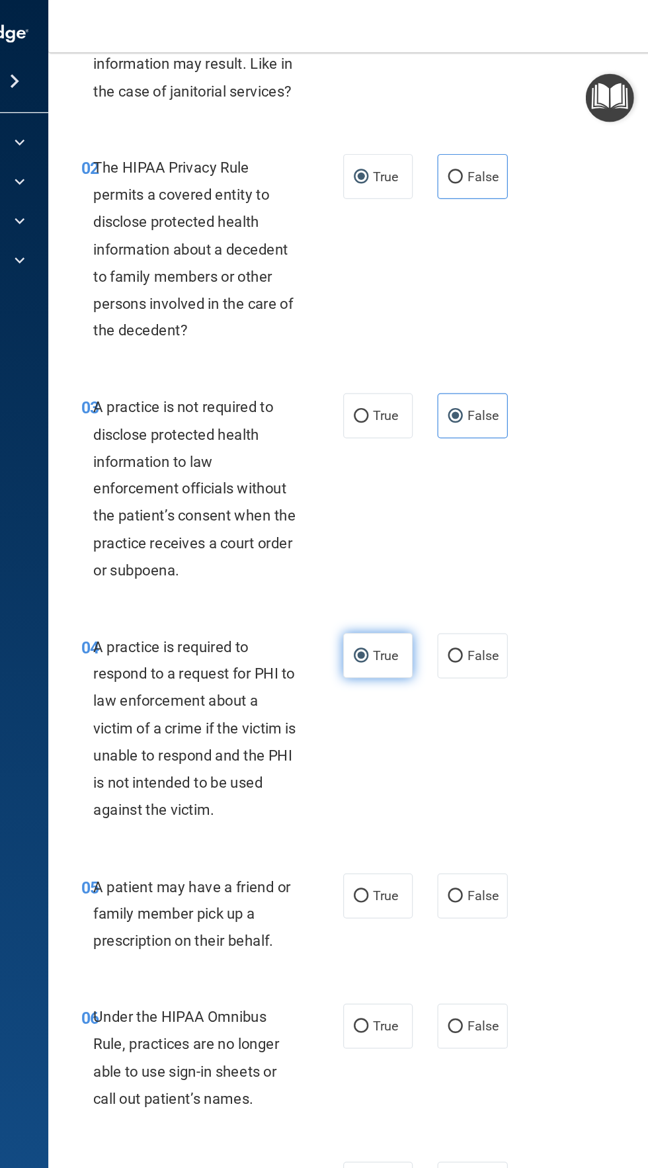
scroll to position [173, 0]
click at [450, 729] on label "True" at bounding box center [428, 724] width 56 height 36
click at [421, 729] on input "True" at bounding box center [415, 725] width 12 height 10
radio input "true"
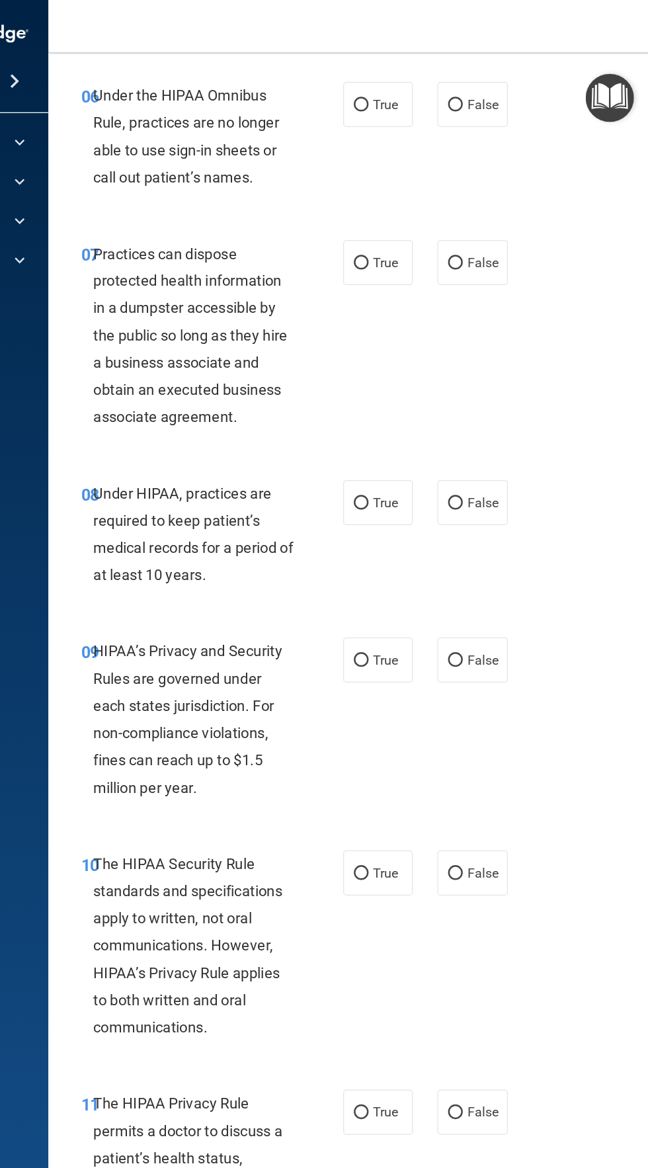
scroll to position [918, 0]
click at [510, 99] on label "False" at bounding box center [504, 84] width 56 height 36
click at [497, 90] on input "False" at bounding box center [491, 85] width 12 height 10
radio input "true"
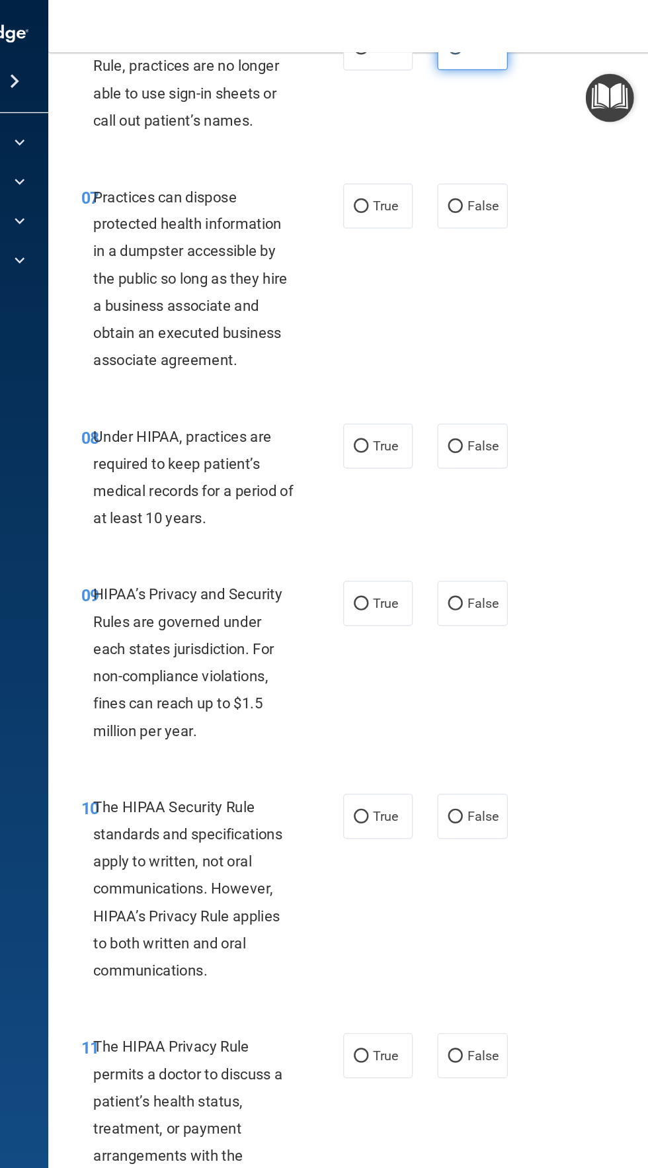
scroll to position [963, 0]
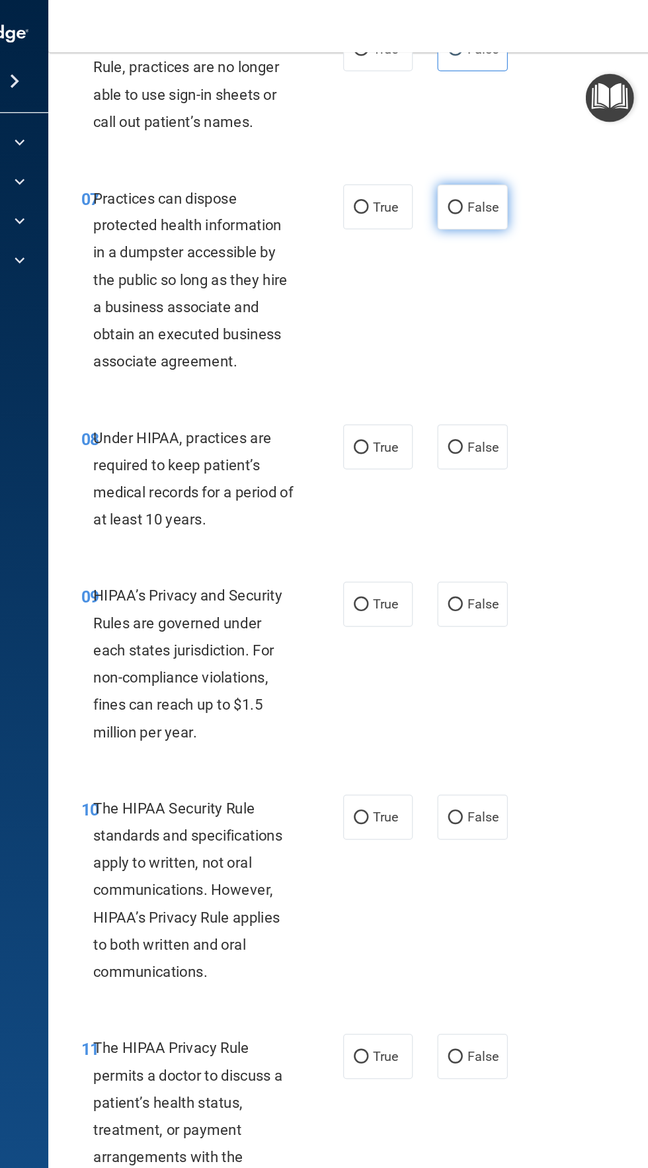
click at [528, 161] on label "False" at bounding box center [504, 167] width 56 height 36
click at [497, 163] on input "False" at bounding box center [491, 168] width 12 height 10
radio input "true"
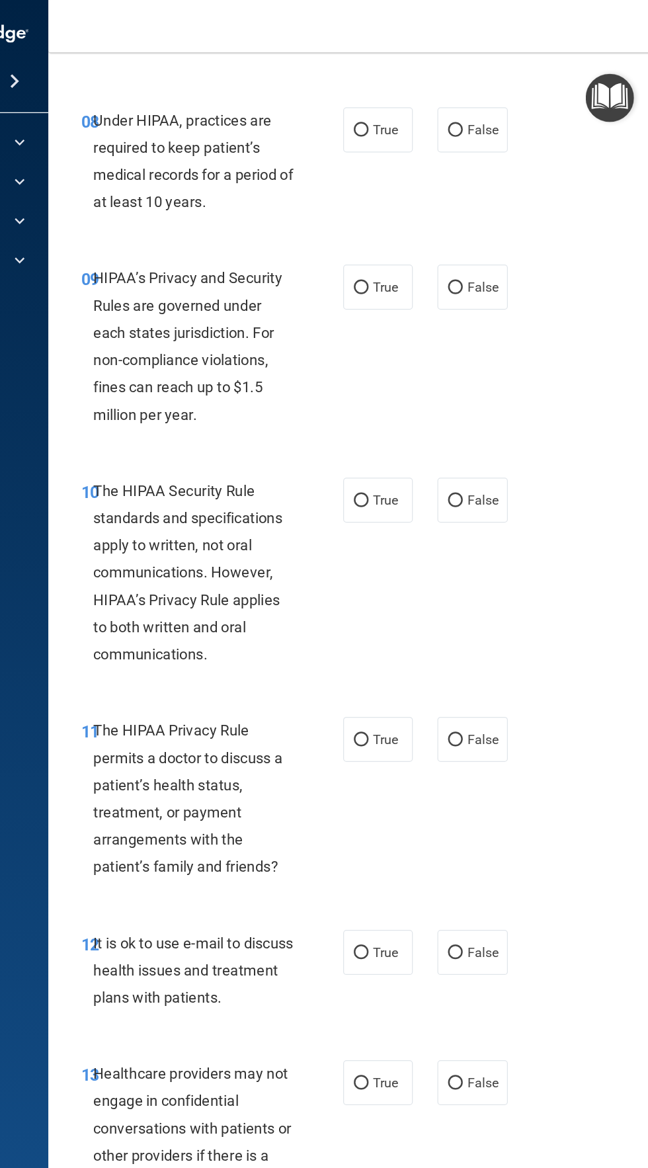
scroll to position [1219, 0]
click at [523, 108] on span "False" at bounding box center [513, 105] width 26 height 13
click at [497, 108] on input "False" at bounding box center [491, 106] width 12 height 10
radio input "true"
click at [447, 584] on label "True" at bounding box center [428, 597] width 56 height 36
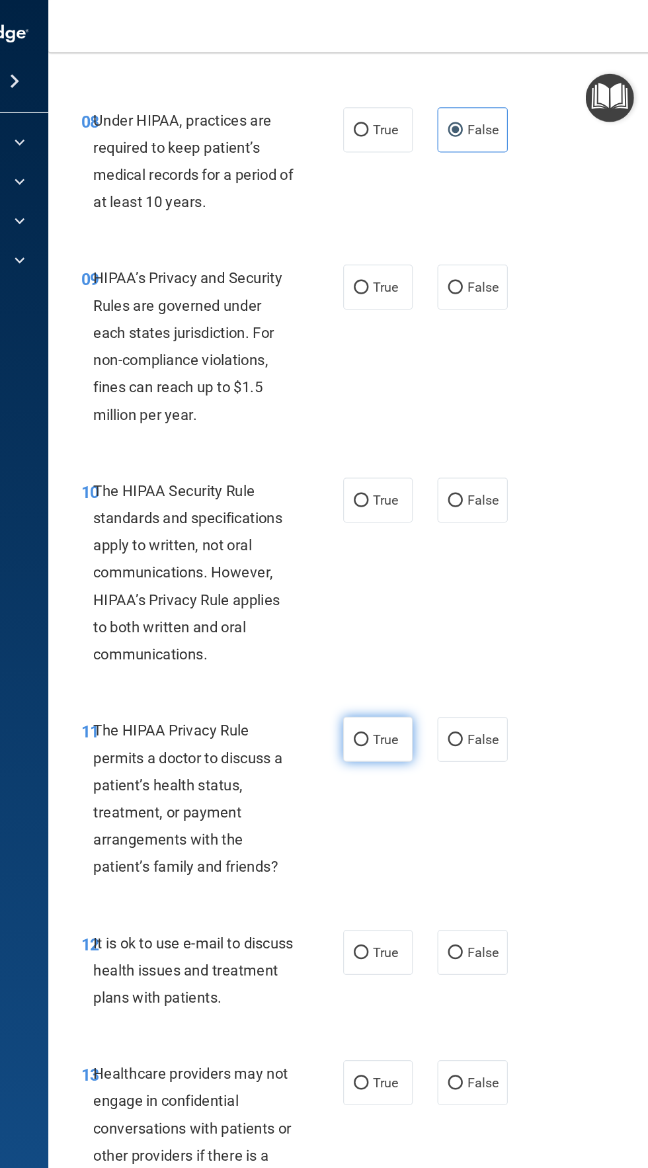
click at [421, 593] on input "True" at bounding box center [415, 598] width 12 height 10
radio input "true"
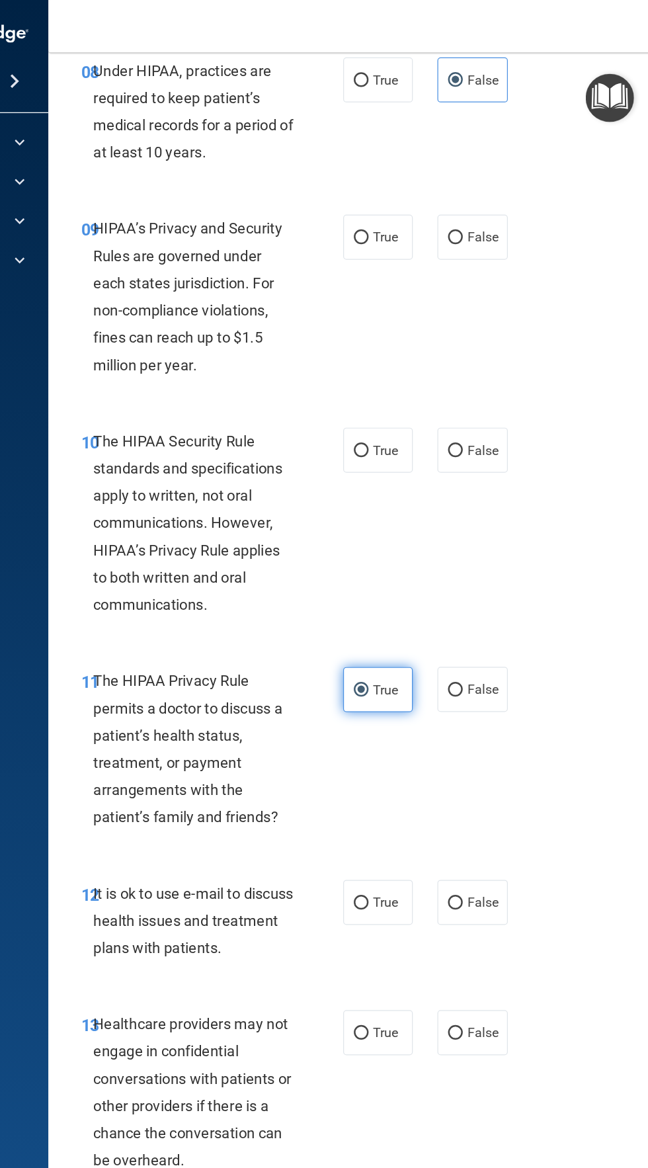
scroll to position [1260, 0]
click at [513, 192] on span "False" at bounding box center [513, 191] width 26 height 13
click at [497, 192] on input "False" at bounding box center [491, 192] width 12 height 10
radio input "true"
click at [521, 373] on label "False" at bounding box center [504, 363] width 56 height 36
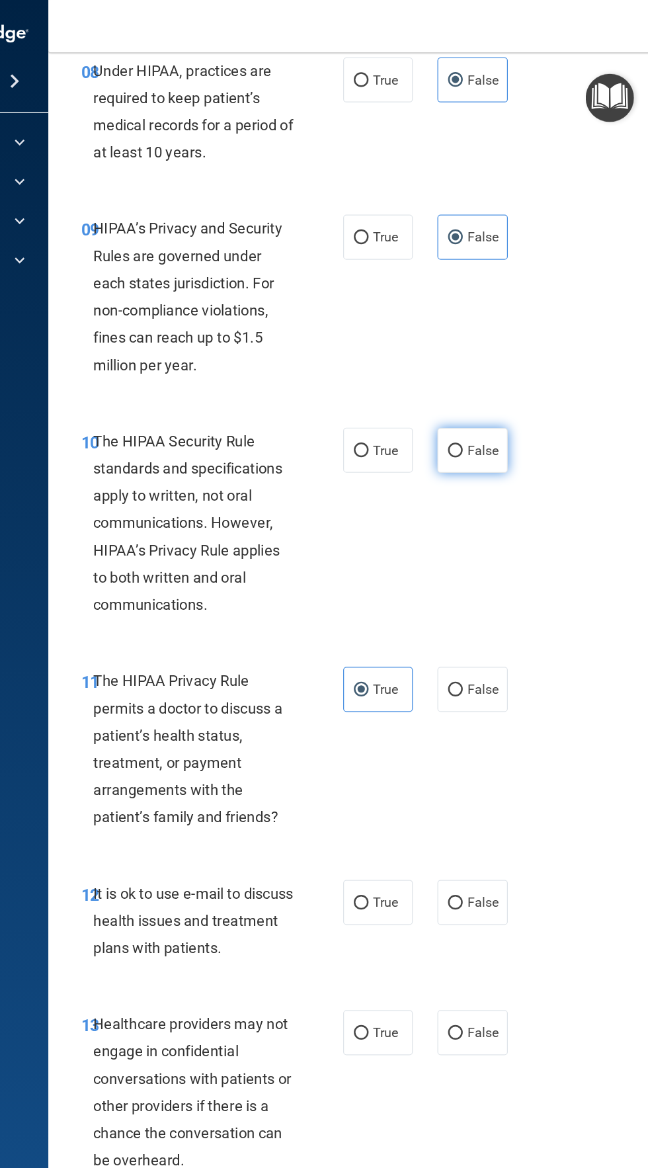
click at [497, 369] on input "False" at bounding box center [491, 364] width 12 height 10
radio input "true"
click at [520, 726] on span "False" at bounding box center [513, 729] width 26 height 13
click at [497, 726] on input "False" at bounding box center [491, 730] width 12 height 10
radio input "true"
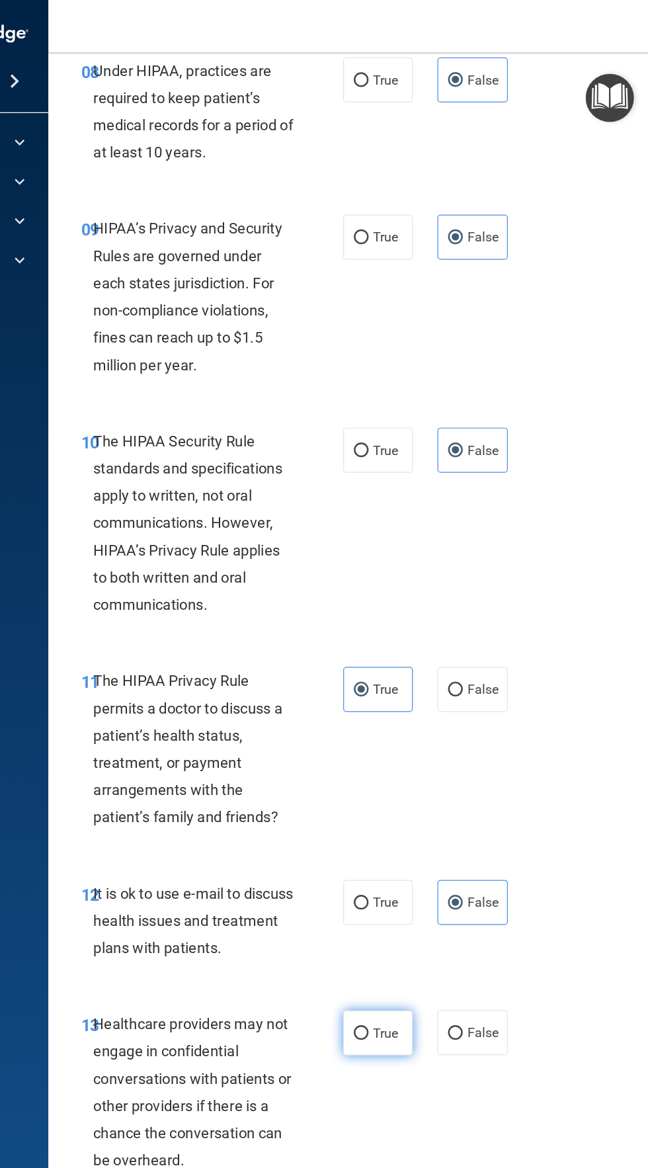
click at [442, 850] on label "True" at bounding box center [428, 834] width 56 height 36
click at [421, 840] on input "True" at bounding box center [415, 835] width 12 height 10
radio input "true"
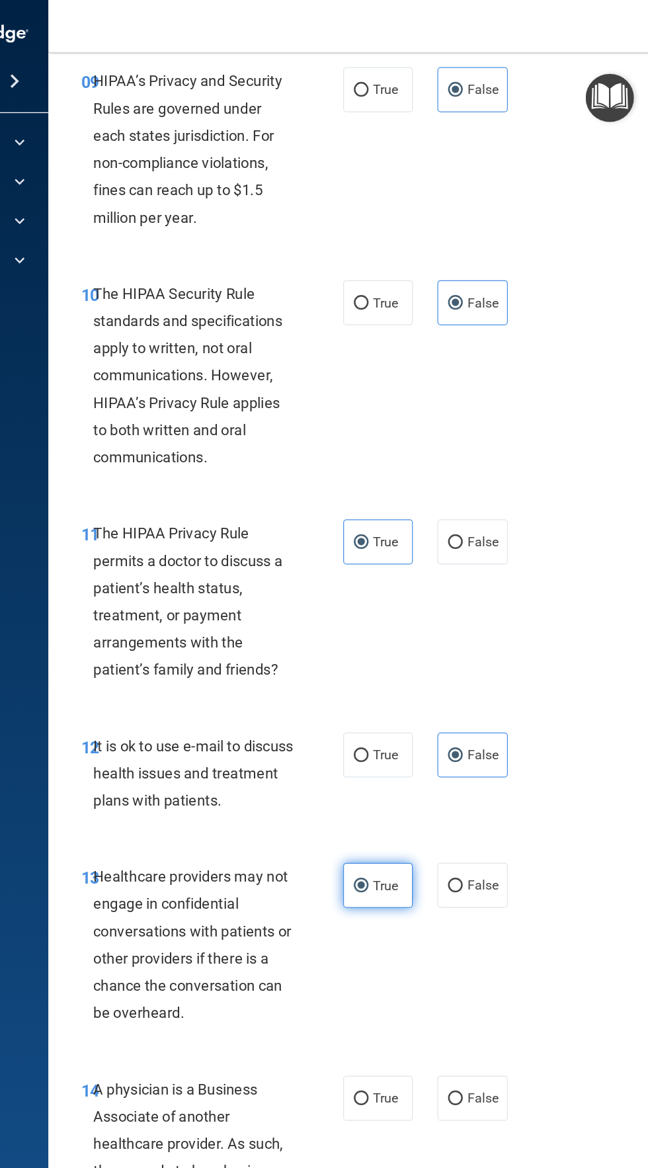
scroll to position [1389, 0]
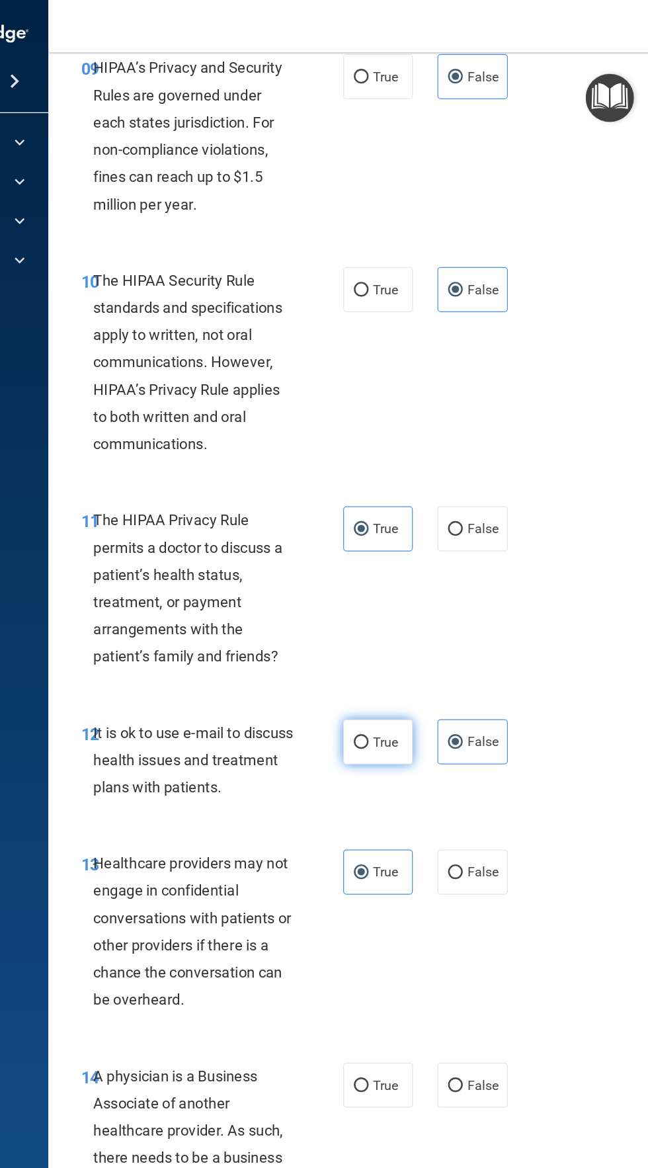
click at [441, 603] on span "True" at bounding box center [434, 599] width 21 height 13
click at [421, 603] on input "True" at bounding box center [415, 600] width 12 height 10
radio input "true"
radio input "false"
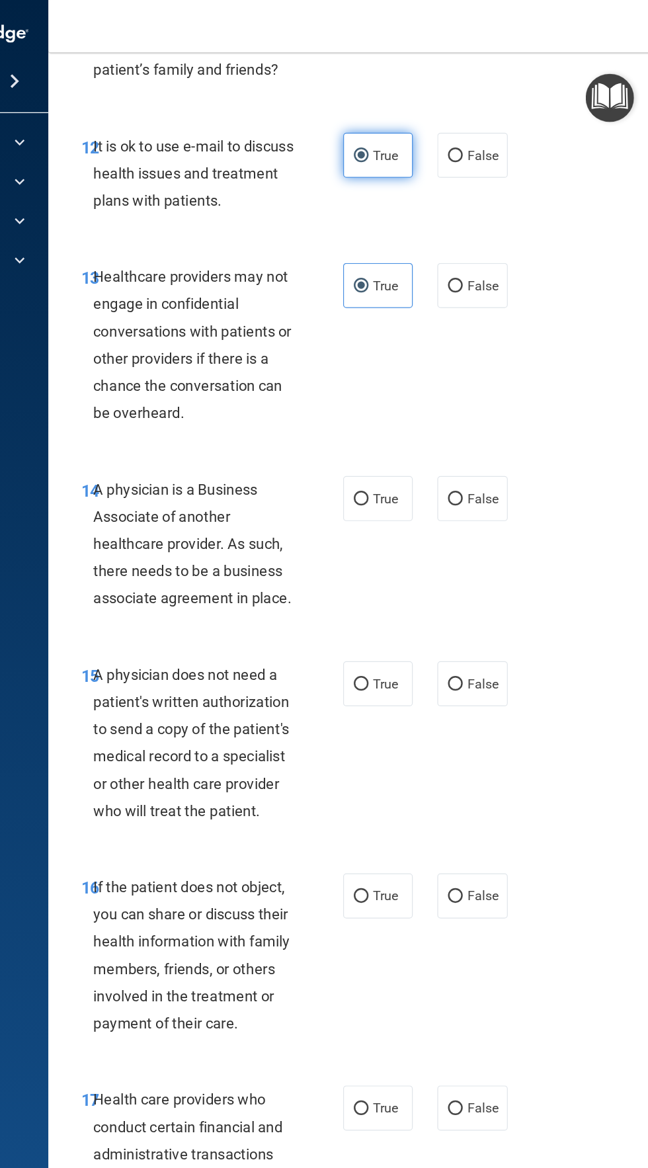
scroll to position [1863, 0]
click at [531, 408] on label "False" at bounding box center [504, 402] width 56 height 36
click at [497, 408] on input "False" at bounding box center [491, 403] width 12 height 10
radio input "true"
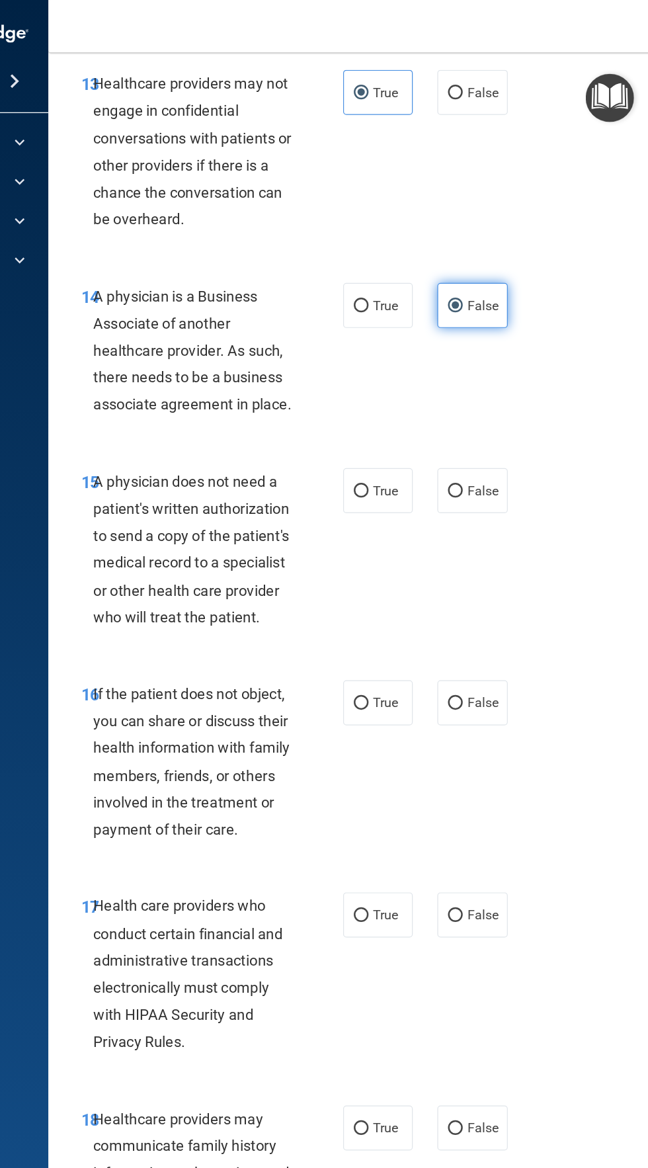
scroll to position [2022, 0]
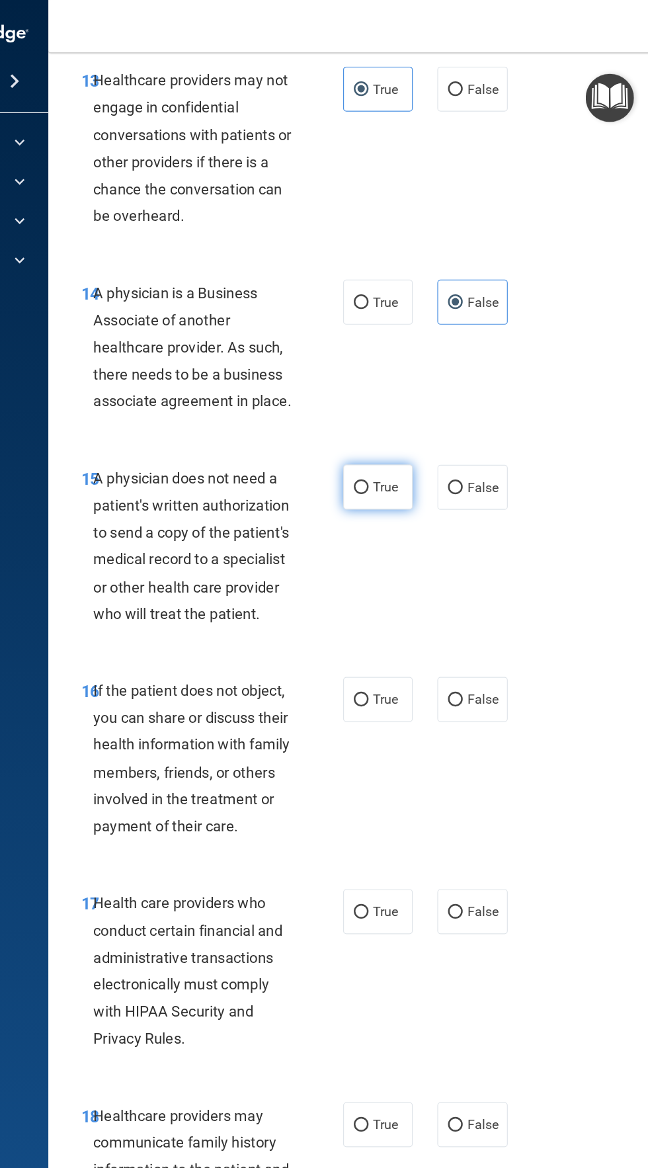
click at [415, 393] on input "True" at bounding box center [415, 394] width 12 height 10
radio input "true"
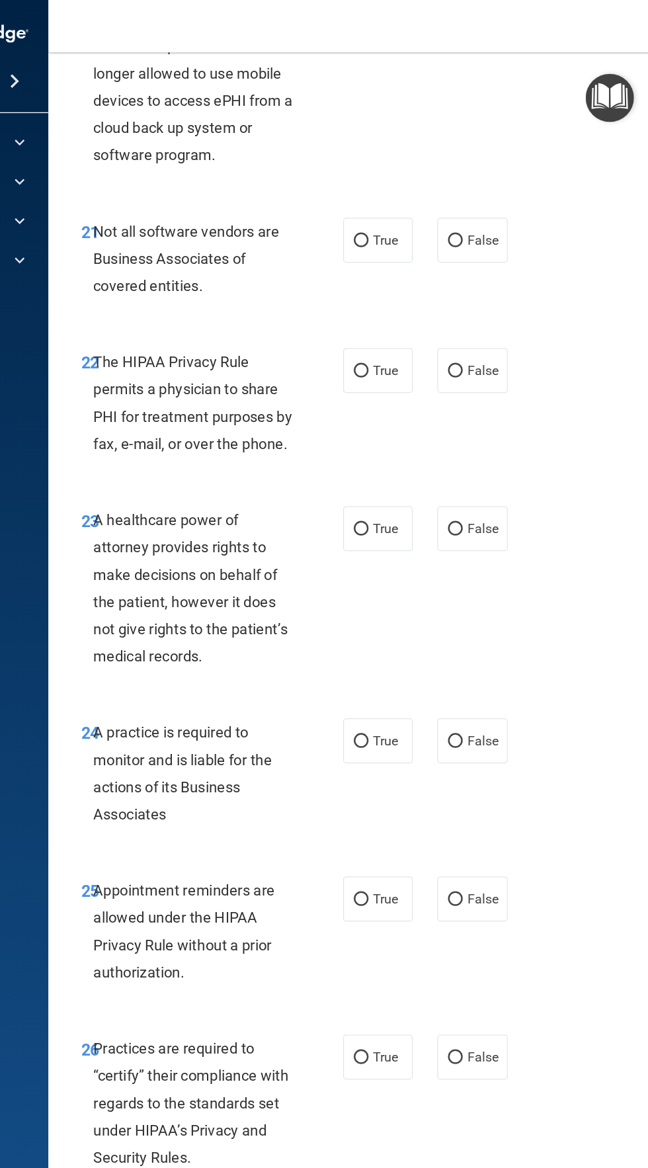
scroll to position [3266, 0]
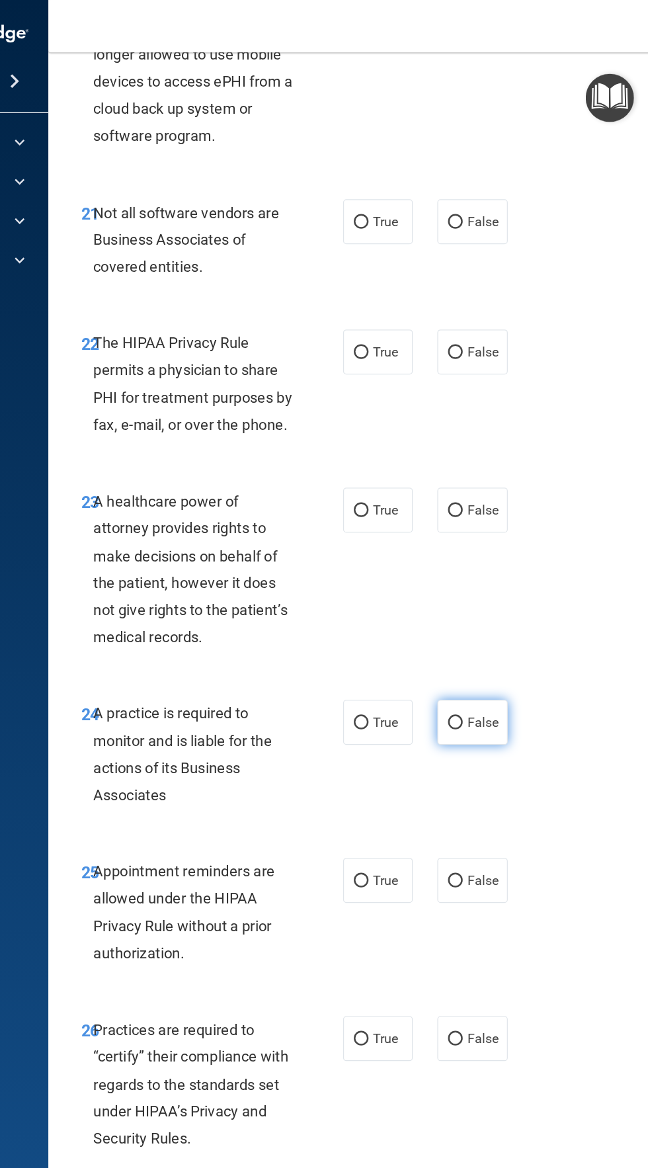
click at [493, 585] on input "False" at bounding box center [491, 584] width 12 height 10
radio input "true"
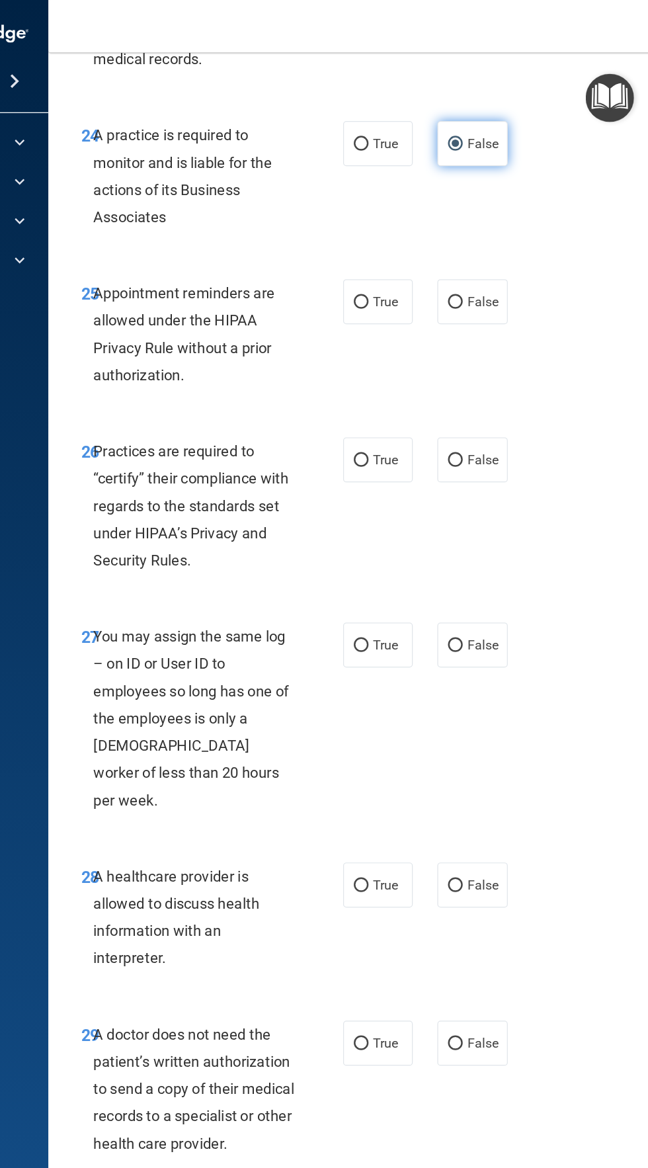
scroll to position [3736, 0]
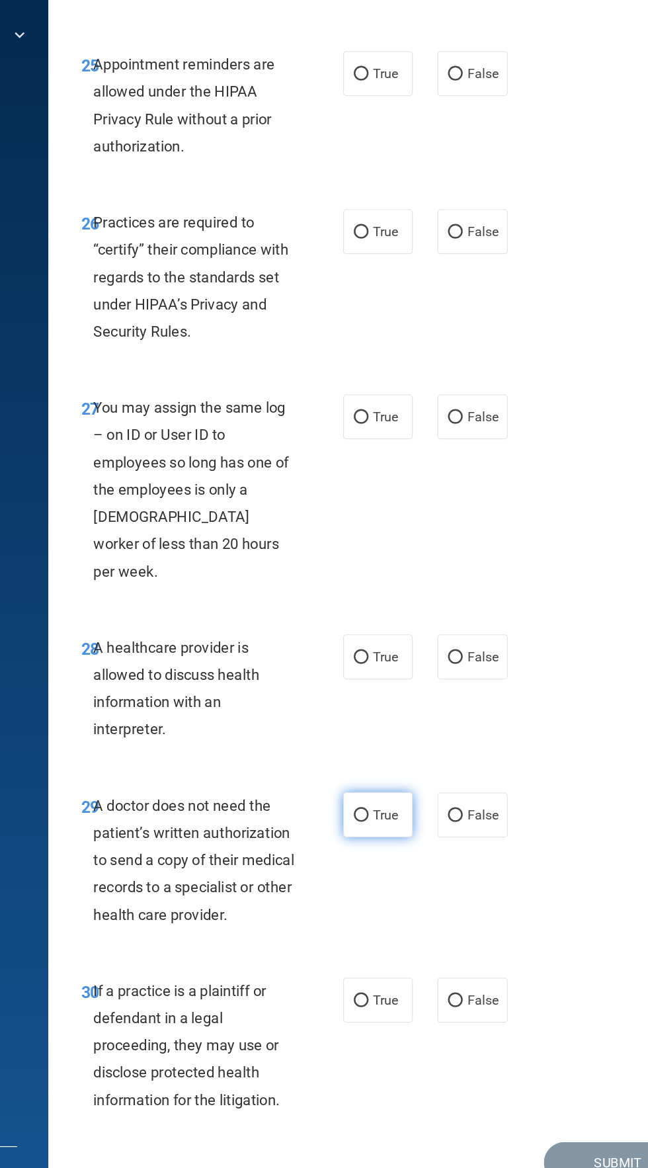
click at [416, 836] on input "True" at bounding box center [415, 841] width 12 height 10
radio input "true"
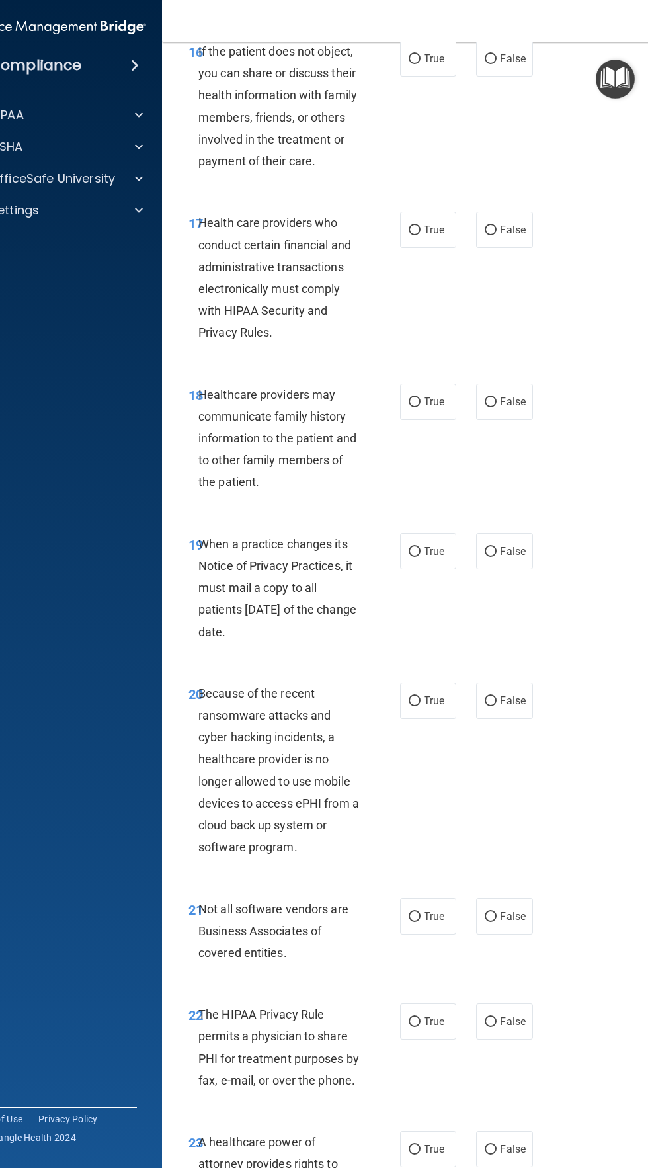
scroll to position [2522, 0]
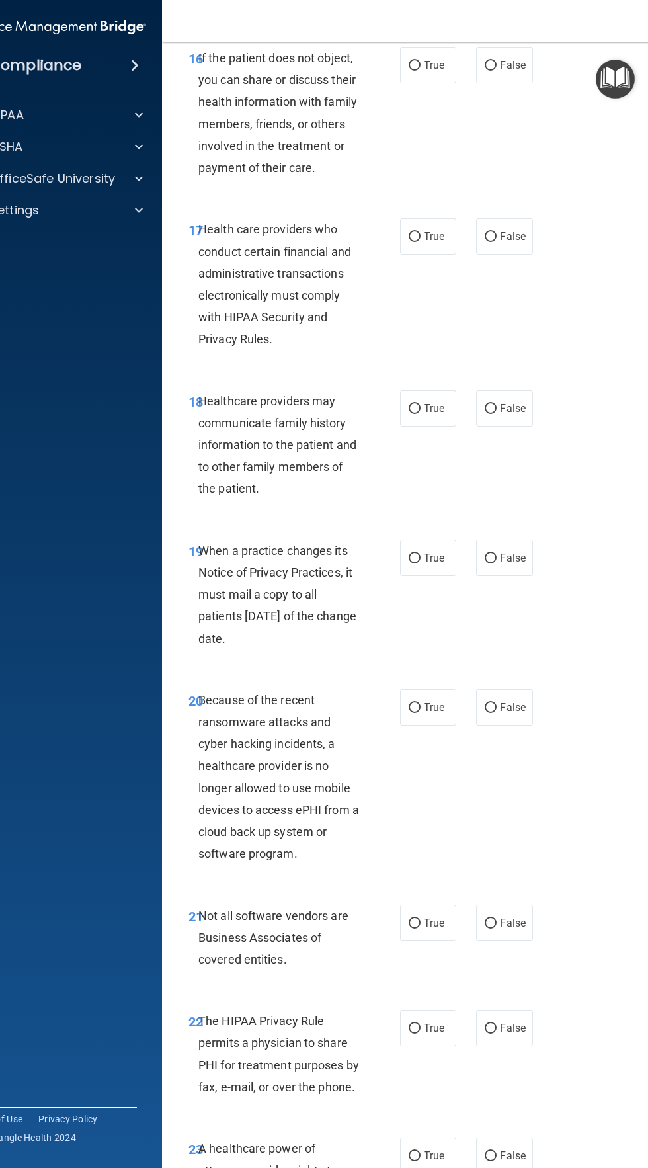
click at [575, 547] on div "19 When a practice changes its Notice of Privacy Practices, it must mail a copy…" at bounding box center [430, 598] width 503 height 150
click at [415, 63] on input "True" at bounding box center [415, 66] width 12 height 10
radio input "true"
click at [416, 236] on input "True" at bounding box center [415, 237] width 12 height 10
radio input "true"
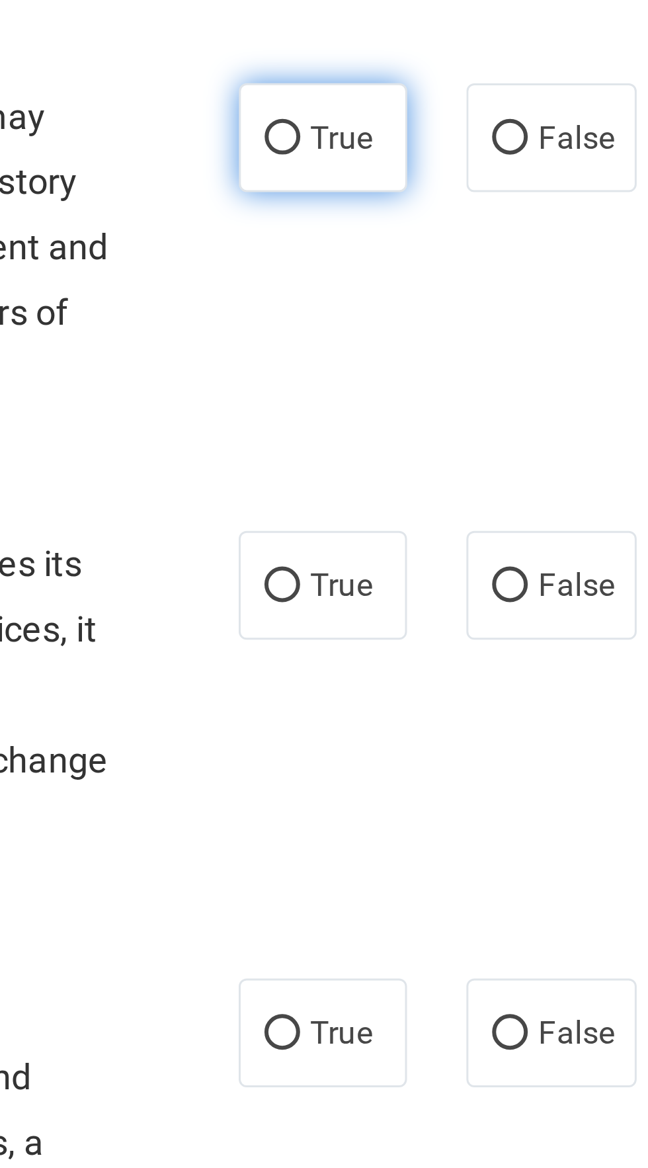
click at [427, 411] on span "True" at bounding box center [434, 408] width 21 height 13
click at [421, 411] on input "True" at bounding box center [415, 409] width 12 height 10
radio input "true"
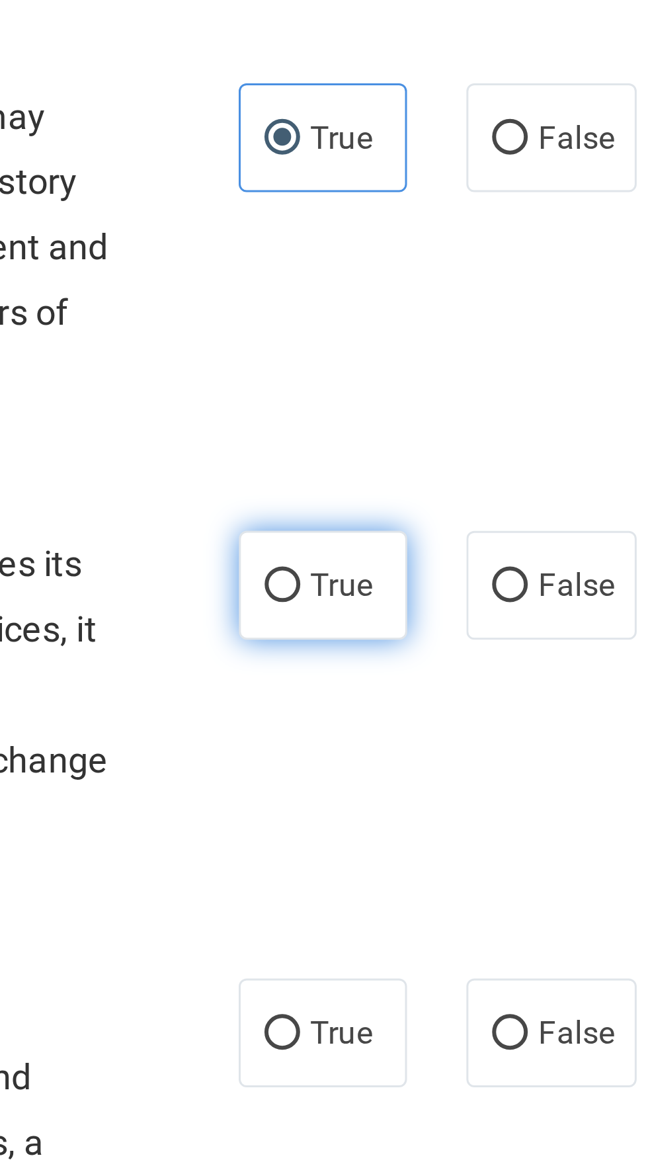
click at [418, 555] on input "True" at bounding box center [415, 559] width 12 height 10
radio input "true"
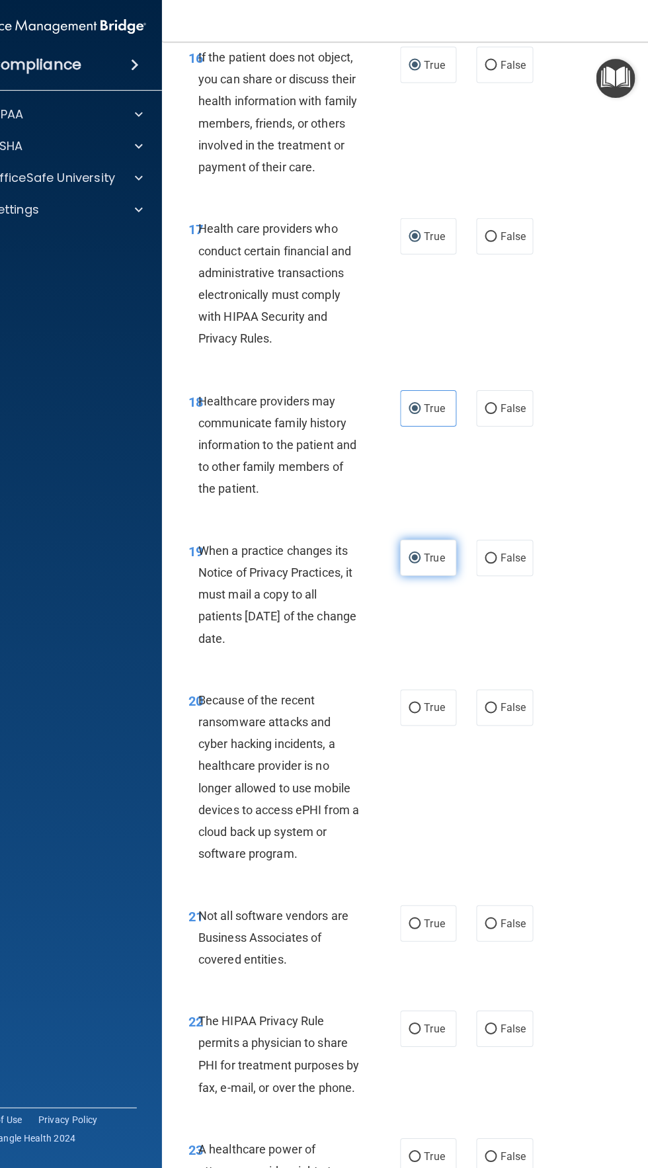
scroll to position [0, 0]
click at [528, 707] on label "False" at bounding box center [504, 707] width 56 height 36
click at [497, 707] on input "False" at bounding box center [491, 708] width 12 height 10
radio input "true"
click at [449, 924] on label "True" at bounding box center [428, 923] width 56 height 36
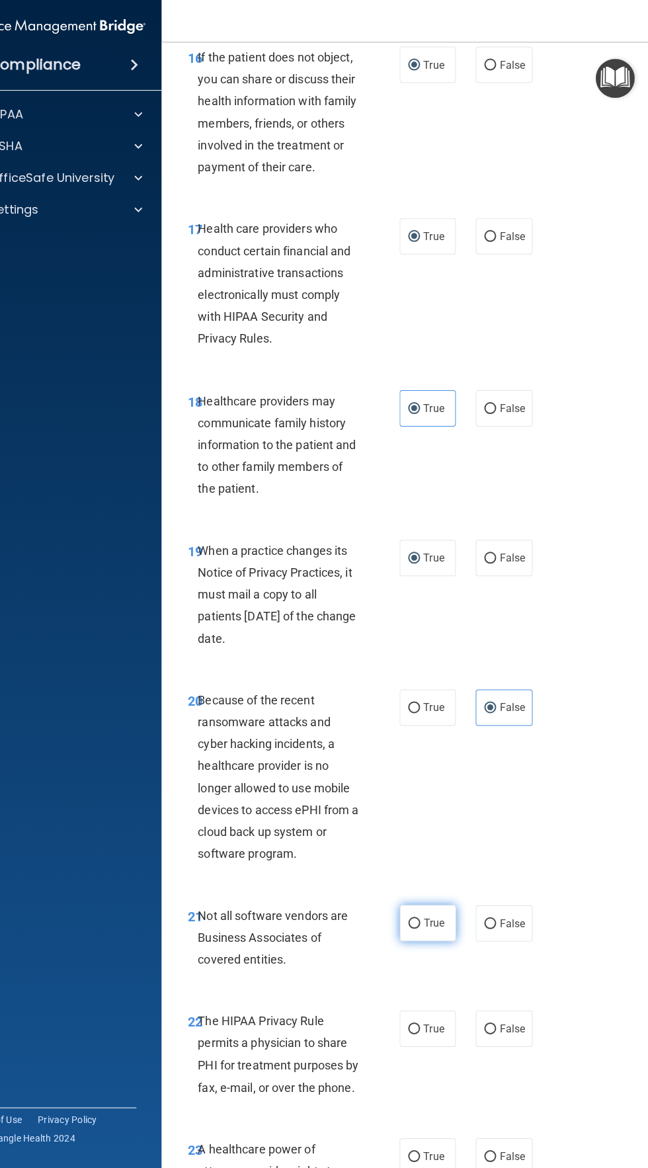
click at [421, 924] on input "True" at bounding box center [415, 924] width 12 height 10
radio input "true"
click at [435, 1028] on span "True" at bounding box center [434, 1028] width 21 height 13
click at [421, 1028] on input "True" at bounding box center [415, 1029] width 12 height 10
radio input "true"
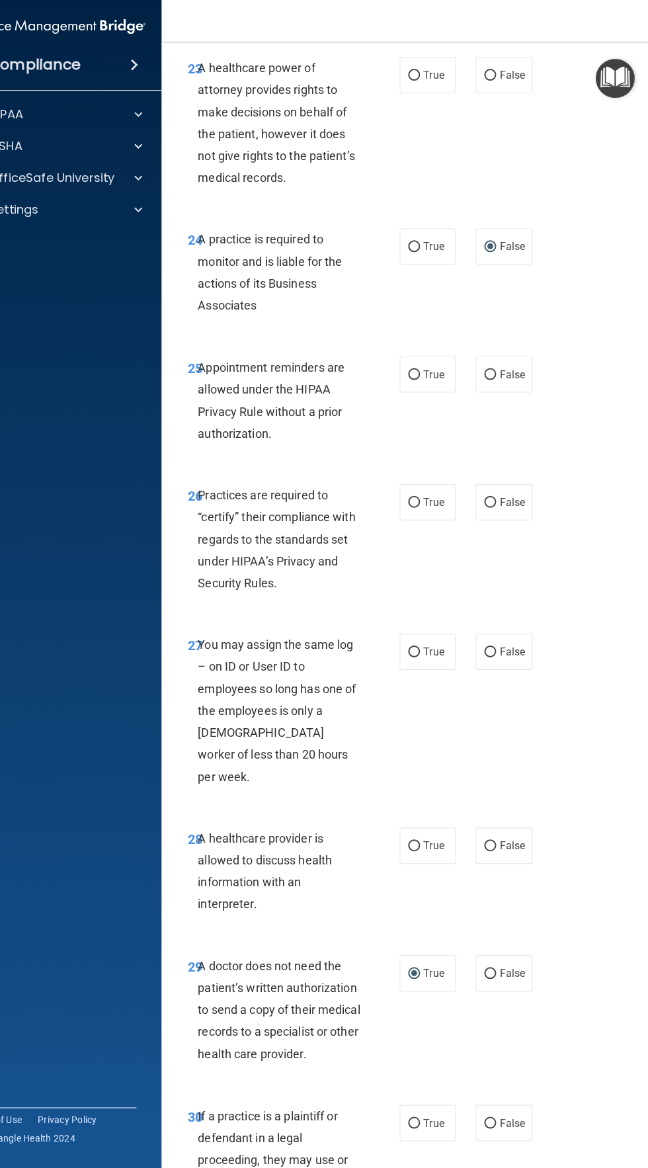
scroll to position [3608, 0]
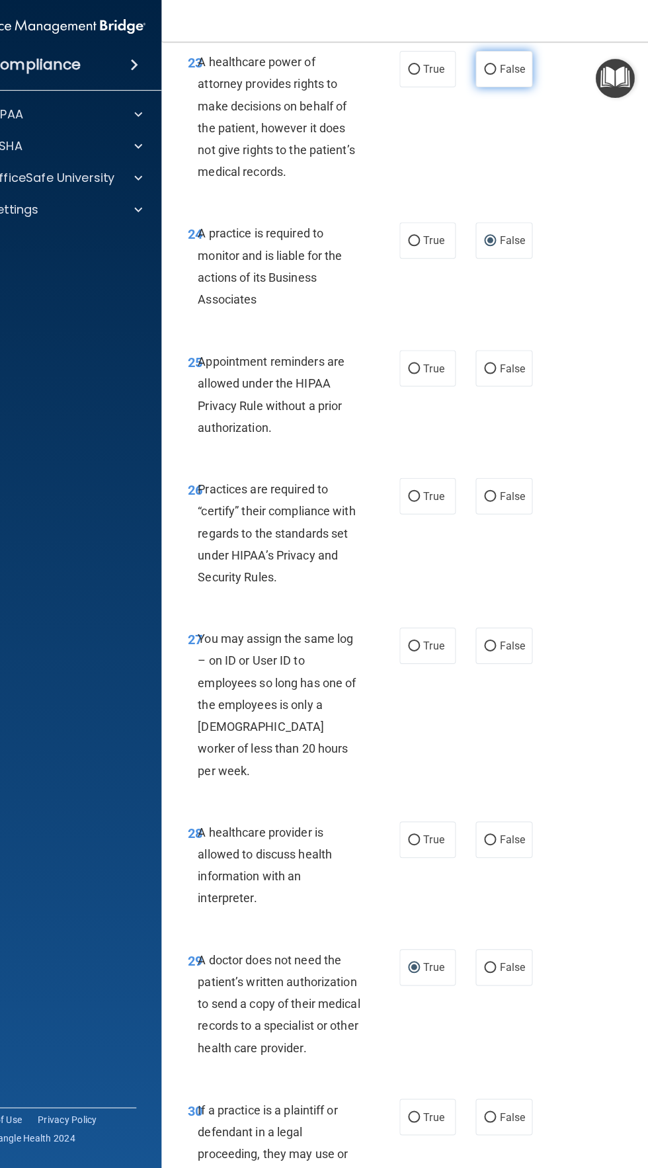
click at [518, 69] on span "False" at bounding box center [513, 70] width 26 height 13
click at [497, 69] on input "False" at bounding box center [491, 71] width 12 height 10
radio input "true"
click at [419, 371] on input "True" at bounding box center [415, 370] width 12 height 10
radio input "true"
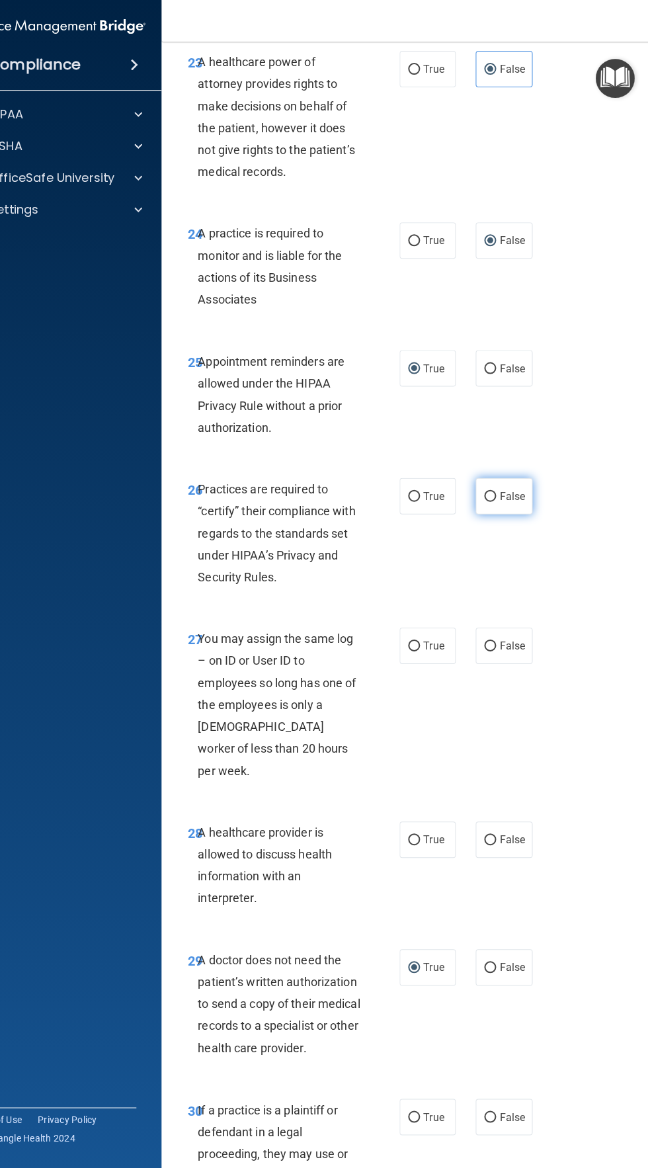
click at [513, 495] on span "False" at bounding box center [513, 496] width 26 height 13
click at [497, 495] on input "False" at bounding box center [491, 497] width 12 height 10
radio input "true"
click at [523, 647] on span "False" at bounding box center [513, 646] width 26 height 13
click at [497, 647] on input "False" at bounding box center [491, 647] width 12 height 10
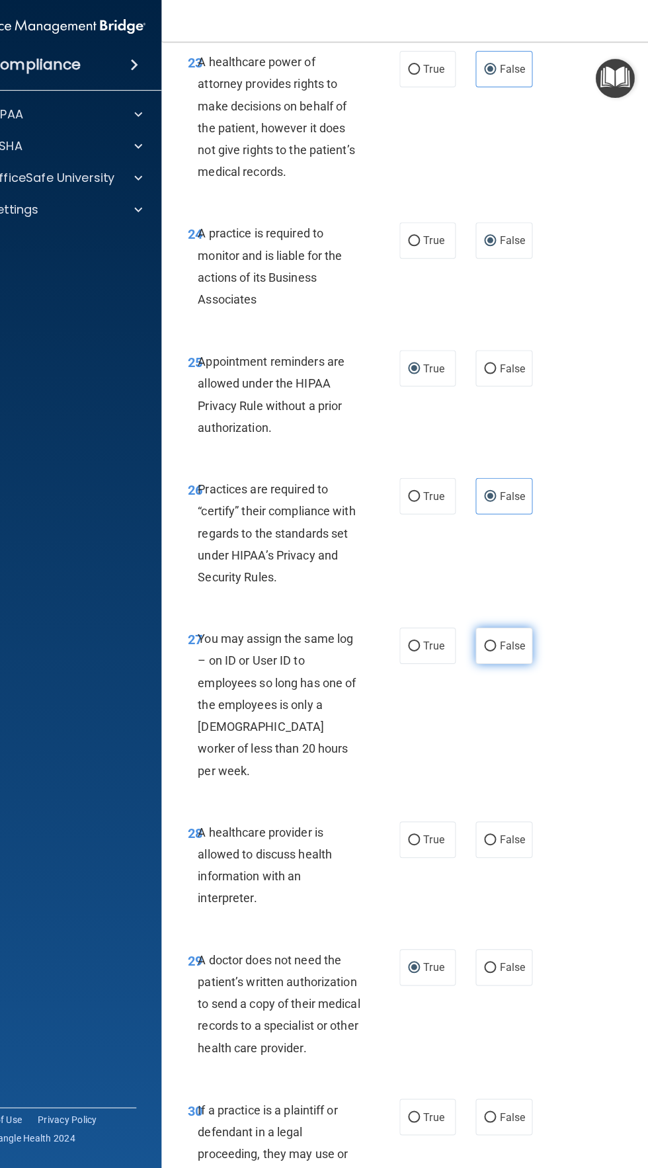
radio input "true"
click at [412, 836] on input "True" at bounding box center [415, 841] width 12 height 10
radio input "true"
click at [418, 1113] on input "True" at bounding box center [415, 1118] width 12 height 10
radio input "true"
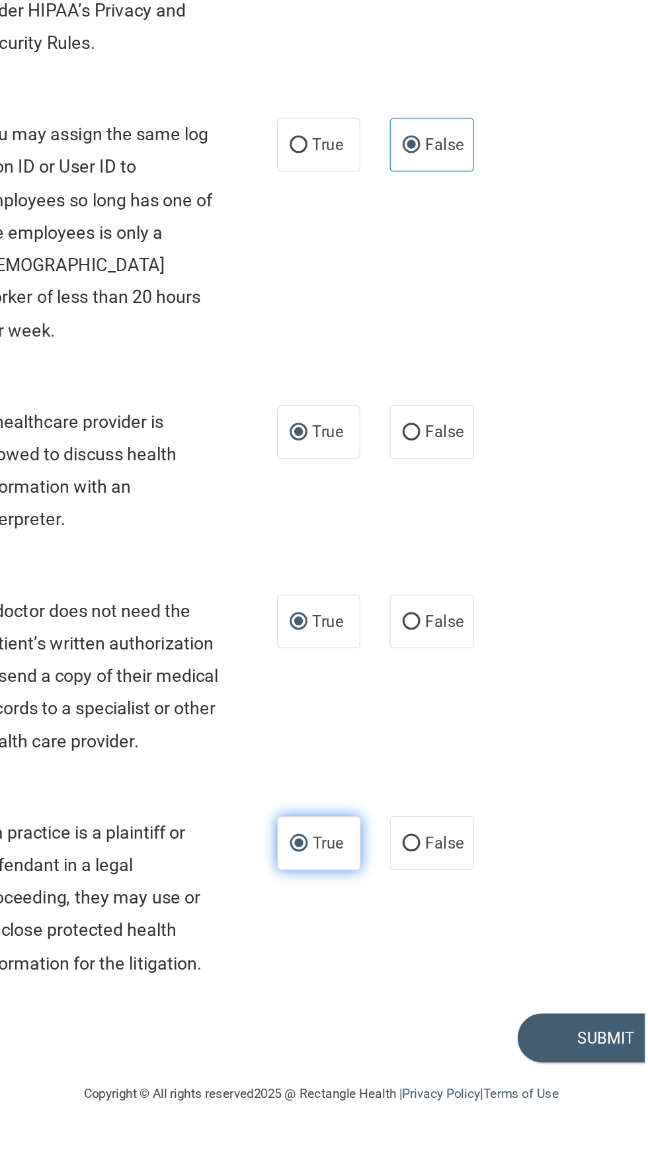
scroll to position [0, 0]
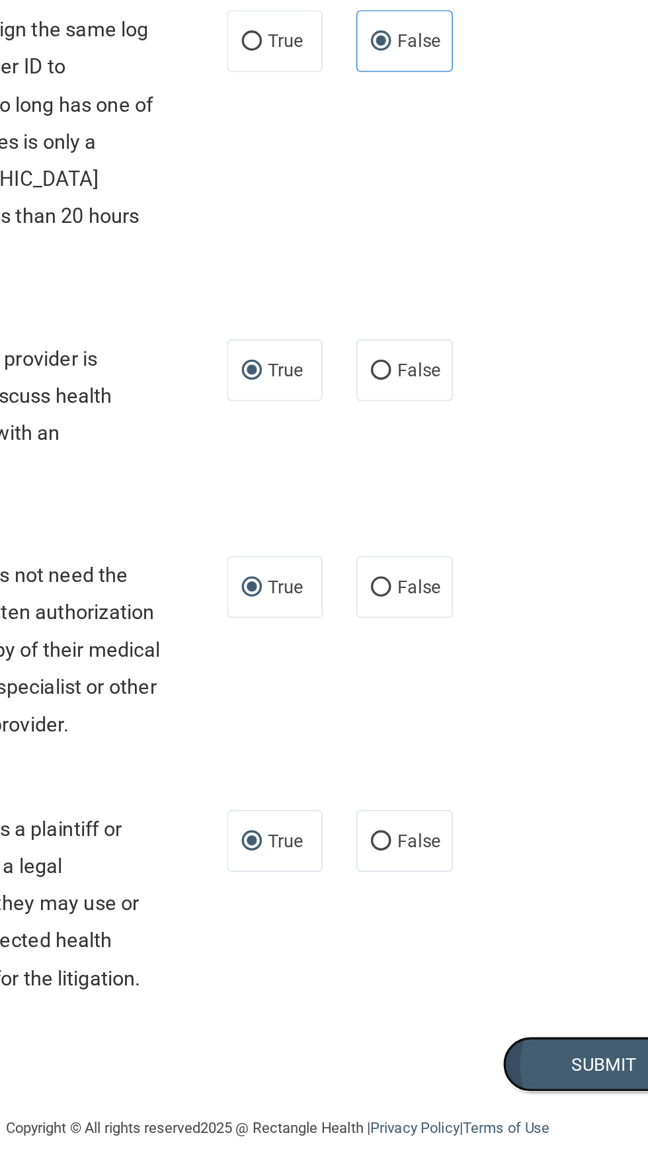
click at [605, 1104] on button "Submit" at bounding box center [621, 1121] width 119 height 34
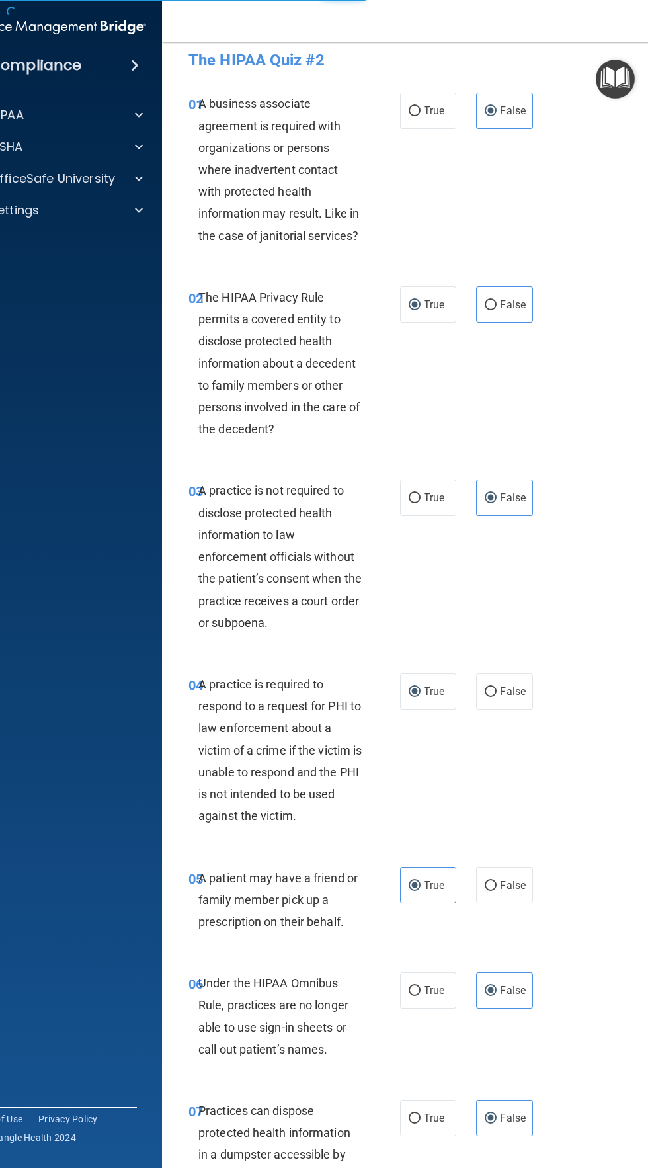
scroll to position [11, 0]
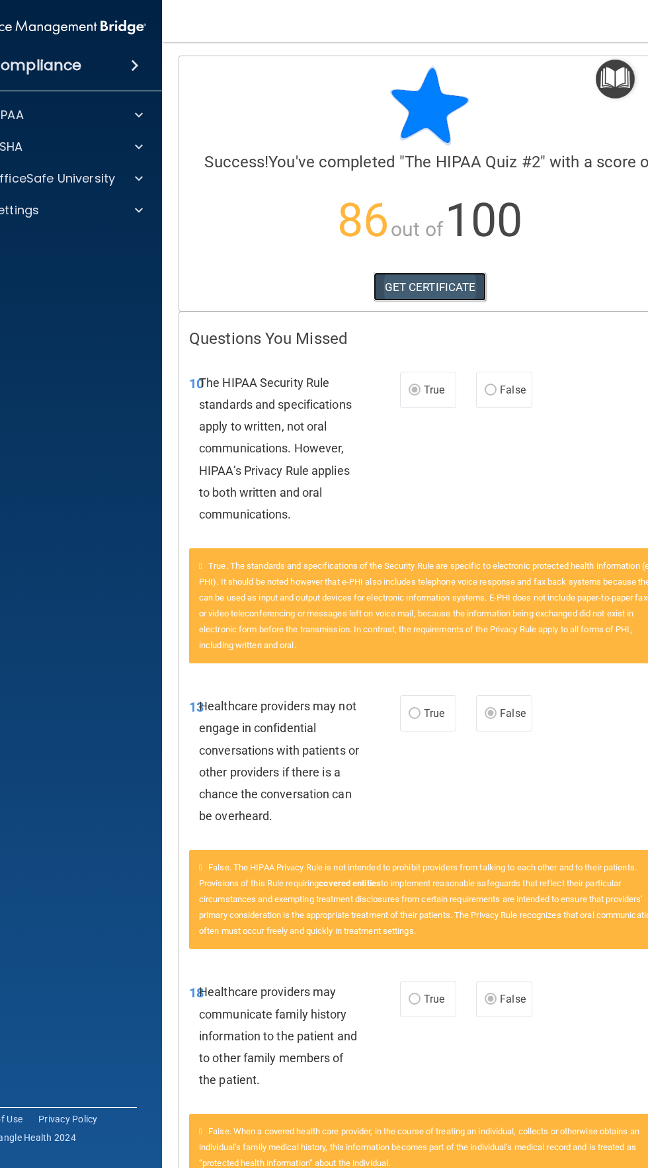
click at [417, 292] on link "GET CERTIFICATE" at bounding box center [430, 287] width 113 height 29
click at [136, 177] on span at bounding box center [139, 179] width 8 height 16
click at [110, 210] on img at bounding box center [111, 210] width 17 height 17
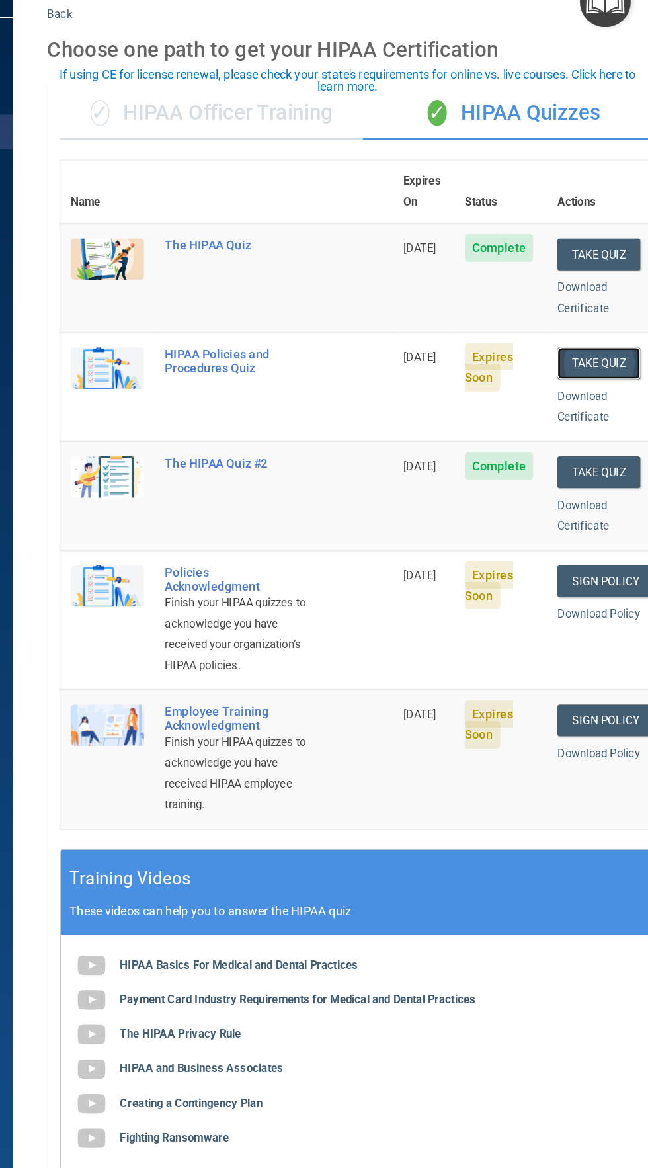
click at [621, 343] on button "Take Quiz" at bounding box center [611, 355] width 64 height 24
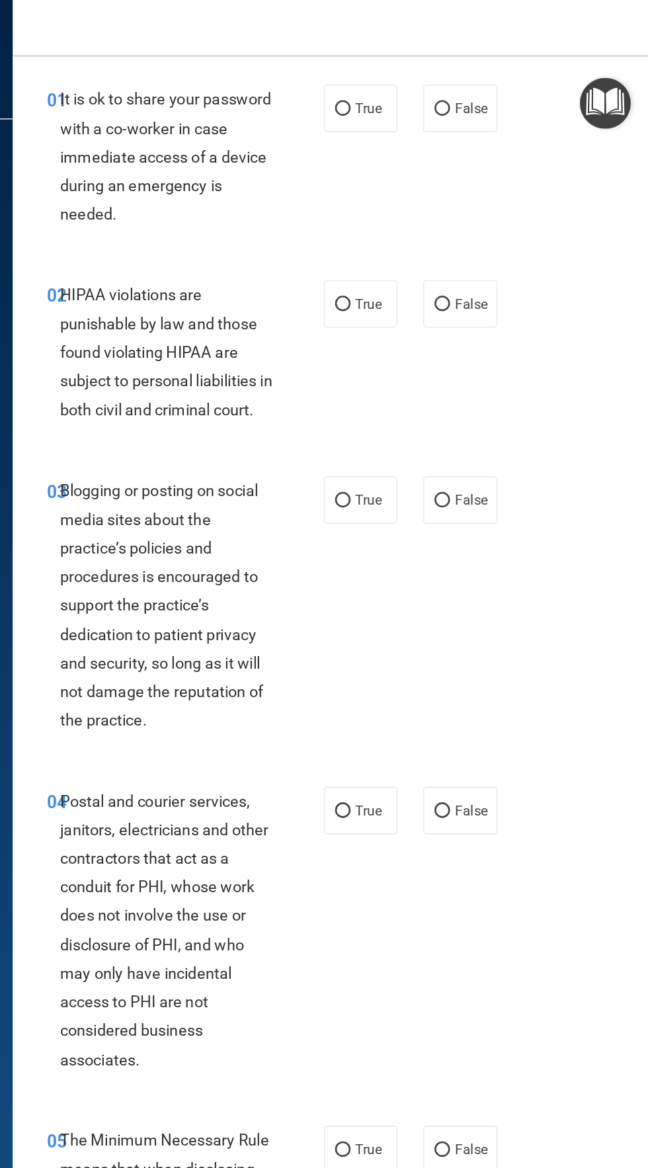
scroll to position [42, 0]
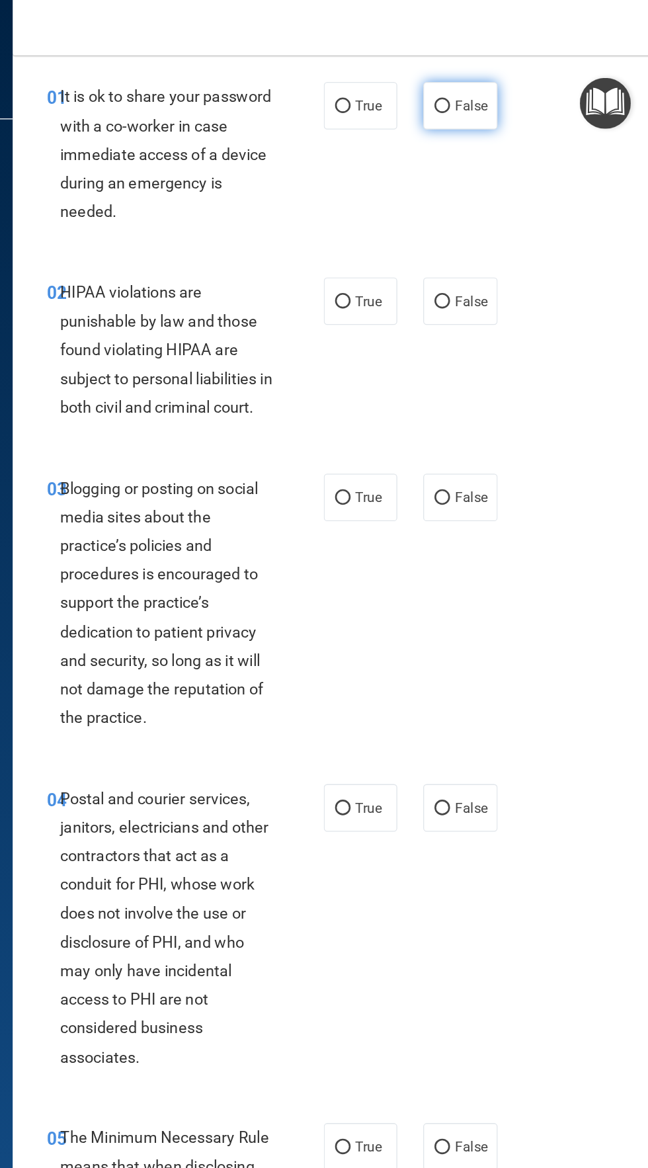
click at [525, 83] on span "False" at bounding box center [513, 81] width 26 height 13
click at [497, 83] on input "False" at bounding box center [491, 82] width 12 height 10
radio input "true"
click at [517, 240] on label "False" at bounding box center [504, 230] width 56 height 36
click at [497, 236] on input "False" at bounding box center [491, 231] width 12 height 10
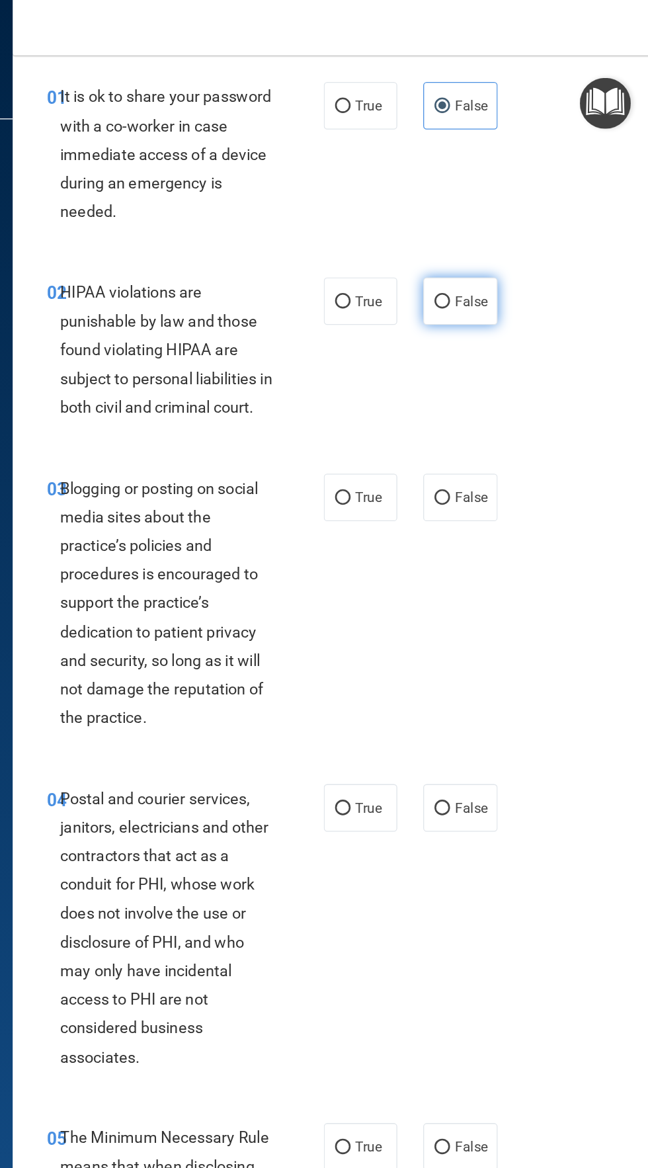
radio input "true"
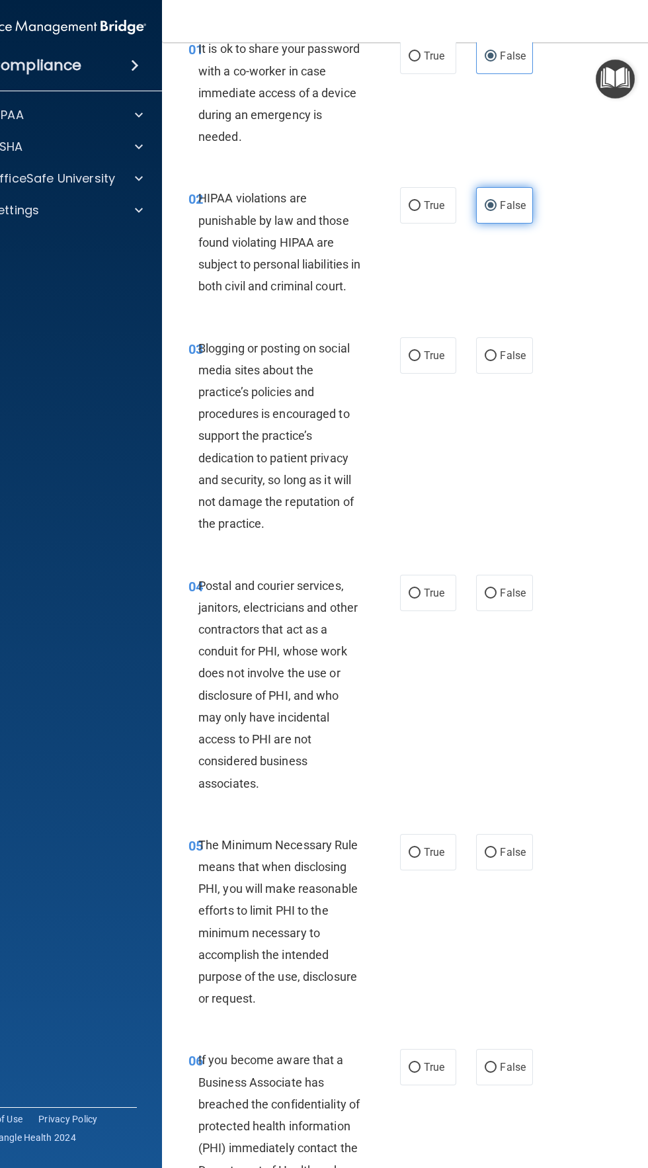
scroll to position [65, 0]
click at [566, 716] on div "04 Postal and courier services, janitors, electricians and other contractors th…" at bounding box center [430, 689] width 503 height 259
click at [95, 795] on accordion "HIPAA Documents and Policies Report an Incident Business Associates Emergency P…" at bounding box center [56, 547] width 212 height 901
click at [112, 744] on accordion "HIPAA Documents and Policies Report an Incident Business Associates Emergency P…" at bounding box center [56, 547] width 212 height 901
click at [455, 252] on div "02 HIPAA violations are punishable by law and those found violating HIPAA are s…" at bounding box center [430, 248] width 503 height 150
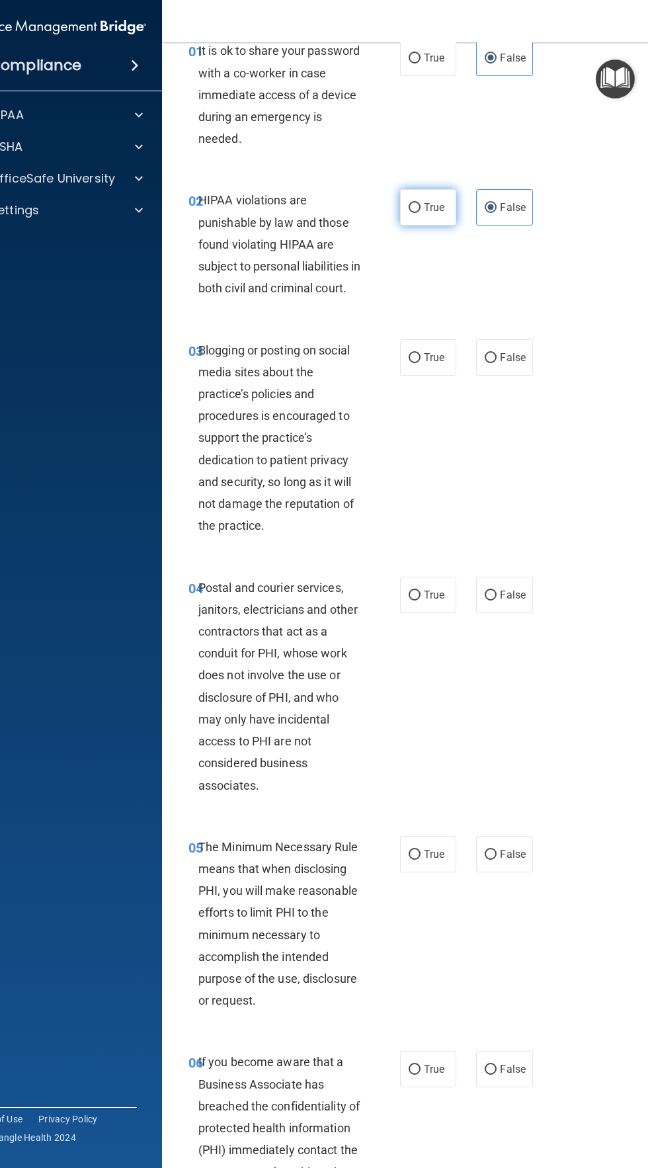
click at [415, 206] on input "True" at bounding box center [415, 208] width 12 height 10
radio input "true"
radio input "false"
click at [497, 363] on input "False" at bounding box center [491, 358] width 12 height 10
radio input "true"
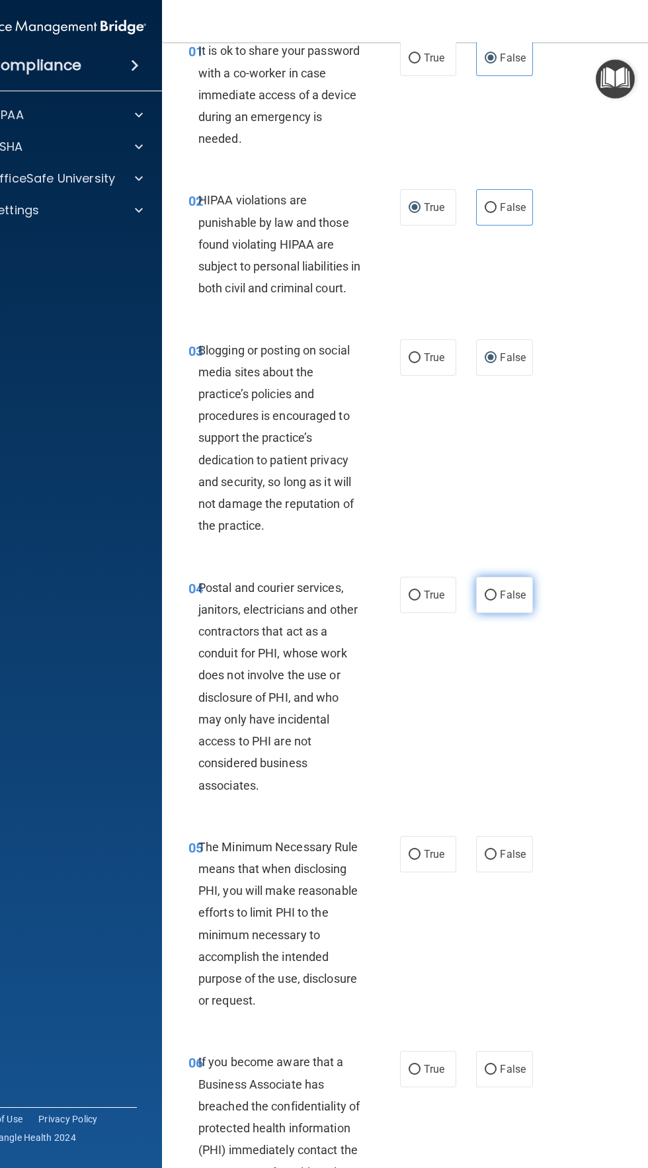
click at [517, 601] on label "False" at bounding box center [504, 595] width 56 height 36
click at [497, 601] on input "False" at bounding box center [491, 596] width 12 height 10
radio input "true"
click at [415, 860] on input "True" at bounding box center [415, 855] width 12 height 10
radio input "true"
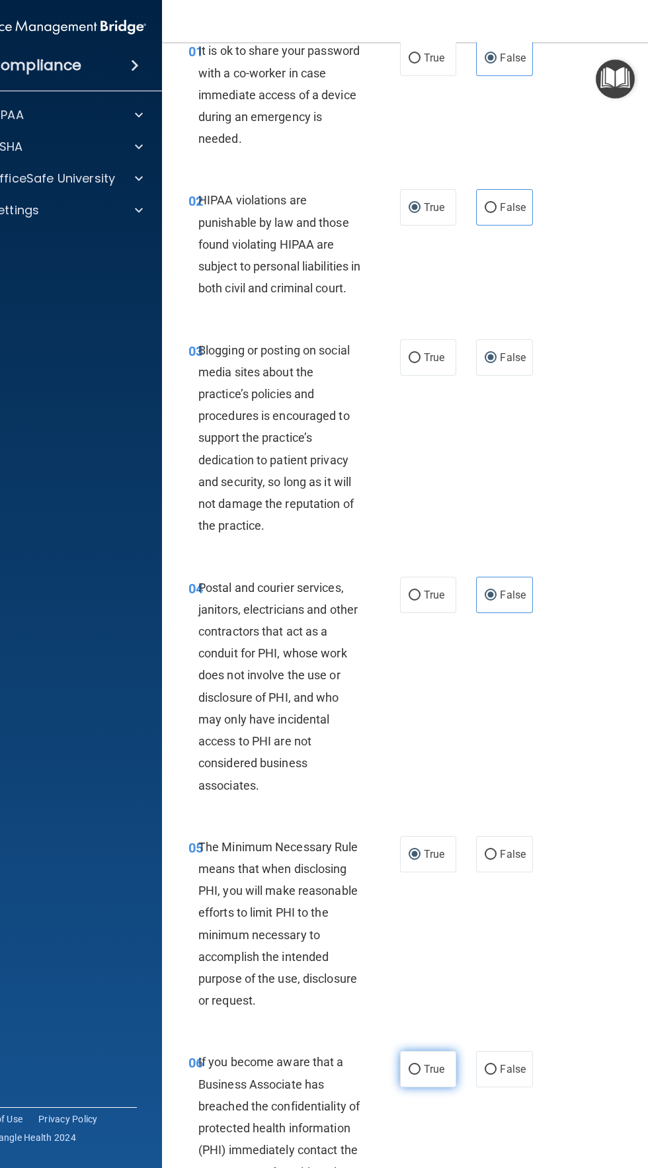
click at [439, 1076] on span "True" at bounding box center [434, 1069] width 21 height 13
click at [421, 1075] on input "True" at bounding box center [415, 1070] width 12 height 10
radio input "true"
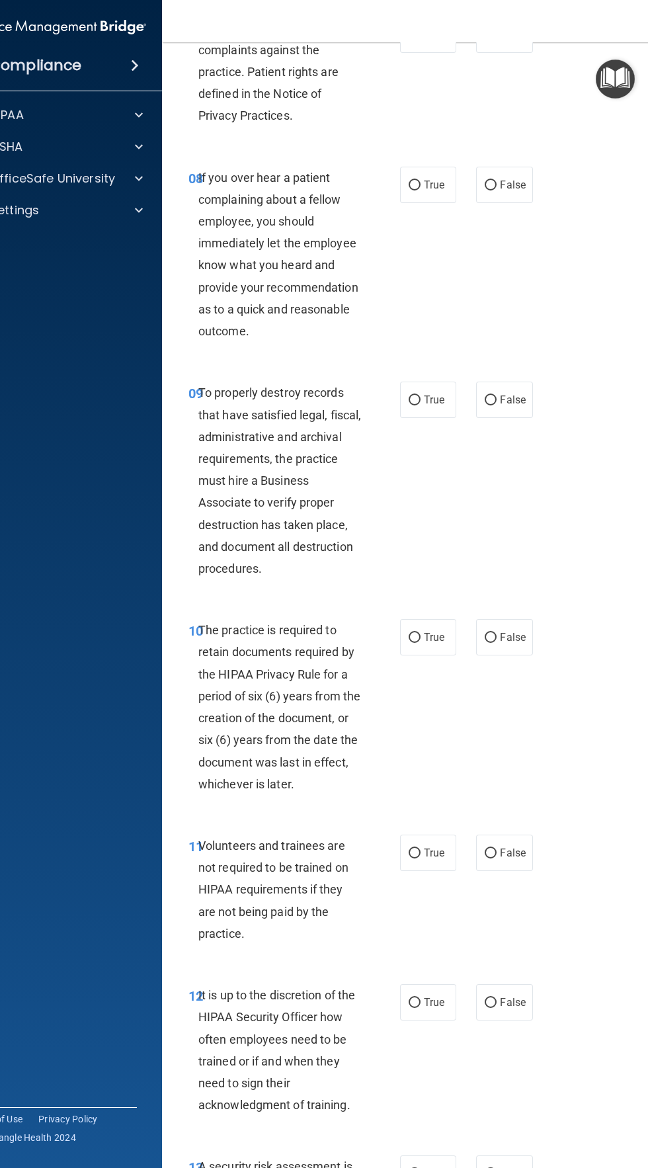
scroll to position [1336, 0]
click at [415, 42] on input "True" at bounding box center [415, 37] width 12 height 10
radio input "true"
click at [513, 193] on span "False" at bounding box center [513, 186] width 26 height 13
click at [497, 192] on input "False" at bounding box center [491, 187] width 12 height 10
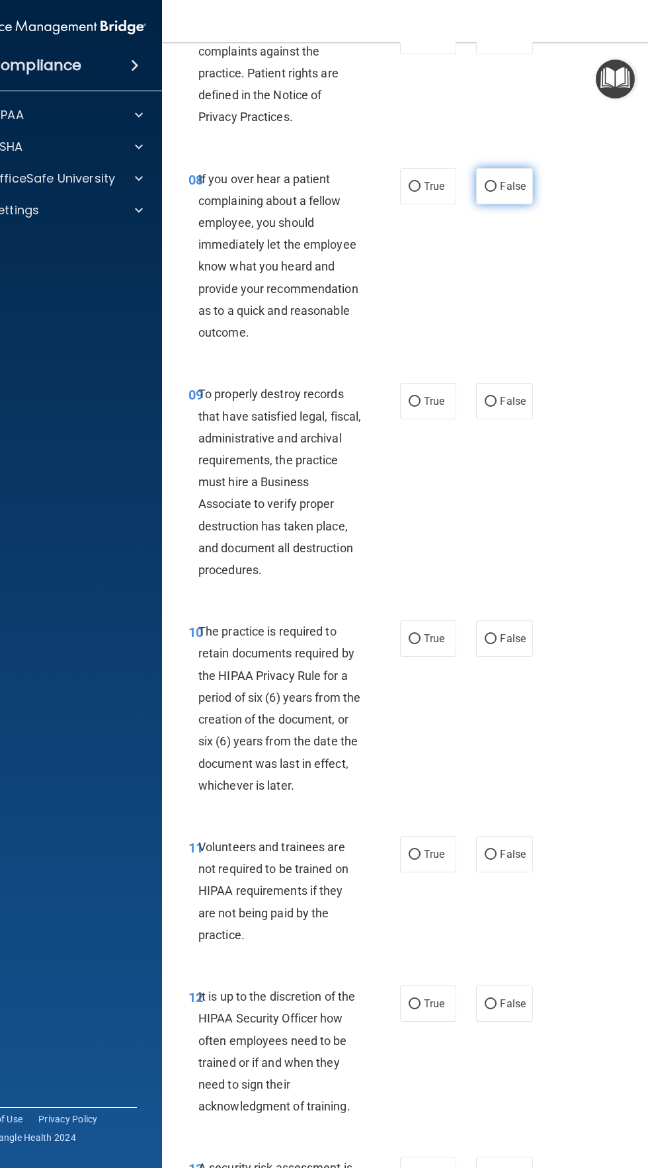
radio input "true"
click at [523, 408] on span "False" at bounding box center [513, 401] width 26 height 13
click at [497, 407] on input "False" at bounding box center [491, 402] width 12 height 10
radio input "true"
click at [417, 644] on input "True" at bounding box center [415, 640] width 12 height 10
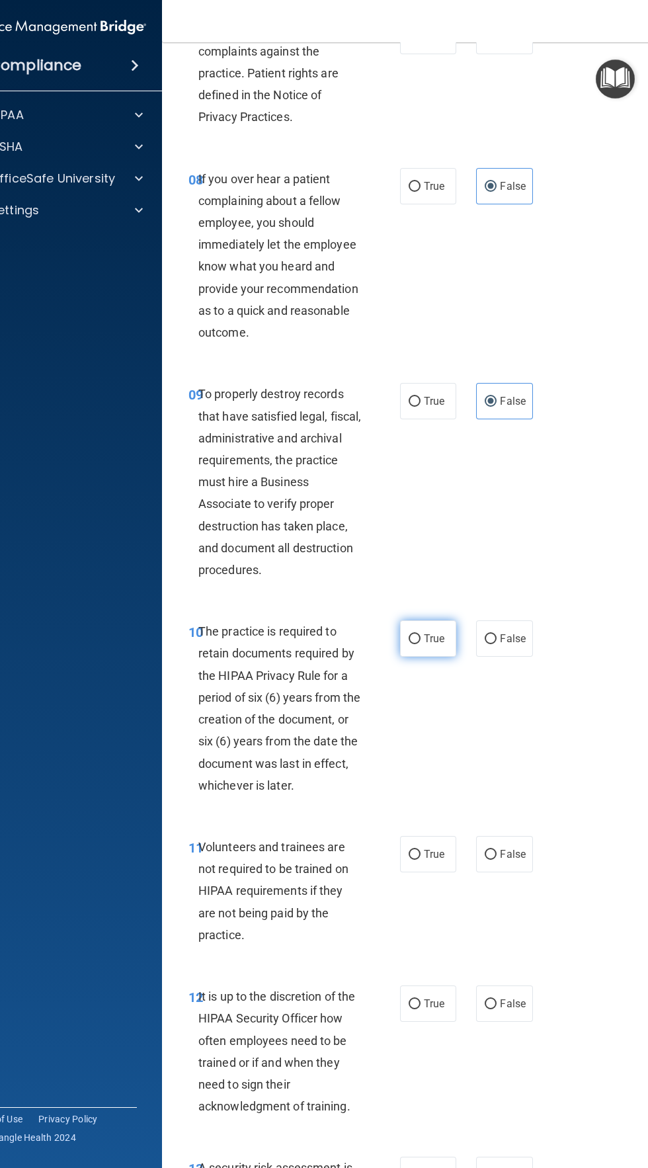
radio input "true"
click at [515, 861] on span "False" at bounding box center [513, 854] width 26 height 13
click at [497, 860] on input "False" at bounding box center [491, 855] width 12 height 10
radio input "true"
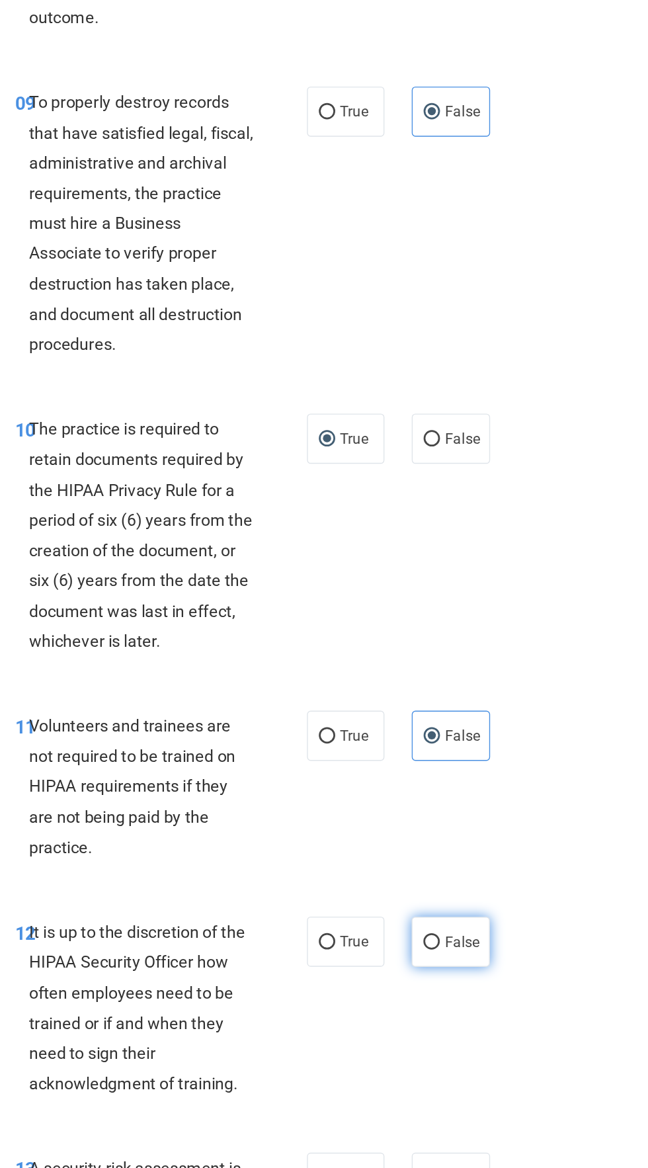
click at [521, 1010] on span "False" at bounding box center [513, 1004] width 26 height 13
click at [497, 1010] on input "False" at bounding box center [491, 1005] width 12 height 10
radio input "true"
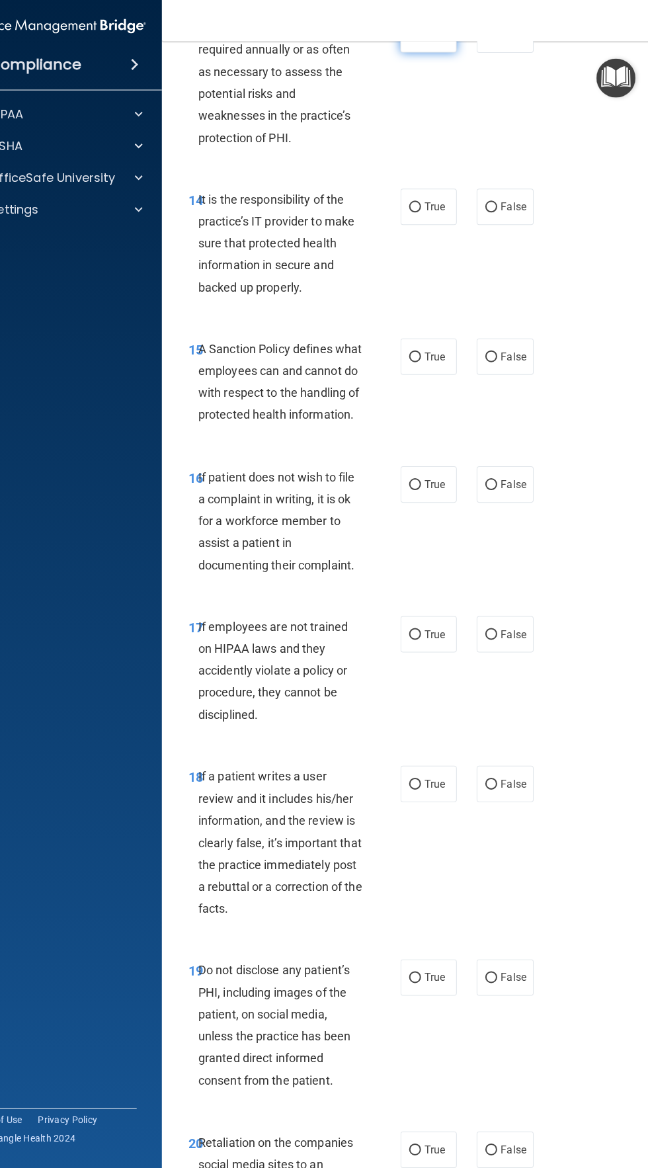
click at [442, 42] on span "True" at bounding box center [434, 35] width 21 height 13
click at [421, 41] on input "True" at bounding box center [415, 36] width 12 height 10
radio input "true"
click at [491, 213] on input "False" at bounding box center [491, 208] width 12 height 10
radio input "true"
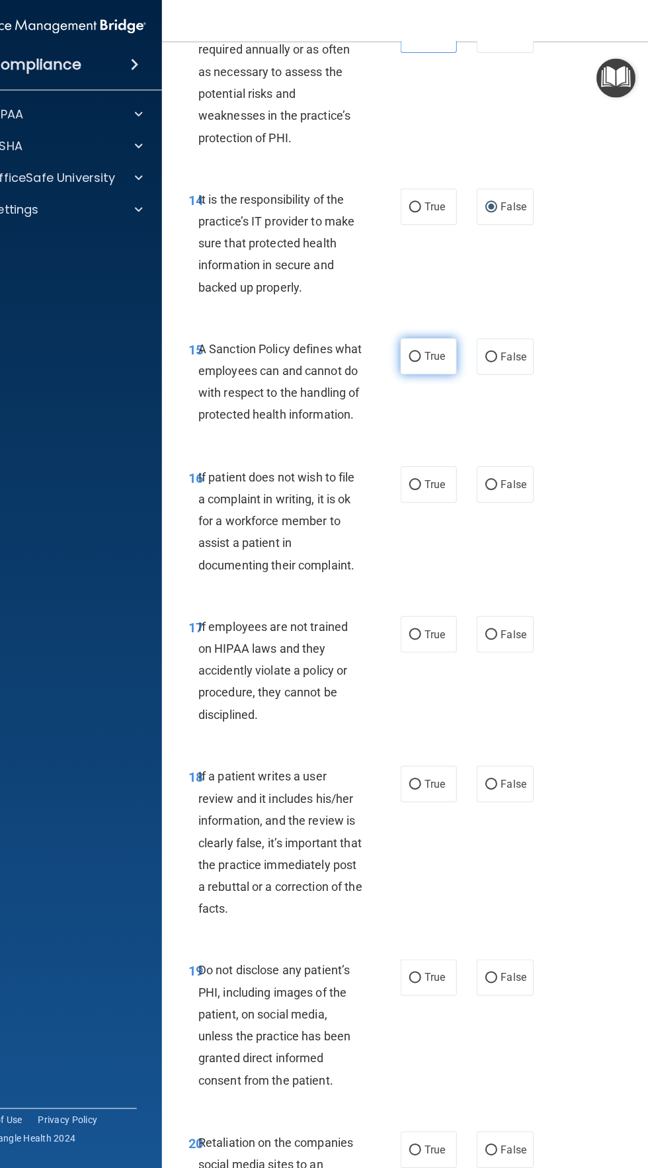
click at [432, 375] on label "True" at bounding box center [428, 357] width 56 height 36
click at [421, 363] on input "True" at bounding box center [415, 358] width 12 height 10
radio input "true"
click at [415, 490] on input "True" at bounding box center [415, 485] width 12 height 10
radio input "true"
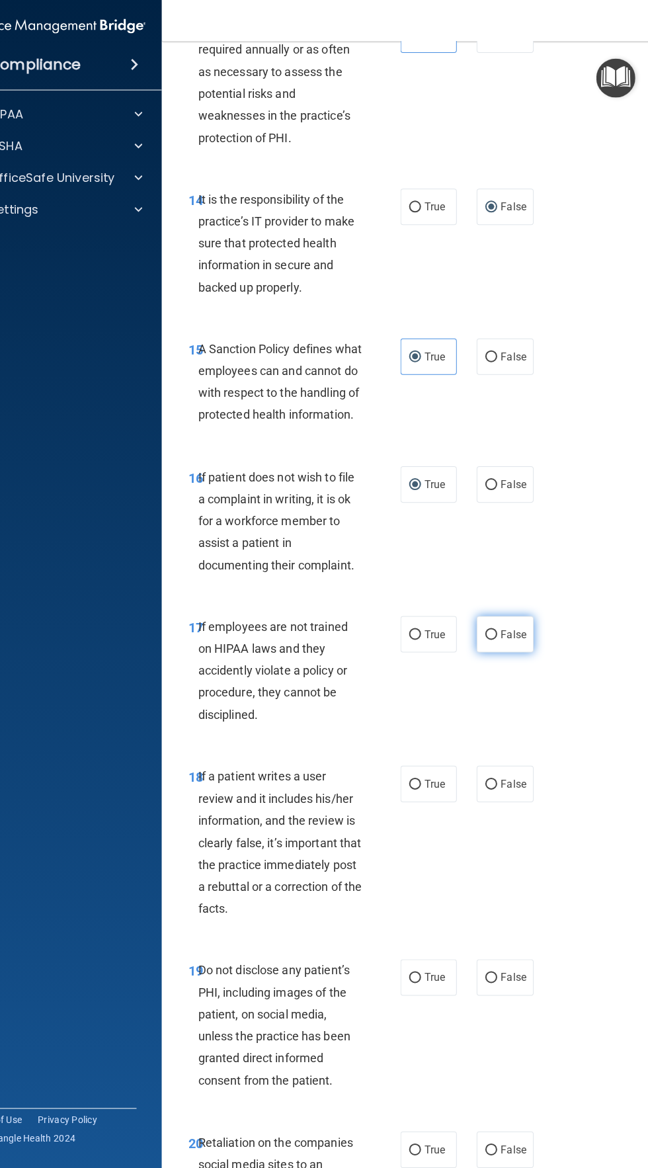
click at [494, 640] on input "False" at bounding box center [491, 635] width 12 height 10
radio input "true"
click at [517, 790] on span "False" at bounding box center [513, 783] width 26 height 13
click at [497, 789] on input "False" at bounding box center [491, 784] width 12 height 10
radio input "true"
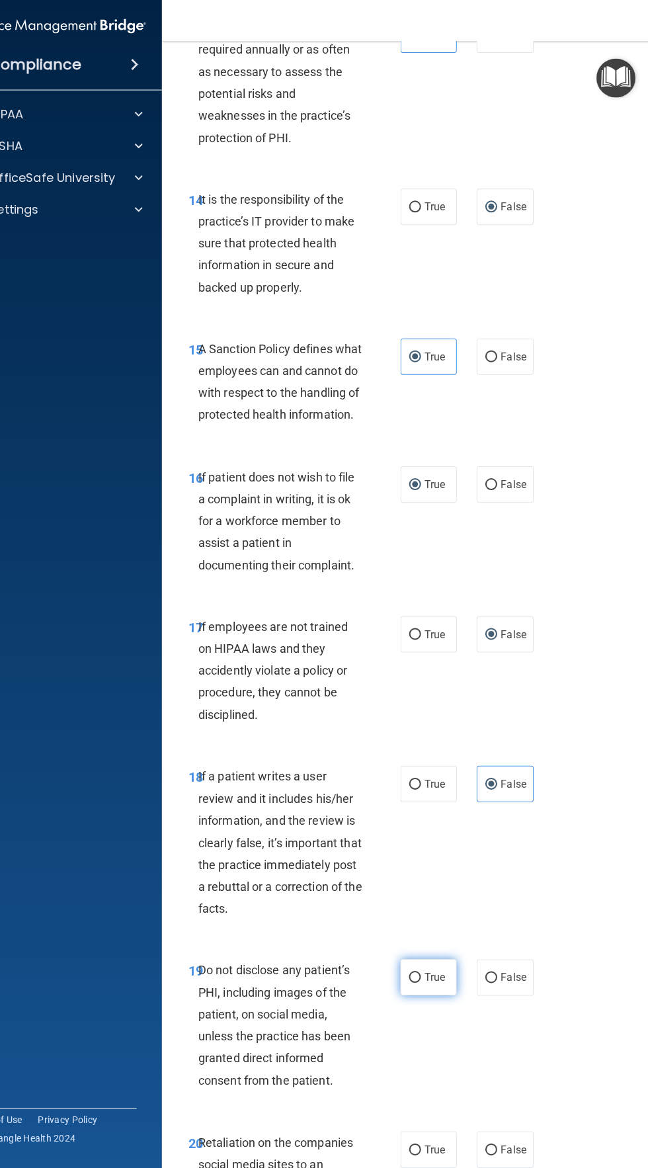
click at [449, 995] on label "True" at bounding box center [428, 977] width 56 height 36
click at [421, 983] on input "True" at bounding box center [415, 978] width 12 height 10
radio input "true"
click at [64, 423] on accordion "HIPAA Documents and Policies Report an Incident Business Associates Emergency P…" at bounding box center [56, 547] width 212 height 901
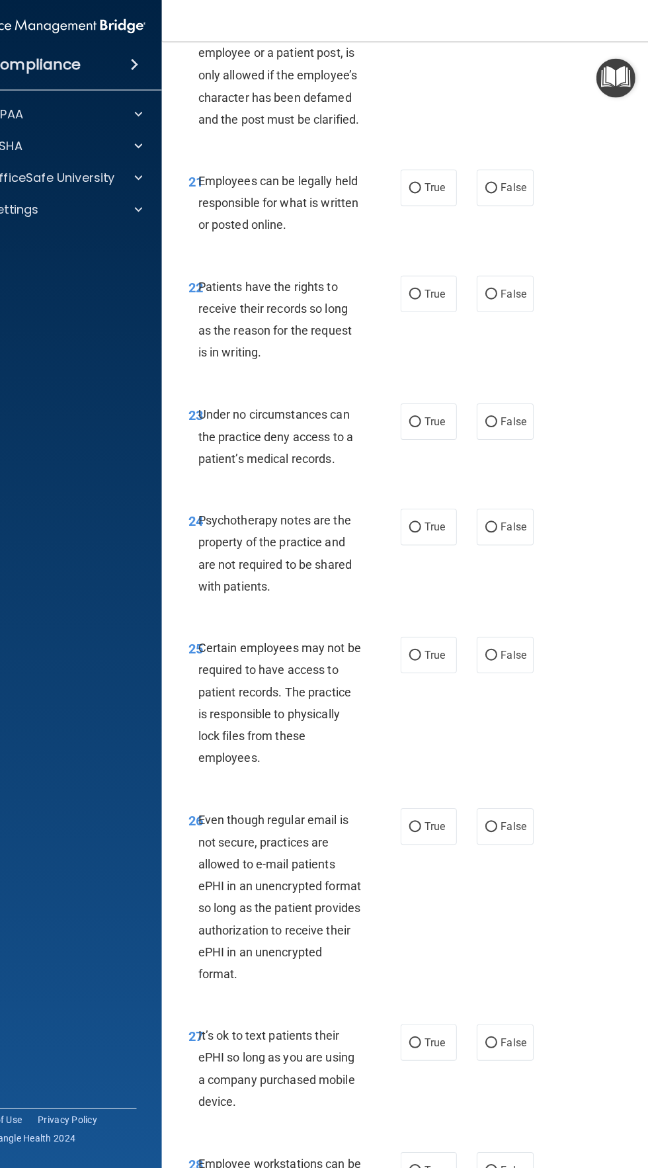
click at [13, 604] on accordion "HIPAA Documents and Policies Report an Incident Business Associates Emergency P…" at bounding box center [56, 547] width 212 height 901
click at [493, 36] on label "False" at bounding box center [504, 17] width 56 height 36
click at [493, 23] on input "False" at bounding box center [491, 18] width 12 height 10
radio input "true"
click at [415, 195] on input "True" at bounding box center [415, 190] width 12 height 10
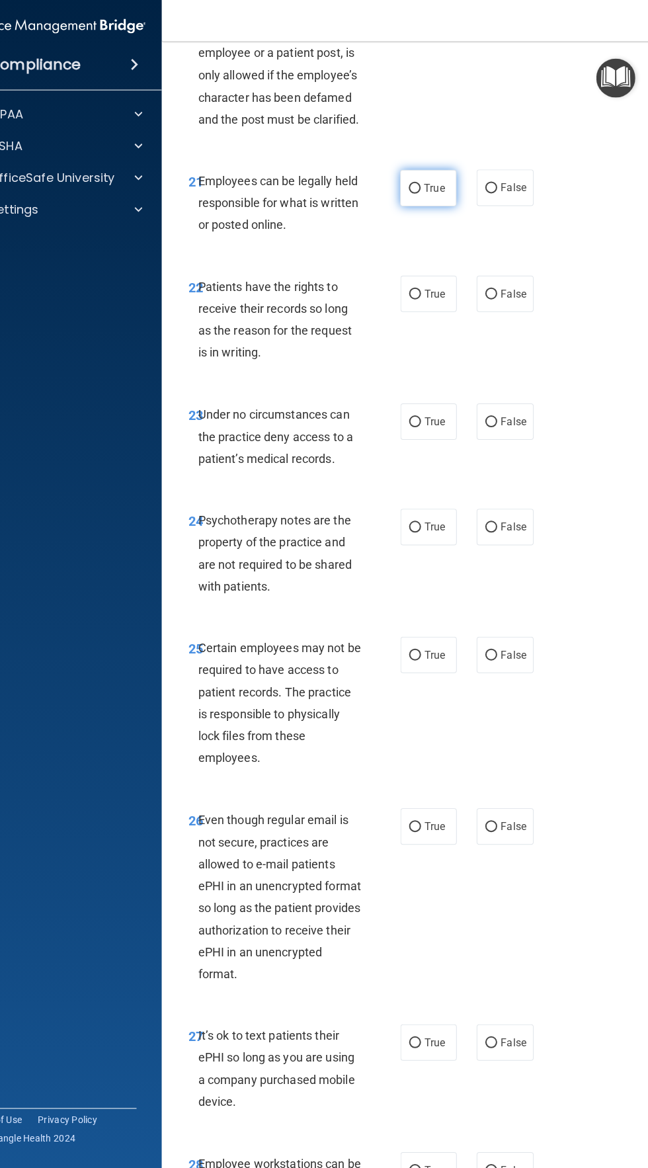
radio input "true"
click at [415, 300] on input "True" at bounding box center [415, 295] width 12 height 10
radio input "true"
click at [513, 429] on span "False" at bounding box center [513, 422] width 26 height 13
click at [497, 428] on input "False" at bounding box center [491, 423] width 12 height 10
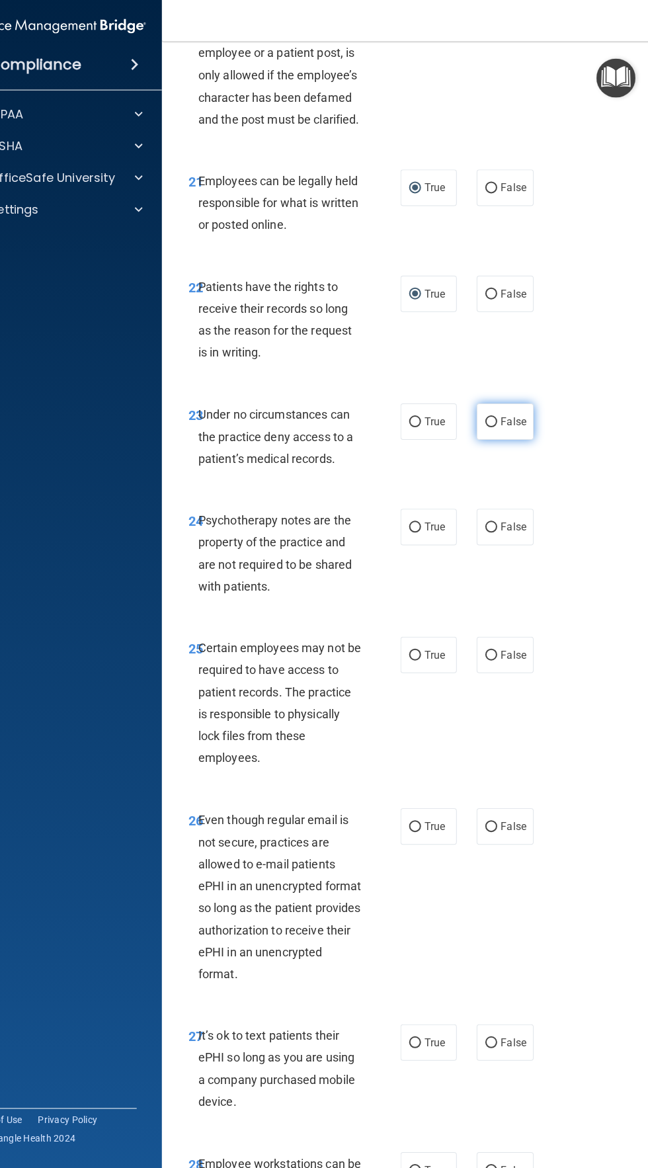
radio input "true"
click at [513, 534] on span "False" at bounding box center [513, 527] width 26 height 13
click at [497, 533] on input "False" at bounding box center [491, 528] width 12 height 10
radio input "true"
click at [417, 661] on input "True" at bounding box center [415, 656] width 12 height 10
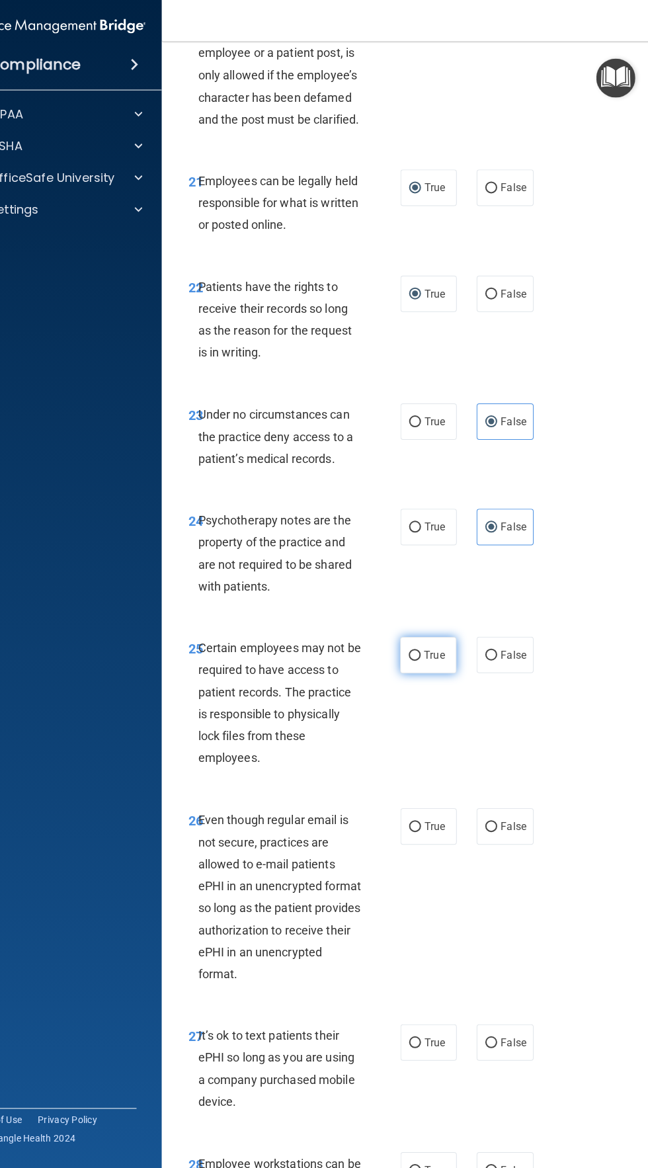
radio input "true"
click at [491, 832] on input "False" at bounding box center [491, 827] width 12 height 10
radio input "true"
click at [522, 1049] on span "False" at bounding box center [513, 1042] width 26 height 13
click at [497, 1048] on input "False" at bounding box center [491, 1043] width 12 height 10
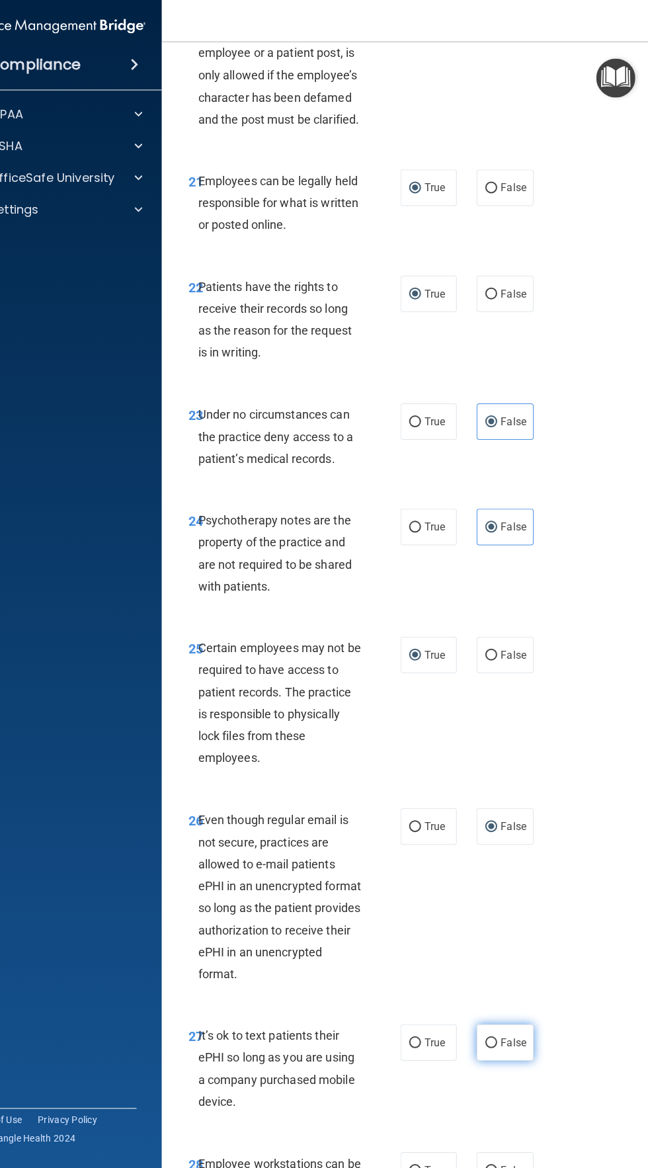
radio input "true"
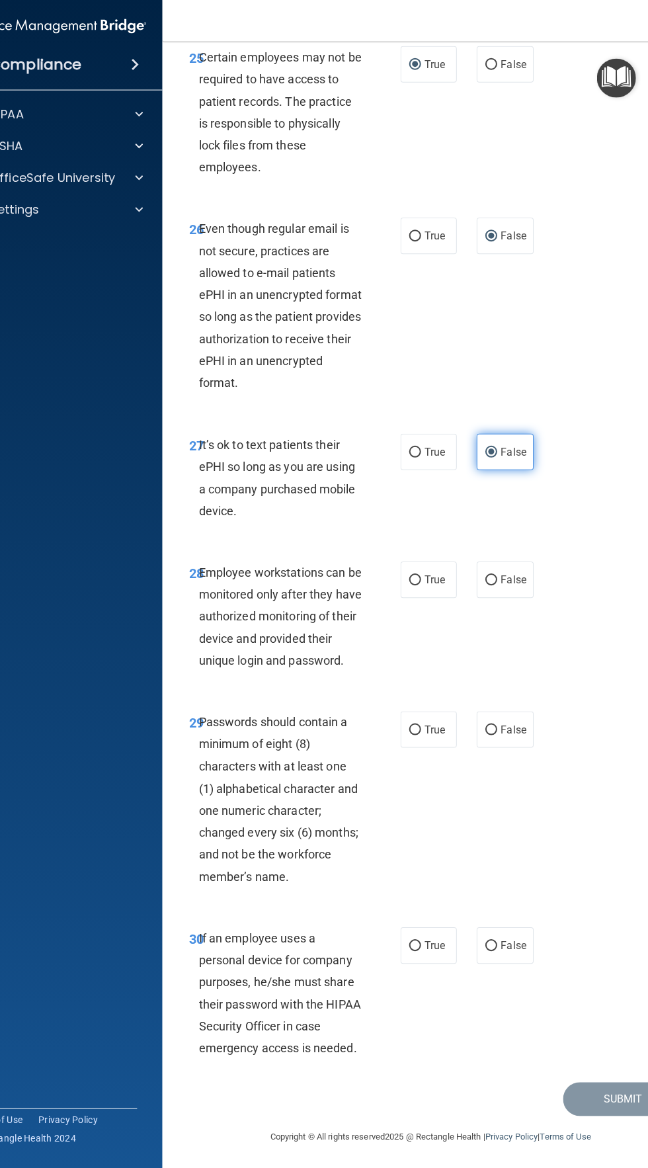
scroll to position [4241, 0]
click at [402, 237] on label "True" at bounding box center [428, 236] width 56 height 36
click at [409, 237] on input "True" at bounding box center [415, 237] width 12 height 10
radio input "true"
radio input "false"
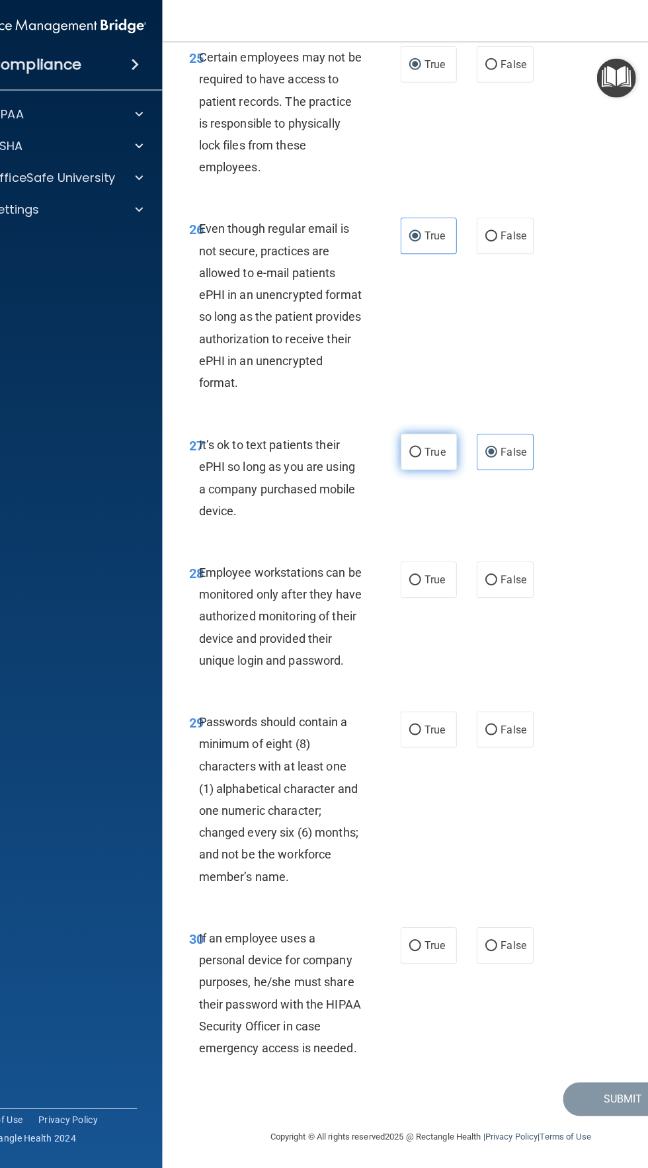
click at [436, 465] on label "True" at bounding box center [428, 452] width 56 height 36
click at [421, 458] on input "True" at bounding box center [415, 453] width 12 height 10
radio input "true"
radio input "false"
click at [555, 595] on div "28 Employee workstations can be monitored only after they have authorized monit…" at bounding box center [430, 620] width 503 height 150
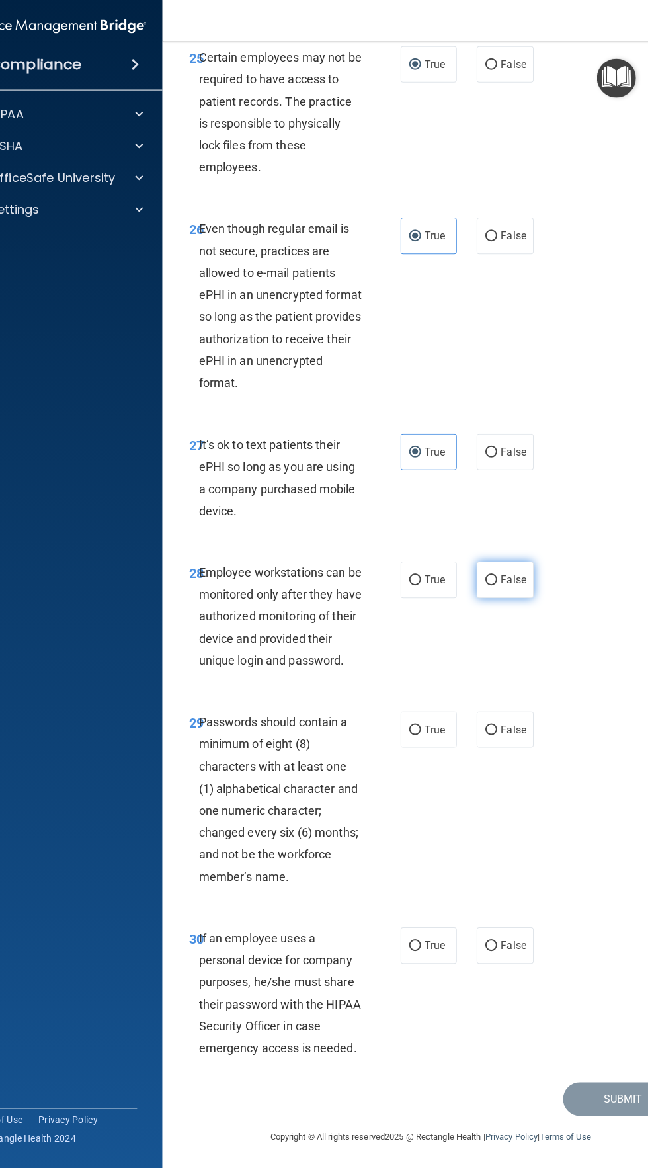
click at [530, 578] on label "False" at bounding box center [504, 580] width 56 height 36
click at [497, 578] on input "False" at bounding box center [491, 581] width 12 height 10
radio input "true"
click at [517, 730] on span "False" at bounding box center [513, 729] width 26 height 13
click at [497, 730] on input "False" at bounding box center [491, 730] width 12 height 10
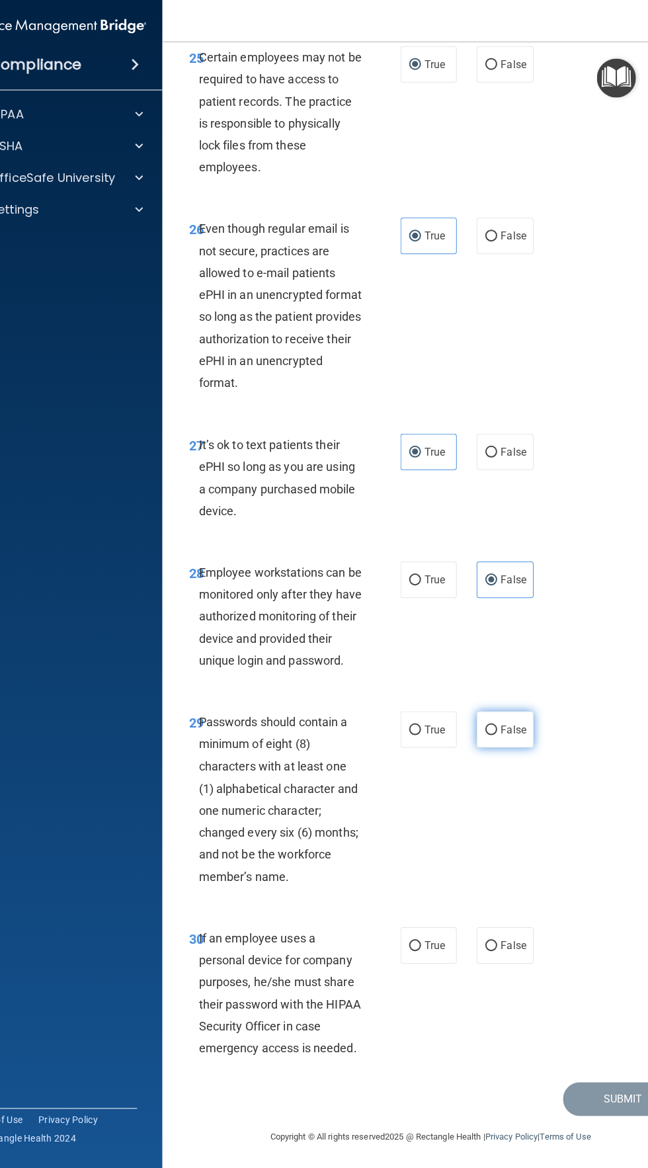
radio input "true"
click at [494, 946] on input "False" at bounding box center [491, 946] width 12 height 10
radio input "true"
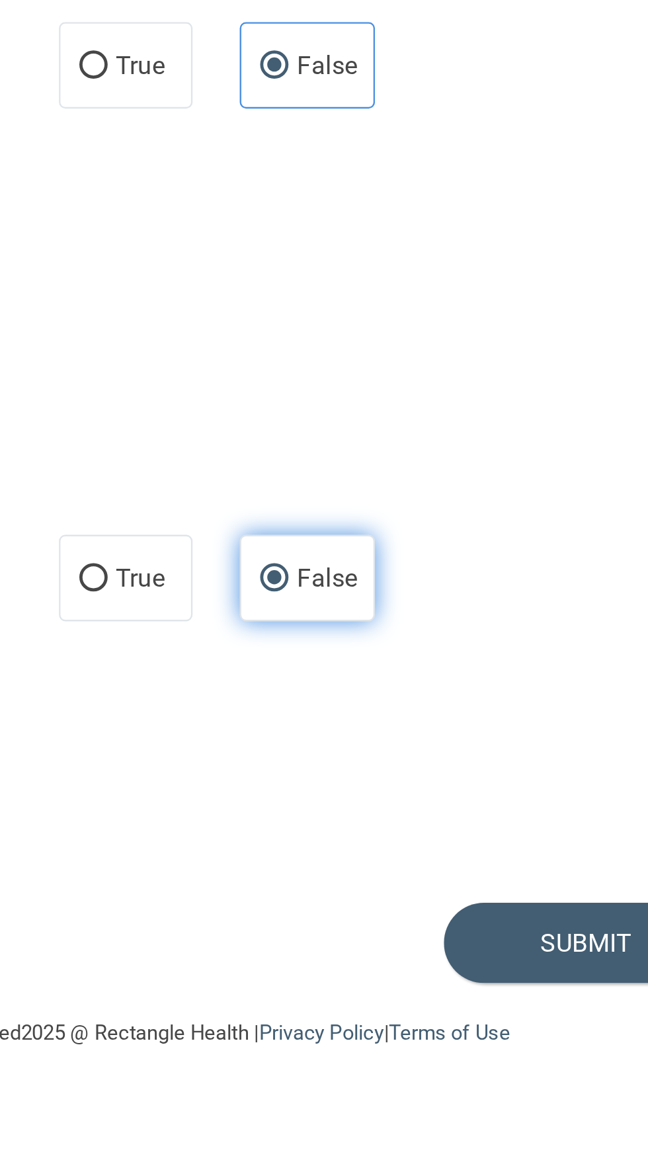
scroll to position [0, 0]
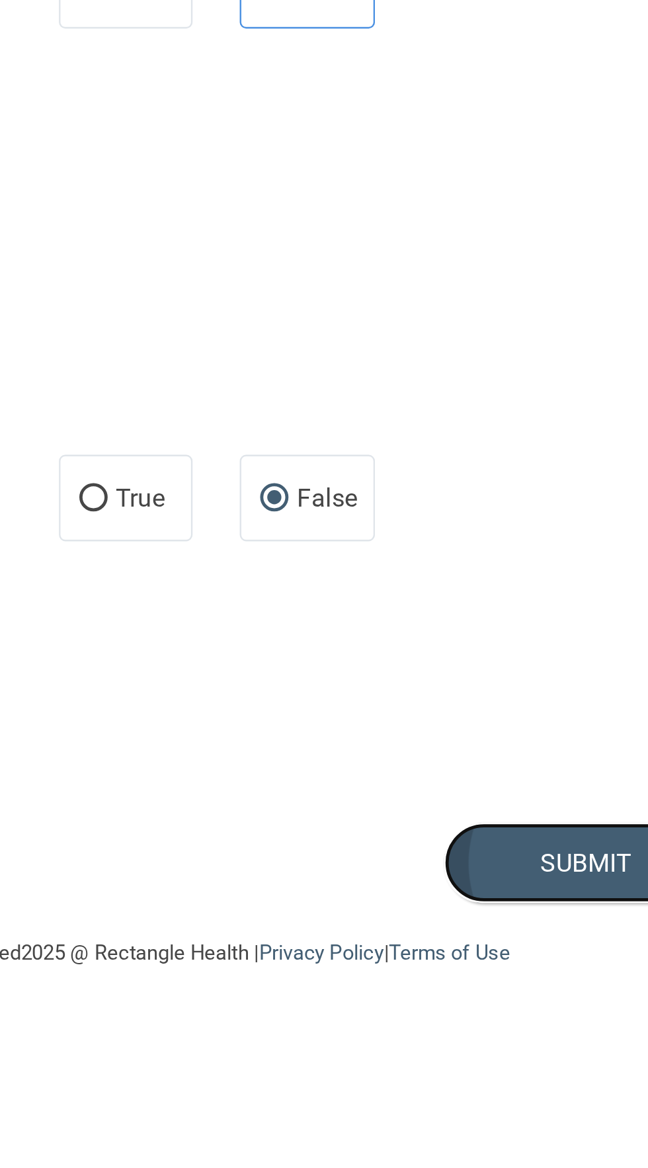
click at [599, 1098] on button "Submit" at bounding box center [621, 1099] width 119 height 34
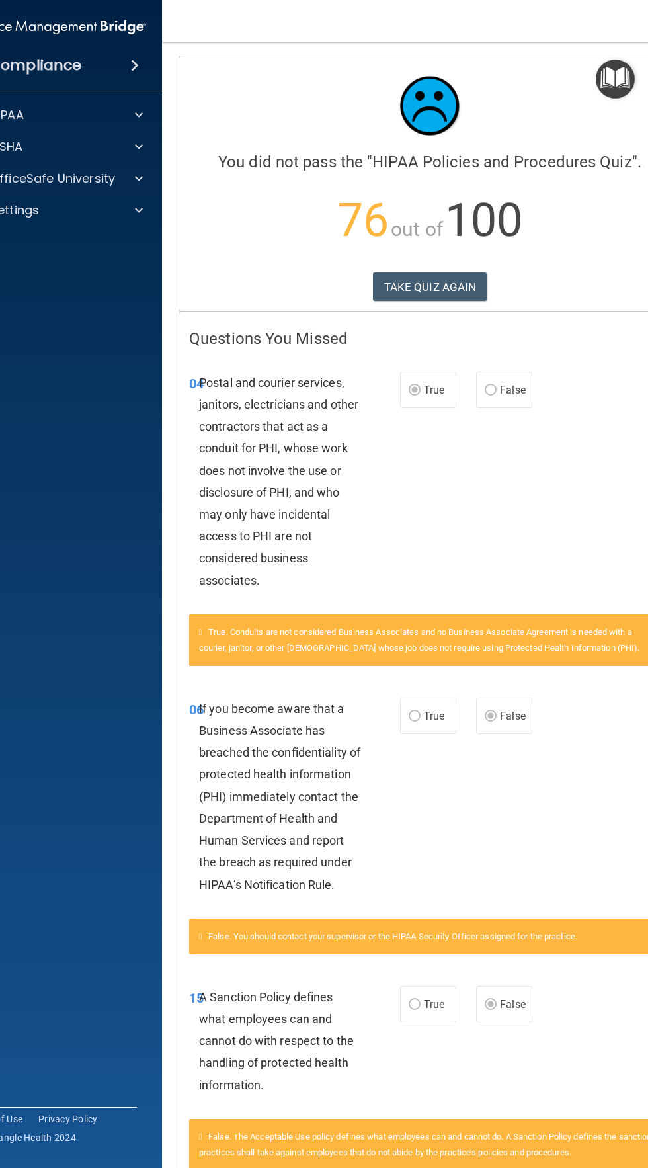
click at [230, 744] on div "If you become aware that a Business Associate has breached the confidentiality …" at bounding box center [285, 797] width 173 height 198
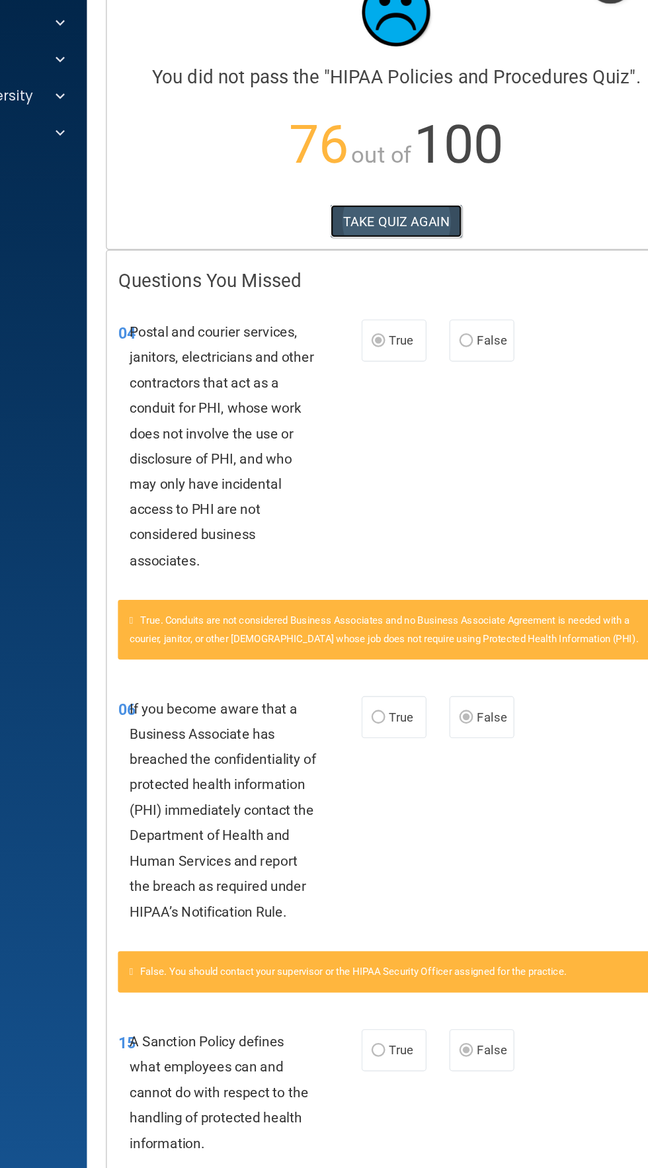
click at [468, 275] on button "TAKE QUIZ AGAIN" at bounding box center [430, 287] width 114 height 29
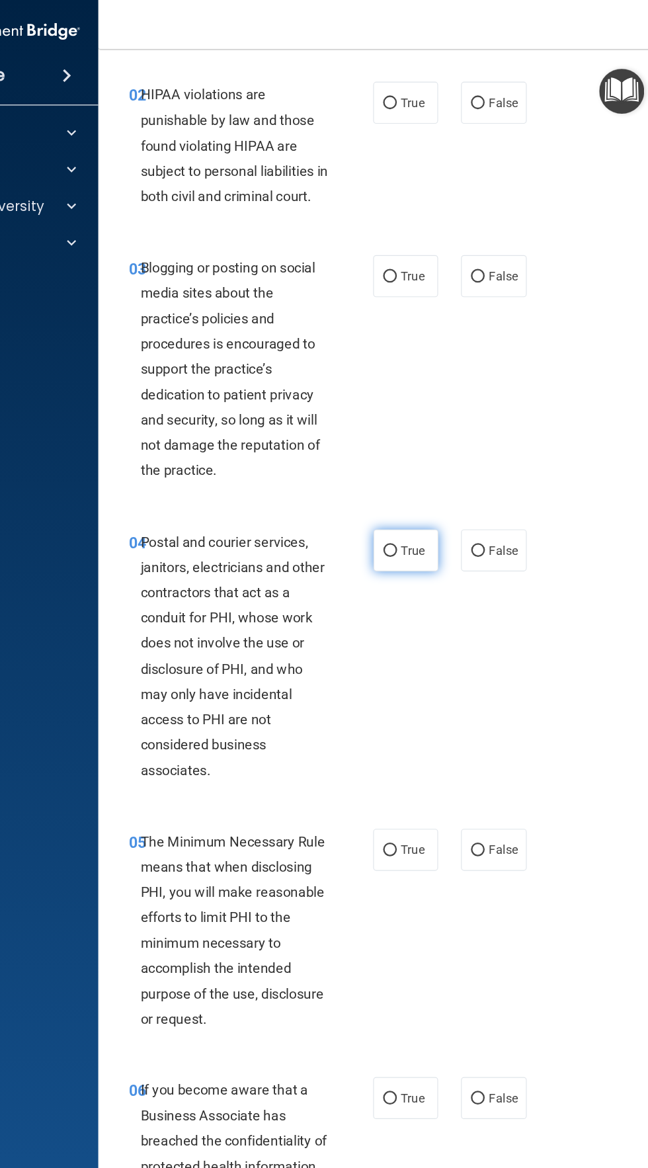
click at [425, 495] on label "True" at bounding box center [428, 477] width 56 height 36
click at [421, 482] on input "True" at bounding box center [415, 477] width 12 height 10
radio input "true"
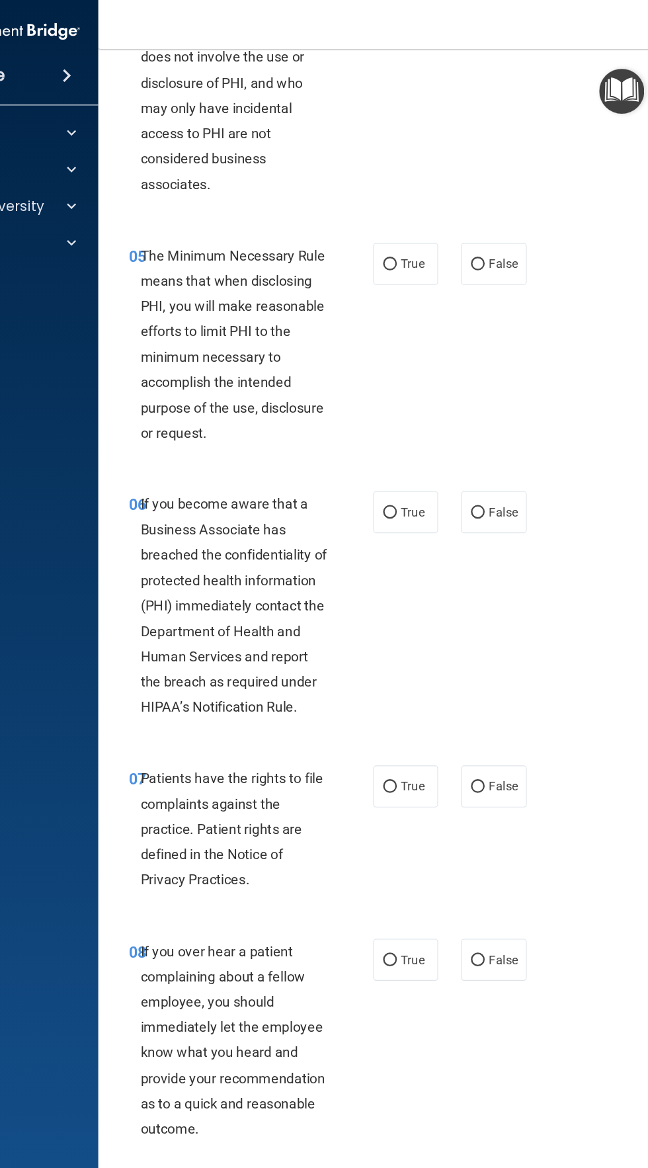
scroll to position [691, 0]
click at [496, 449] on input "False" at bounding box center [491, 444] width 12 height 10
radio input "true"
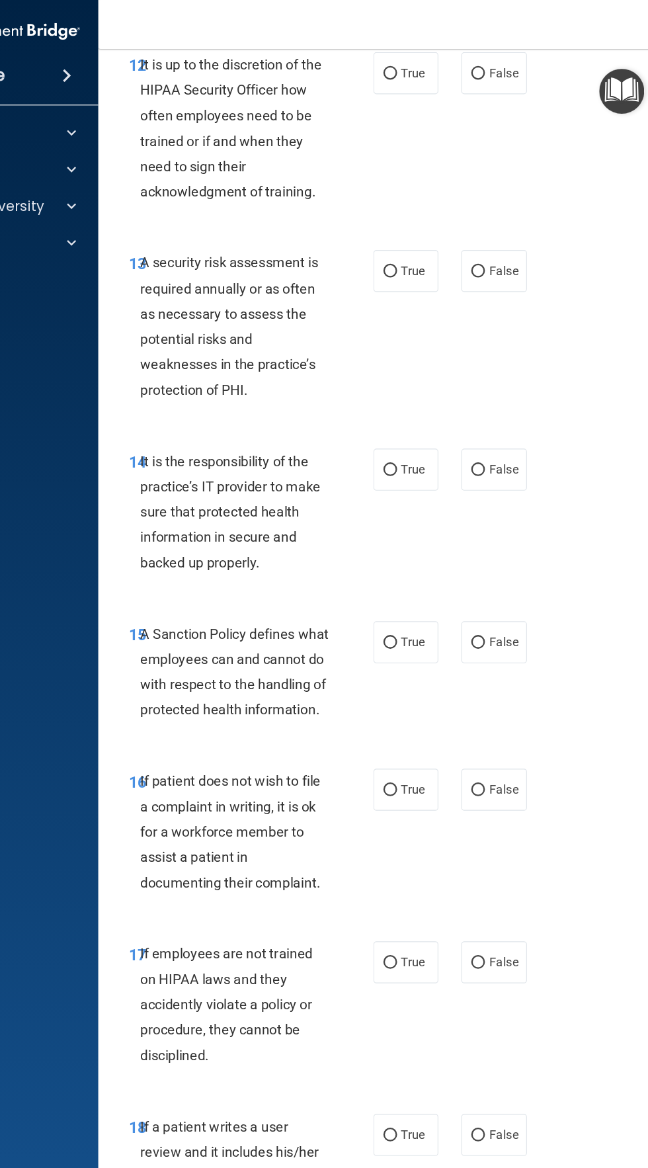
scroll to position [2277, 0]
click at [513, 562] on span "False" at bounding box center [513, 555] width 26 height 13
click at [497, 561] on input "False" at bounding box center [491, 556] width 12 height 10
radio input "true"
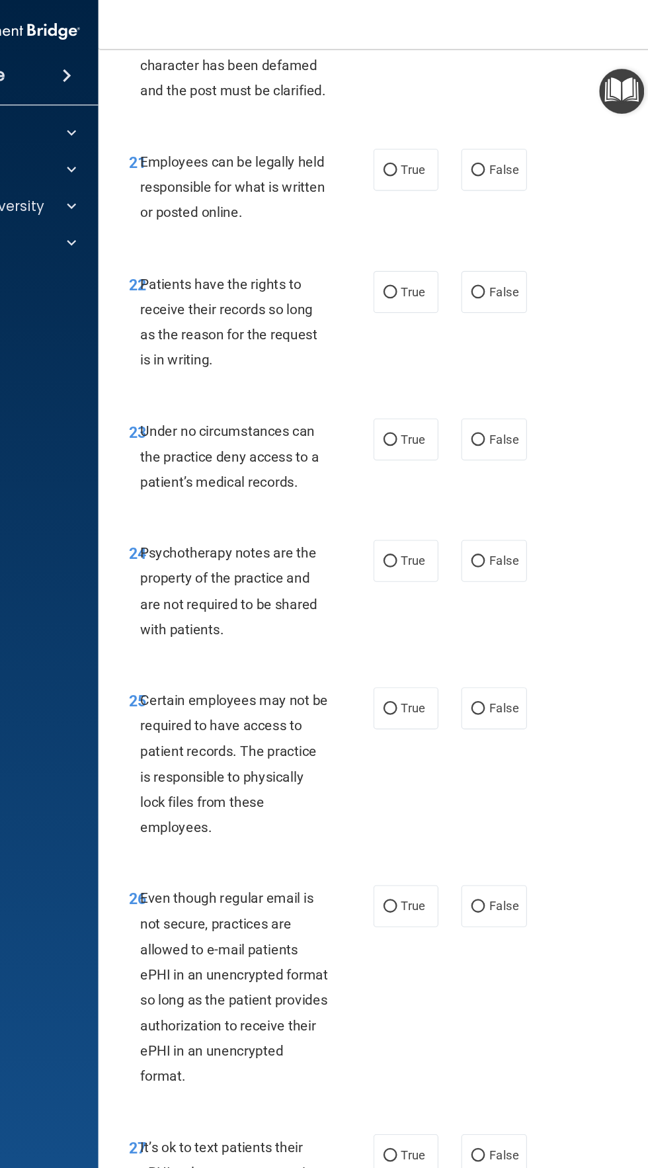
scroll to position [3644, 0]
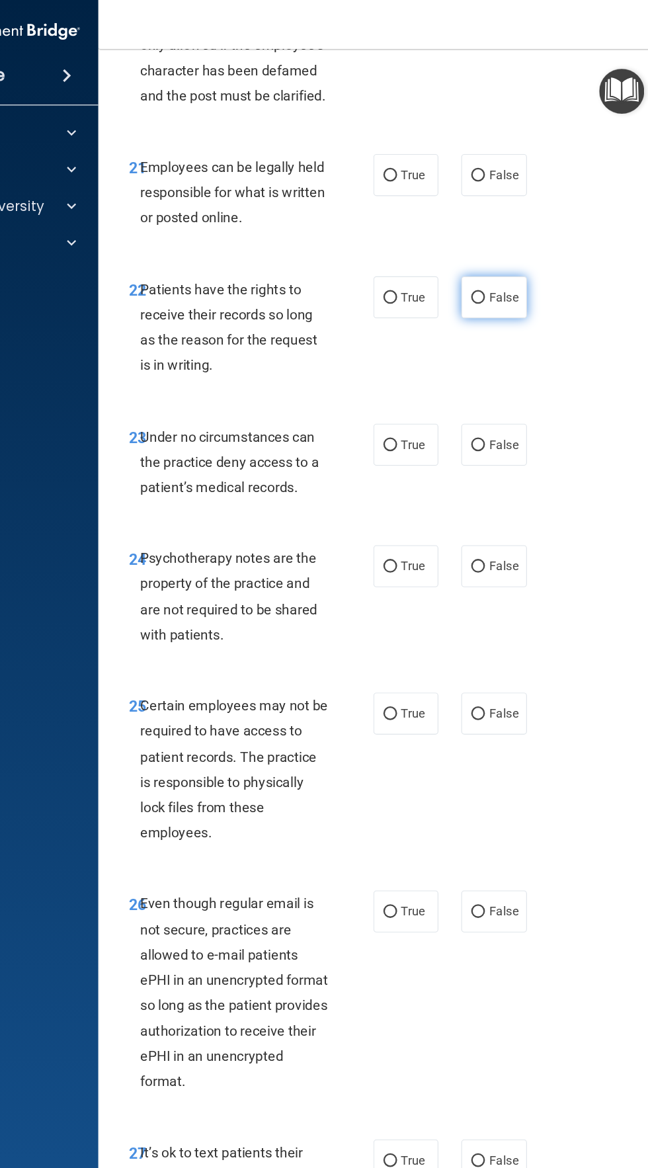
click at [521, 264] on span "False" at bounding box center [513, 257] width 26 height 13
click at [497, 263] on input "False" at bounding box center [491, 258] width 12 height 10
radio input "true"
click at [415, 496] on input "True" at bounding box center [415, 491] width 12 height 10
radio input "true"
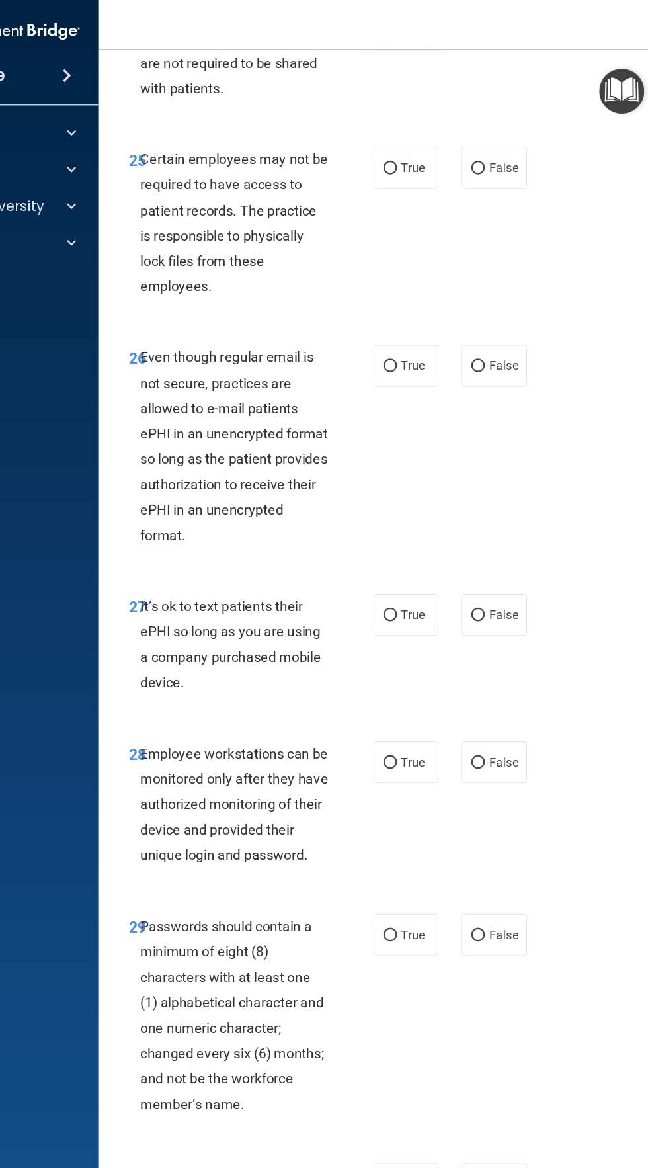
scroll to position [4119, 0]
click at [488, 549] on label "False" at bounding box center [504, 531] width 56 height 36
click at [488, 537] on input "False" at bounding box center [491, 532] width 12 height 10
radio input "true"
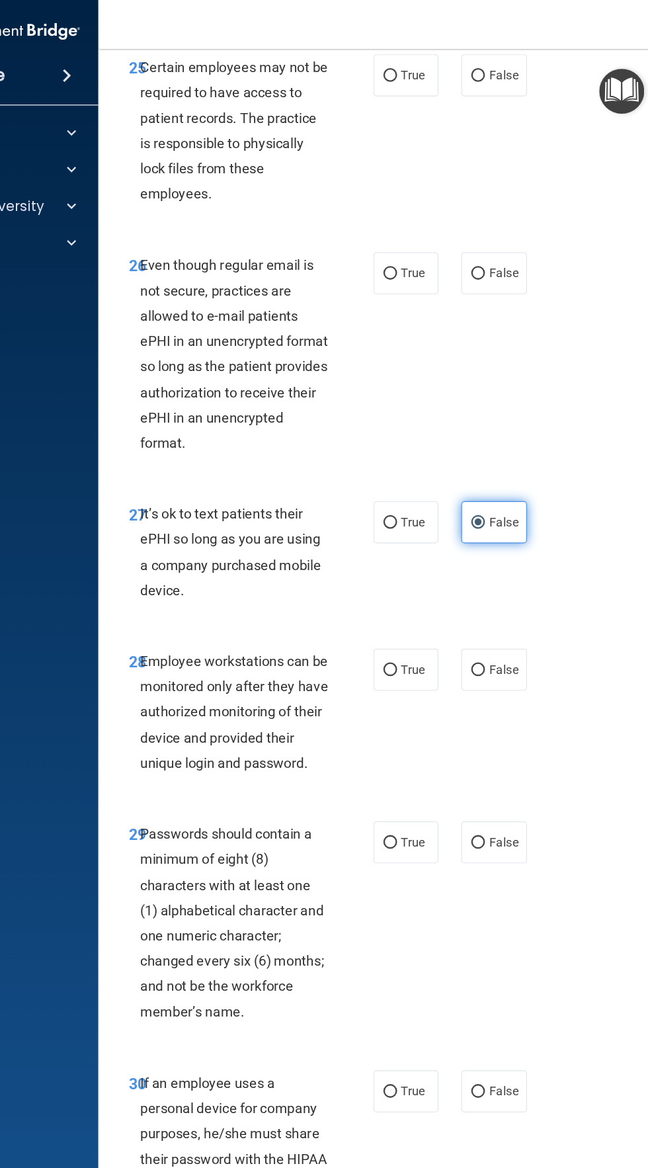
scroll to position [4241, 0]
click at [416, 732] on input "True" at bounding box center [415, 730] width 12 height 10
radio input "true"
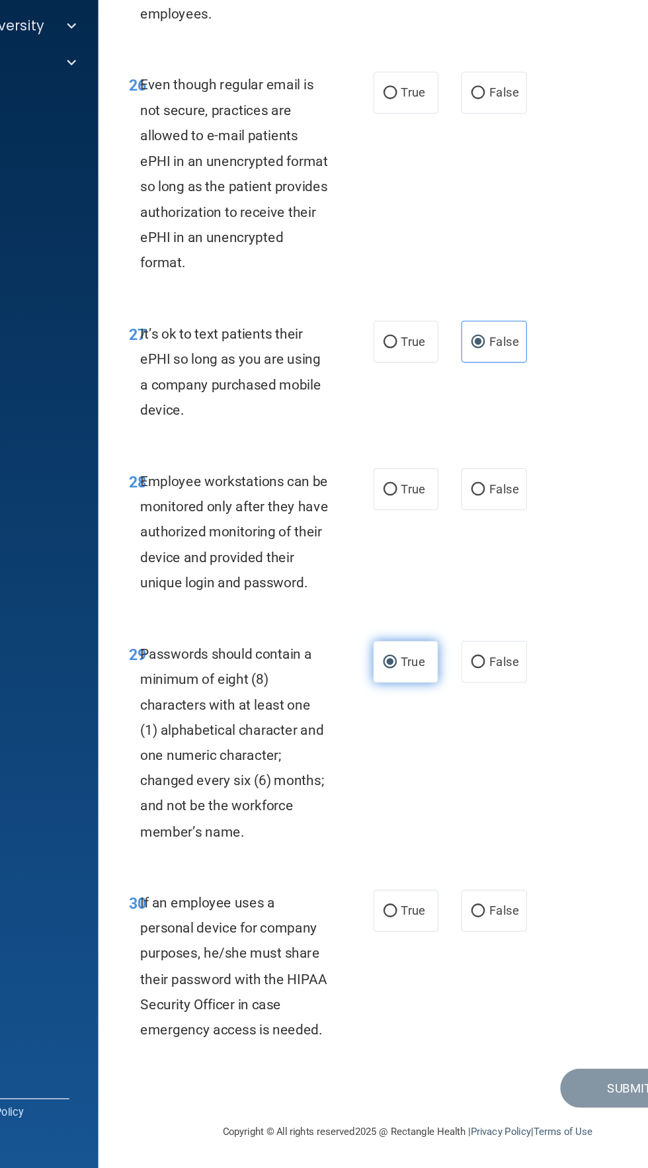
scroll to position [0, 0]
click at [492, 947] on input "False" at bounding box center [491, 946] width 12 height 10
radio input "true"
click at [531, 580] on label "False" at bounding box center [504, 580] width 56 height 36
click at [497, 580] on input "False" at bounding box center [491, 581] width 12 height 10
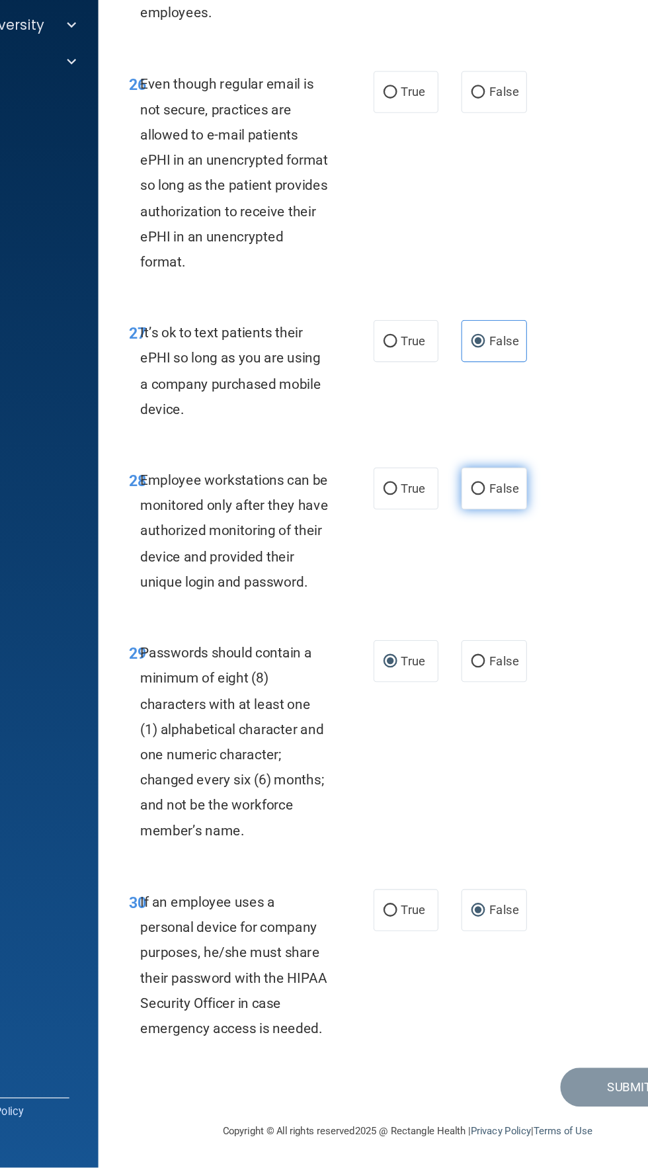
radio input "true"
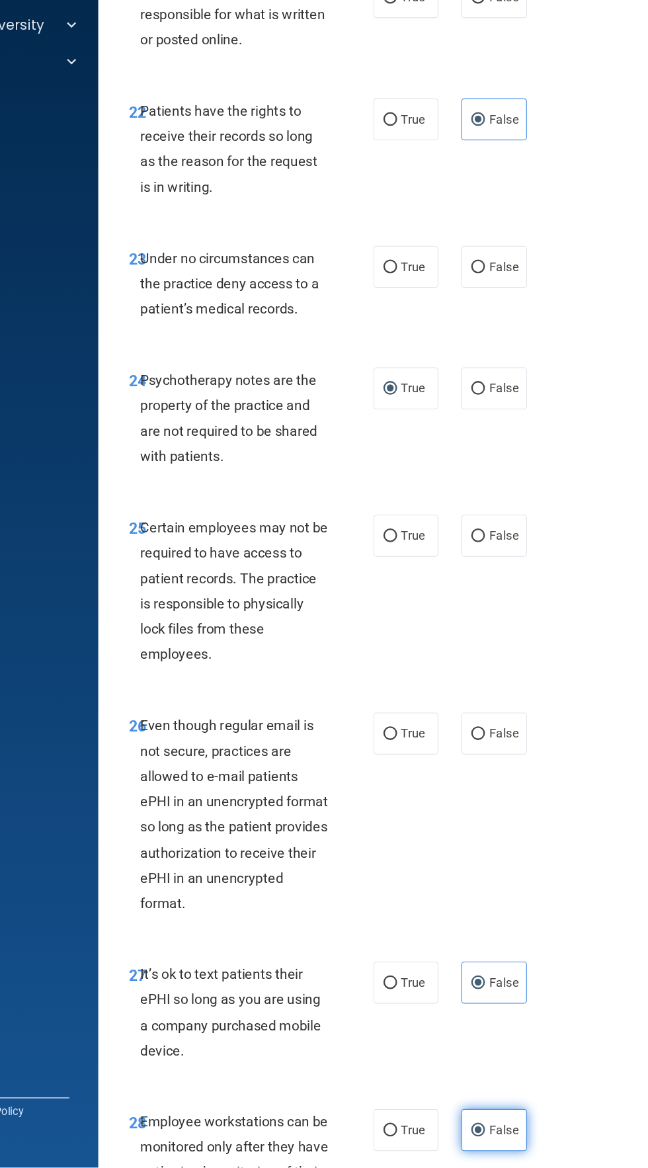
scroll to position [3637, 0]
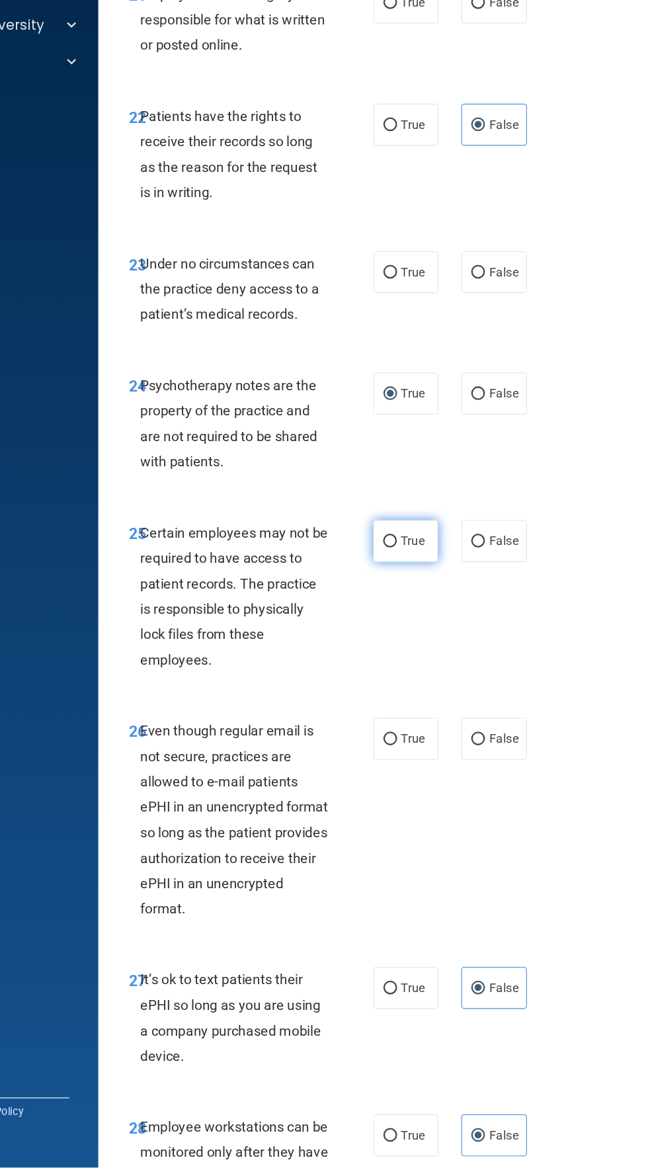
click at [449, 644] on label "True" at bounding box center [428, 625] width 56 height 36
click at [421, 631] on input "True" at bounding box center [415, 626] width 12 height 10
radio input "true"
click at [415, 803] on input "True" at bounding box center [415, 798] width 12 height 10
radio input "true"
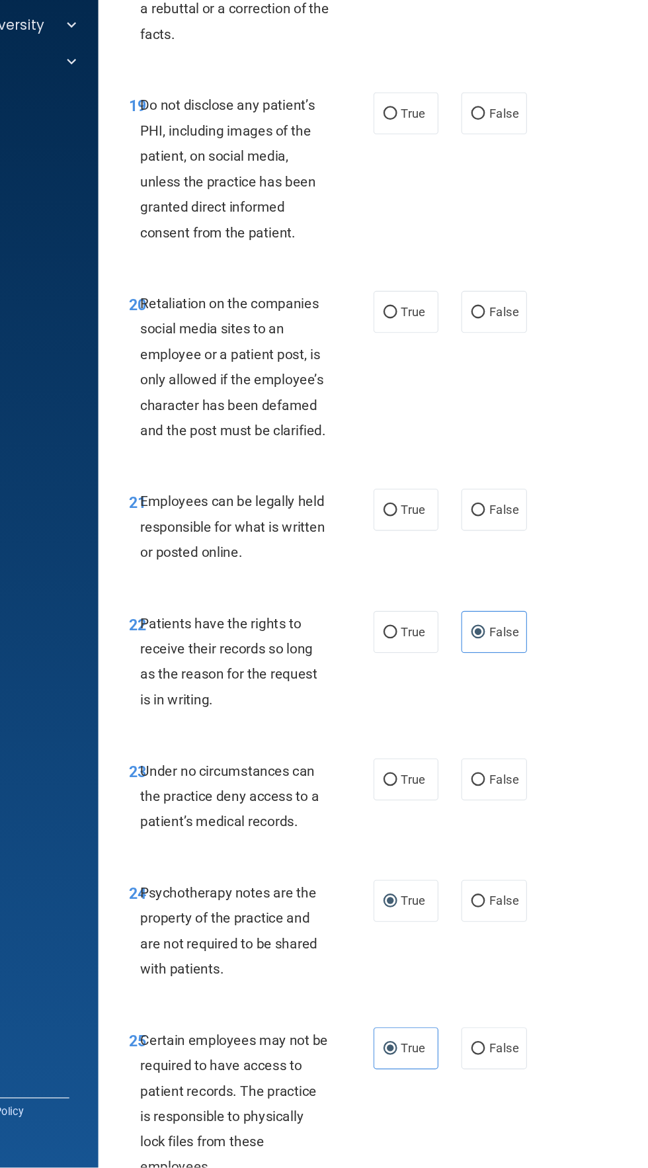
scroll to position [3192, 0]
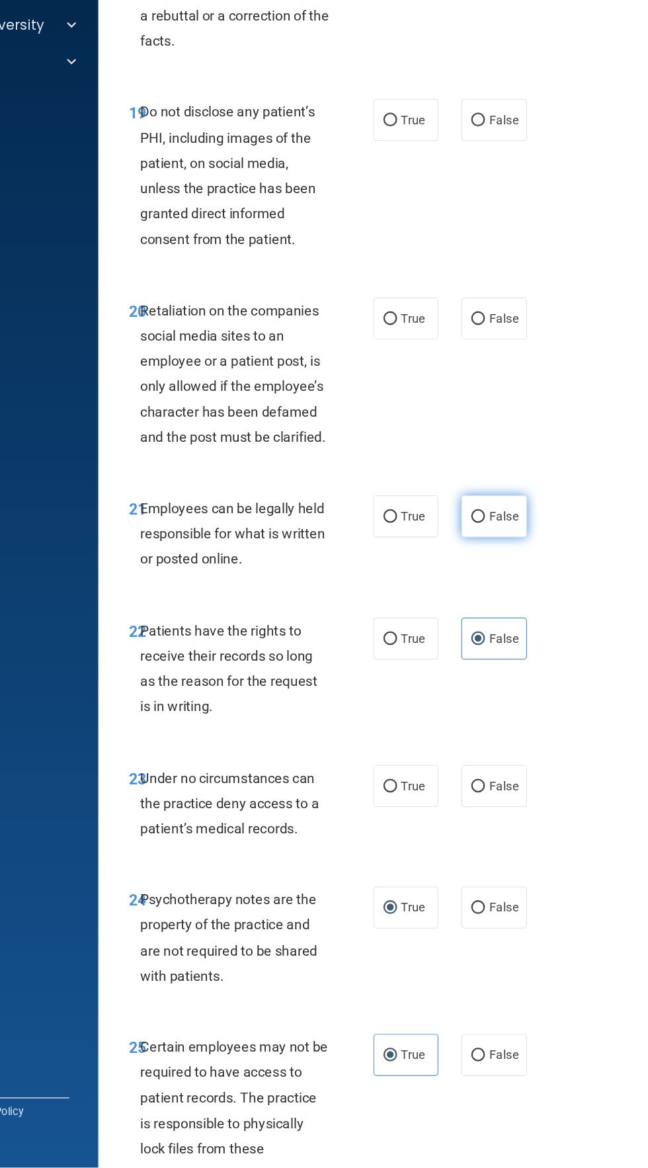
click at [529, 623] on label "False" at bounding box center [504, 604] width 56 height 36
click at [497, 610] on input "False" at bounding box center [491, 605] width 12 height 10
radio input "true"
click at [504, 856] on label "False" at bounding box center [504, 838] width 56 height 36
click at [497, 844] on input "False" at bounding box center [491, 839] width 12 height 10
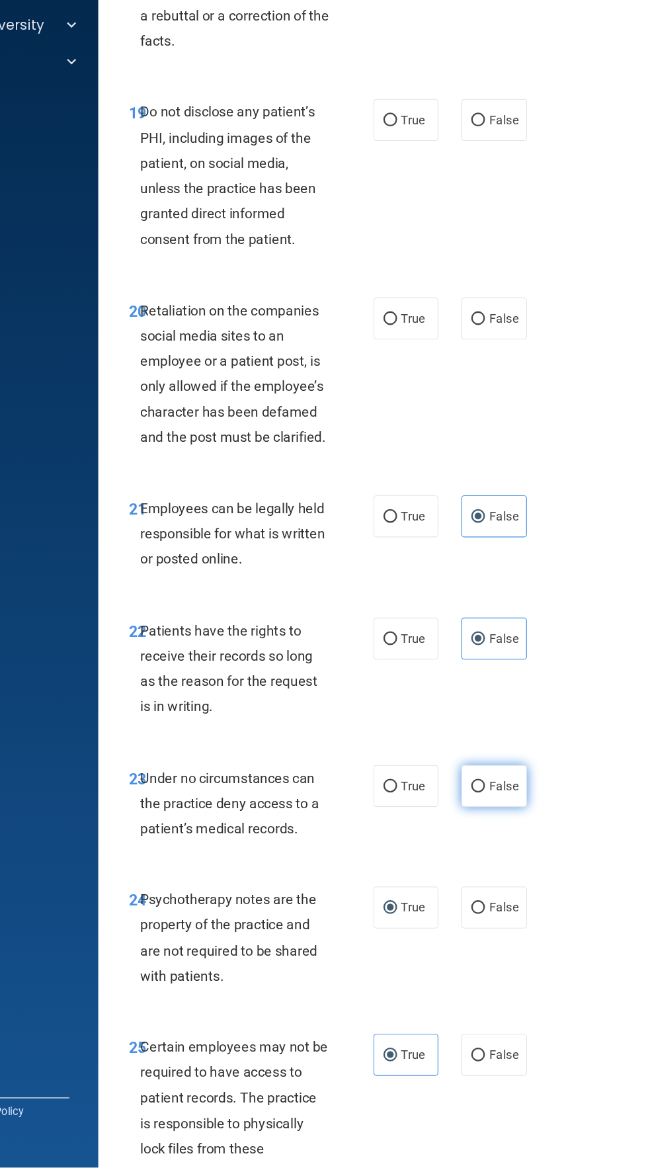
radio input "true"
click at [446, 623] on label "True" at bounding box center [428, 604] width 56 height 36
click at [421, 610] on input "True" at bounding box center [415, 605] width 12 height 10
radio input "true"
radio input "false"
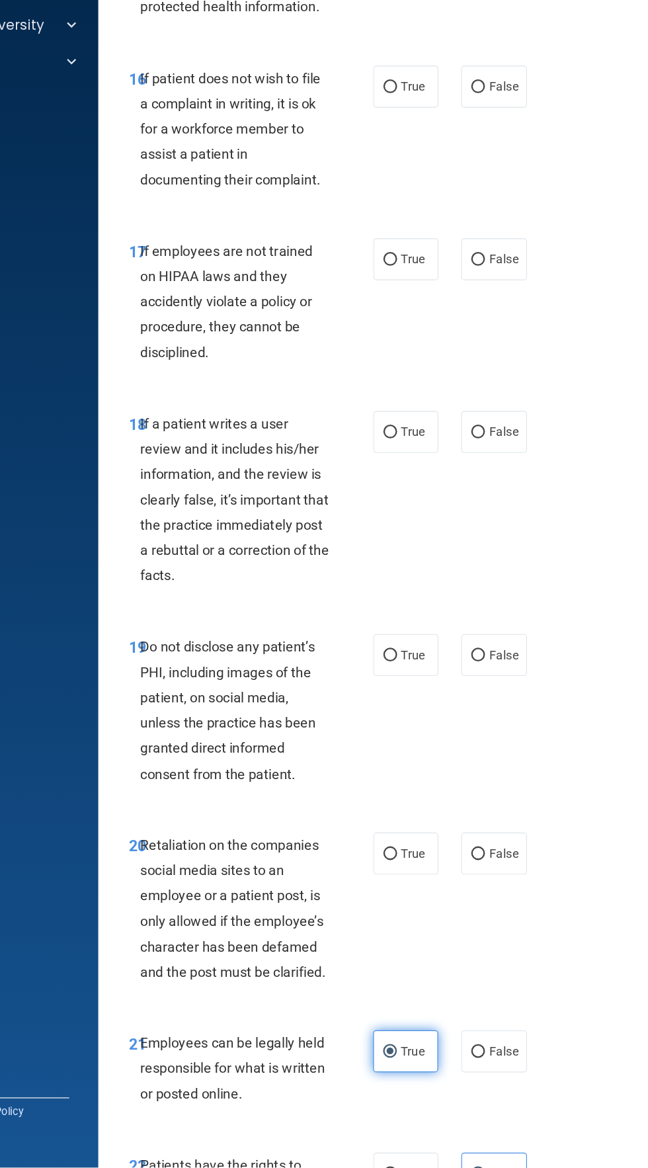
scroll to position [2727, 0]
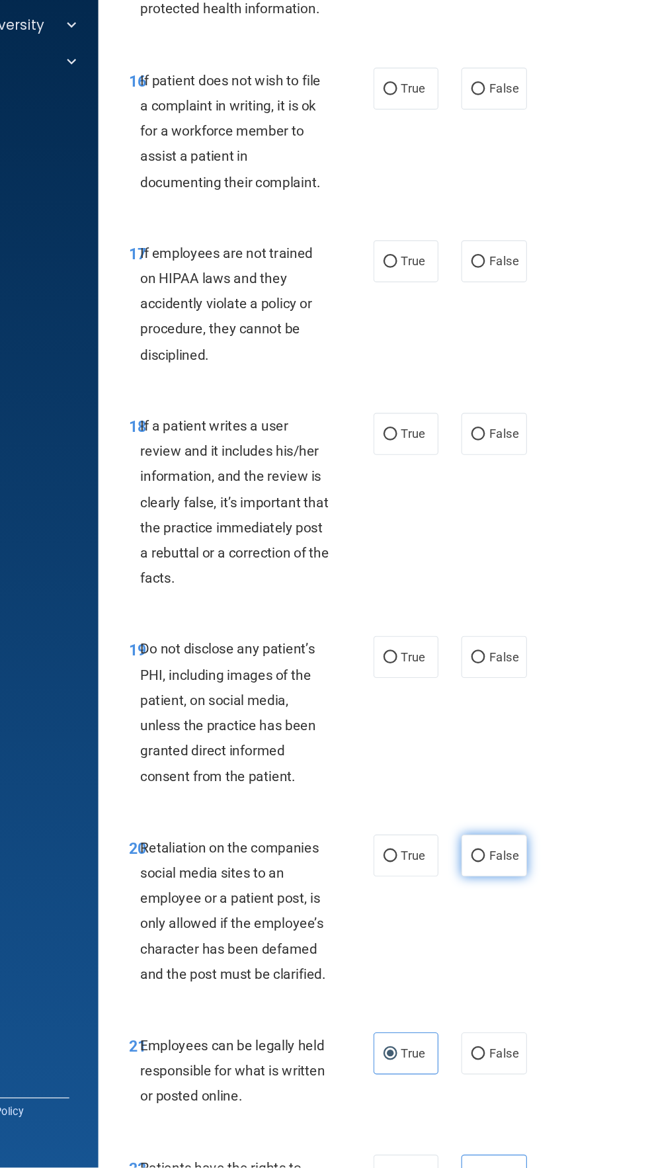
click at [495, 904] on input "False" at bounding box center [491, 899] width 12 height 10
radio input "true"
click at [419, 744] on label "True" at bounding box center [428, 726] width 56 height 36
click at [419, 732] on input "True" at bounding box center [415, 727] width 12 height 10
radio input "true"
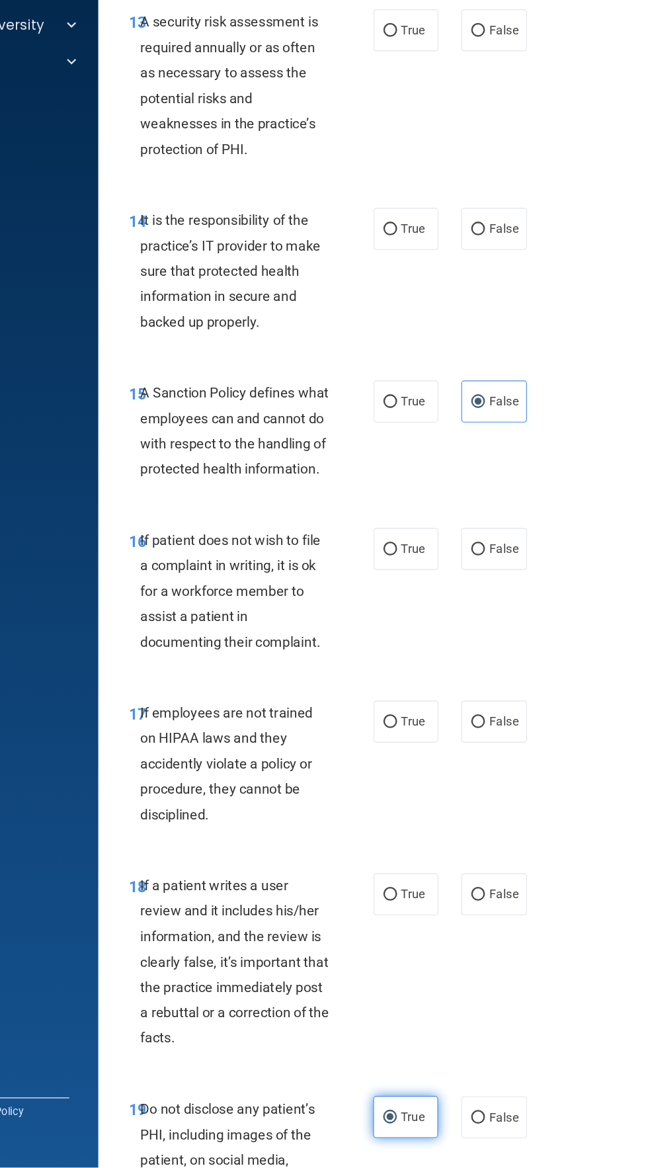
scroll to position [2328, 0]
click at [514, 938] on span "False" at bounding box center [513, 932] width 26 height 13
click at [497, 938] on input "False" at bounding box center [491, 933] width 12 height 10
radio input "true"
click at [494, 788] on input "False" at bounding box center [491, 783] width 12 height 10
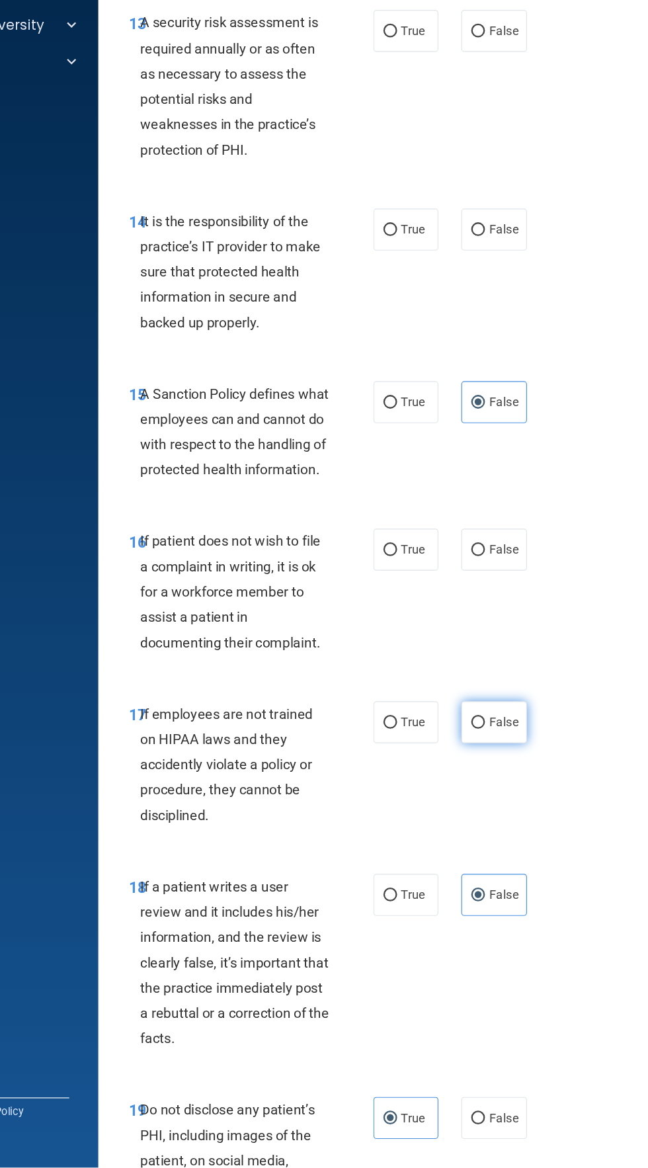
radio input "true"
click at [415, 638] on input "True" at bounding box center [415, 634] width 12 height 10
radio input "true"
click at [516, 362] on span "False" at bounding box center [513, 355] width 26 height 13
click at [497, 361] on input "False" at bounding box center [491, 356] width 12 height 10
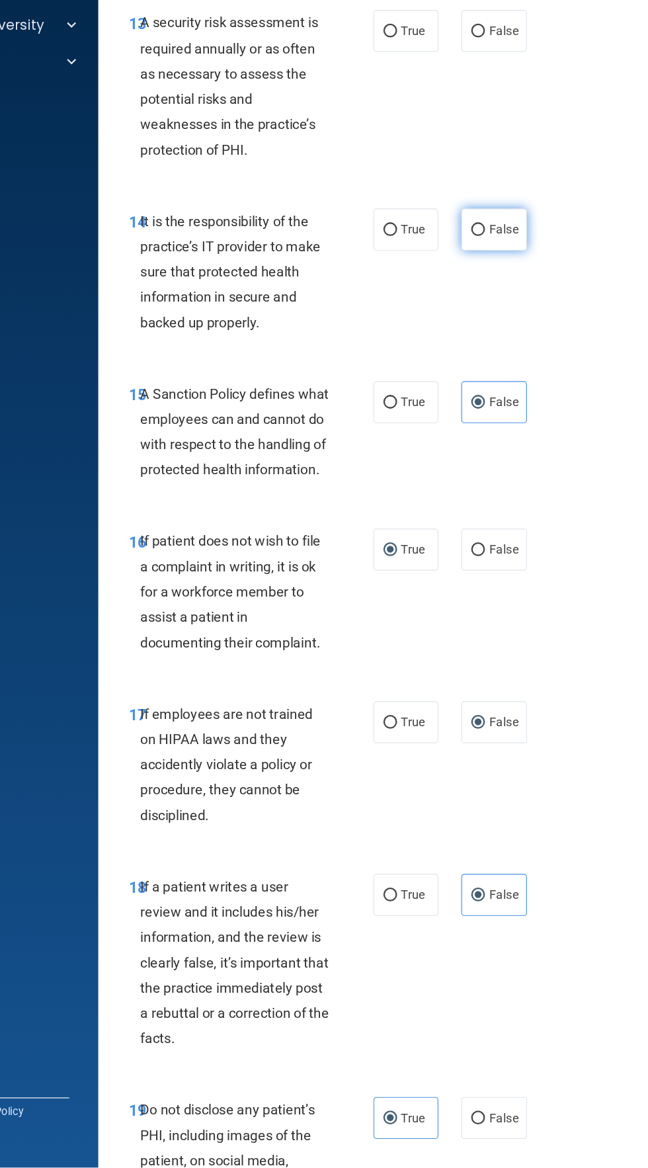
radio input "true"
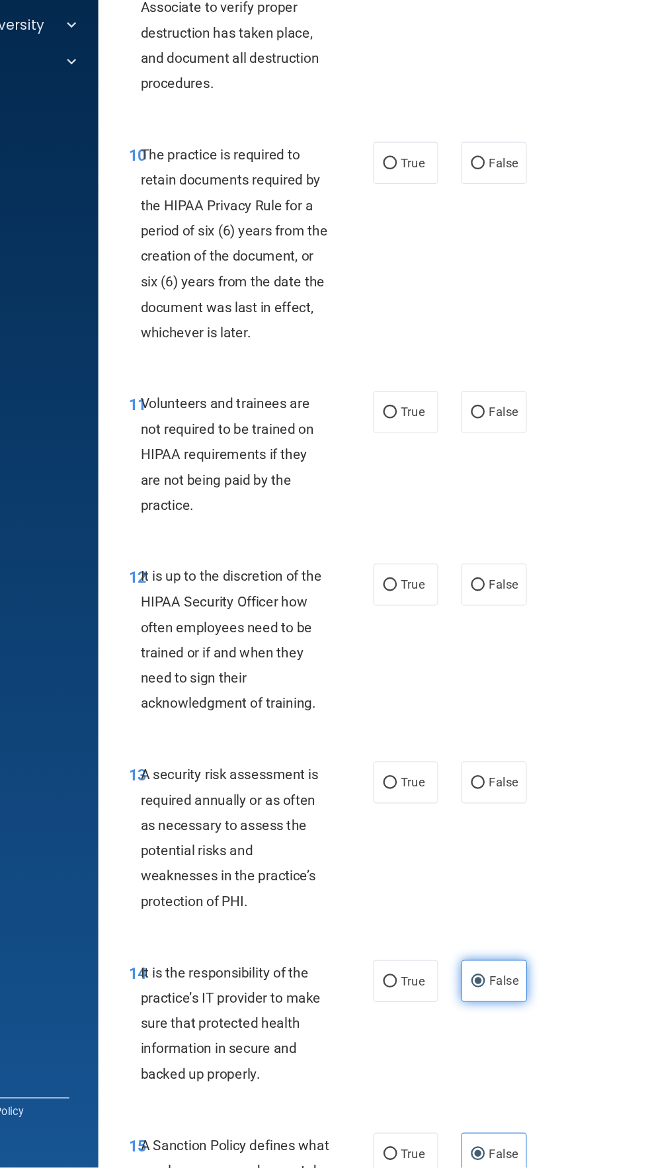
scroll to position [1675, 0]
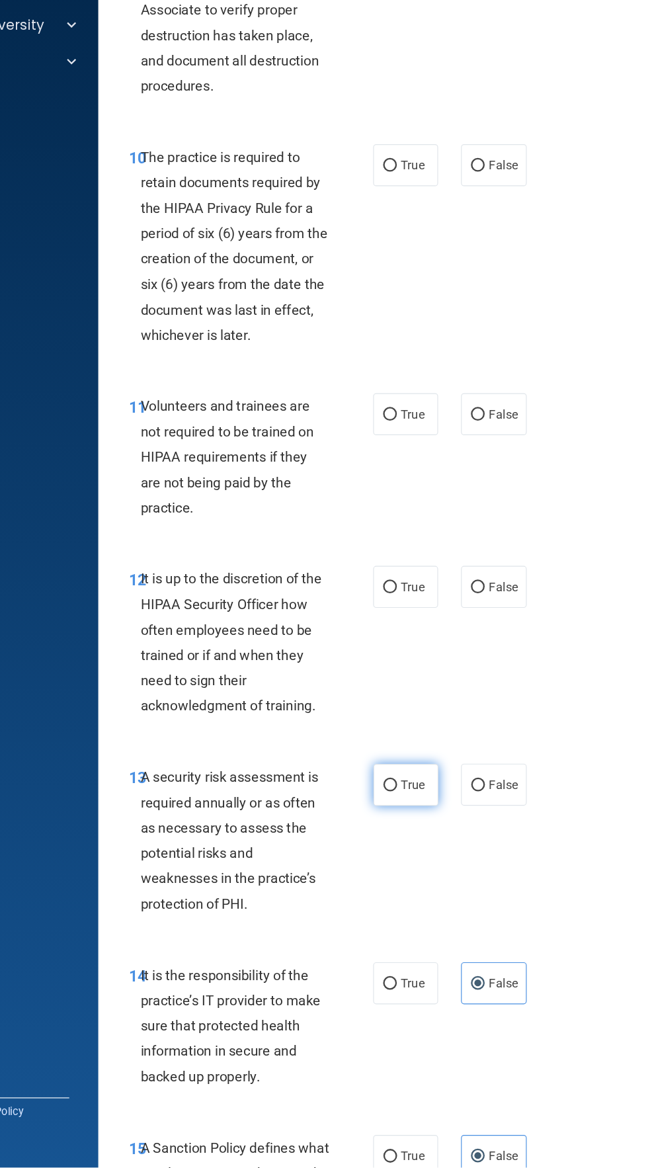
click at [415, 842] on input "True" at bounding box center [415, 837] width 12 height 10
radio input "true"
click at [528, 672] on label "False" at bounding box center [504, 665] width 56 height 36
click at [497, 671] on input "False" at bounding box center [491, 666] width 12 height 10
radio input "true"
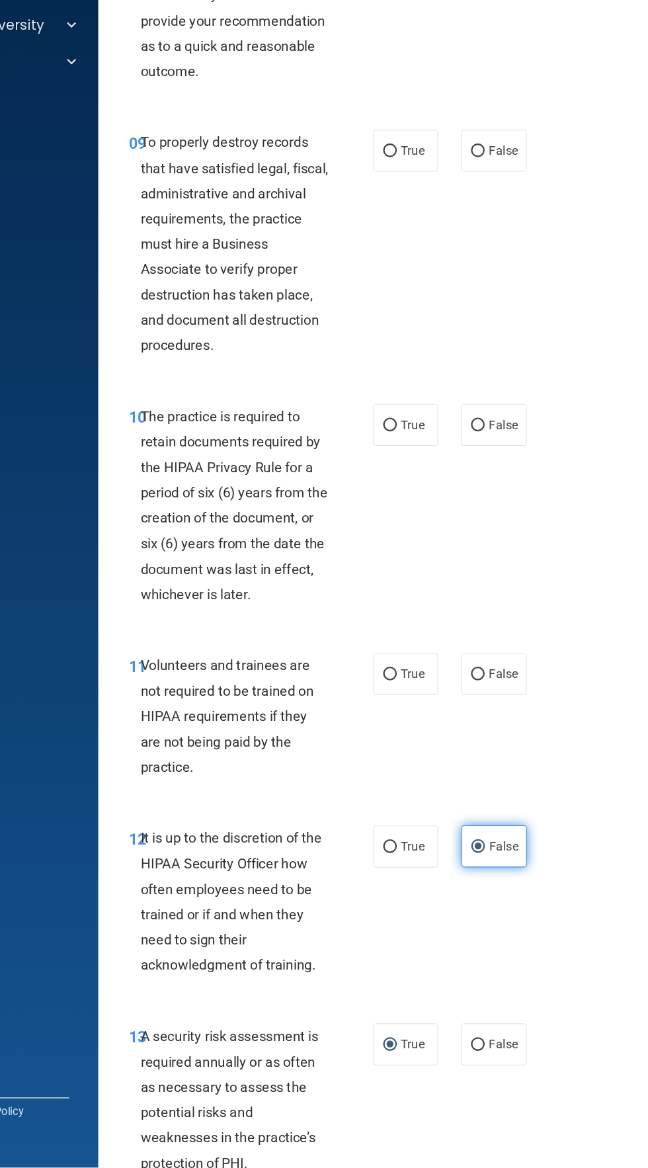
scroll to position [1426, 0]
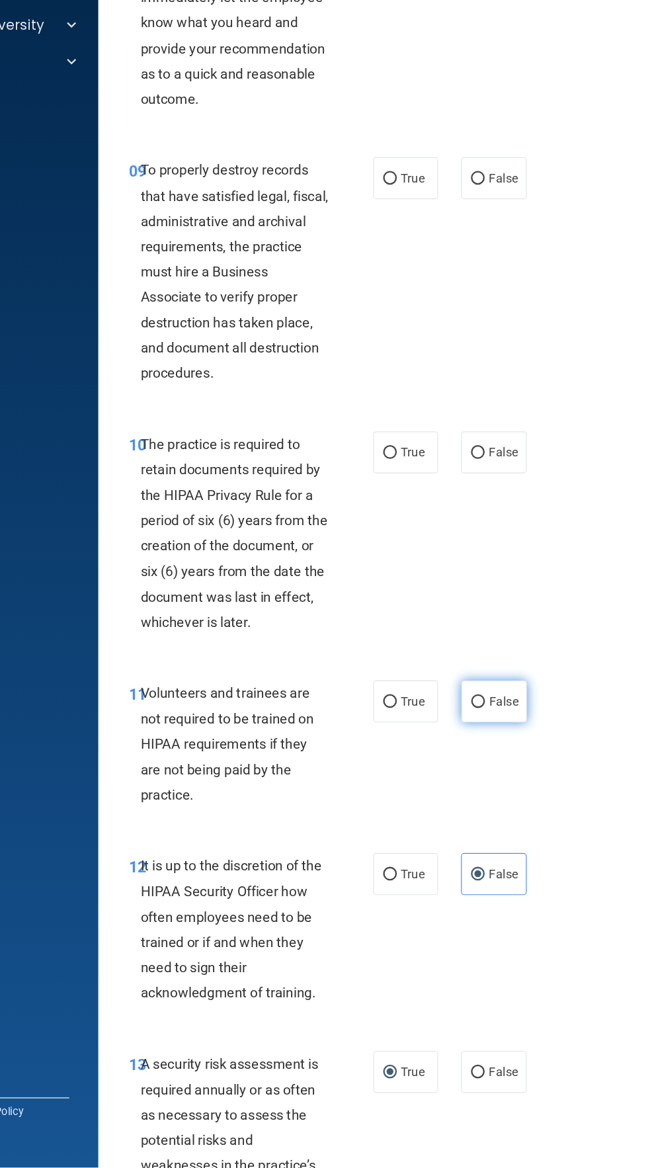
click at [520, 771] on span "False" at bounding box center [513, 764] width 26 height 13
click at [497, 770] on input "False" at bounding box center [491, 765] width 12 height 10
radio input "true"
click at [442, 567] on label "True" at bounding box center [428, 549] width 56 height 36
click at [421, 554] on input "True" at bounding box center [415, 550] width 12 height 10
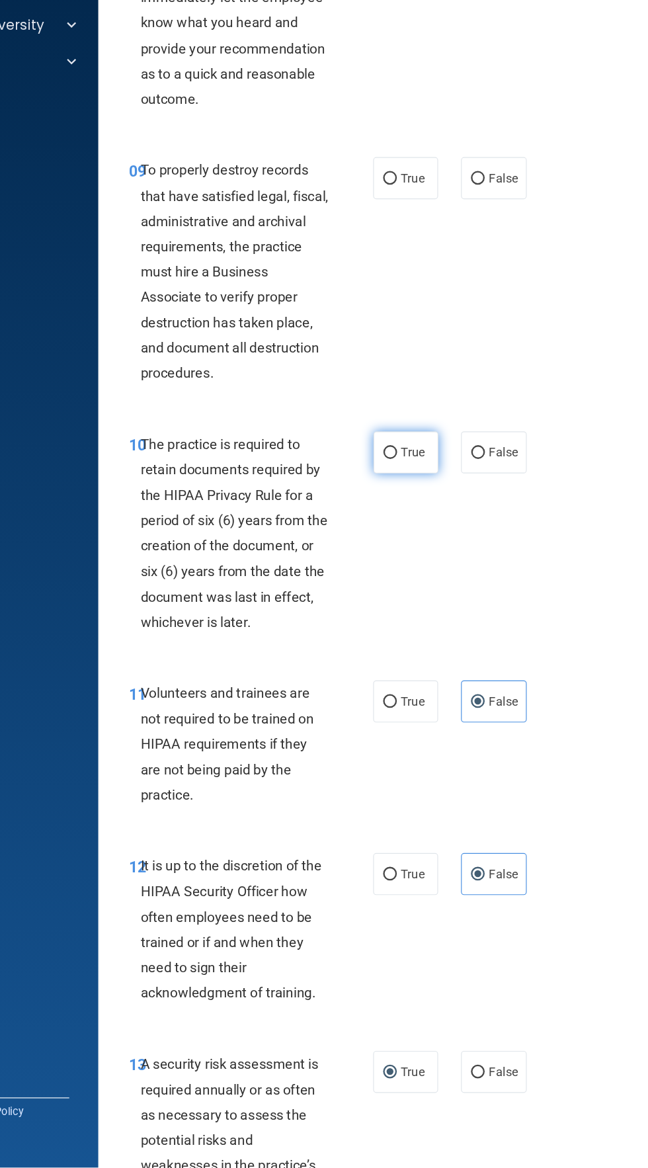
radio input "true"
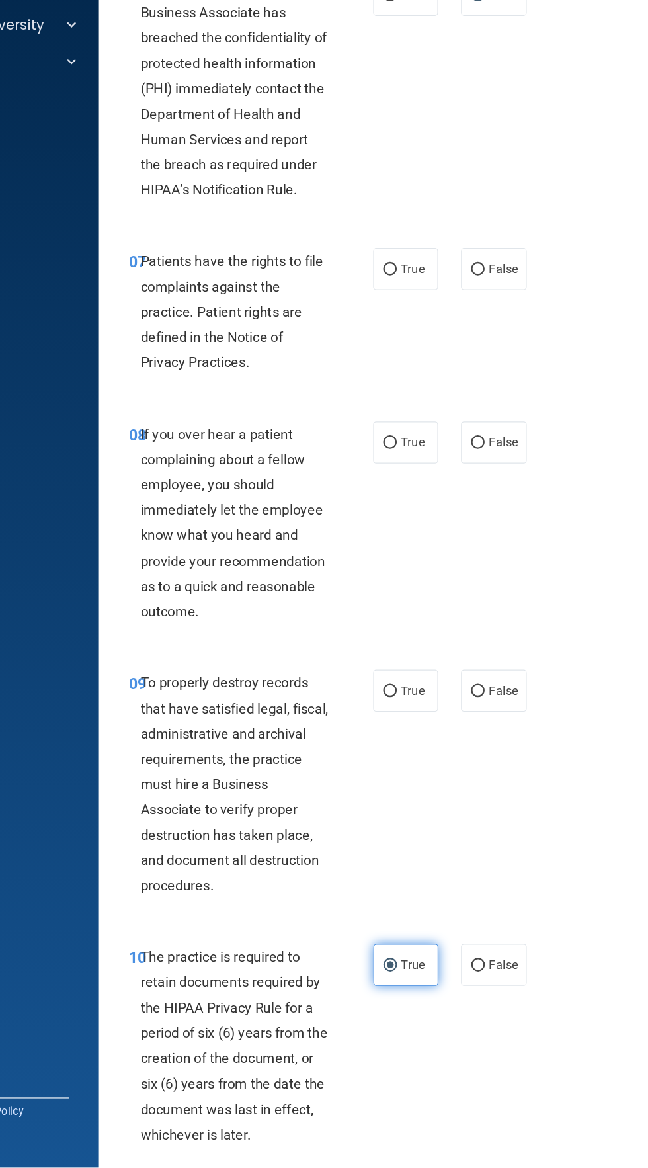
scroll to position [981, 0]
click at [491, 762] on input "False" at bounding box center [491, 757] width 12 height 10
radio input "true"
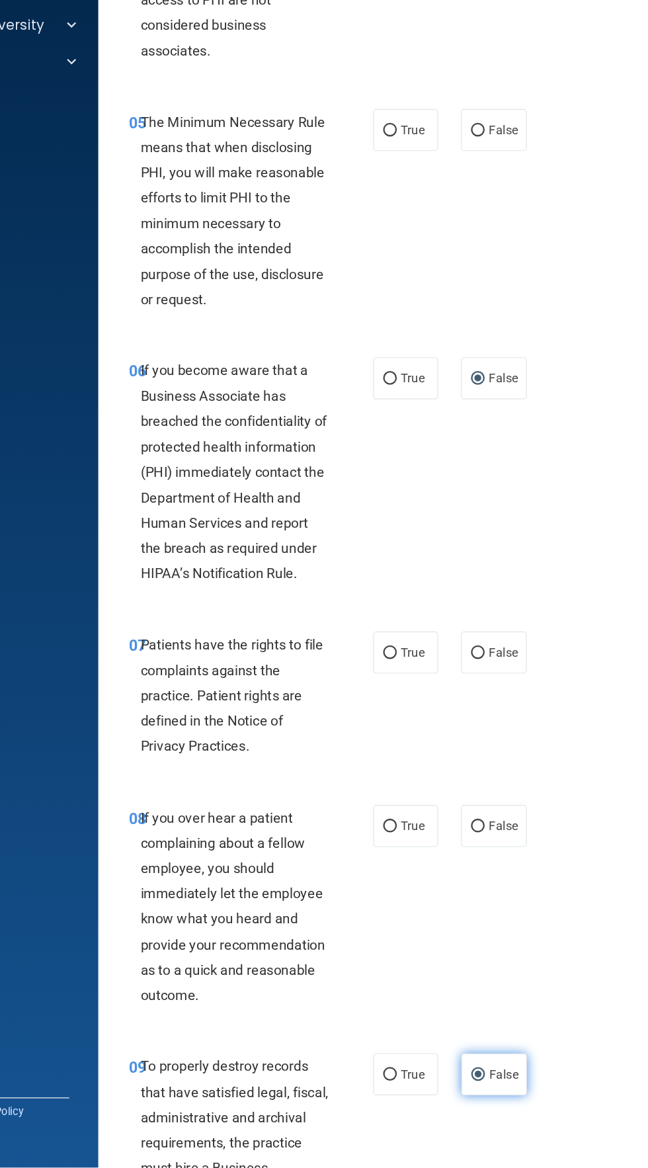
scroll to position [645, 0]
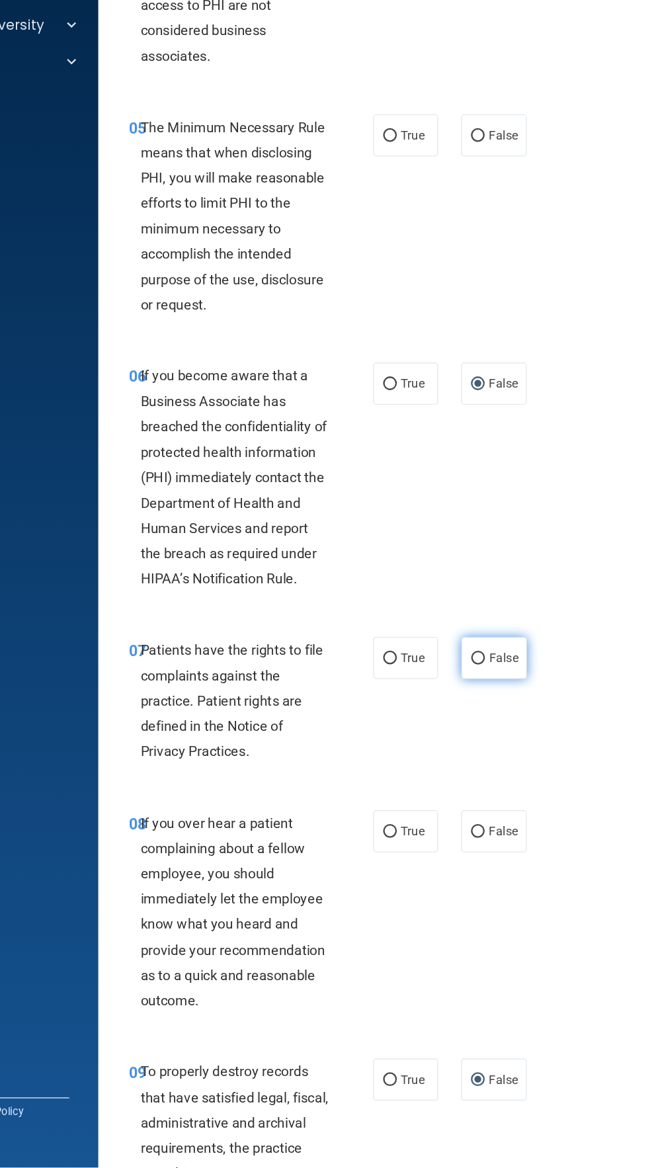
click at [525, 733] on span "False" at bounding box center [513, 727] width 26 height 13
click at [497, 732] on input "False" at bounding box center [491, 728] width 12 height 10
radio input "true"
click at [514, 883] on span "False" at bounding box center [513, 877] width 26 height 13
click at [497, 883] on input "False" at bounding box center [491, 878] width 12 height 10
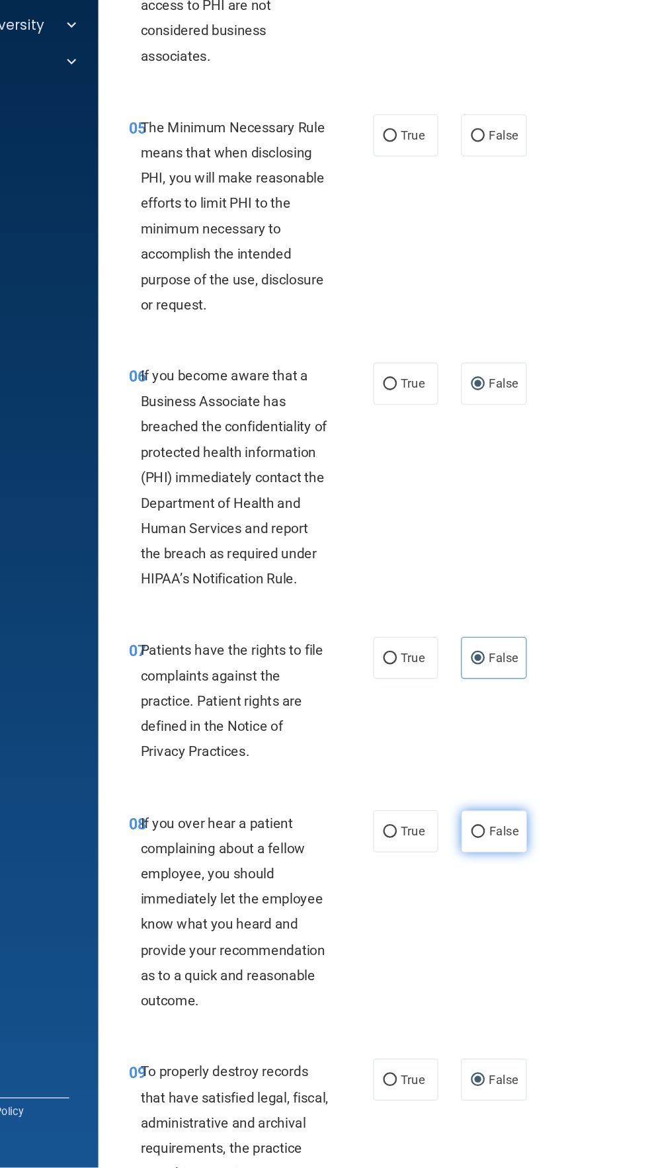
radio input "true"
click at [416, 745] on label "True" at bounding box center [428, 727] width 56 height 36
click at [416, 732] on input "True" at bounding box center [415, 728] width 12 height 10
radio input "true"
radio input "false"
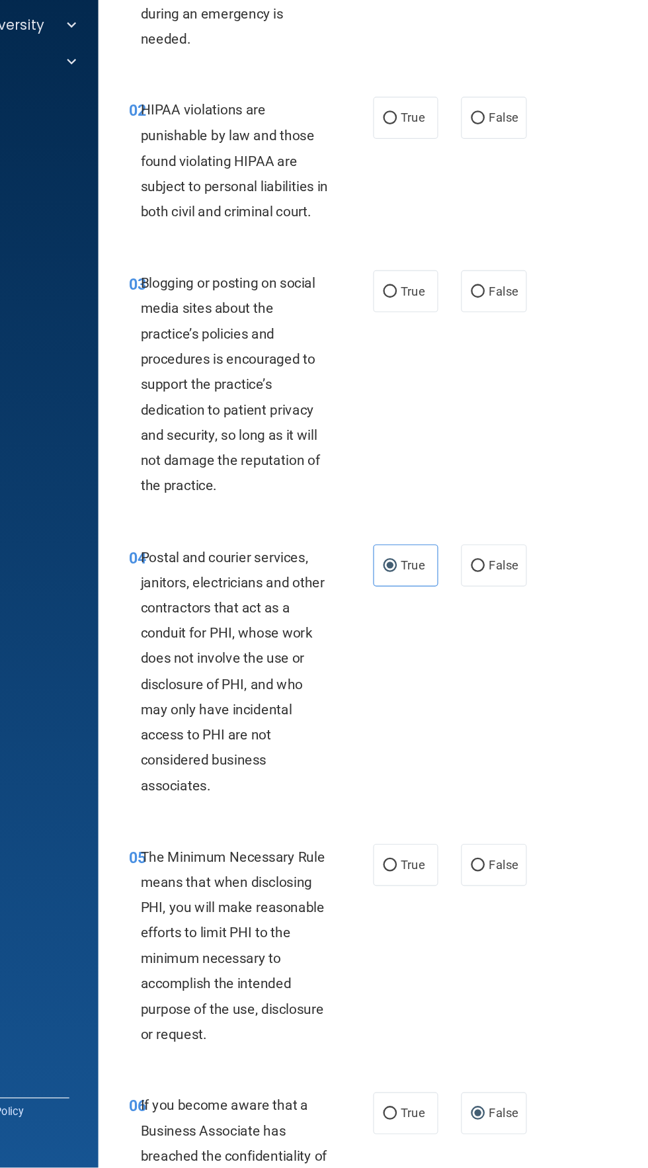
scroll to position [27, 0]
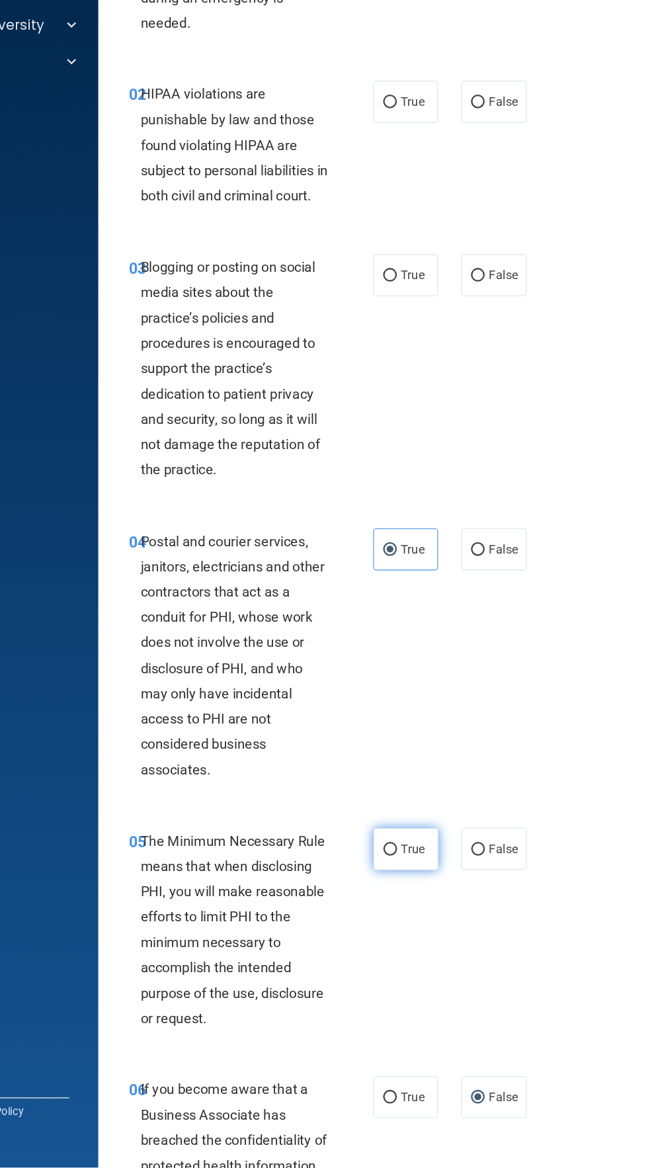
click at [415, 898] on input "True" at bounding box center [415, 893] width 12 height 10
radio input "true"
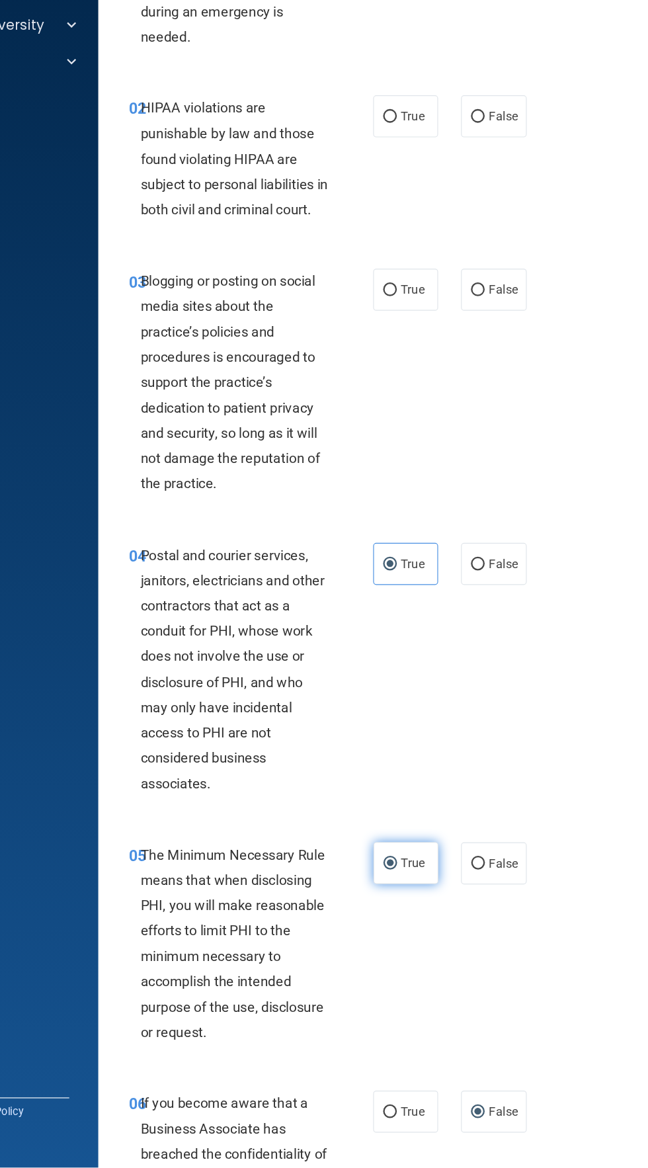
scroll to position [0, 0]
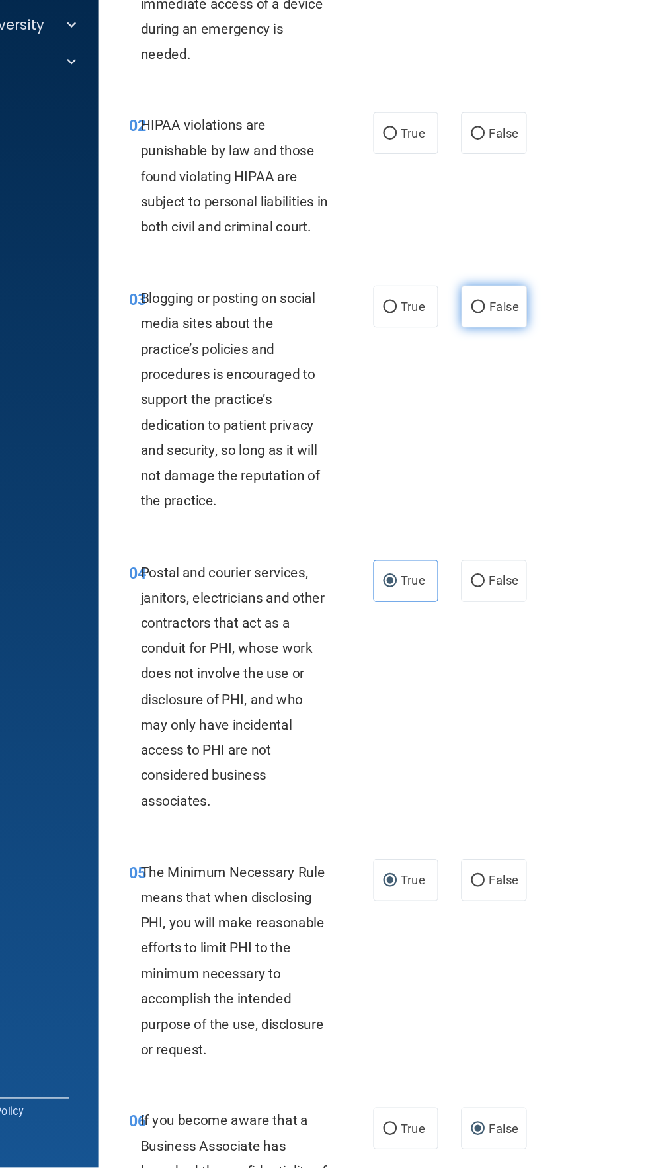
click at [524, 441] on label "False" at bounding box center [504, 422] width 56 height 36
click at [497, 428] on input "False" at bounding box center [491, 423] width 12 height 10
radio input "true"
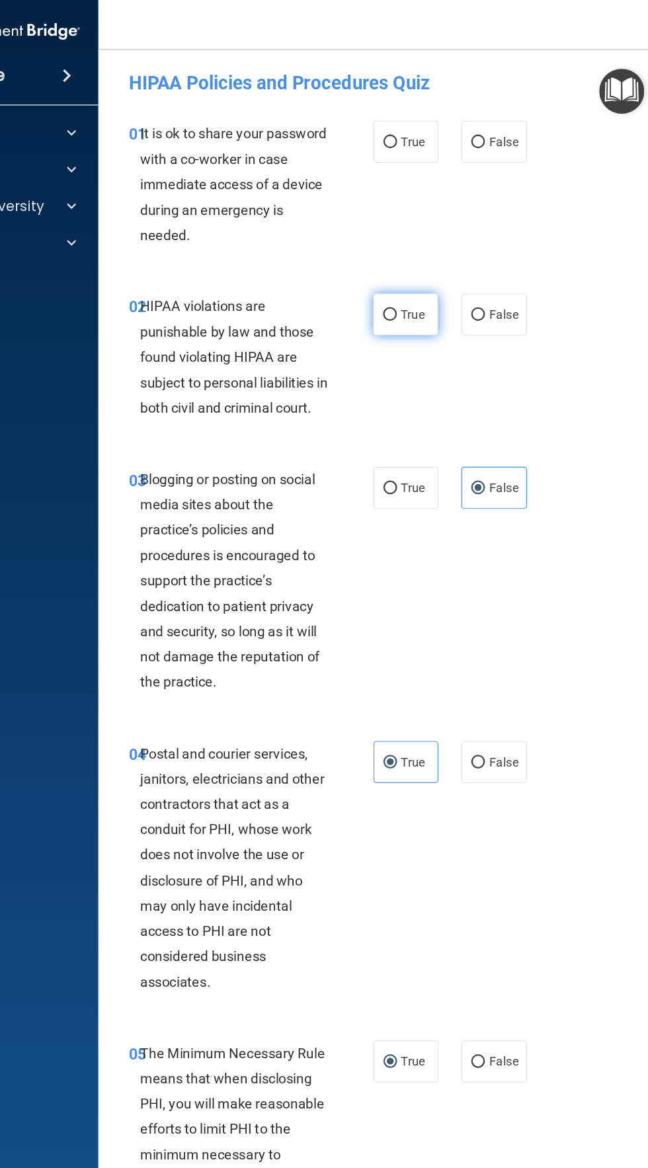
click at [420, 272] on input "True" at bounding box center [415, 273] width 12 height 10
radio input "true"
click at [513, 123] on span "False" at bounding box center [513, 122] width 26 height 13
click at [497, 123] on input "False" at bounding box center [491, 123] width 12 height 10
radio input "true"
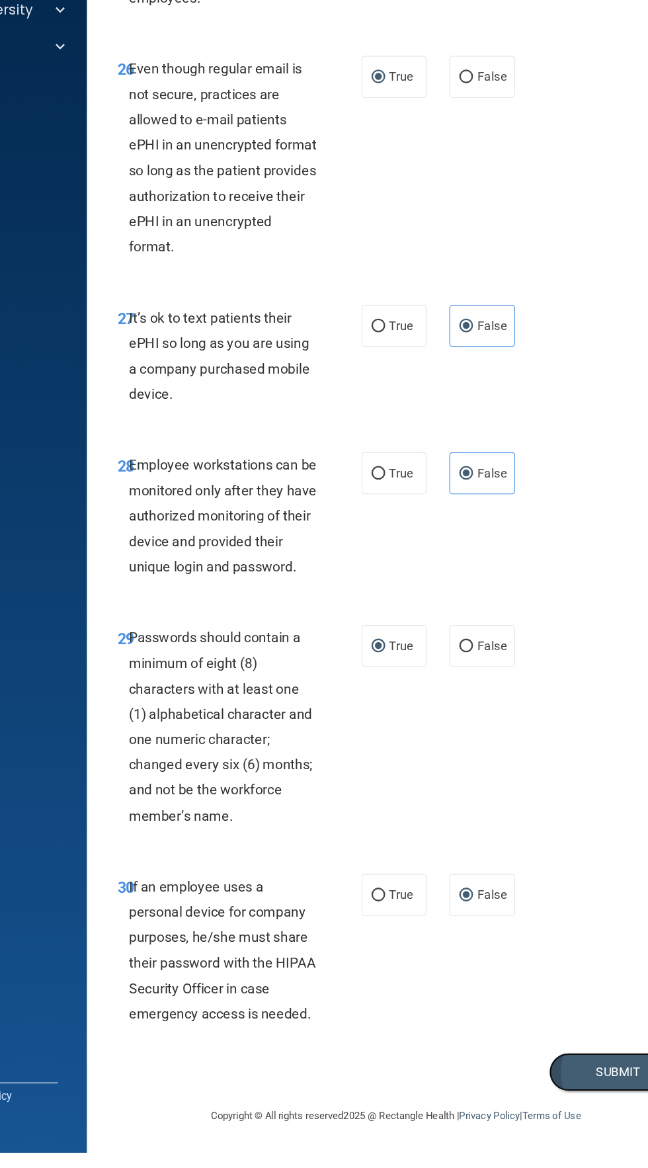
click at [618, 1099] on button "Submit" at bounding box center [621, 1099] width 119 height 34
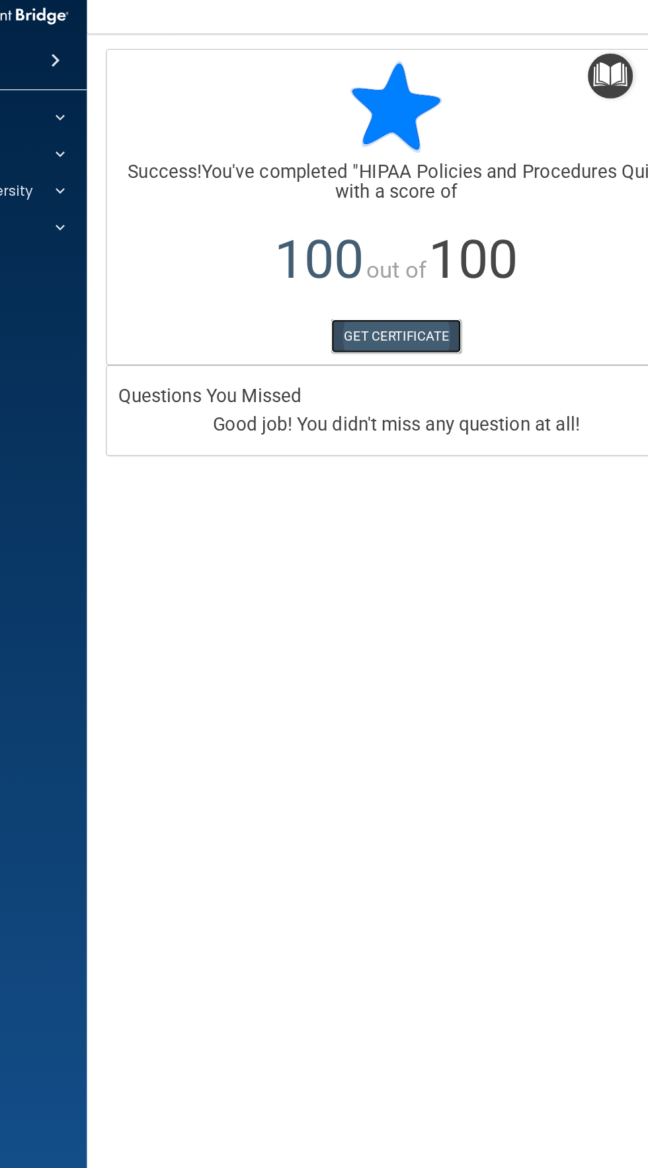
click at [404, 304] on link "GET CERTIFICATE" at bounding box center [430, 304] width 113 height 29
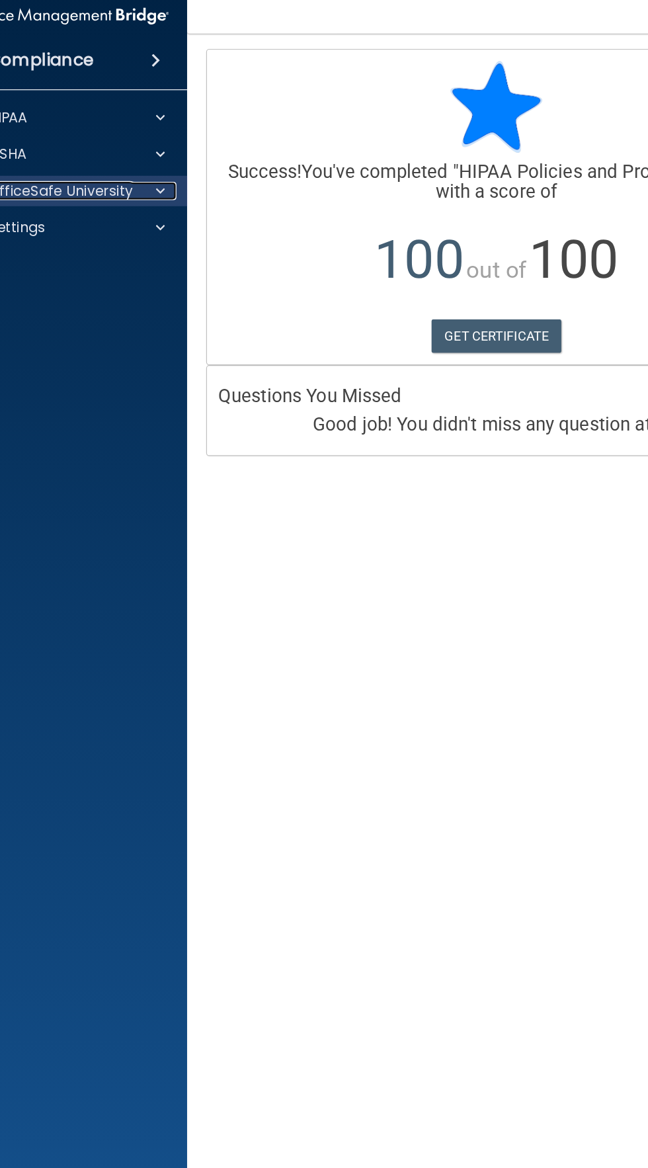
click at [102, 171] on p "OfficeSafe University" at bounding box center [52, 179] width 125 height 16
click at [83, 183] on p "OfficeSafe University" at bounding box center [52, 179] width 125 height 16
click at [124, 179] on div at bounding box center [136, 179] width 33 height 16
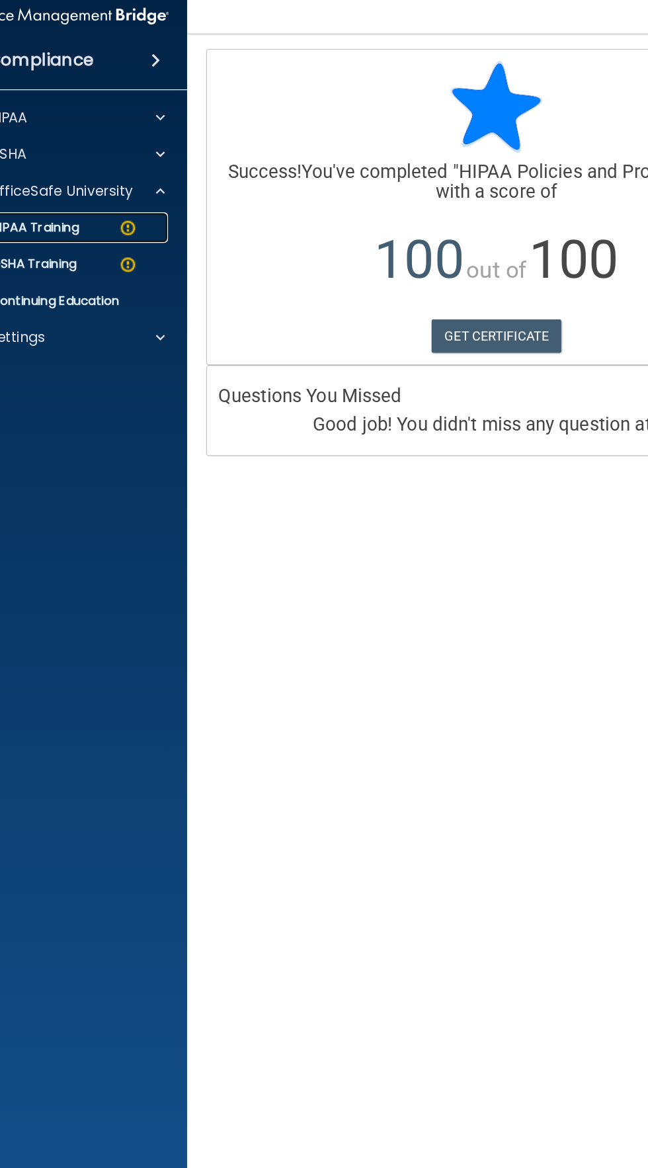
click at [79, 205] on div "HIPAA Training" at bounding box center [49, 210] width 181 height 13
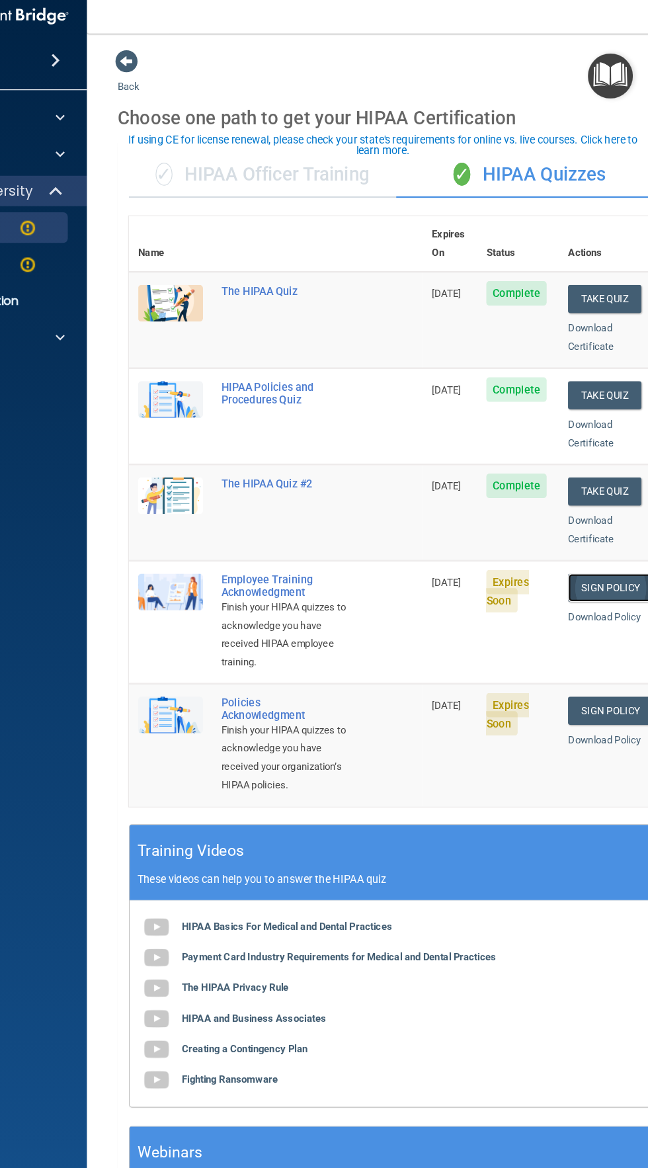
click at [599, 510] on link "Sign Policy" at bounding box center [615, 522] width 73 height 24
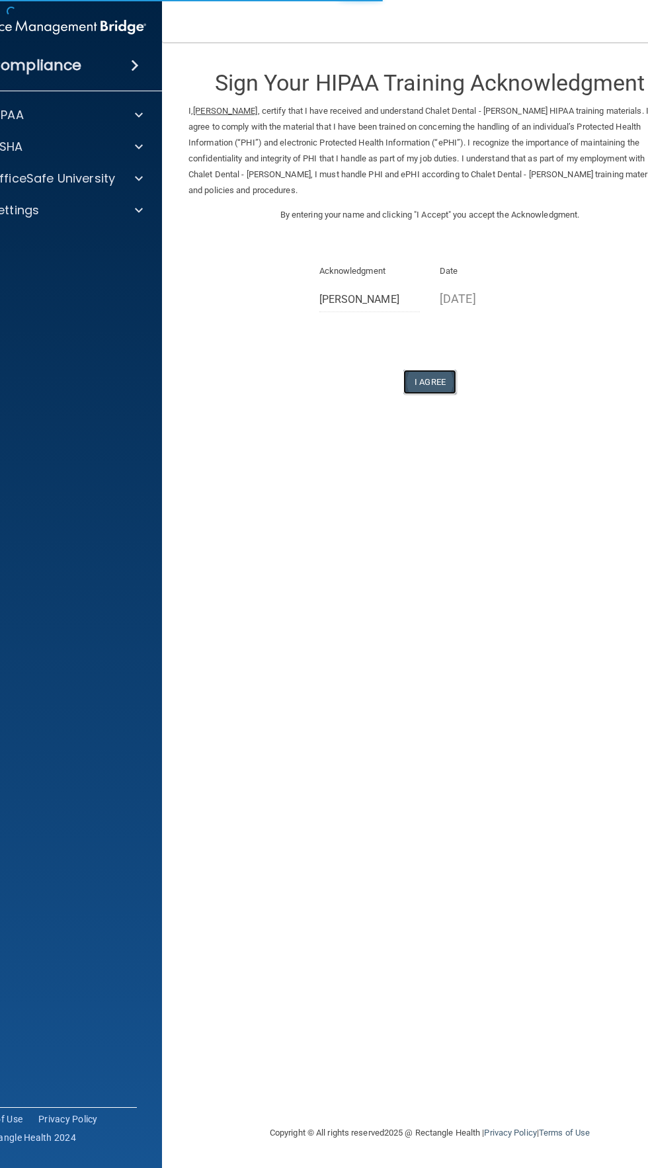
click at [443, 388] on button "I Agree" at bounding box center [430, 382] width 53 height 24
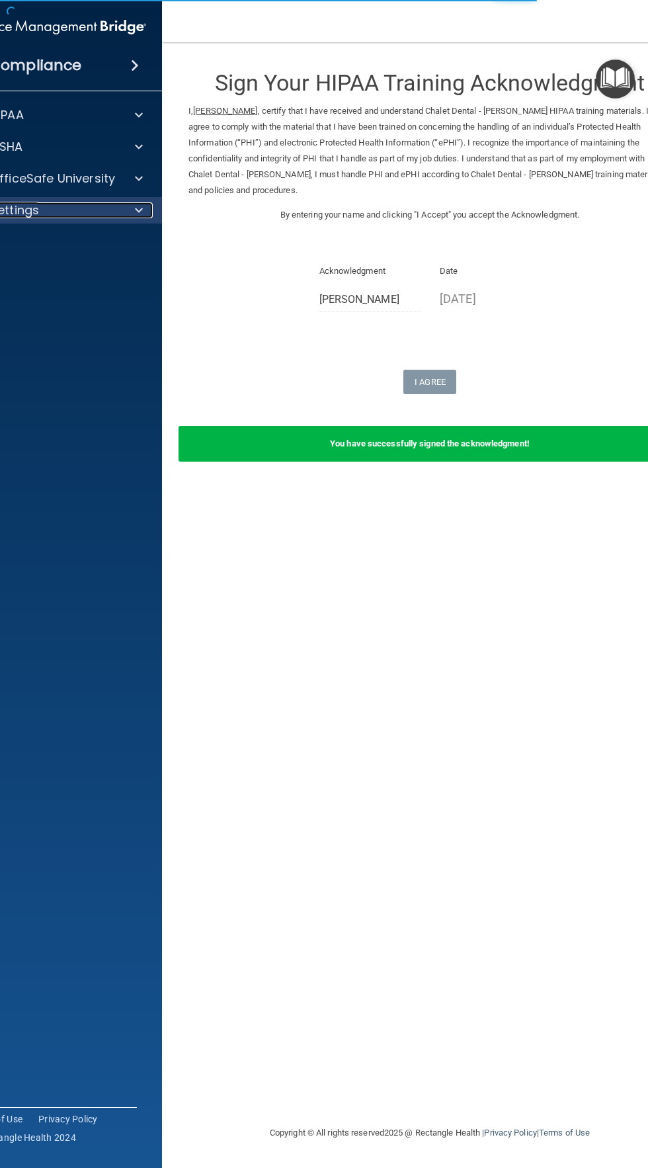
click at [112, 210] on div "Settings" at bounding box center [38, 210] width 164 height 16
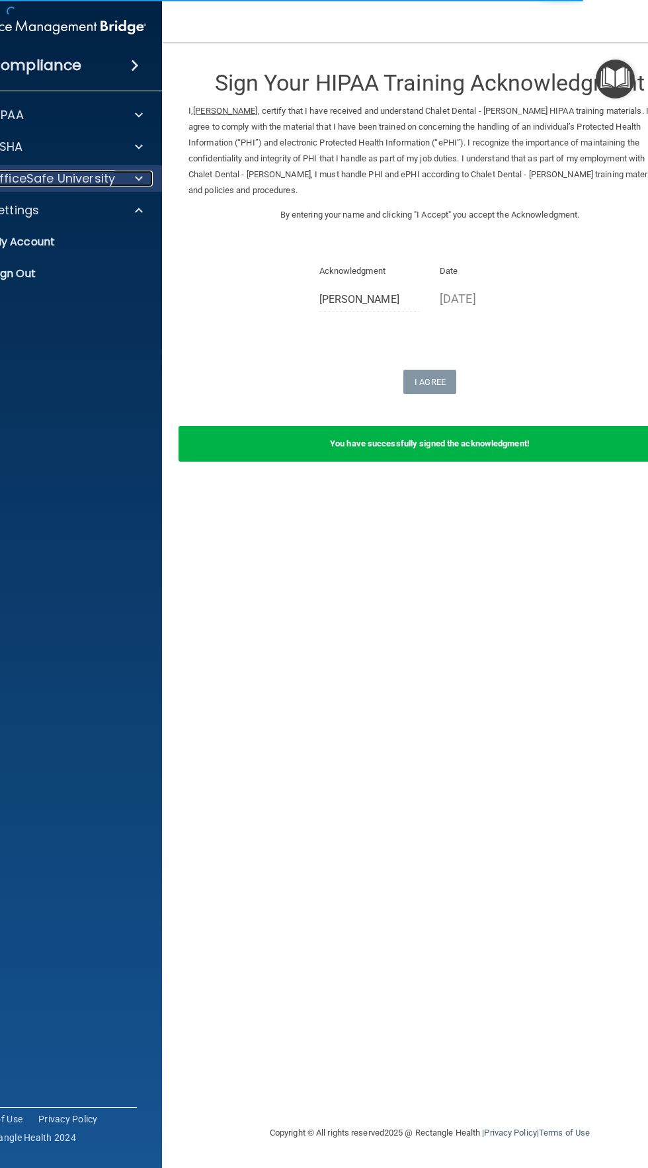
click at [125, 175] on div at bounding box center [136, 179] width 33 height 16
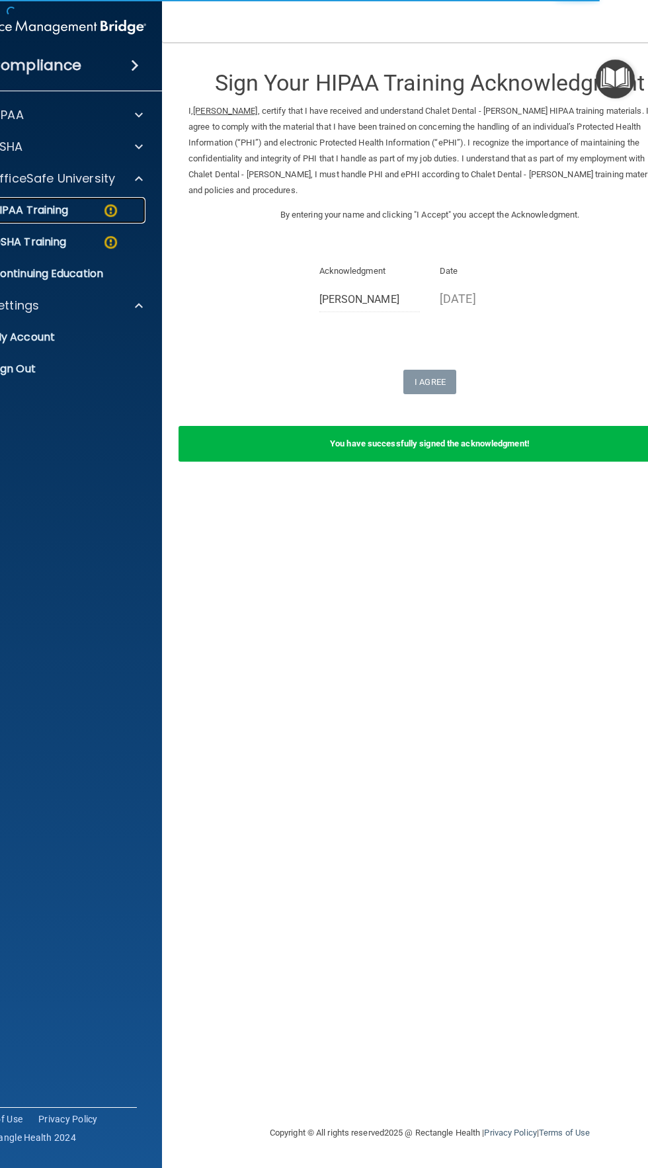
click at [114, 212] on img at bounding box center [111, 210] width 17 height 17
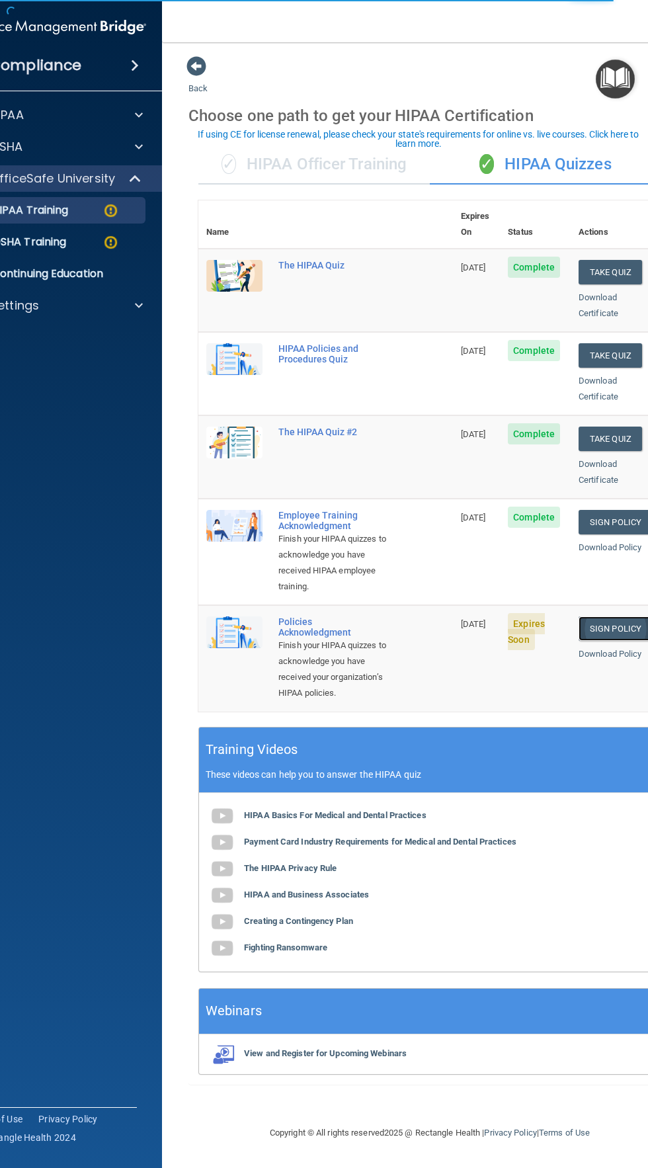
click at [592, 627] on link "Sign Policy" at bounding box center [615, 629] width 73 height 24
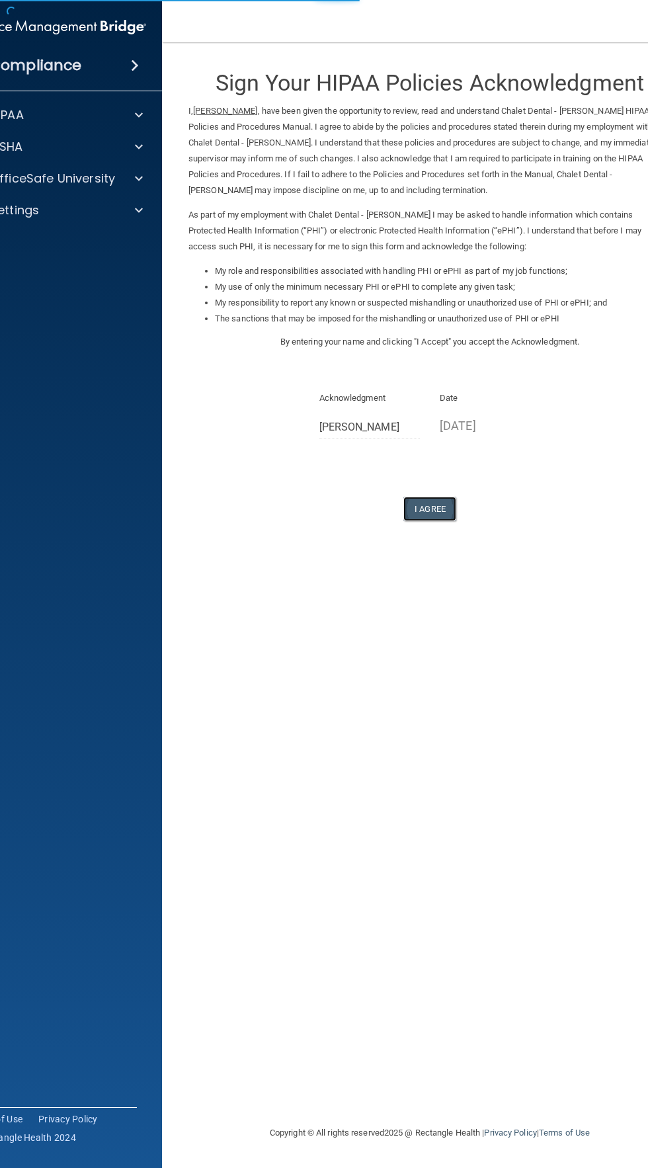
click at [444, 498] on button "I Agree" at bounding box center [430, 509] width 53 height 24
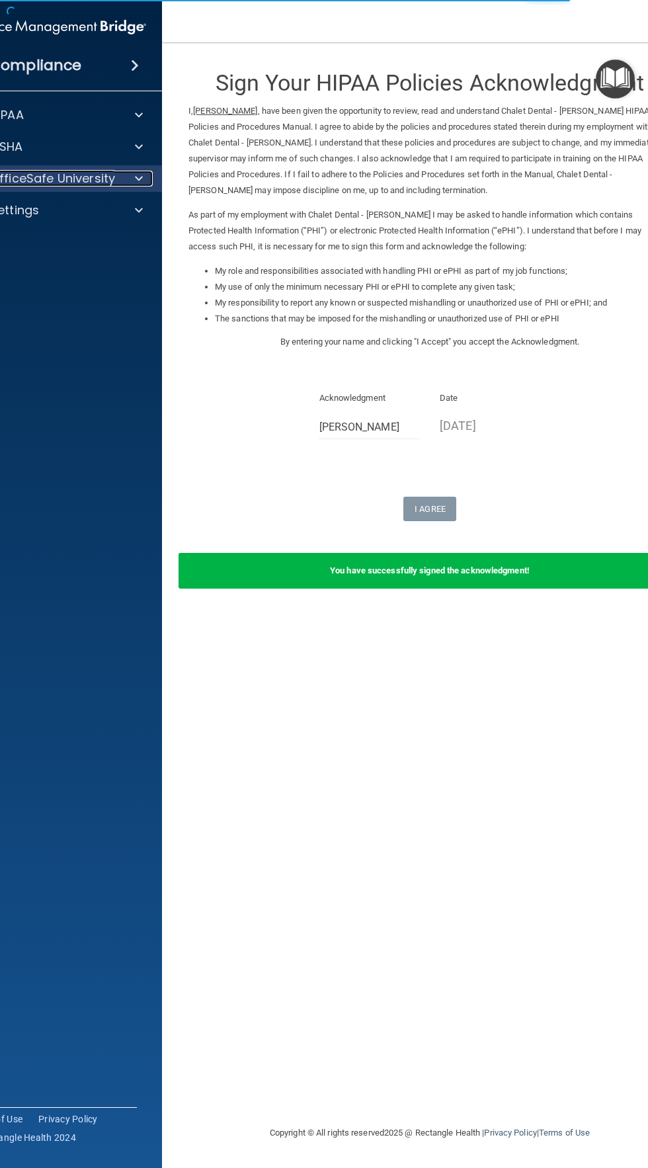
click at [120, 186] on div at bounding box center [136, 179] width 33 height 16
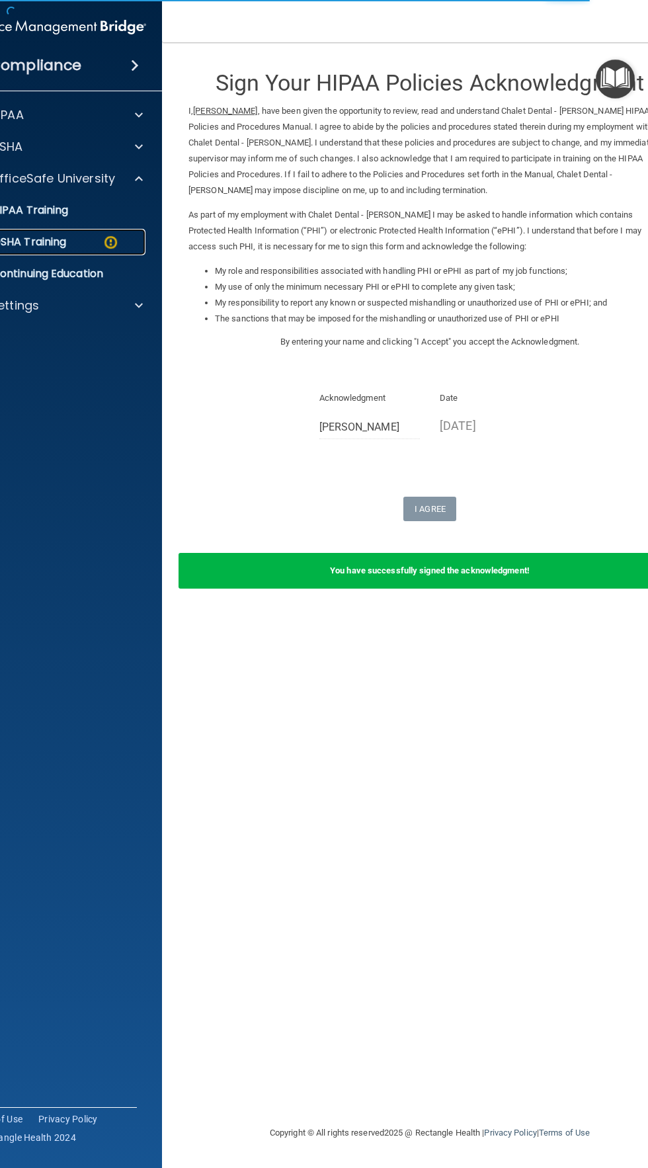
click at [103, 243] on img at bounding box center [111, 242] width 17 height 17
click at [123, 246] on div "OSHA Training" at bounding box center [49, 242] width 181 height 13
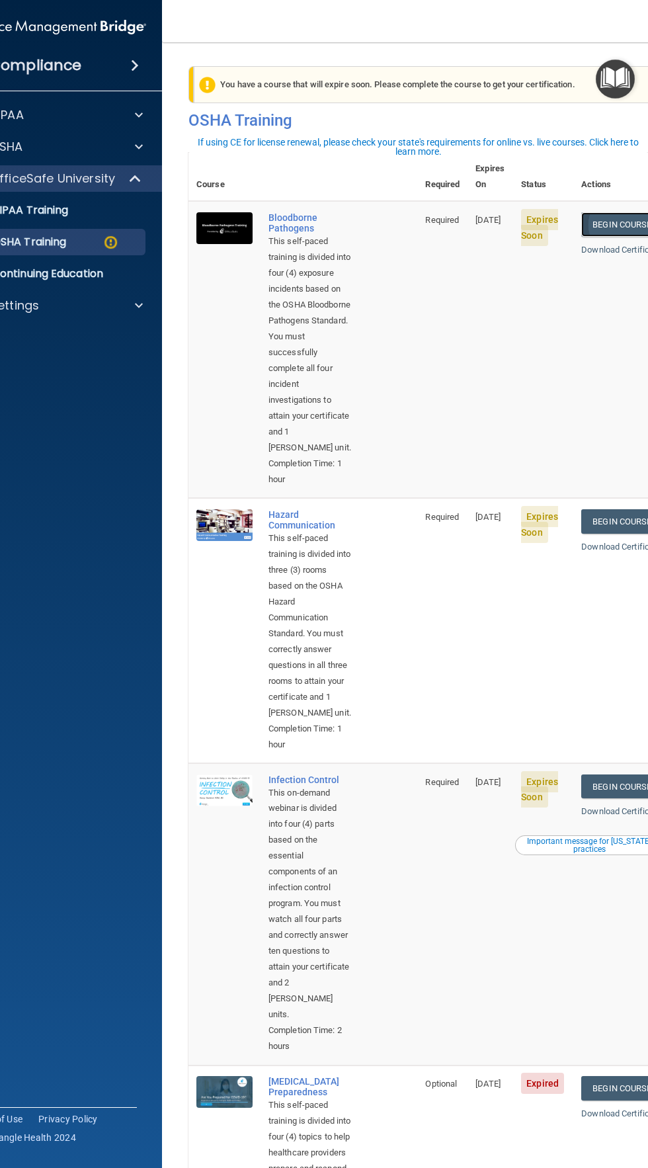
click at [620, 212] on link "Begin Course" at bounding box center [622, 224] width 81 height 24
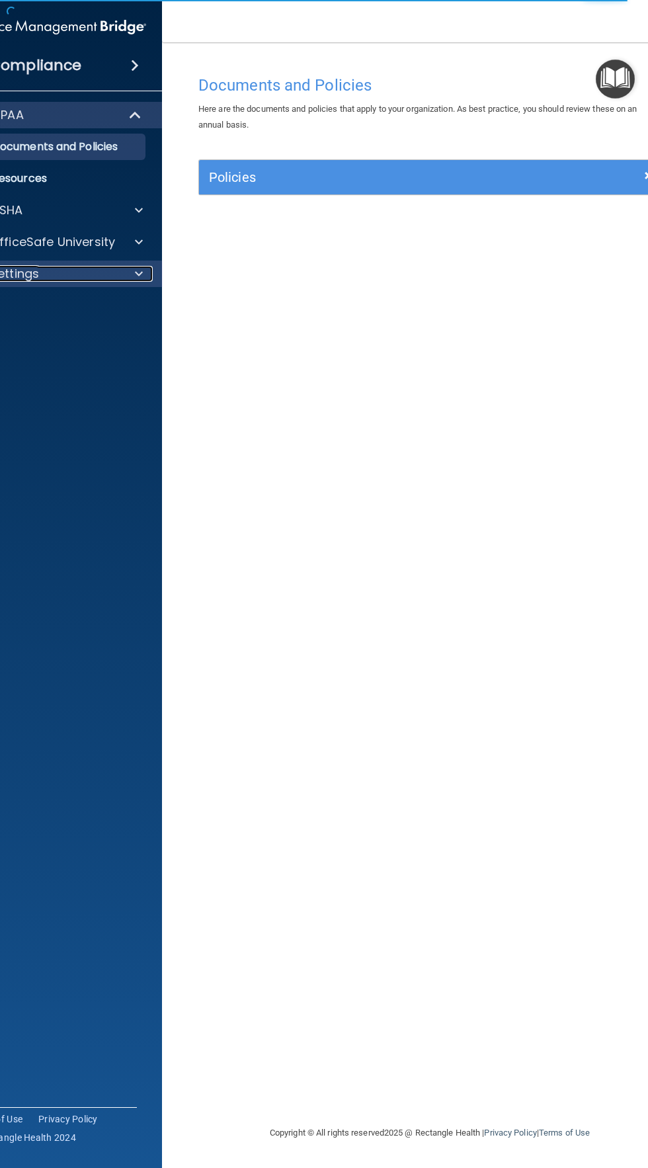
click at [118, 274] on div "Settings" at bounding box center [38, 274] width 164 height 16
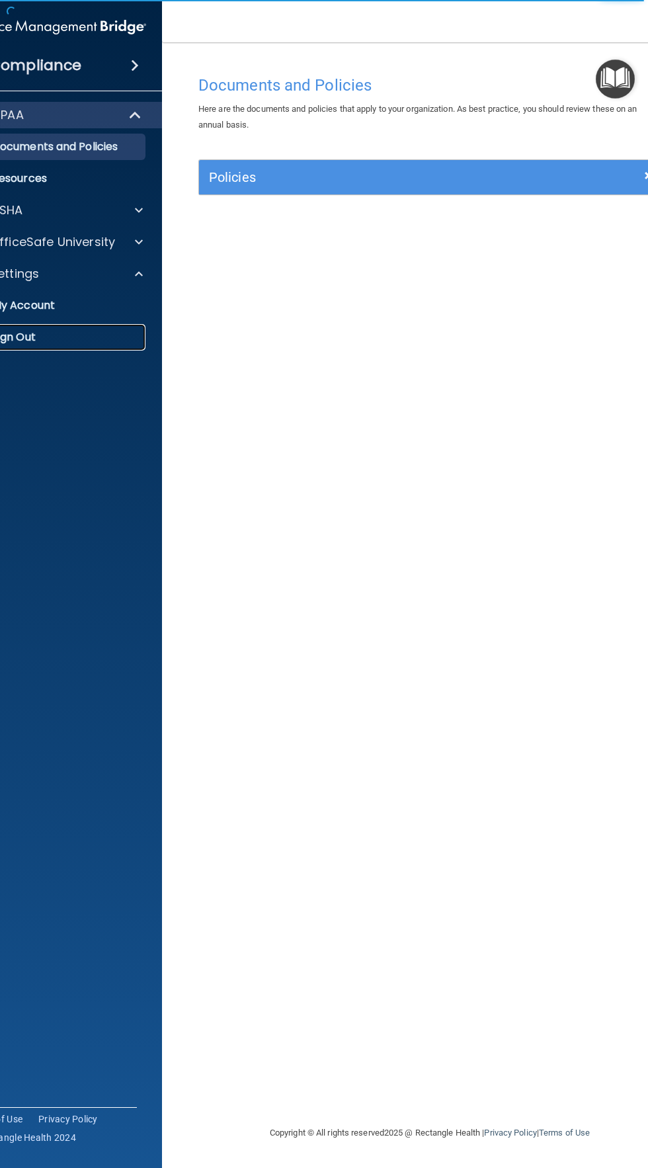
click at [34, 337] on p "Sign Out" at bounding box center [49, 337] width 181 height 13
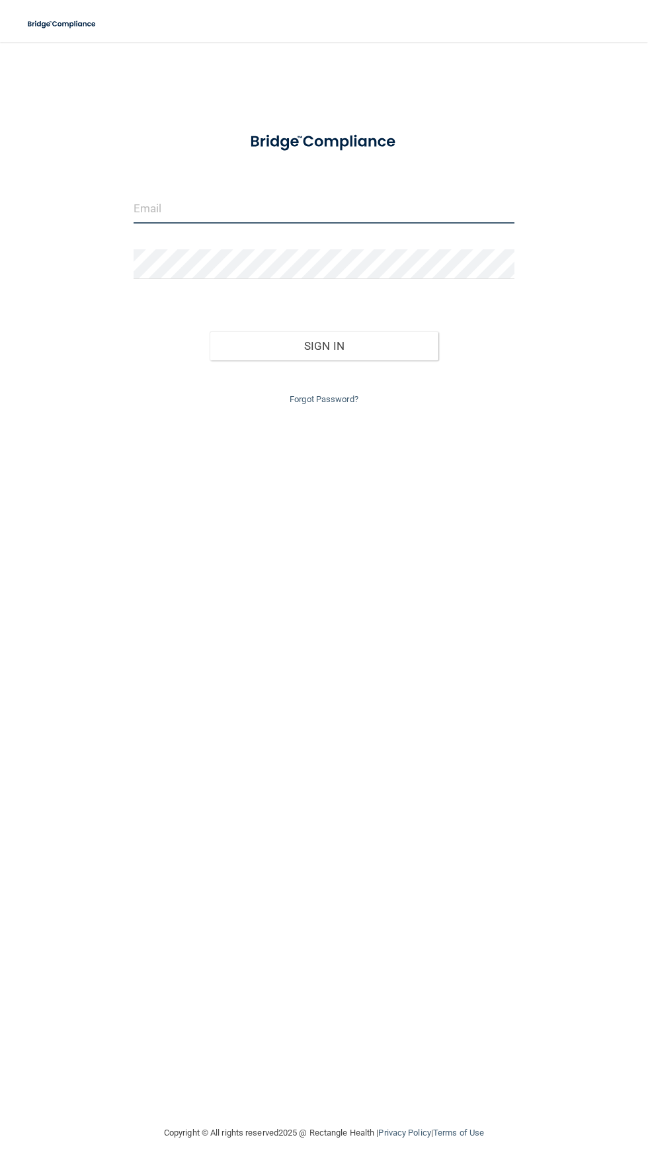
click at [412, 208] on input "email" at bounding box center [324, 209] width 381 height 30
